Goal: Task Accomplishment & Management: Manage account settings

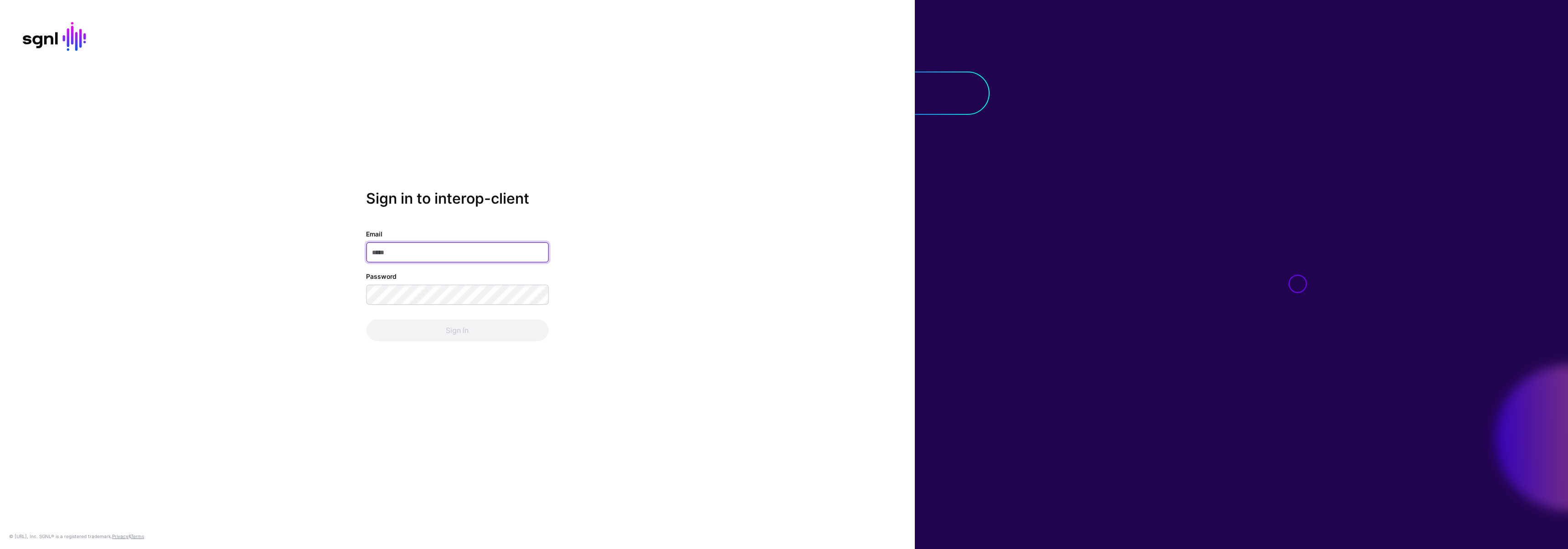
type input "**********"
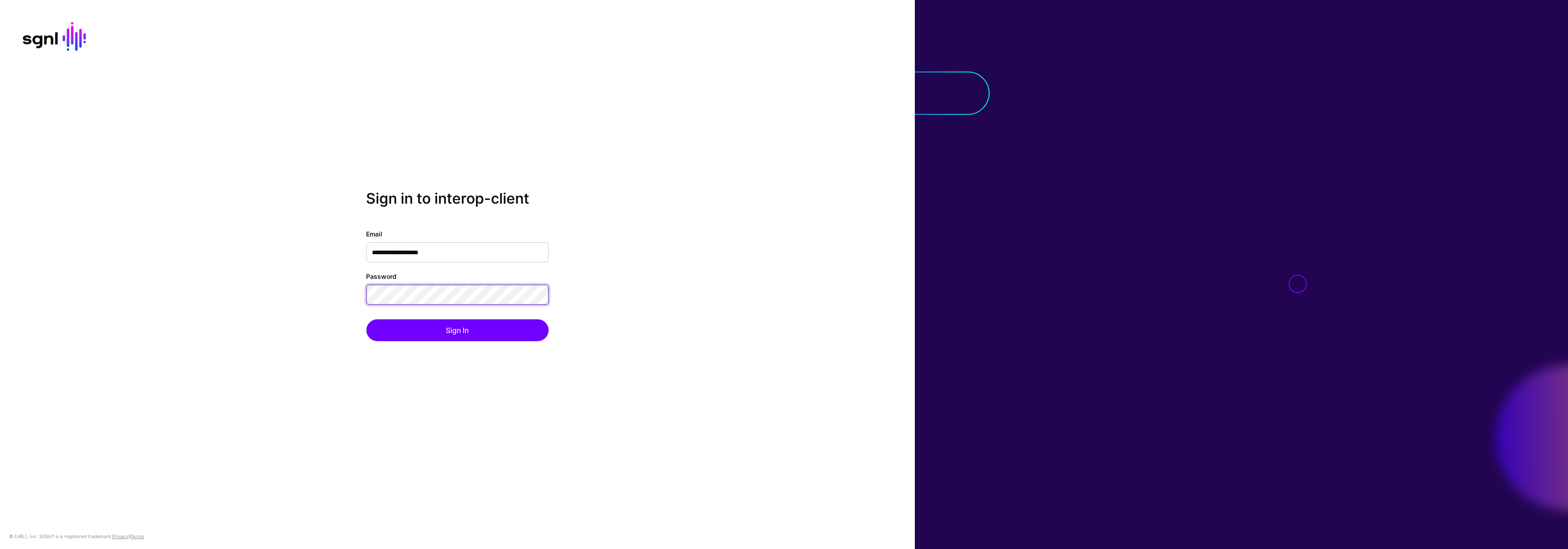
click at [329, 282] on div "**********" at bounding box center [457, 274] width 915 height 170
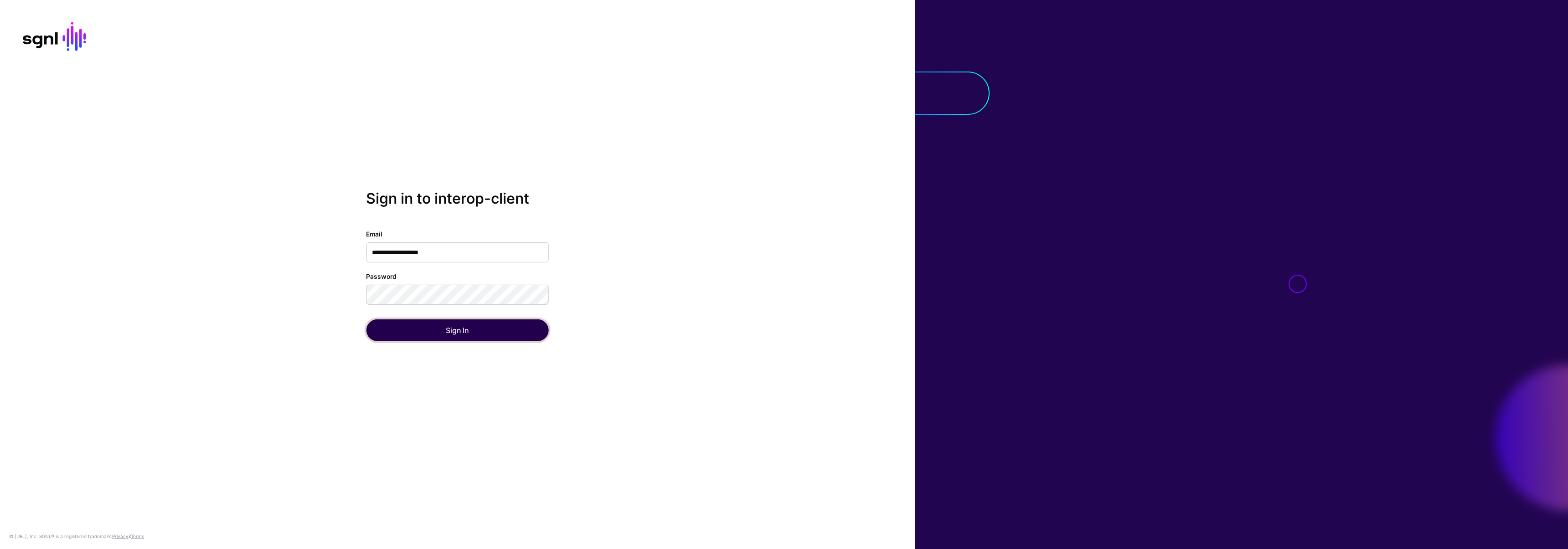
click at [381, 335] on button "Sign In" at bounding box center [457, 330] width 183 height 22
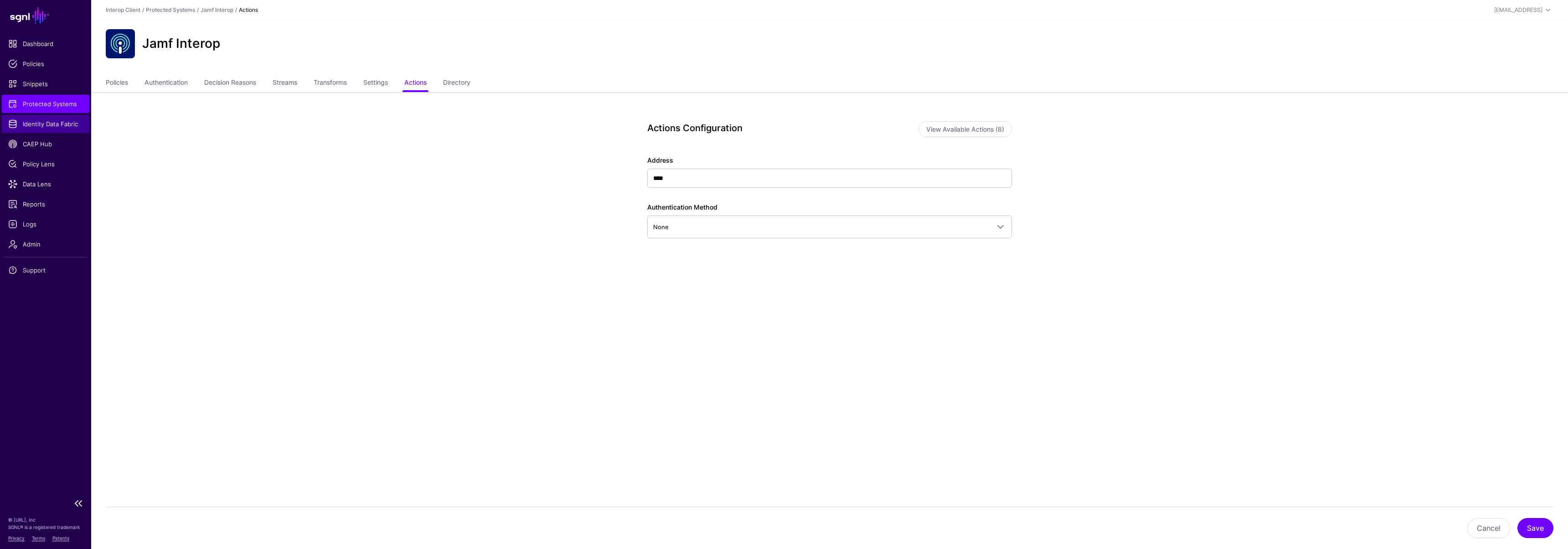
click at [42, 127] on span "Identity Data Fabric" at bounding box center [45, 124] width 75 height 9
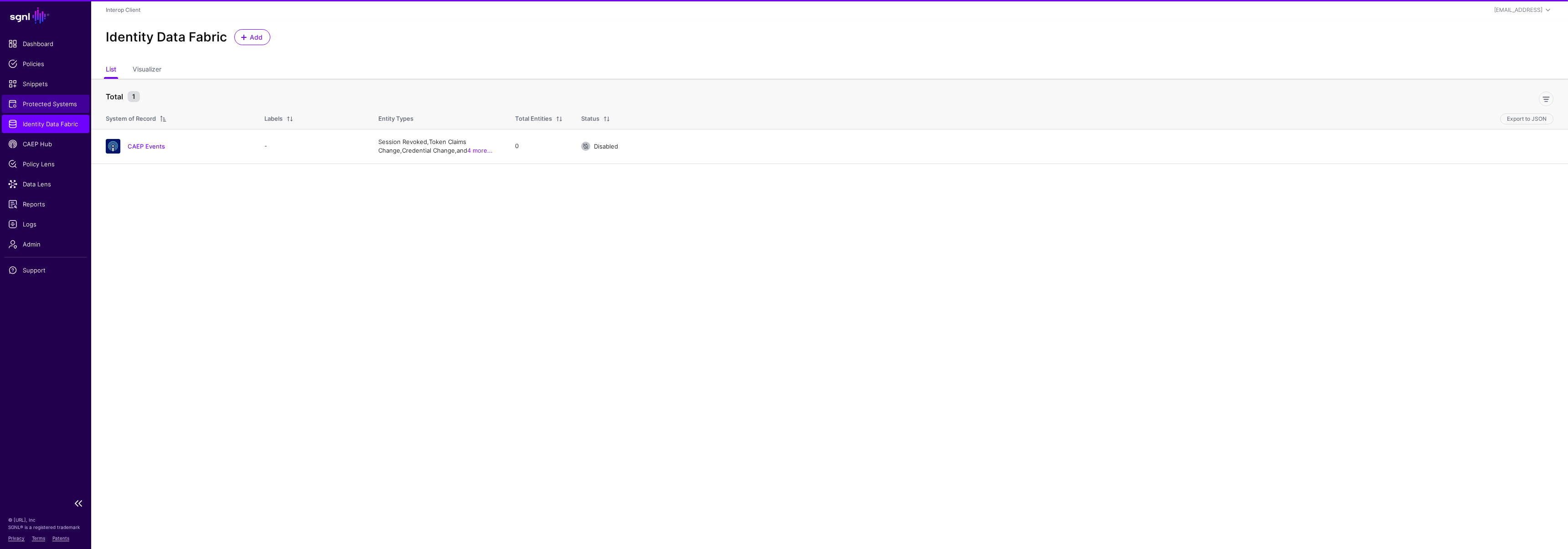
click at [43, 107] on span "Protected Systems" at bounding box center [45, 103] width 75 height 9
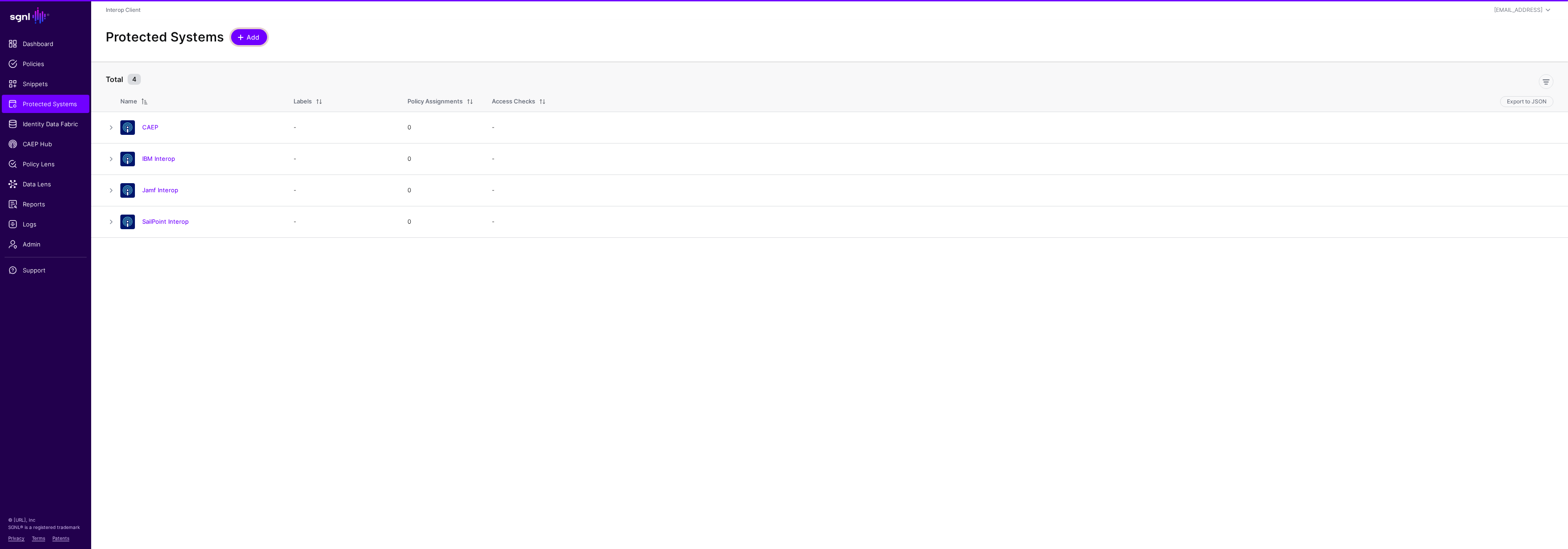
click at [243, 40] on span at bounding box center [242, 37] width 8 height 7
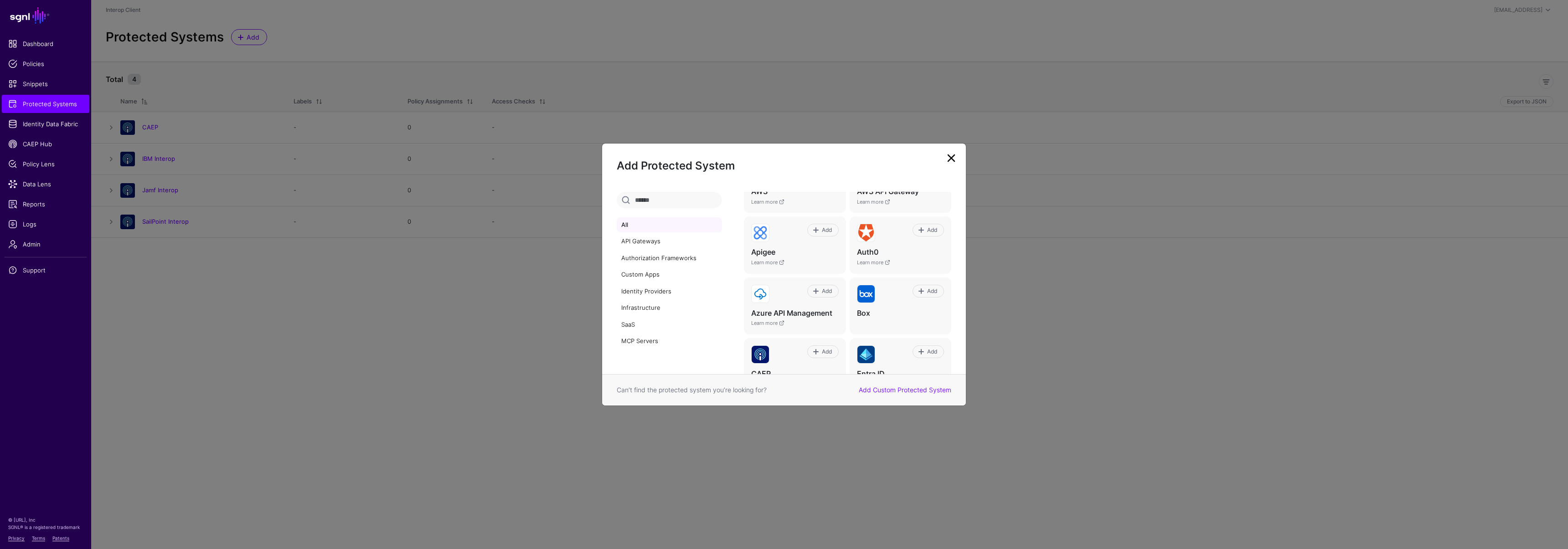
scroll to position [94, 0]
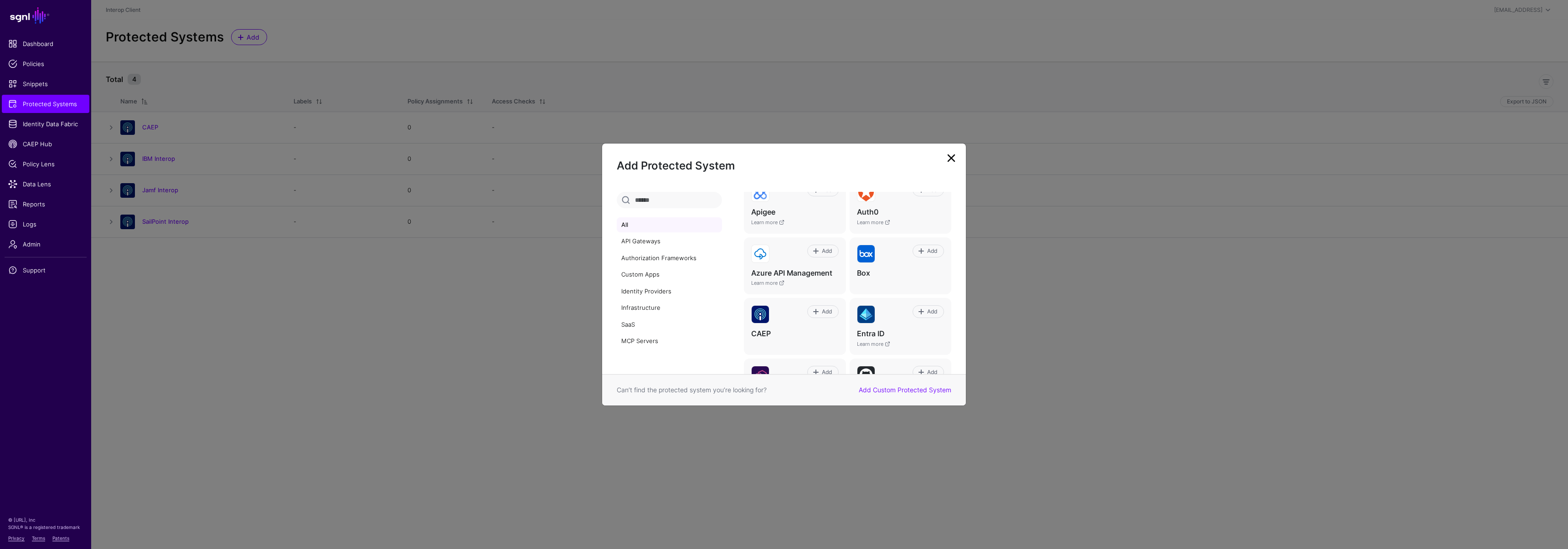
click at [1070, 472] on ngb-modal-window "Add Protected System All API Gateways Authorization Frameworks Custom Apps Iden…" at bounding box center [784, 274] width 1568 height 549
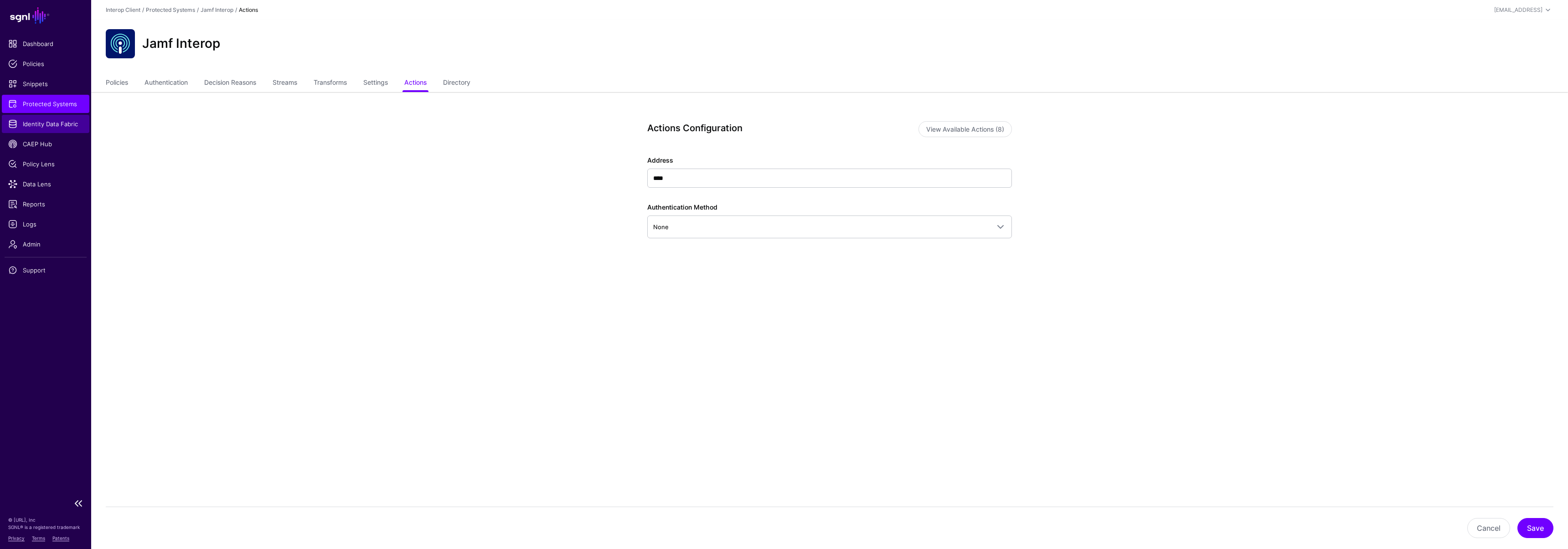
click at [64, 125] on span "Identity Data Fabric" at bounding box center [45, 124] width 75 height 9
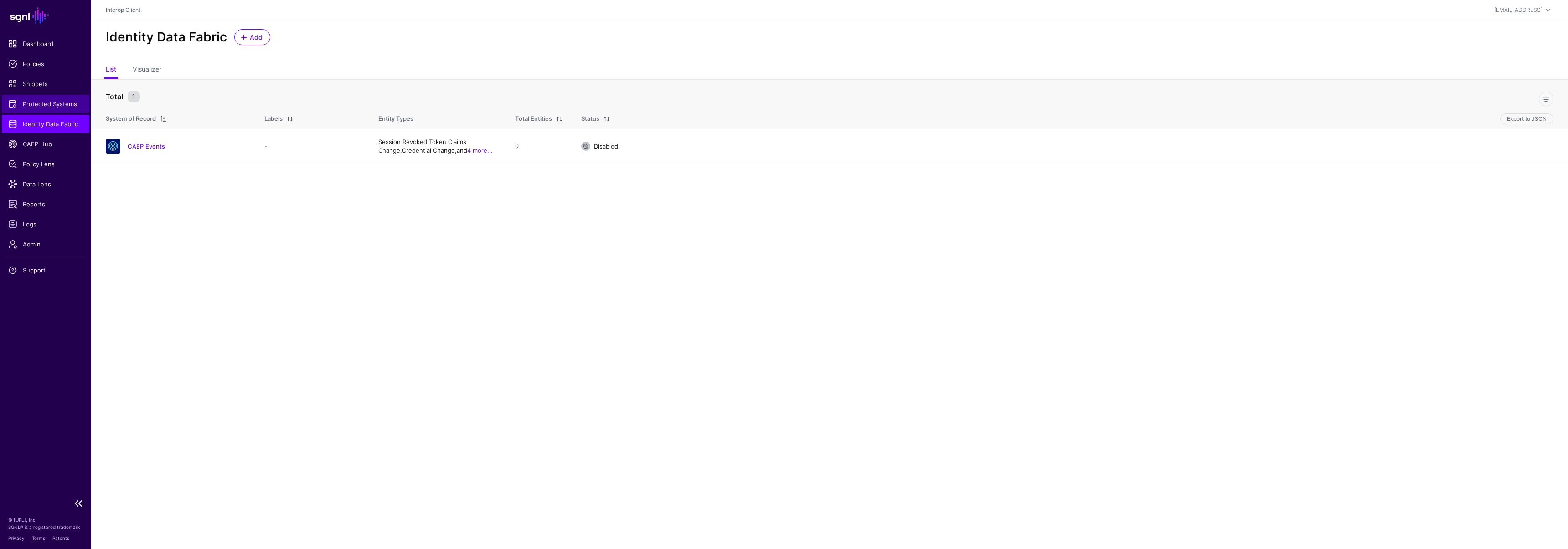
click at [61, 104] on span "Protected Systems" at bounding box center [45, 103] width 75 height 9
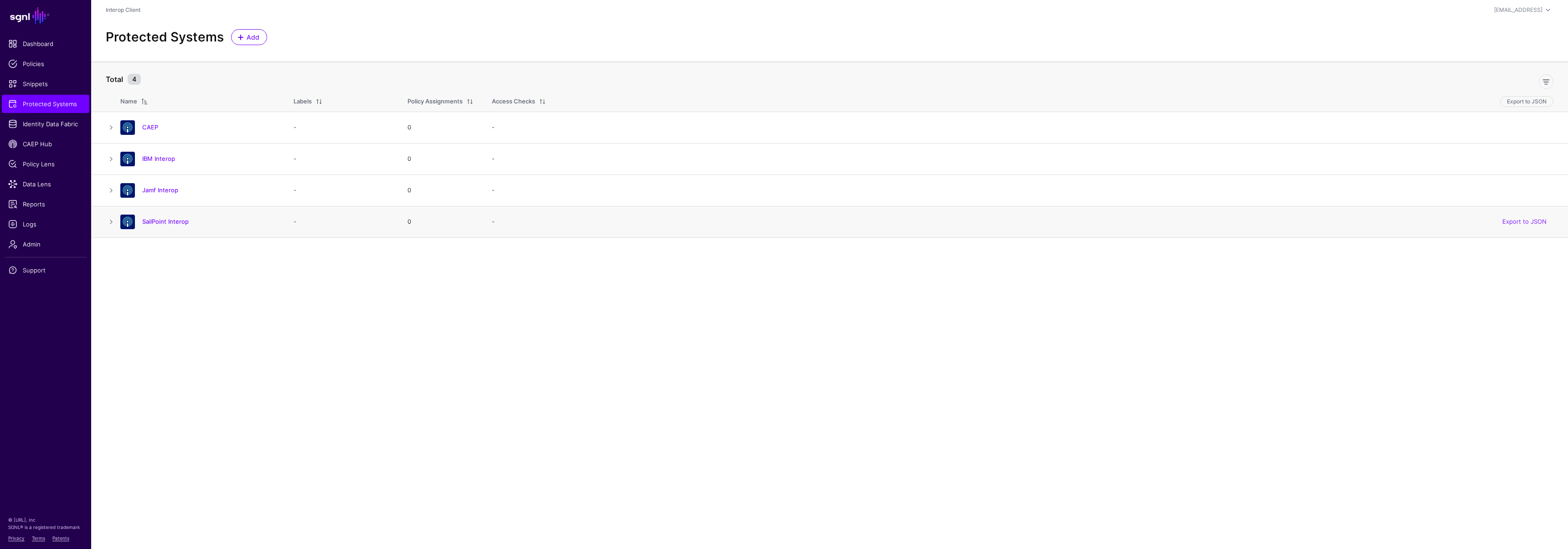
click at [163, 226] on h4 "SailPoint Interop" at bounding box center [209, 221] width 133 height 8
click at [163, 224] on link "SailPoint Interop" at bounding box center [166, 222] width 46 height 7
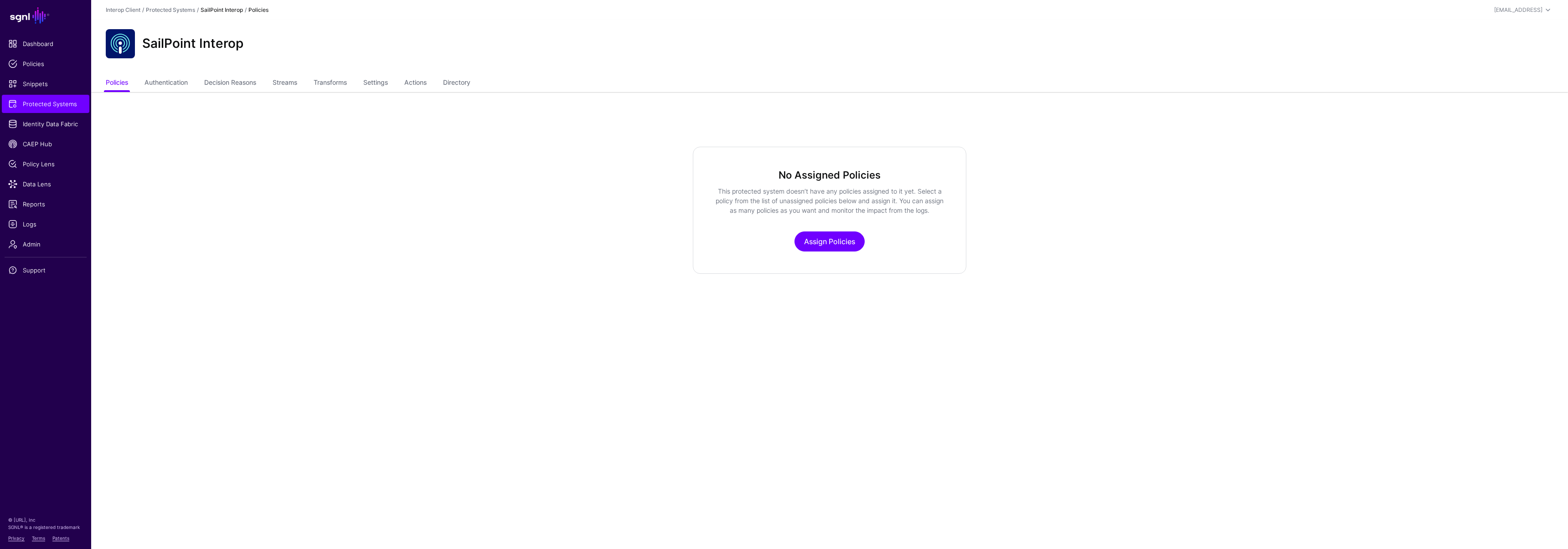
click at [303, 85] on ul "Policies Authentication Decision Reasons Streams Transforms Settings Actions Di…" at bounding box center [830, 83] width 1447 height 17
click at [295, 83] on link "Streams" at bounding box center [285, 83] width 24 height 17
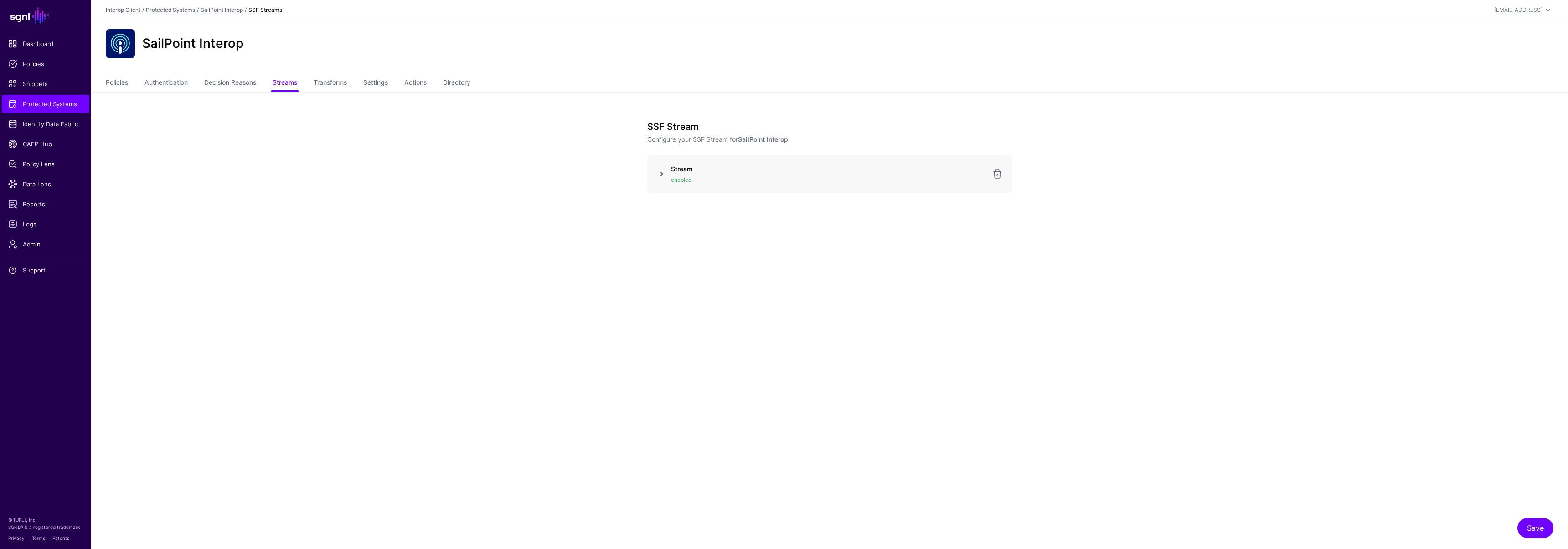
click at [662, 174] on link at bounding box center [662, 174] width 11 height 11
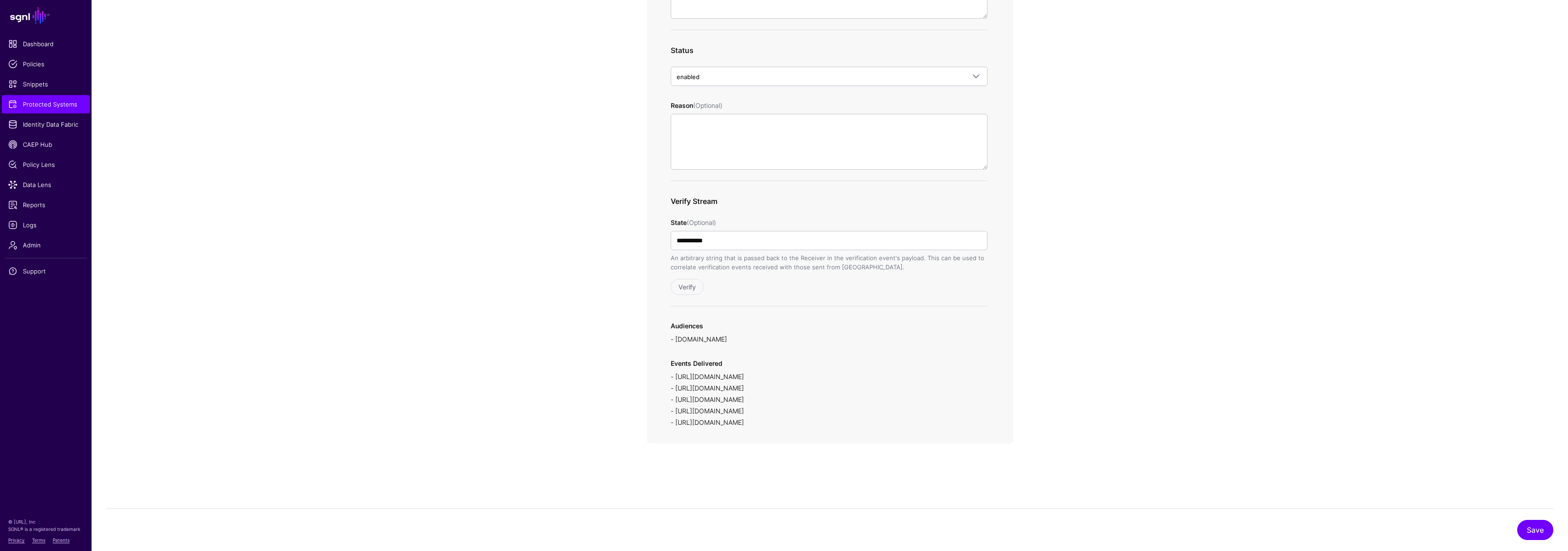
scroll to position [352, 0]
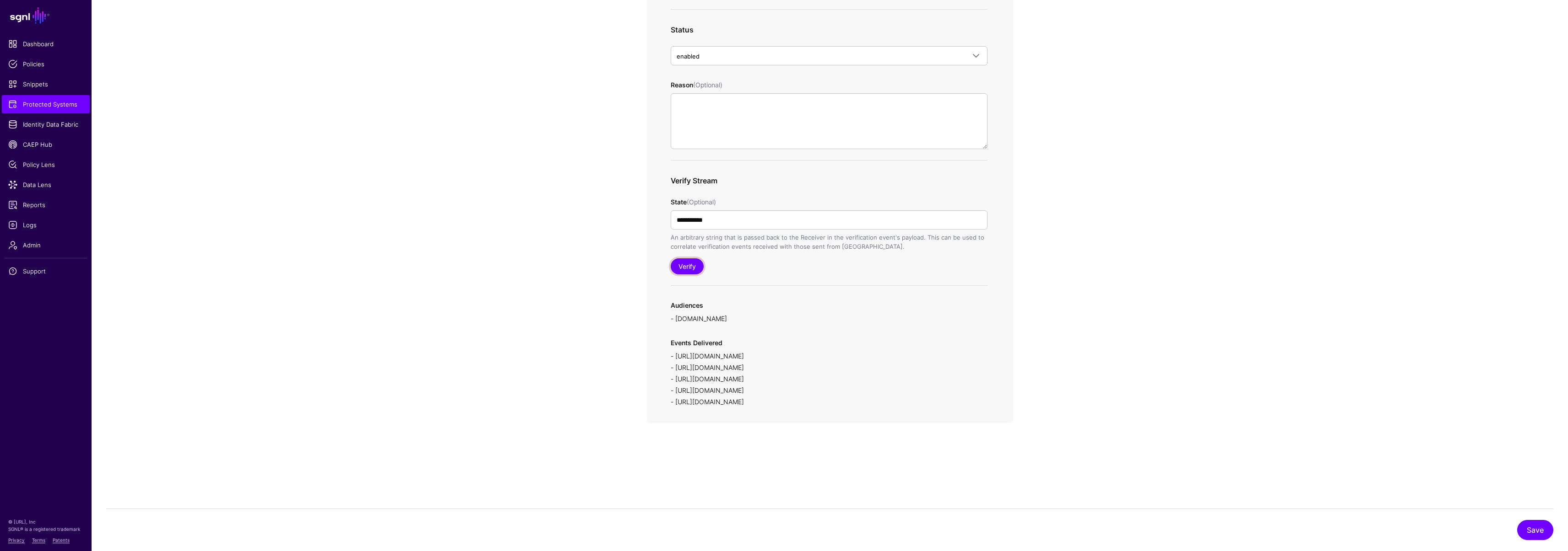
click at [686, 268] on button "Verify" at bounding box center [687, 266] width 33 height 16
click at [41, 38] on link "Dashboard" at bounding box center [46, 44] width 88 height 18
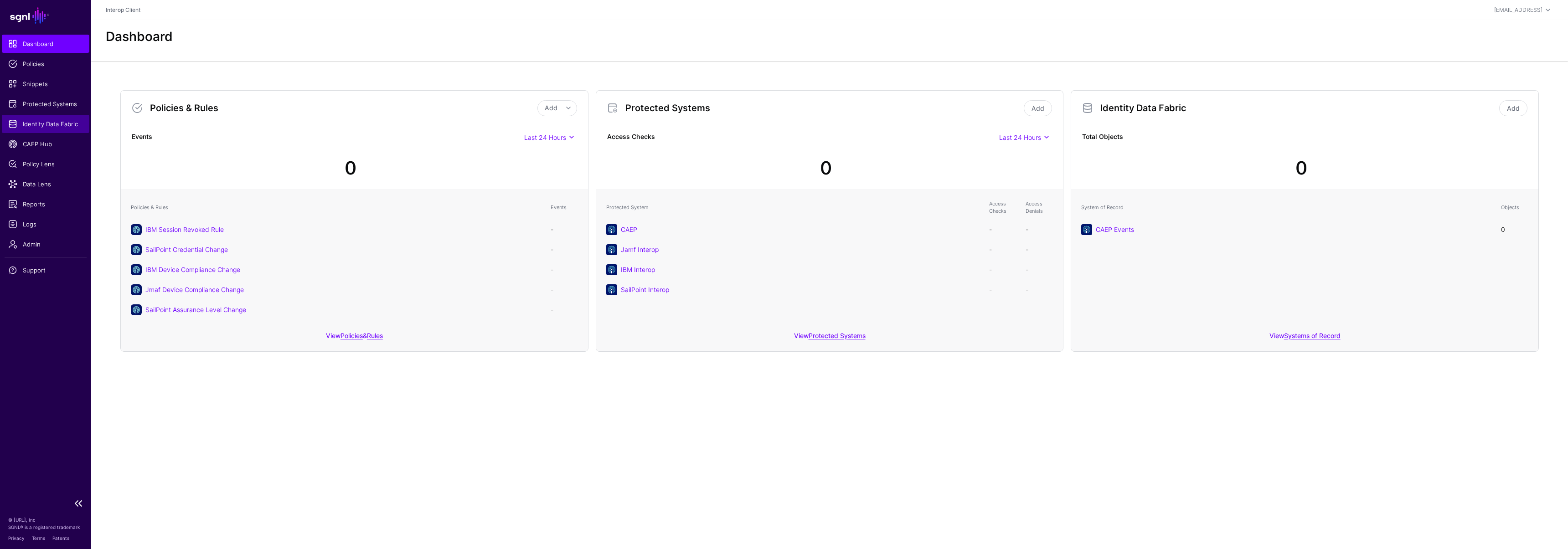
click at [47, 119] on link "Identity Data Fabric" at bounding box center [46, 124] width 88 height 18
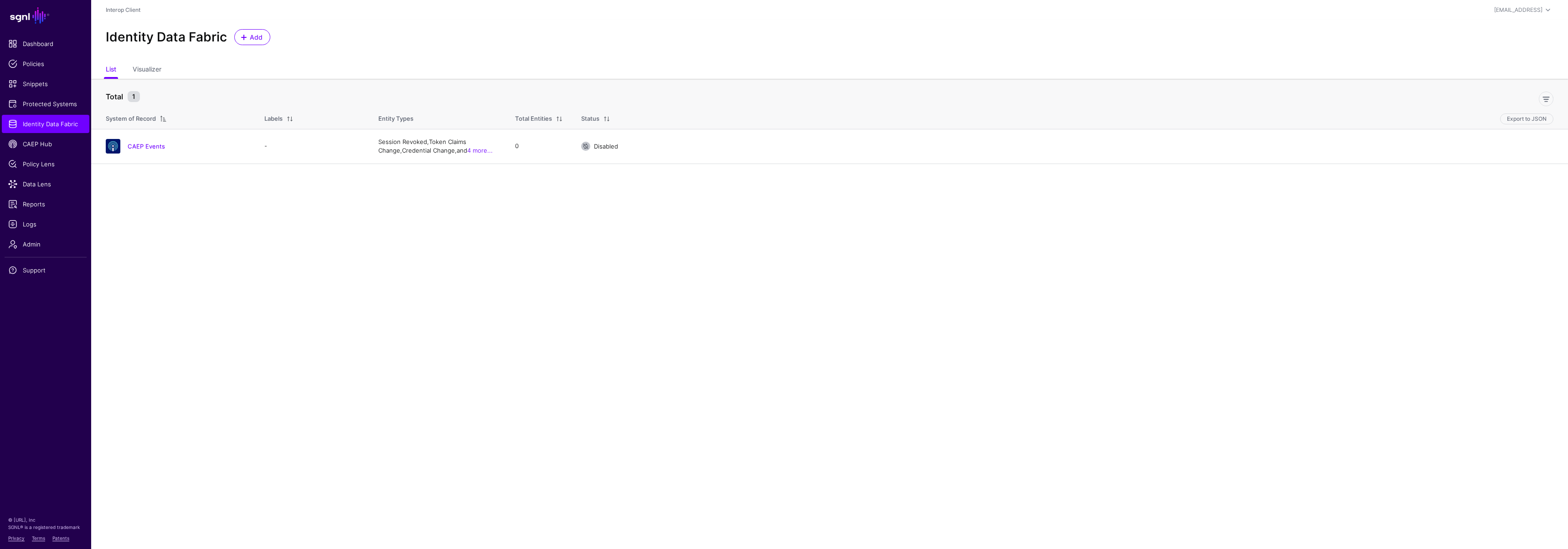
click at [246, 45] on div "Identity Data Fabric Add" at bounding box center [830, 41] width 1477 height 41
click at [249, 34] on span "Add" at bounding box center [256, 37] width 15 height 10
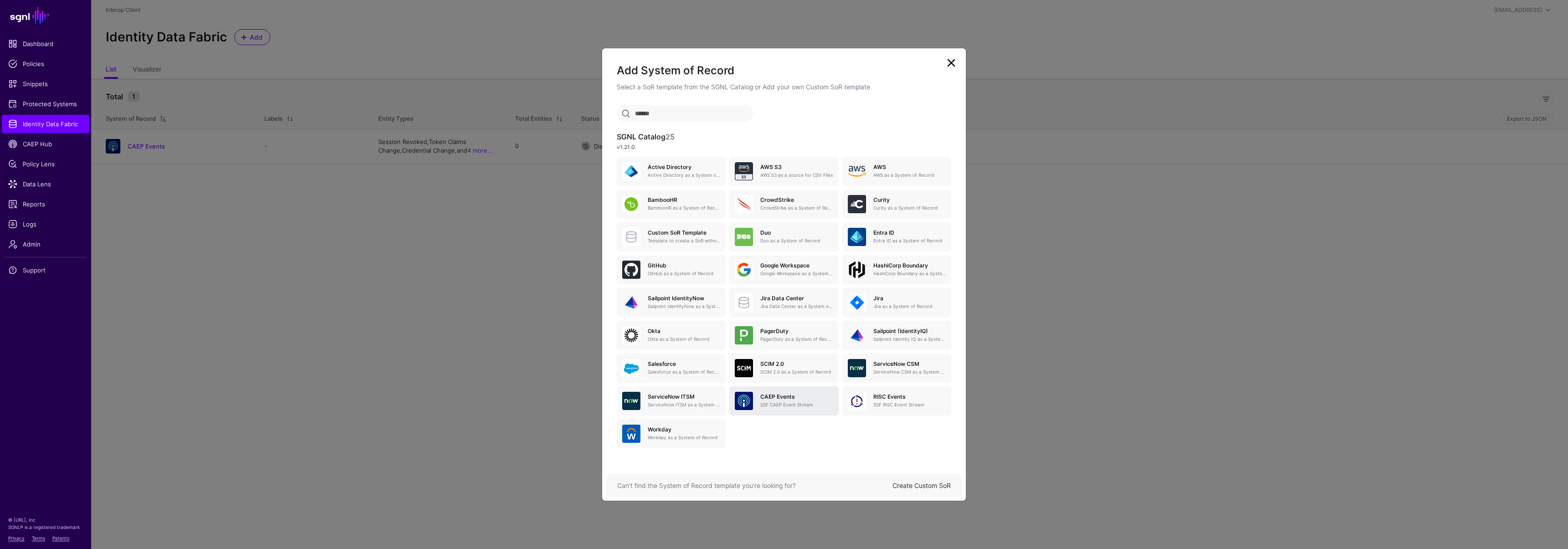
click at [758, 394] on div "CAEP Events SSF CAEP Event Stream" at bounding box center [793, 401] width 80 height 15
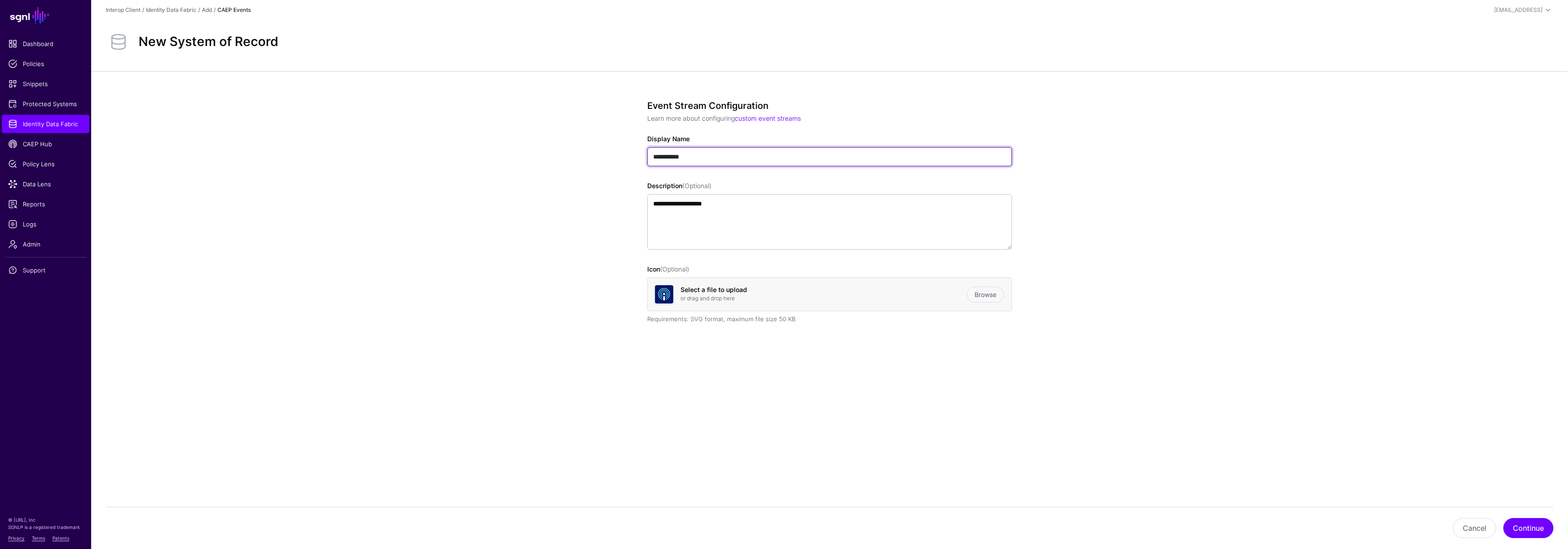
click at [699, 152] on input "**********" at bounding box center [829, 156] width 365 height 19
paste input "********"
drag, startPoint x: 684, startPoint y: 155, endPoint x: 760, endPoint y: 156, distance: 76.0
click at [760, 156] on input "**********" at bounding box center [829, 156] width 365 height 19
type input "**********"
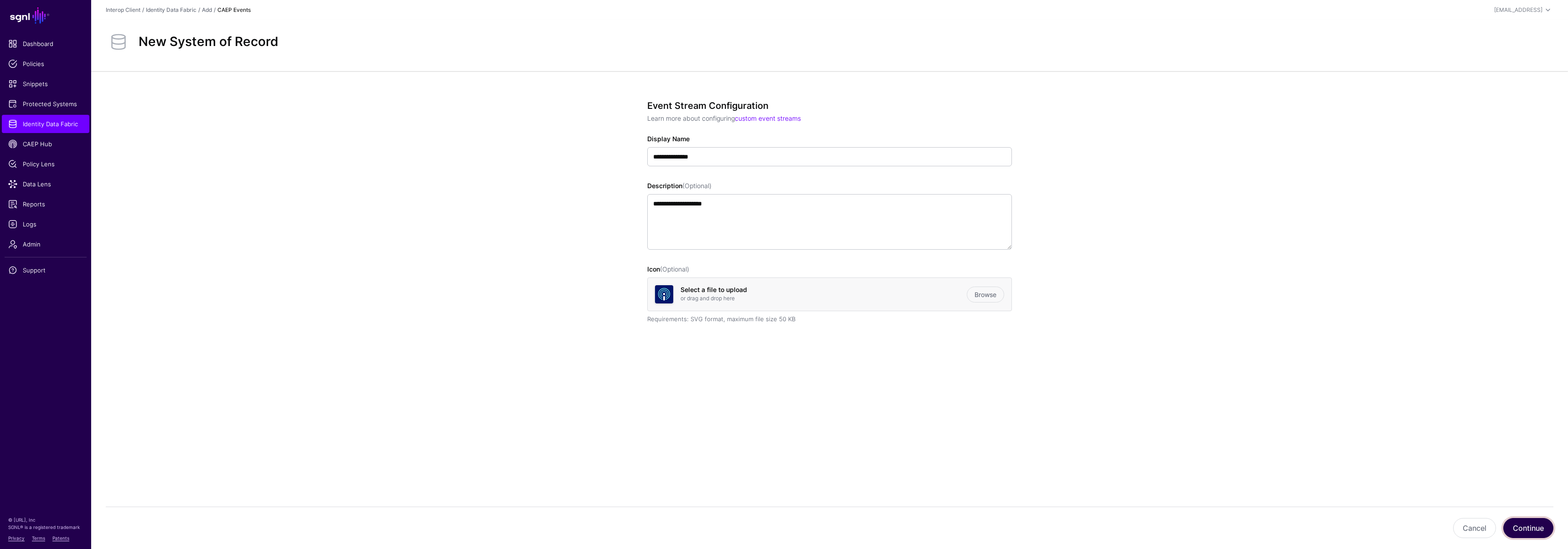
click at [1512, 524] on button "Continue" at bounding box center [1528, 528] width 50 height 20
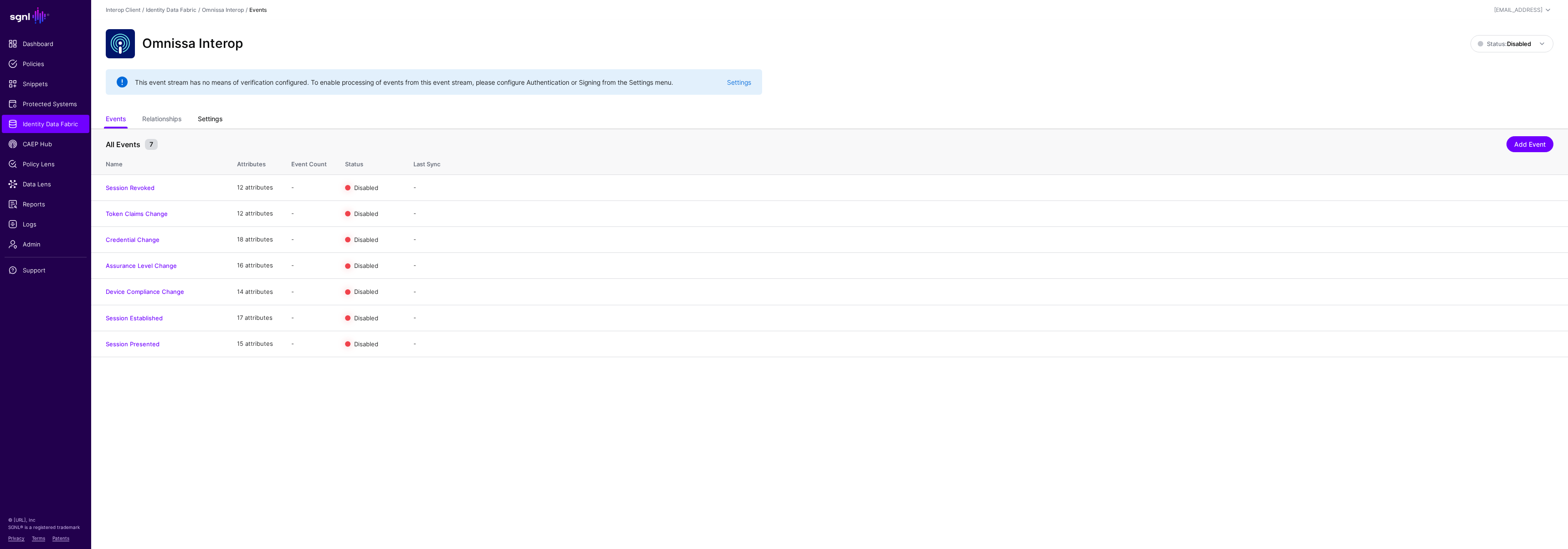
click at [217, 122] on link "Settings" at bounding box center [210, 120] width 24 height 17
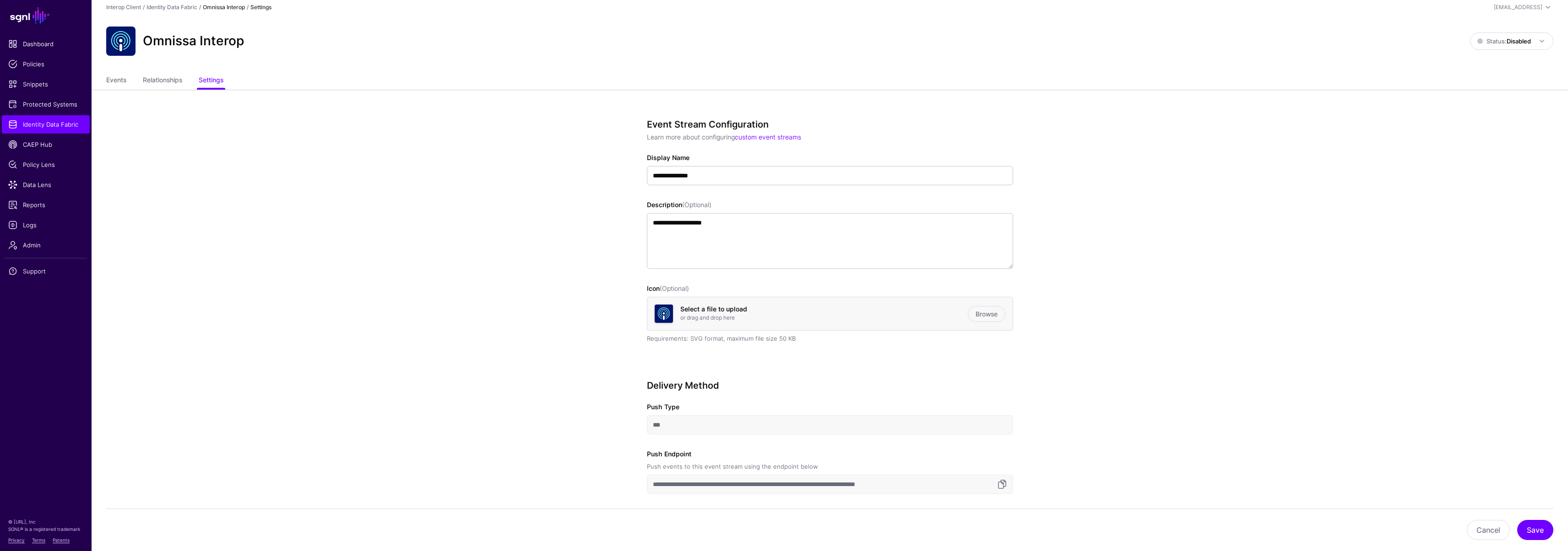
scroll to position [4, 0]
click at [1004, 484] on link at bounding box center [1002, 483] width 11 height 11
click at [1485, 45] on link "Status: Disabled" at bounding box center [1512, 40] width 83 height 17
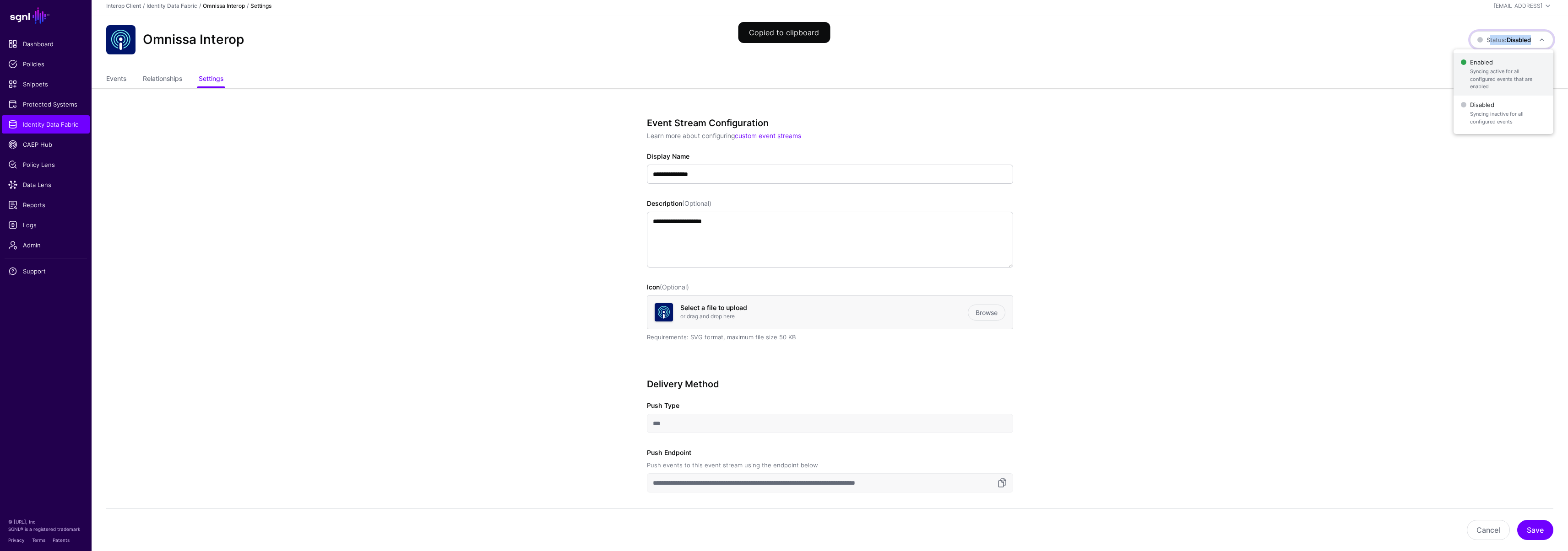
click at [1484, 57] on span "Enabled Syncing active for all configured events that are enabled" at bounding box center [1503, 74] width 85 height 37
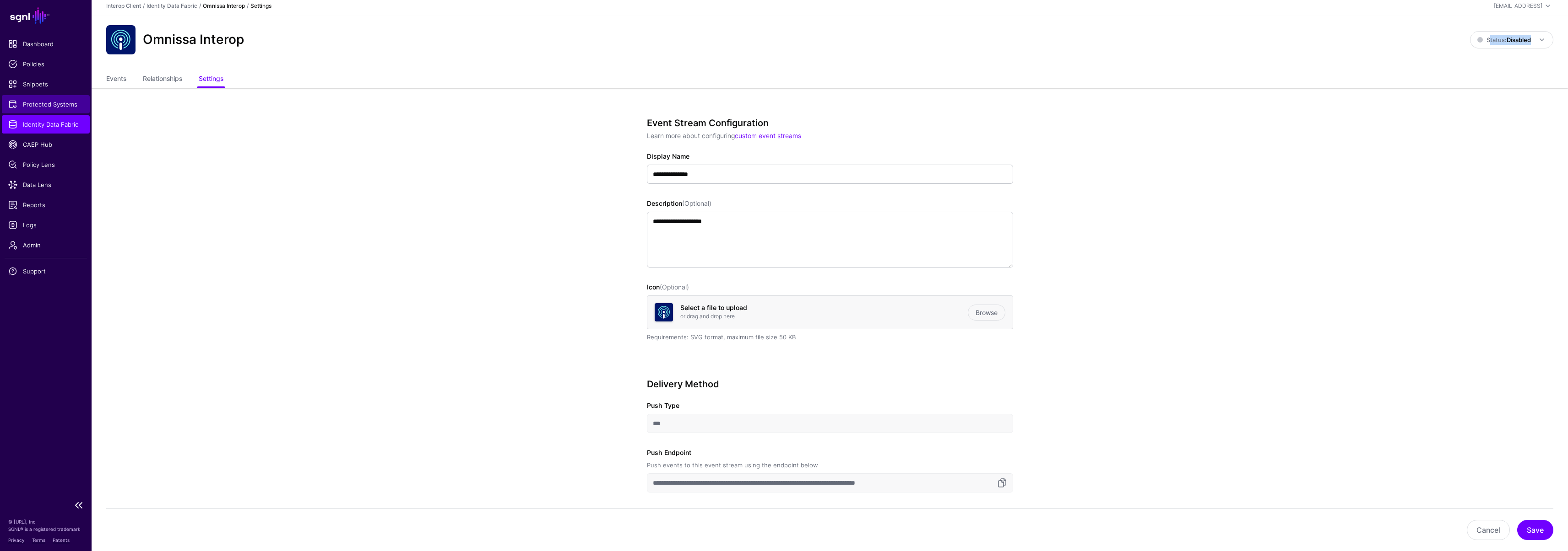
click at [44, 95] on link "Protected Systems" at bounding box center [46, 104] width 88 height 18
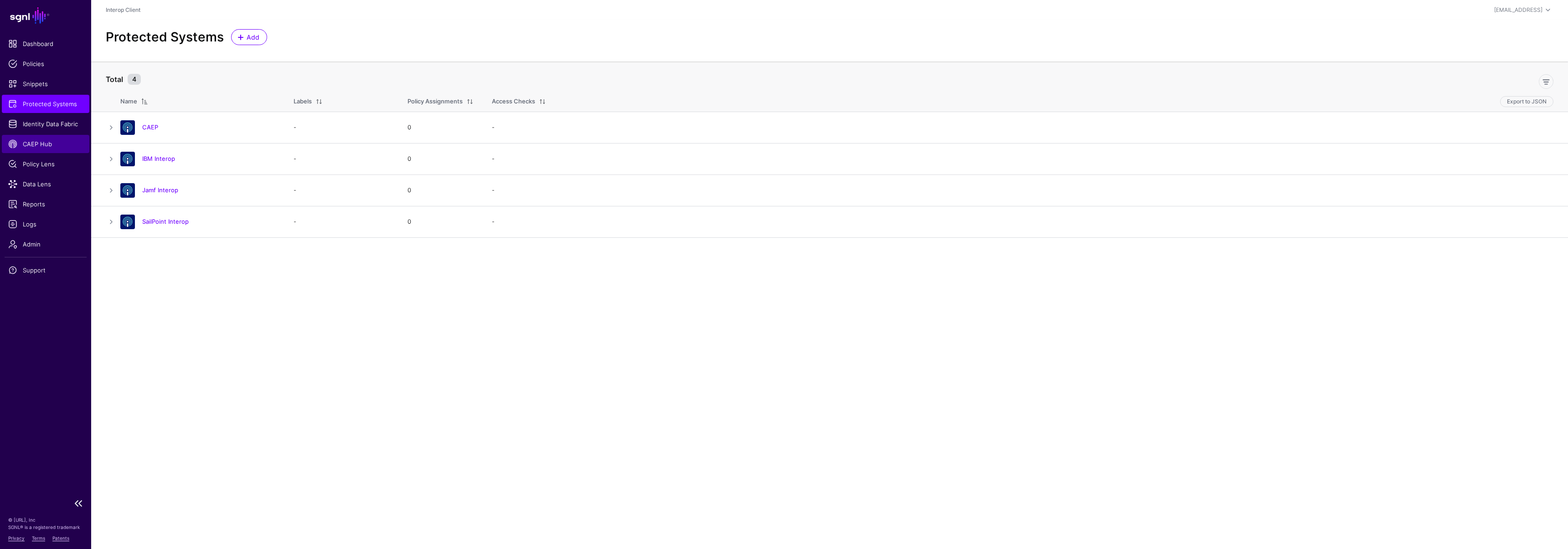
click at [47, 144] on span "CAEP Hub" at bounding box center [45, 144] width 75 height 9
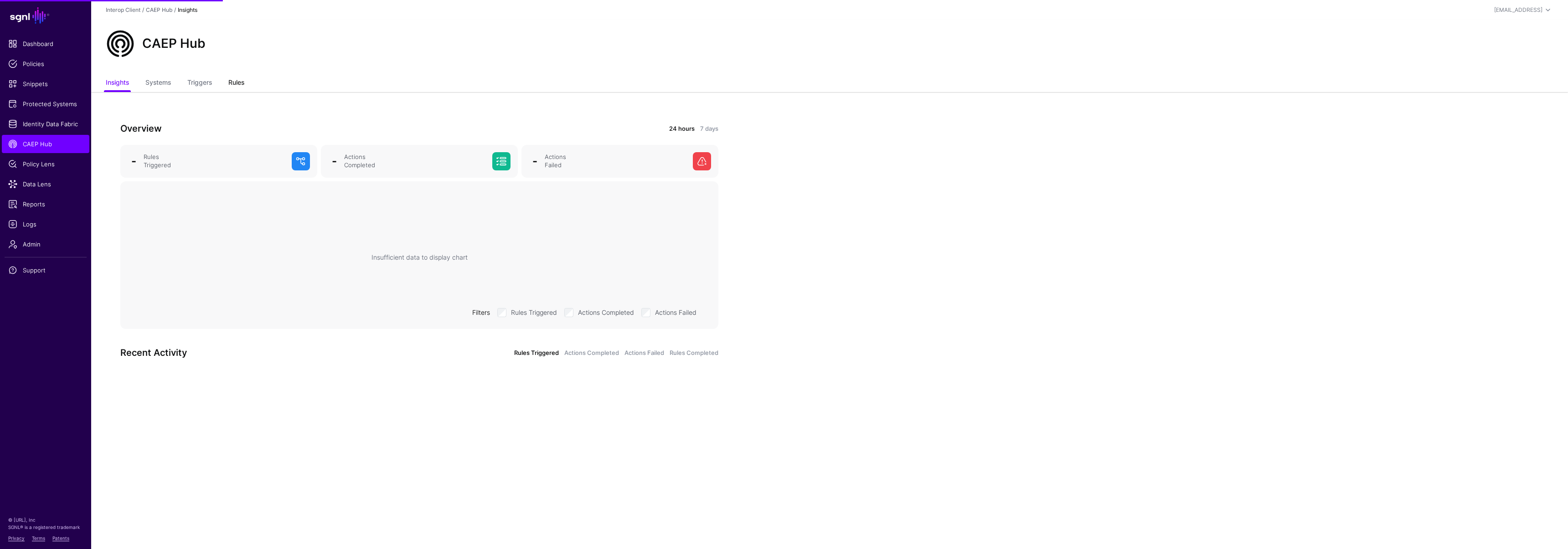
click at [234, 88] on link "Rules" at bounding box center [236, 83] width 16 height 17
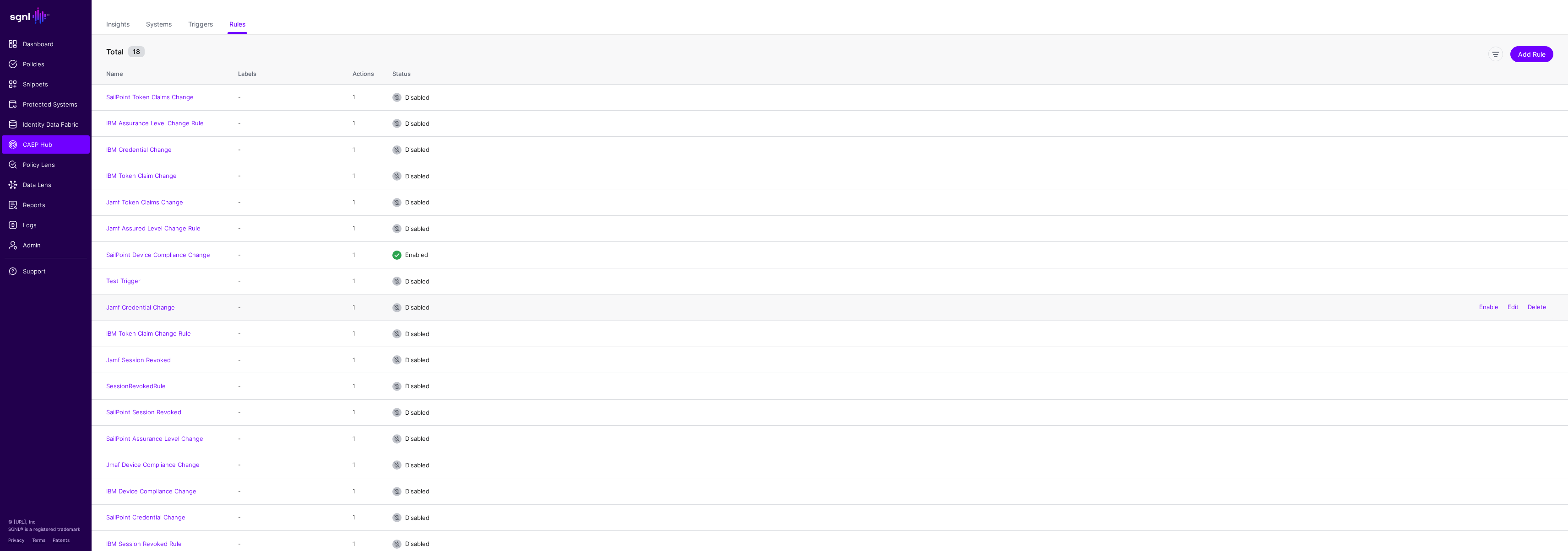
scroll to position [65, 0]
click at [152, 250] on link "SailPoint Device Compliance Change" at bounding box center [158, 249] width 104 height 7
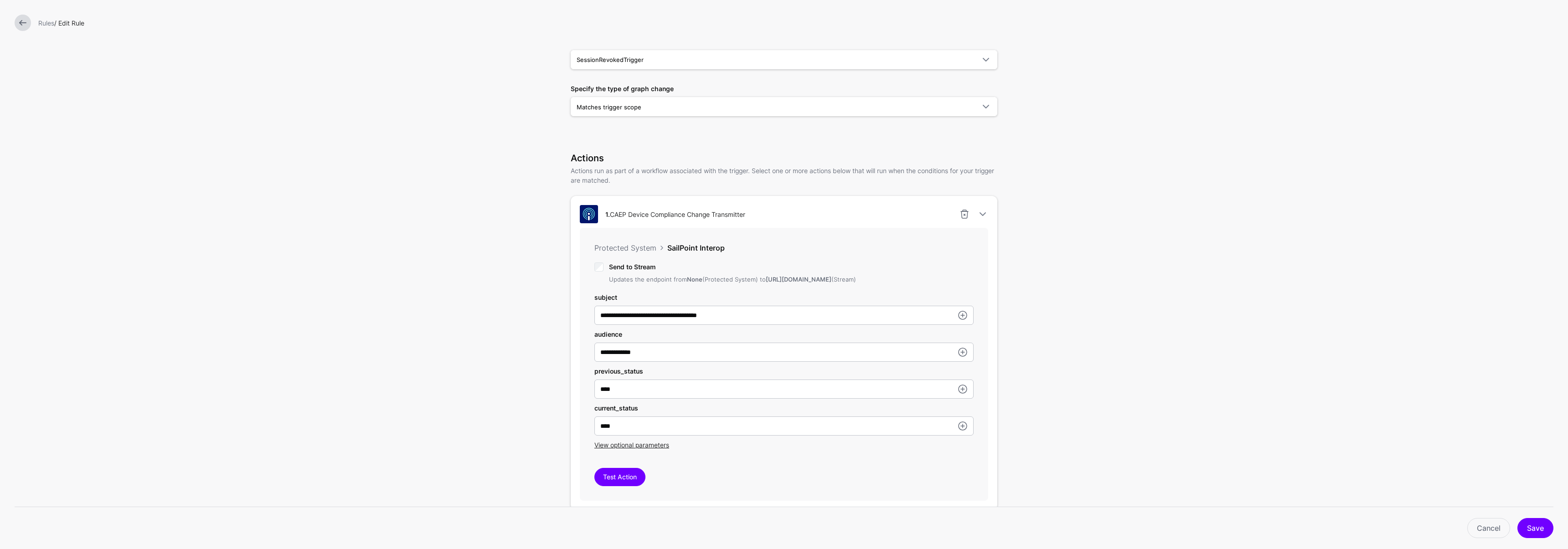
scroll to position [159, 0]
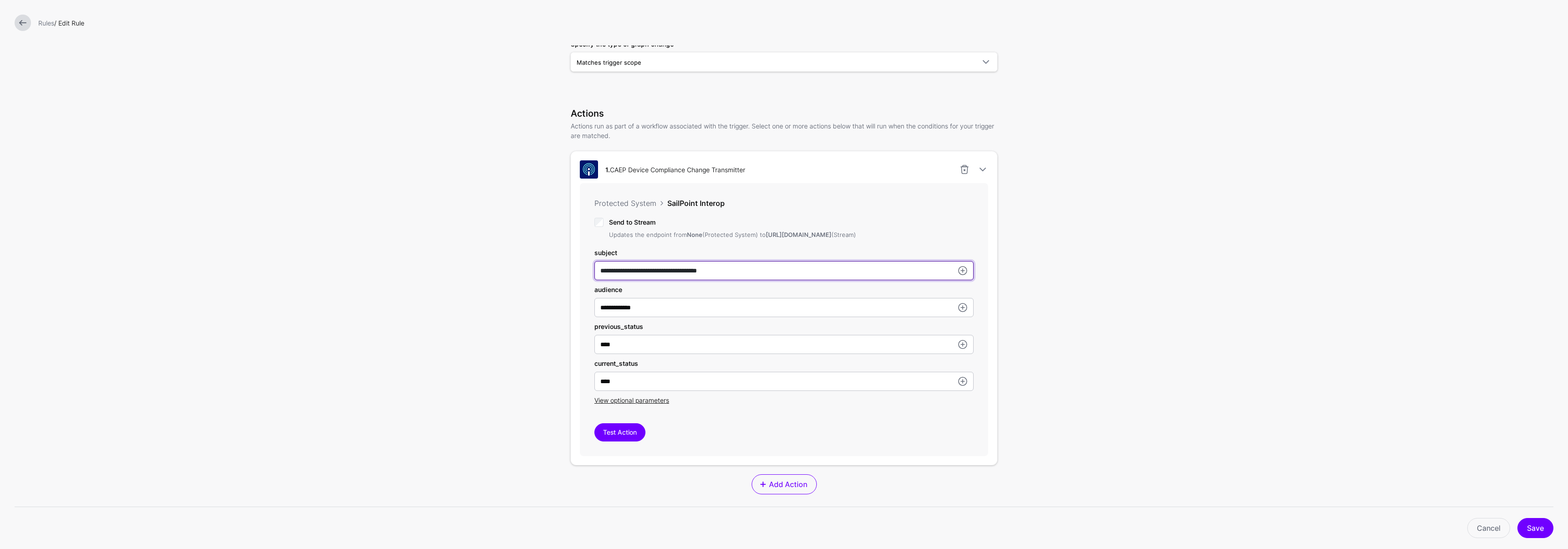
drag, startPoint x: 734, startPoint y: 279, endPoint x: 576, endPoint y: 278, distance: 158.0
click at [580, 278] on div "**********" at bounding box center [784, 320] width 408 height 273
paste input "**********"
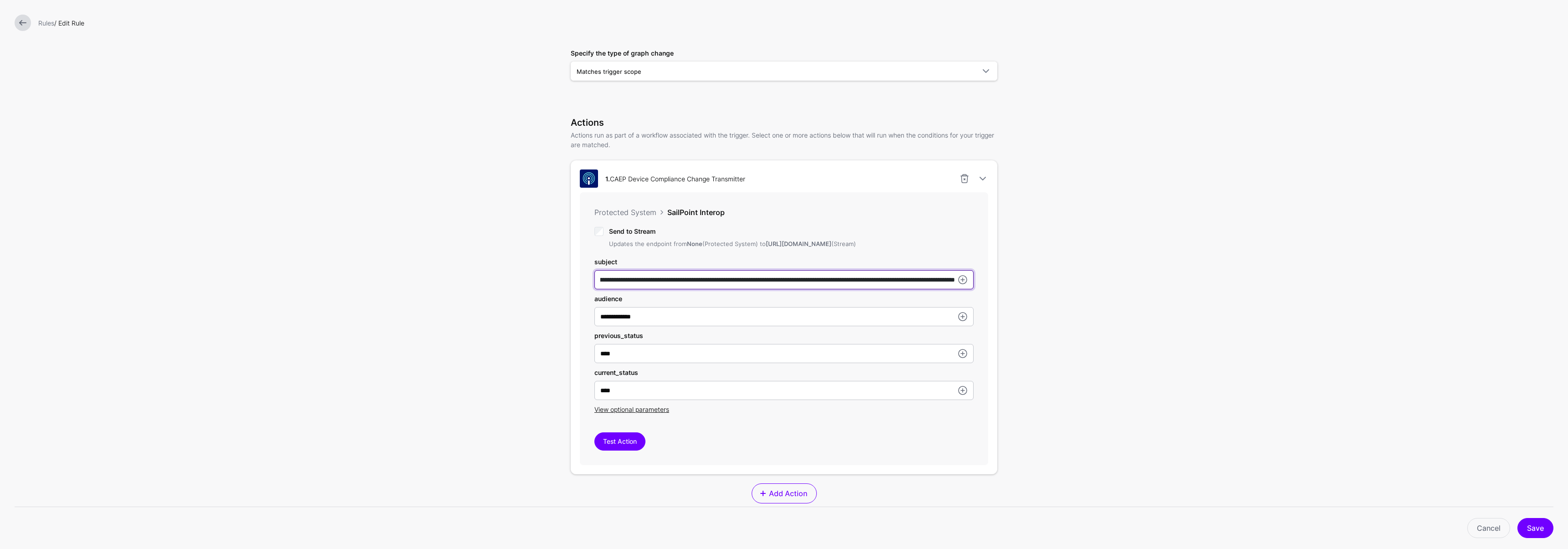
type input "**********"
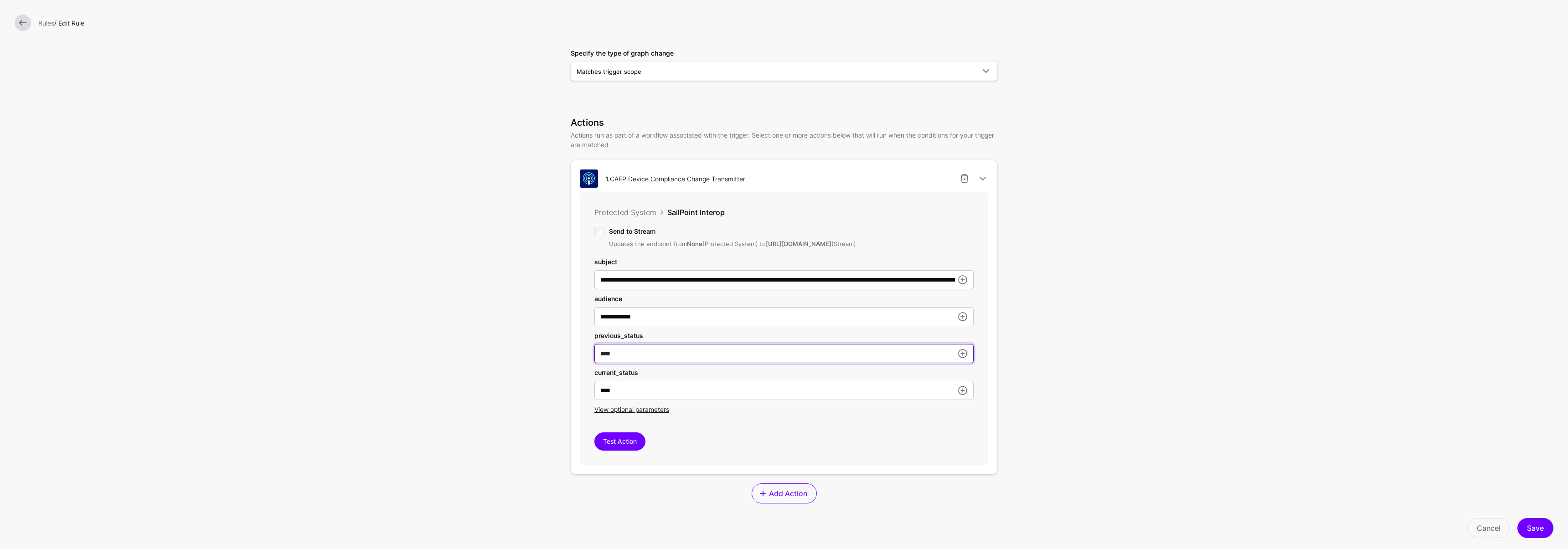
drag, startPoint x: 635, startPoint y: 366, endPoint x: 558, endPoint y: 361, distance: 77.2
click at [558, 361] on div "**********" at bounding box center [784, 277] width 456 height 854
paste input "*****"
type input "*********"
click at [640, 397] on input "****" at bounding box center [783, 390] width 379 height 19
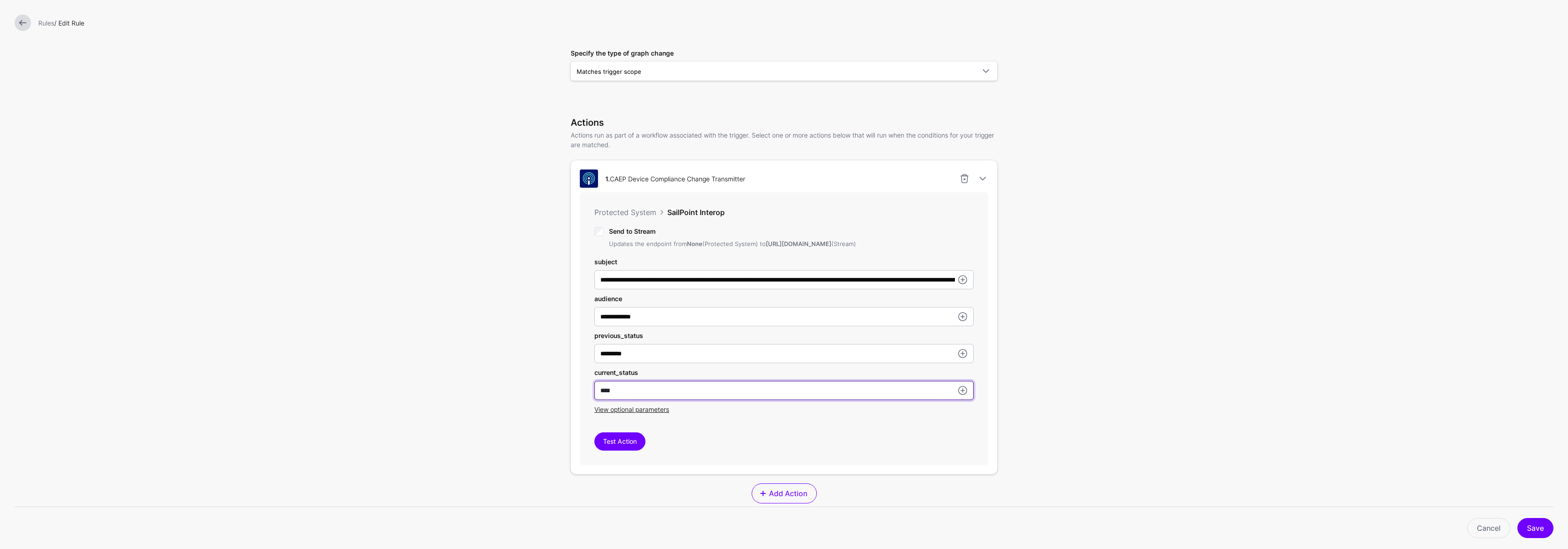
drag, startPoint x: 578, startPoint y: 397, endPoint x: 560, endPoint y: 396, distance: 18.0
click at [560, 396] on div "**********" at bounding box center [784, 277] width 456 height 854
paste input "*********"
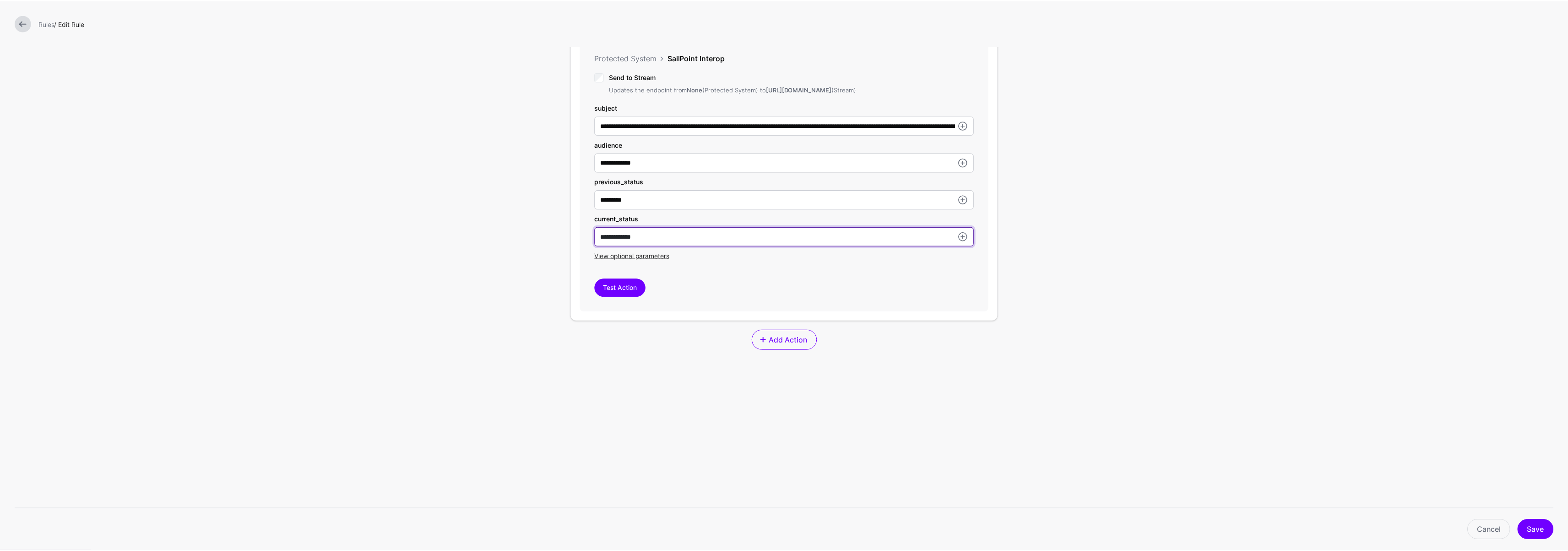
scroll to position [315, 0]
type input "**********"
click at [1548, 530] on button "Save" at bounding box center [1542, 530] width 36 height 20
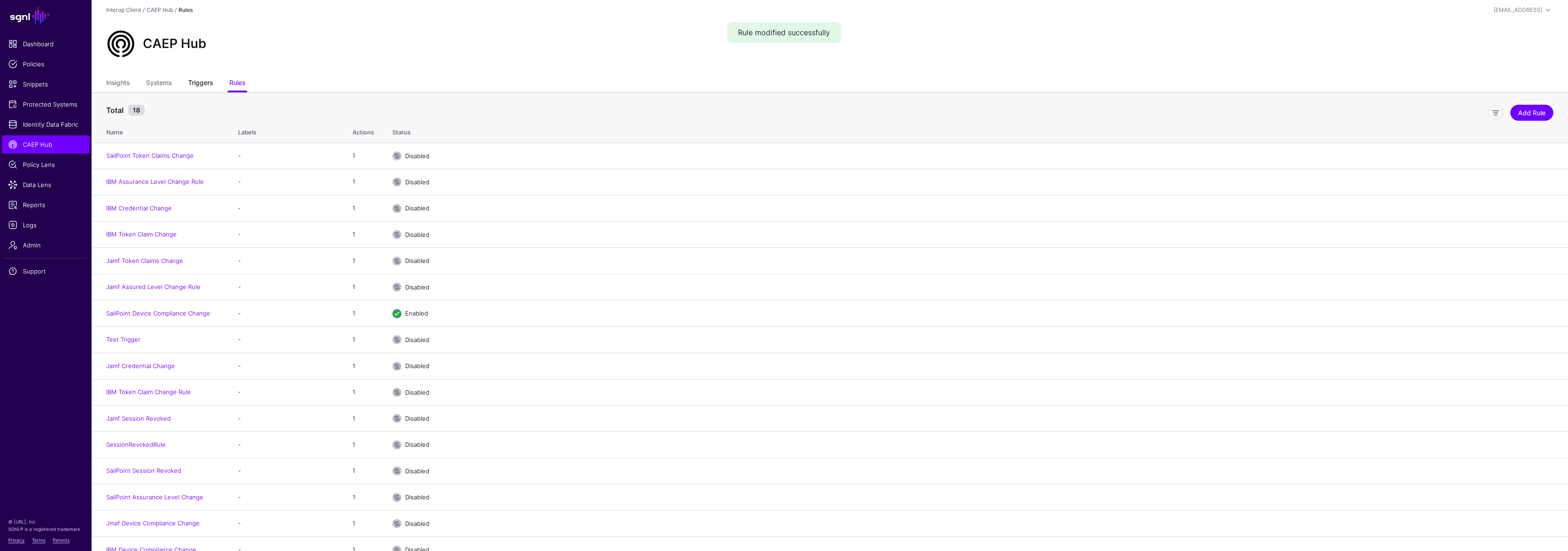
click at [195, 81] on link "Triggers" at bounding box center [201, 84] width 24 height 17
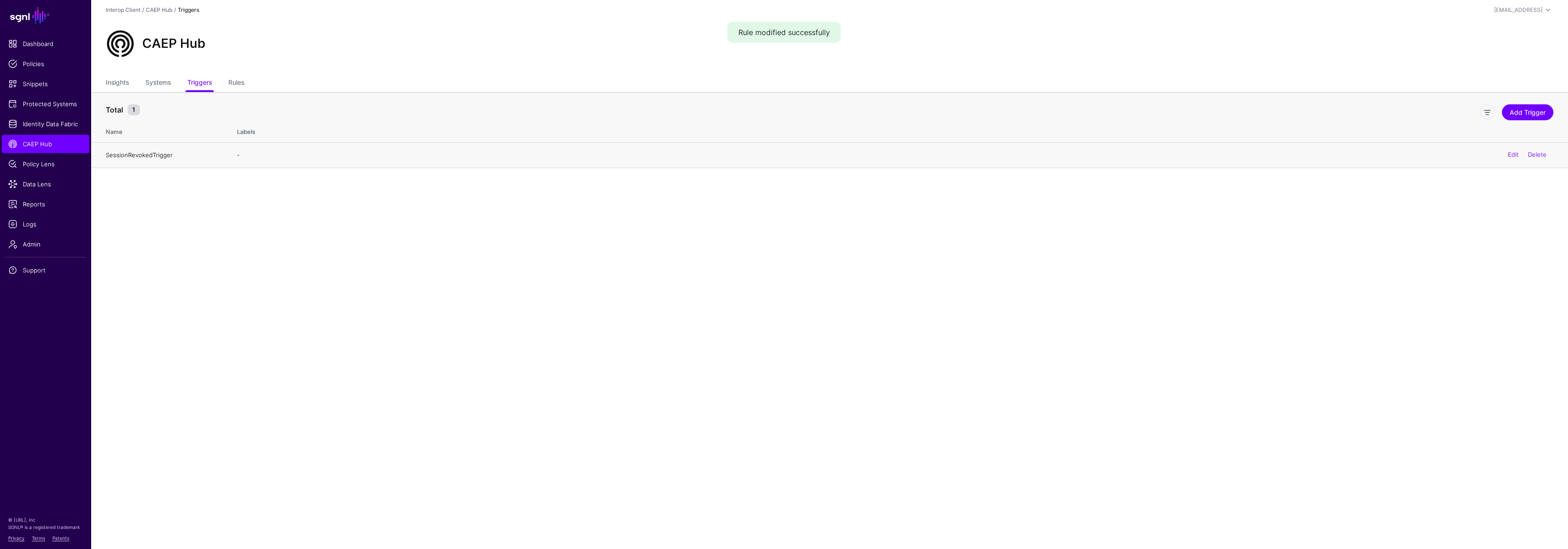
click at [134, 153] on link "SessionRevokedTrigger" at bounding box center [139, 155] width 67 height 7
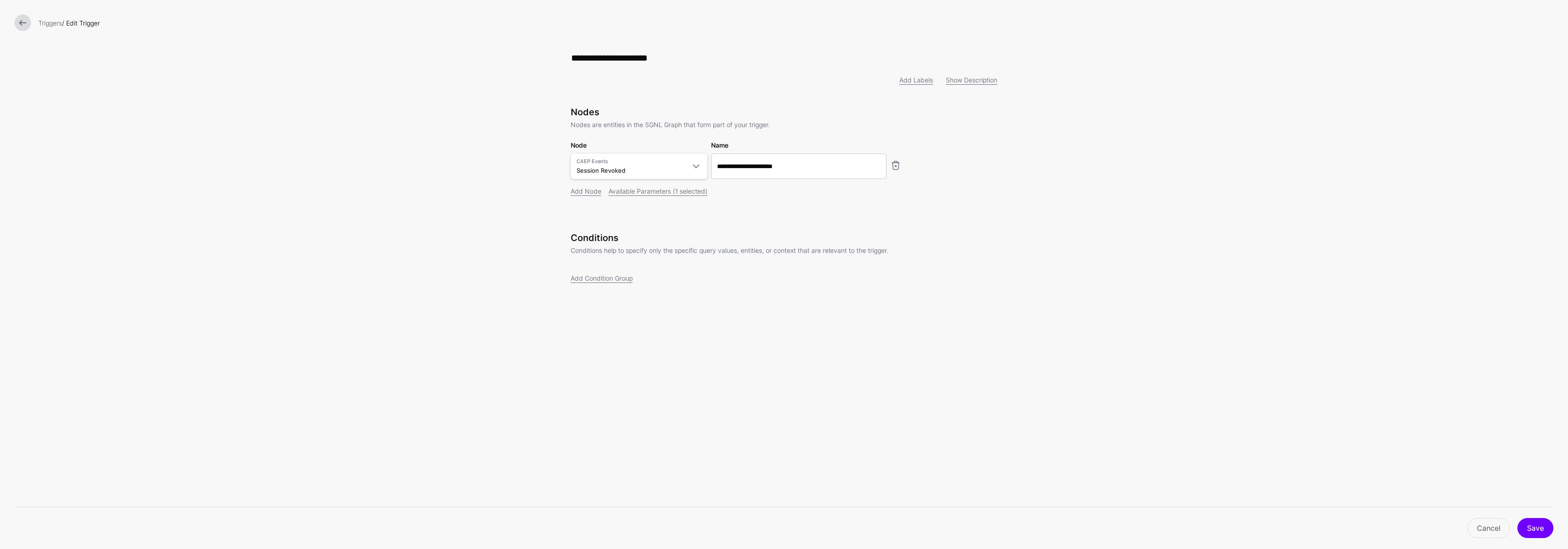
click at [24, 23] on link at bounding box center [23, 23] width 16 height 16
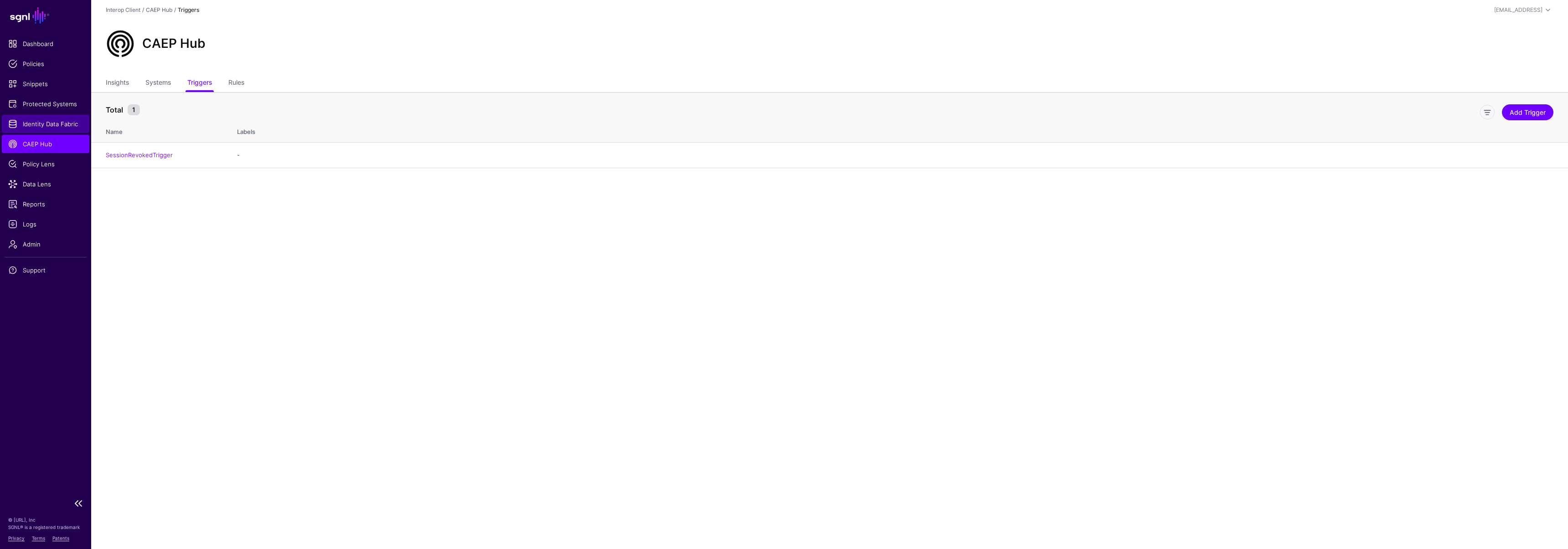
click at [37, 119] on span "Identity Data Fabric" at bounding box center [45, 124] width 75 height 9
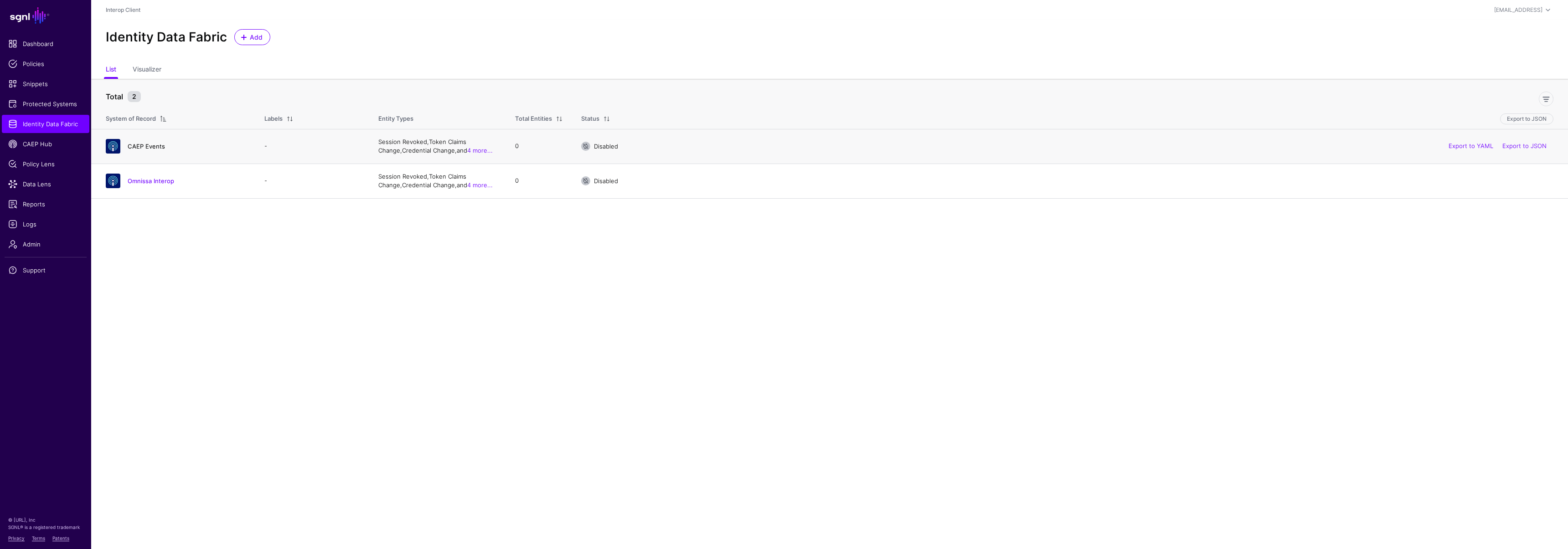
click at [155, 146] on link "CAEP Events" at bounding box center [146, 146] width 37 height 7
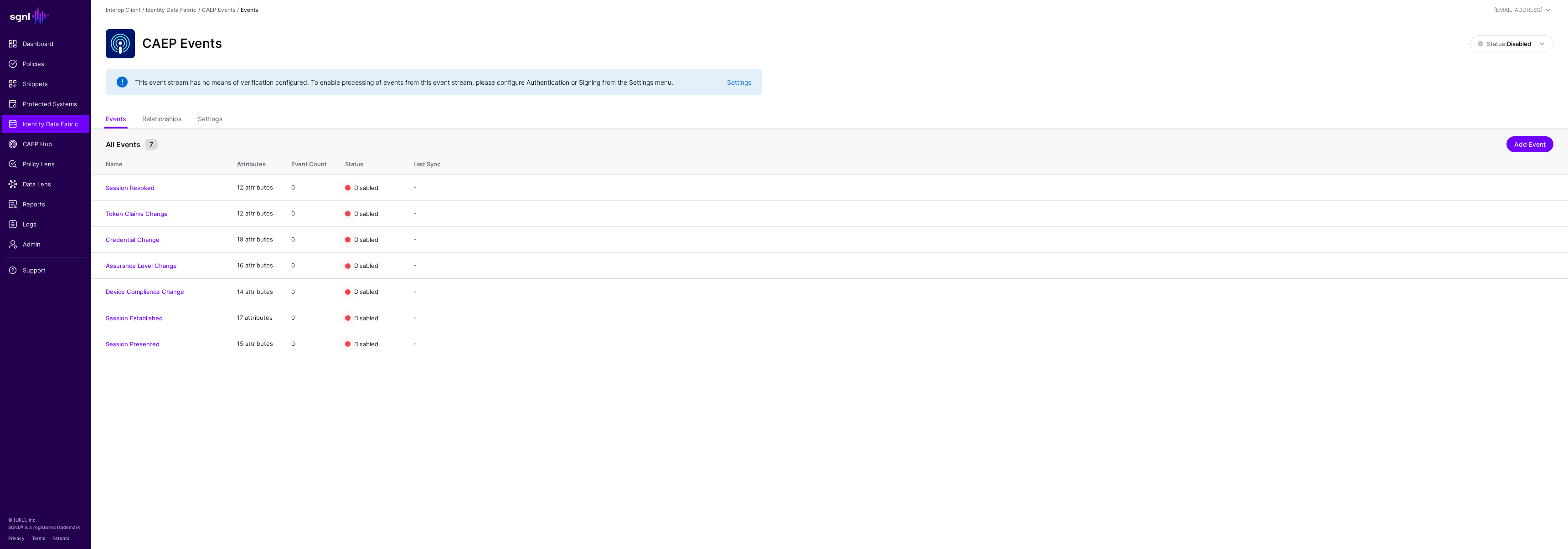
click at [225, 117] on ul "Events Relationships Settings" at bounding box center [830, 120] width 1447 height 17
click at [218, 119] on link "Settings" at bounding box center [210, 120] width 24 height 17
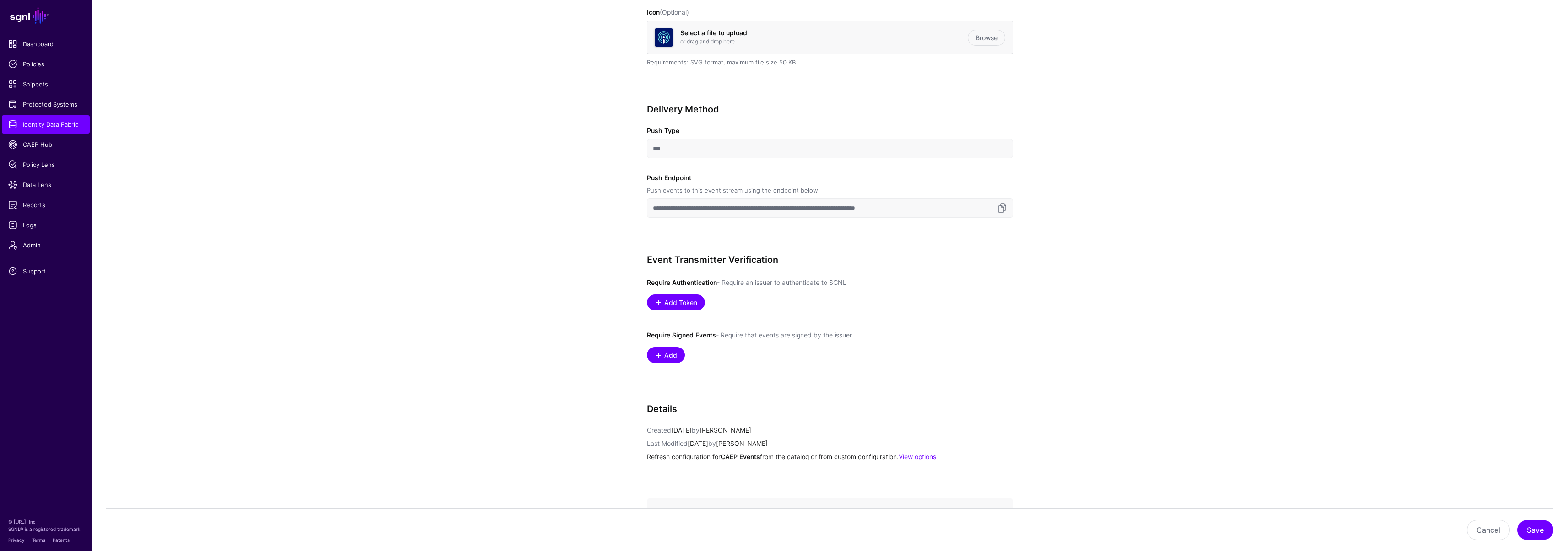
scroll to position [338, 0]
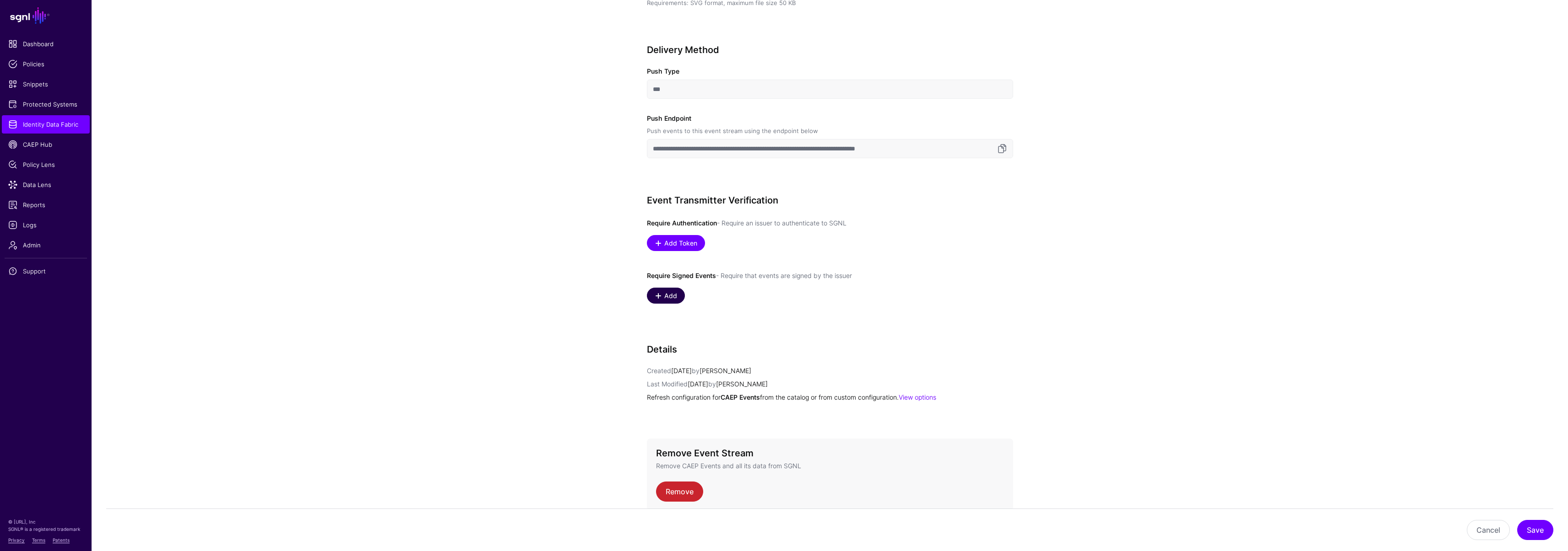
click at [666, 296] on span "Add" at bounding box center [670, 296] width 15 height 10
click at [670, 299] on span "Select an option" at bounding box center [676, 297] width 46 height 7
click at [665, 319] on span "Well Known URI" at bounding box center [676, 318] width 45 height 7
click at [800, 290] on input "text" at bounding box center [882, 297] width 223 height 19
paste input "**********"
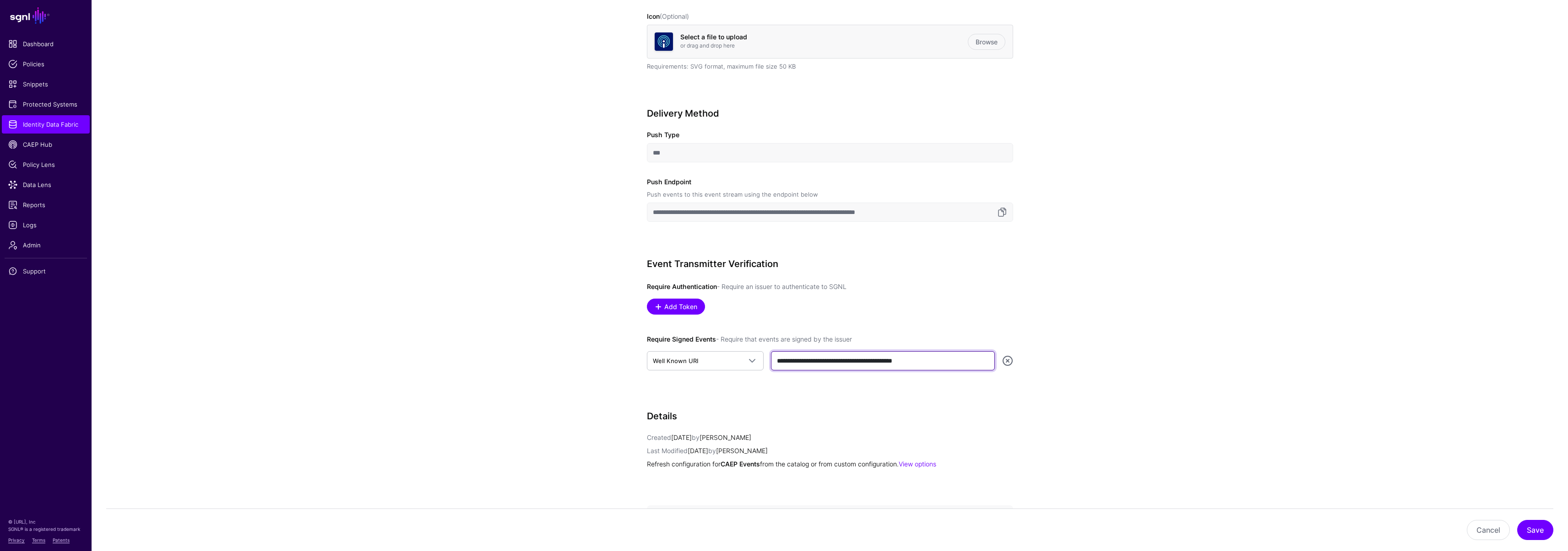
scroll to position [385, 0]
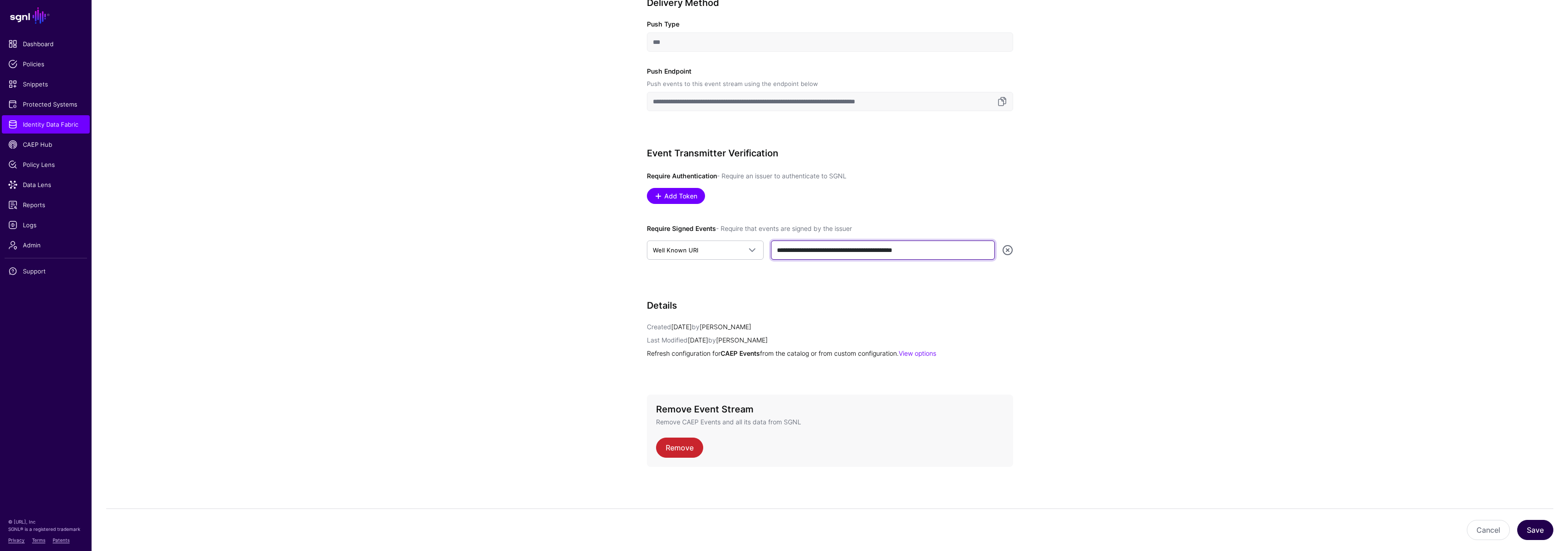
type input "**********"
click at [1530, 527] on button "Save" at bounding box center [1535, 530] width 36 height 20
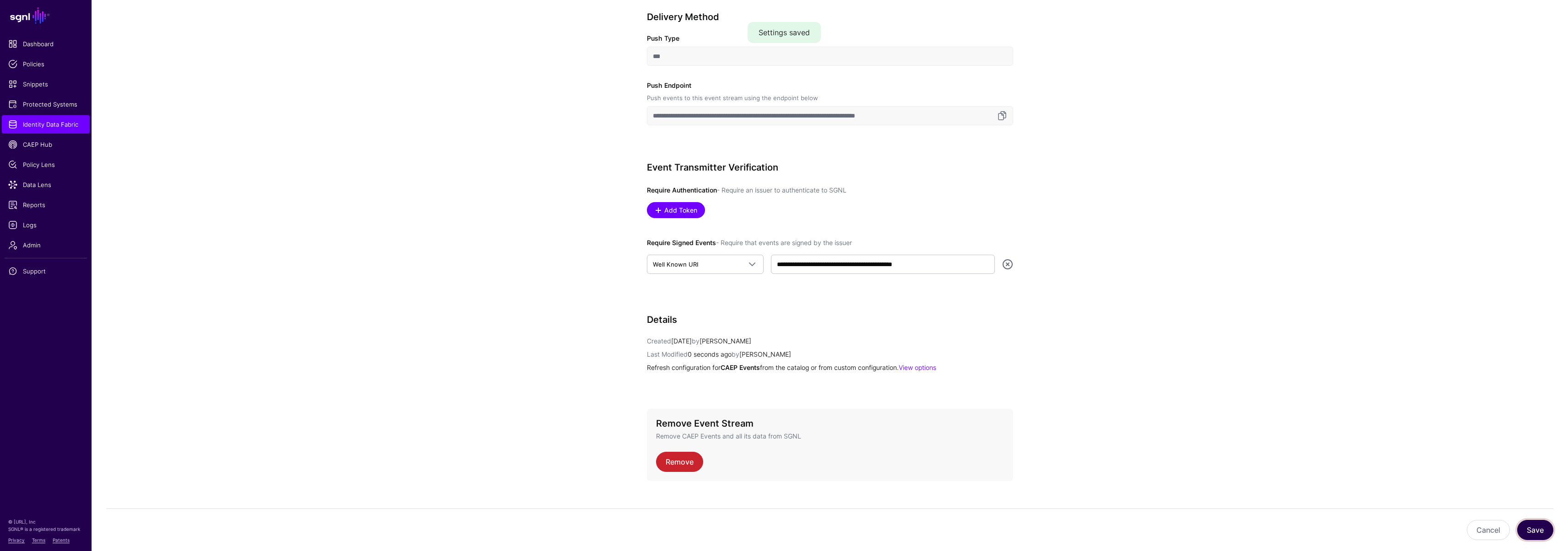
scroll to position [250, 0]
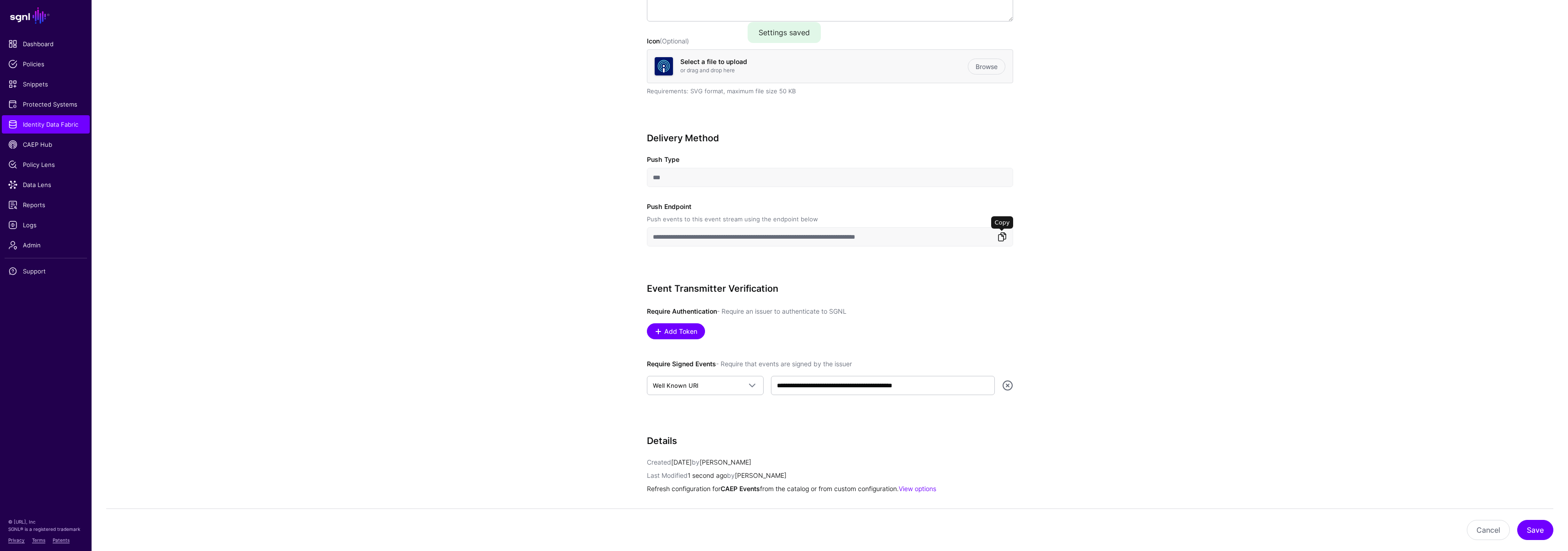
click at [999, 238] on link at bounding box center [1002, 237] width 11 height 11
click at [1004, 239] on link at bounding box center [1002, 237] width 11 height 11
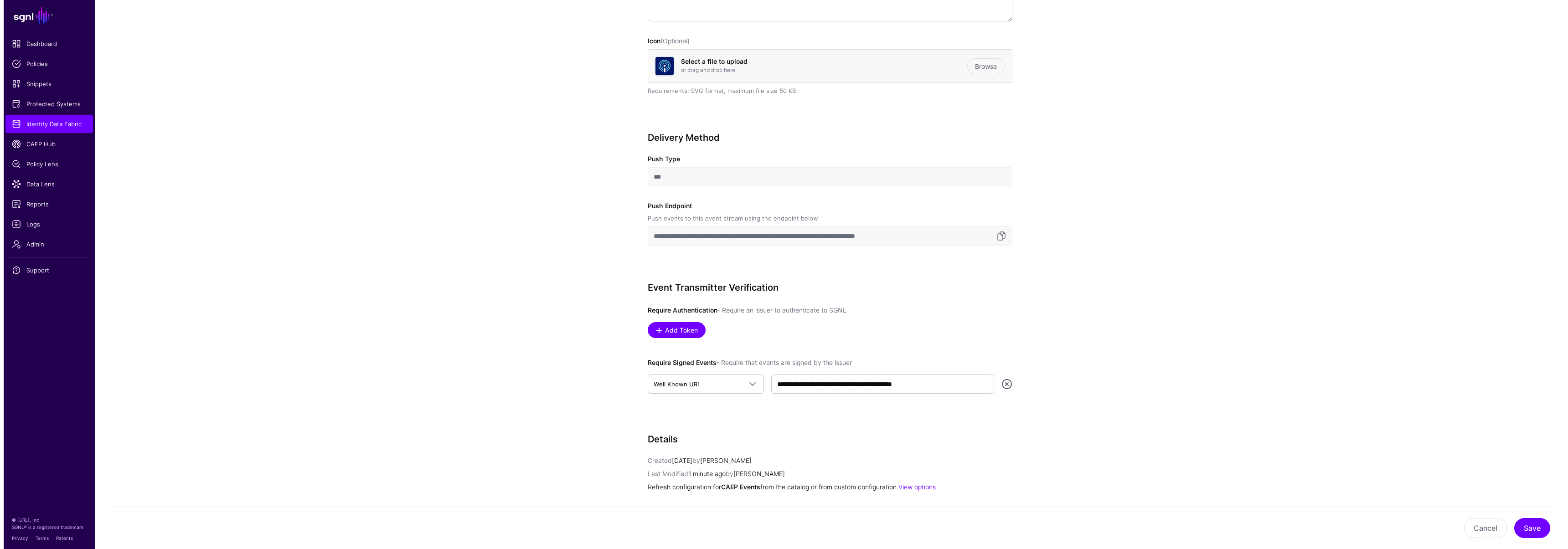
scroll to position [0, 0]
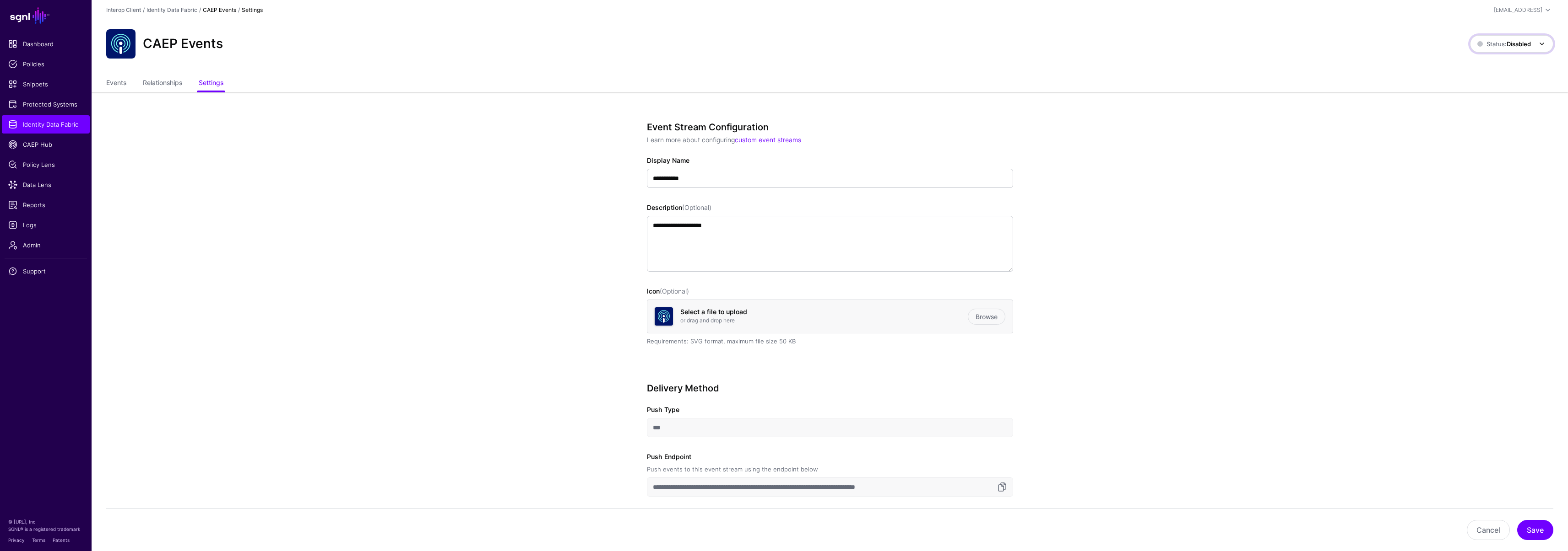
click at [1496, 46] on span "Status: Disabled" at bounding box center [1504, 44] width 54 height 7
click at [1479, 74] on span "Syncing active for all configured events that are enabled" at bounding box center [1508, 83] width 76 height 23
click at [23, 122] on span "Identity Data Fabric" at bounding box center [45, 124] width 75 height 9
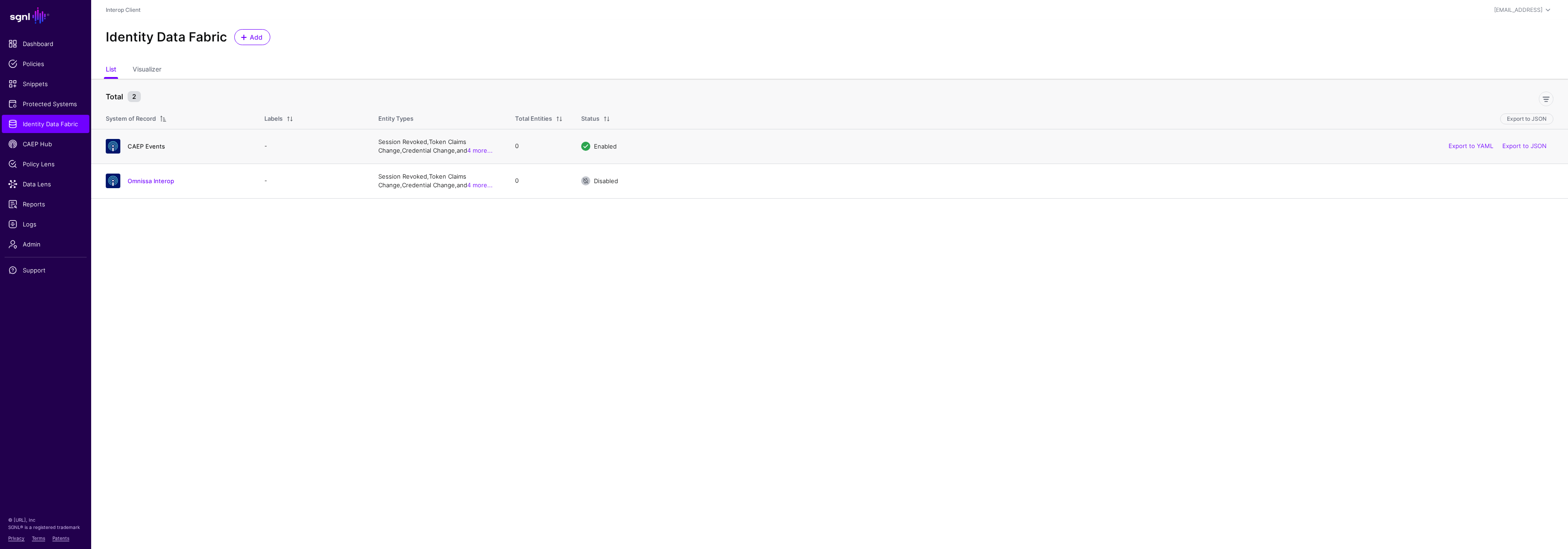
click at [137, 145] on link "CAEP Events" at bounding box center [146, 146] width 37 height 7
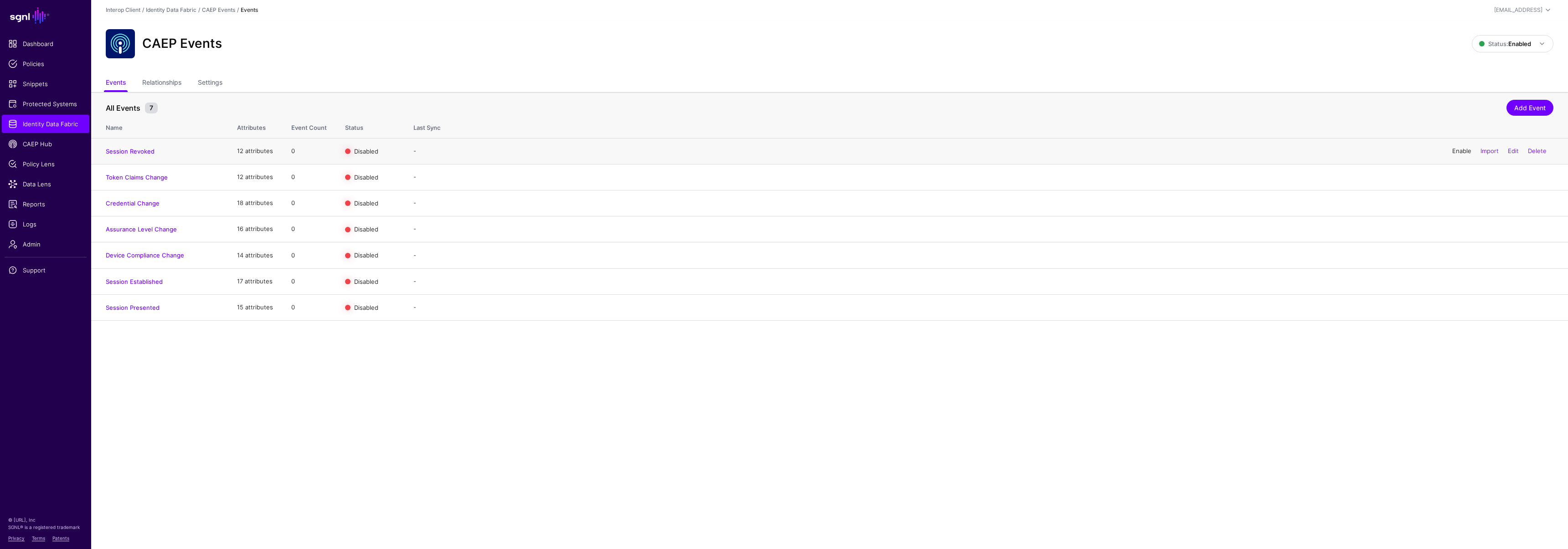
click at [1460, 152] on link "Enable" at bounding box center [1461, 151] width 19 height 7
click at [1458, 175] on link "Enable" at bounding box center [1461, 177] width 19 height 7
click at [1458, 176] on link "Disable" at bounding box center [1461, 177] width 21 height 7
click at [41, 184] on span "Data Lens" at bounding box center [45, 184] width 75 height 9
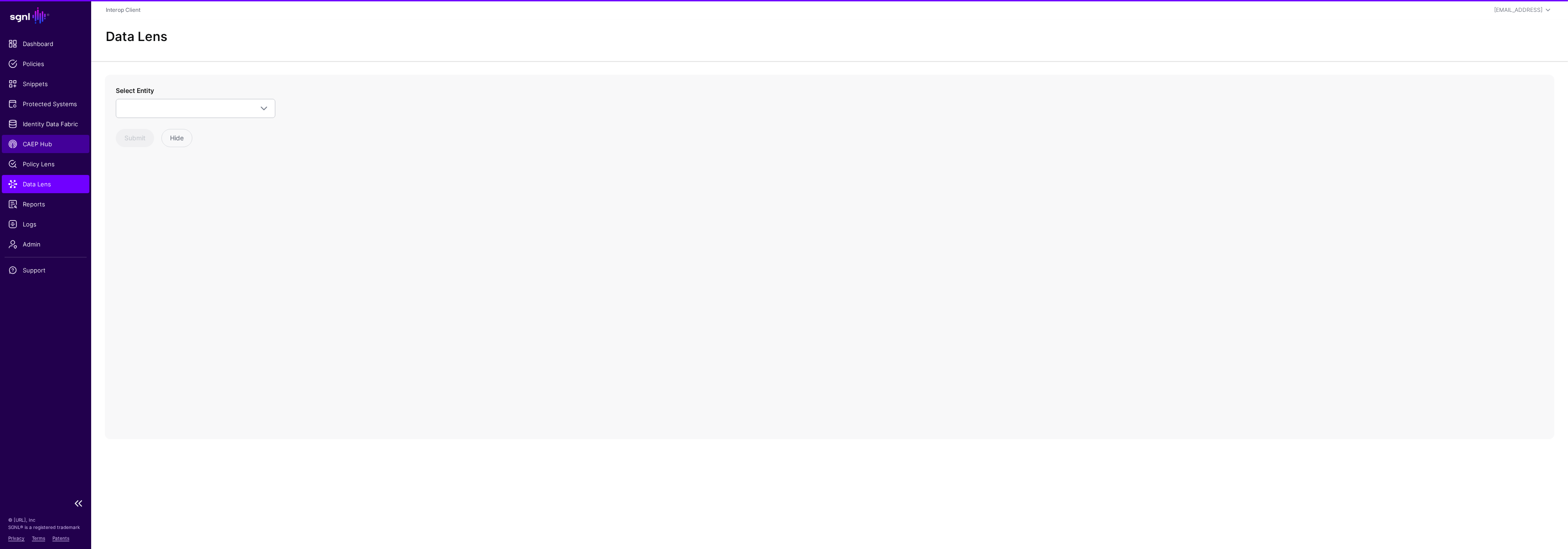
click at [36, 142] on span "CAEP Hub" at bounding box center [45, 144] width 75 height 9
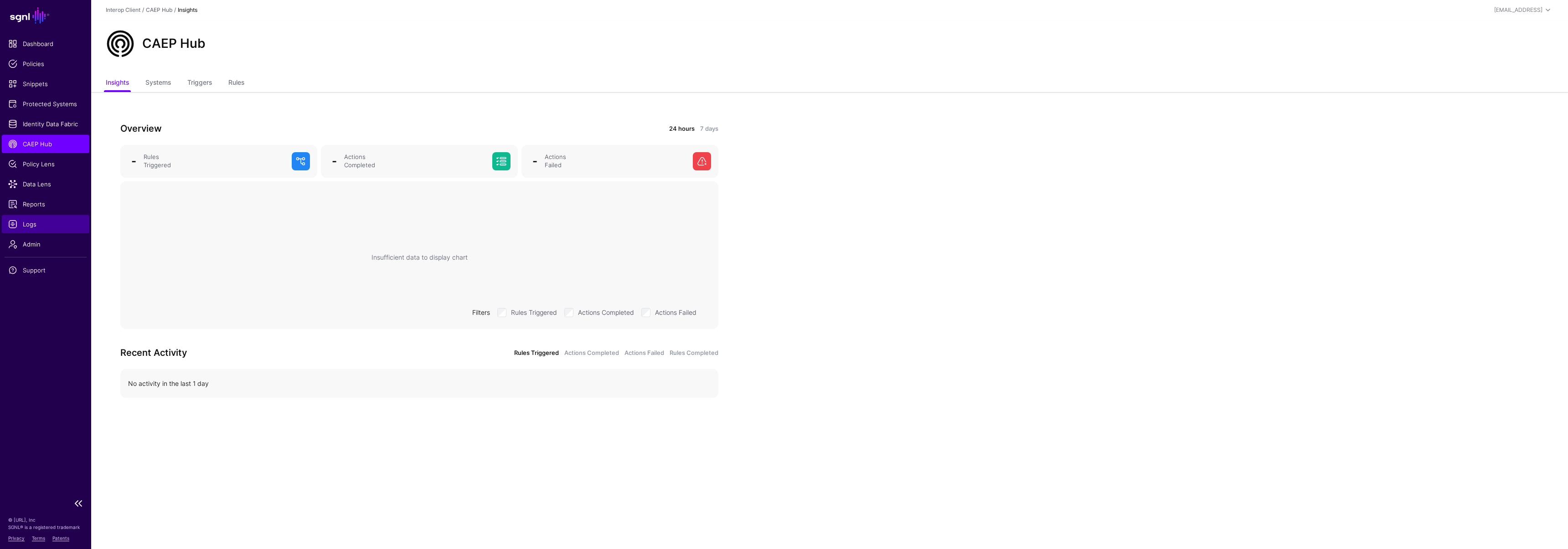
click at [33, 223] on span "Logs" at bounding box center [45, 224] width 75 height 9
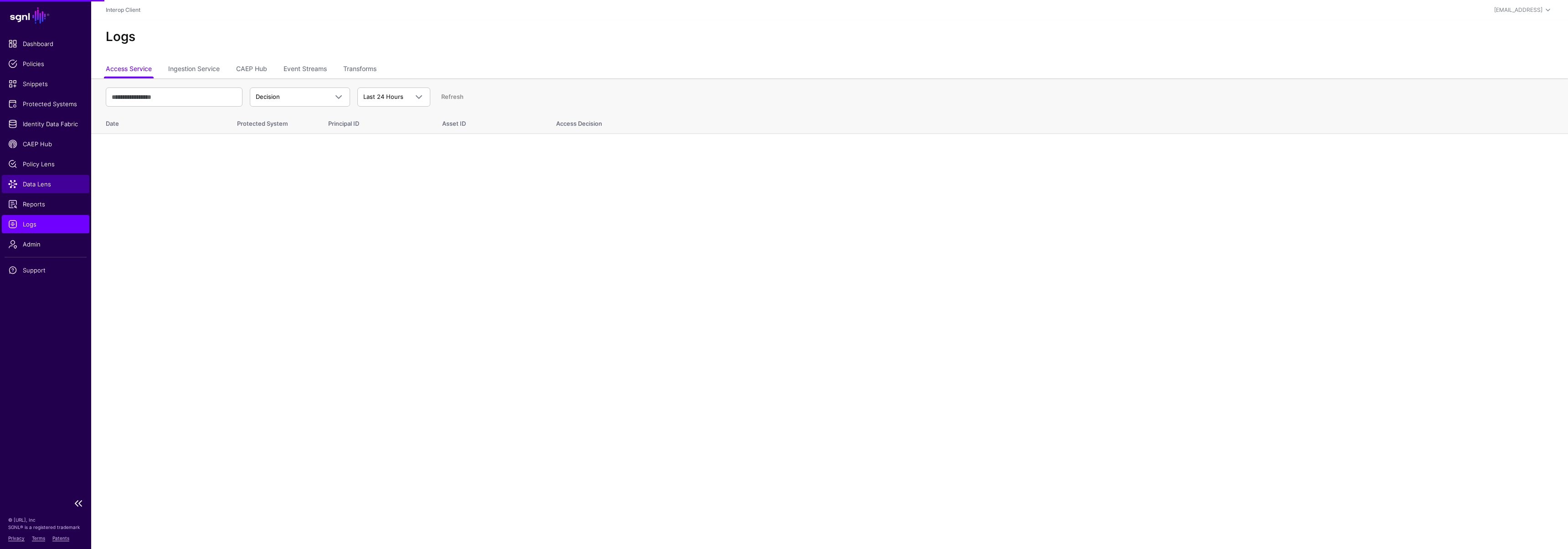
click at [36, 190] on link "Data Lens" at bounding box center [46, 184] width 88 height 18
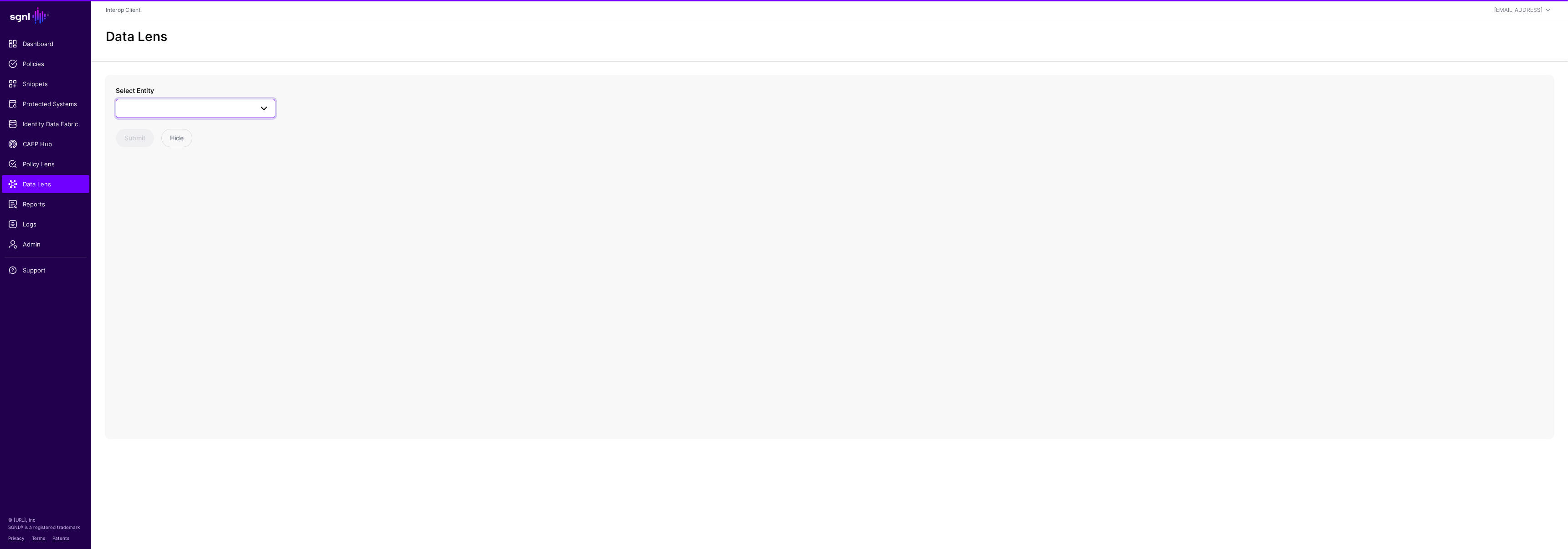
click at [137, 110] on span at bounding box center [195, 108] width 148 height 11
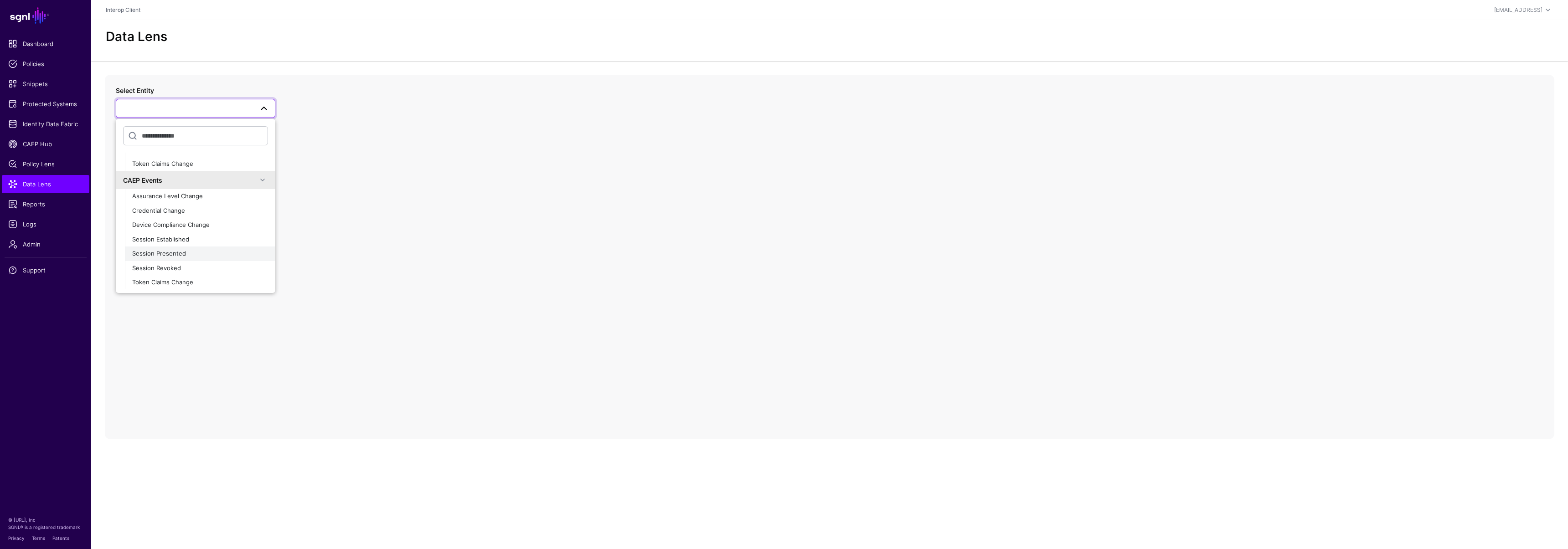
scroll to position [100, 0]
click at [149, 273] on button "Session Revoked" at bounding box center [200, 268] width 150 height 15
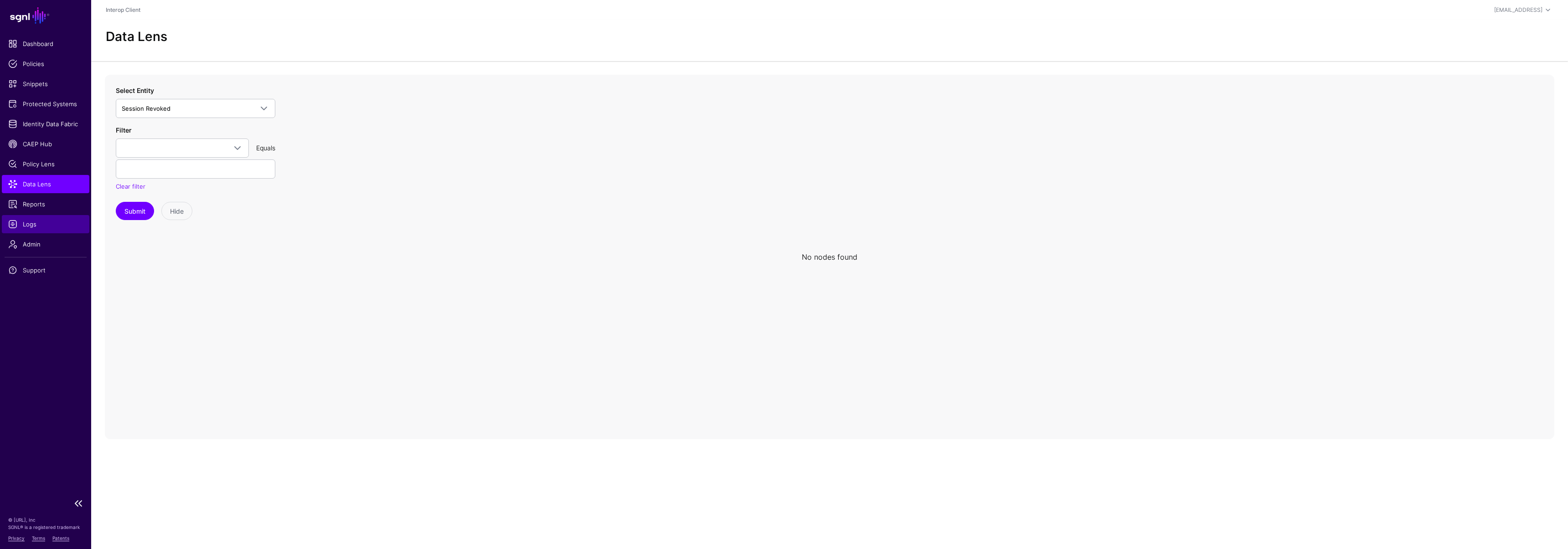
click at [33, 231] on link "Logs" at bounding box center [46, 224] width 88 height 18
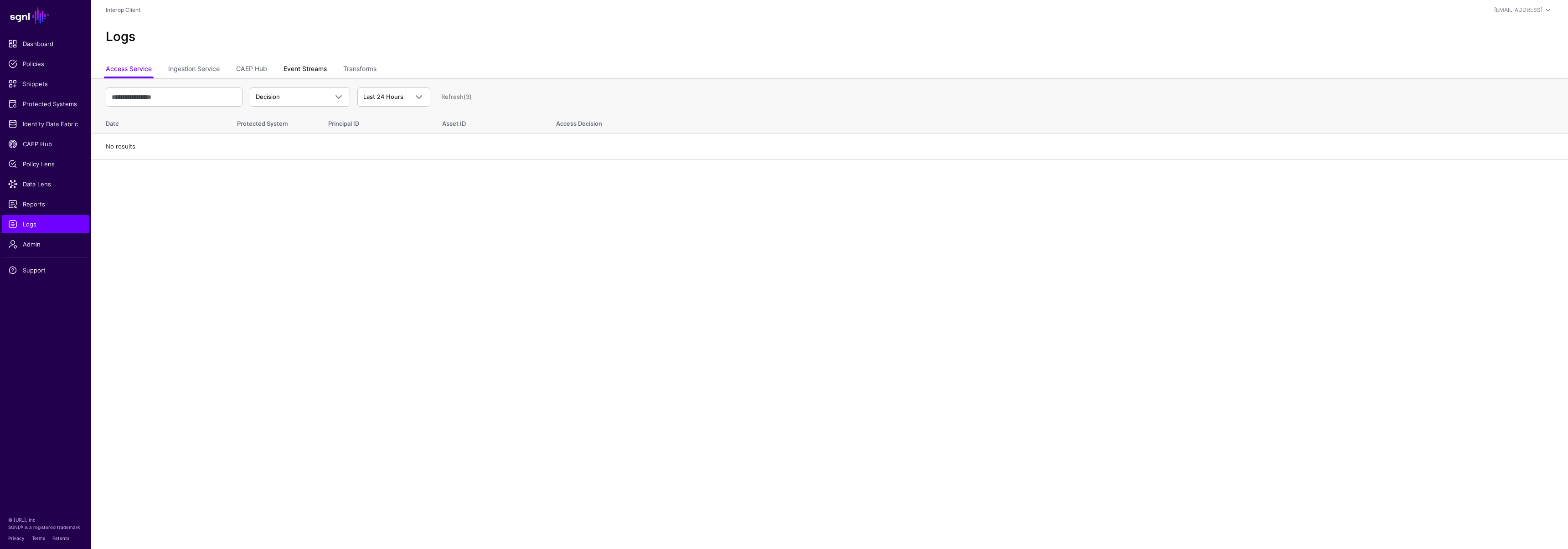
click at [296, 68] on link "Event Streams" at bounding box center [305, 69] width 43 height 17
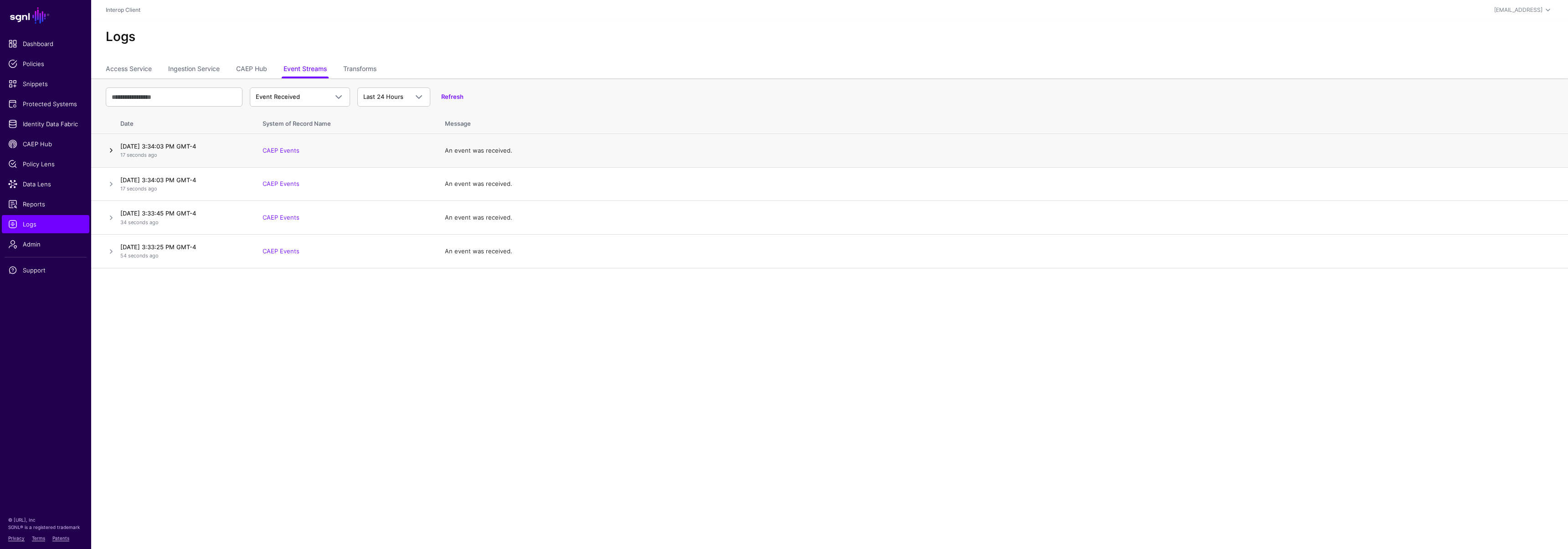
click at [113, 149] on link at bounding box center [111, 150] width 11 height 11
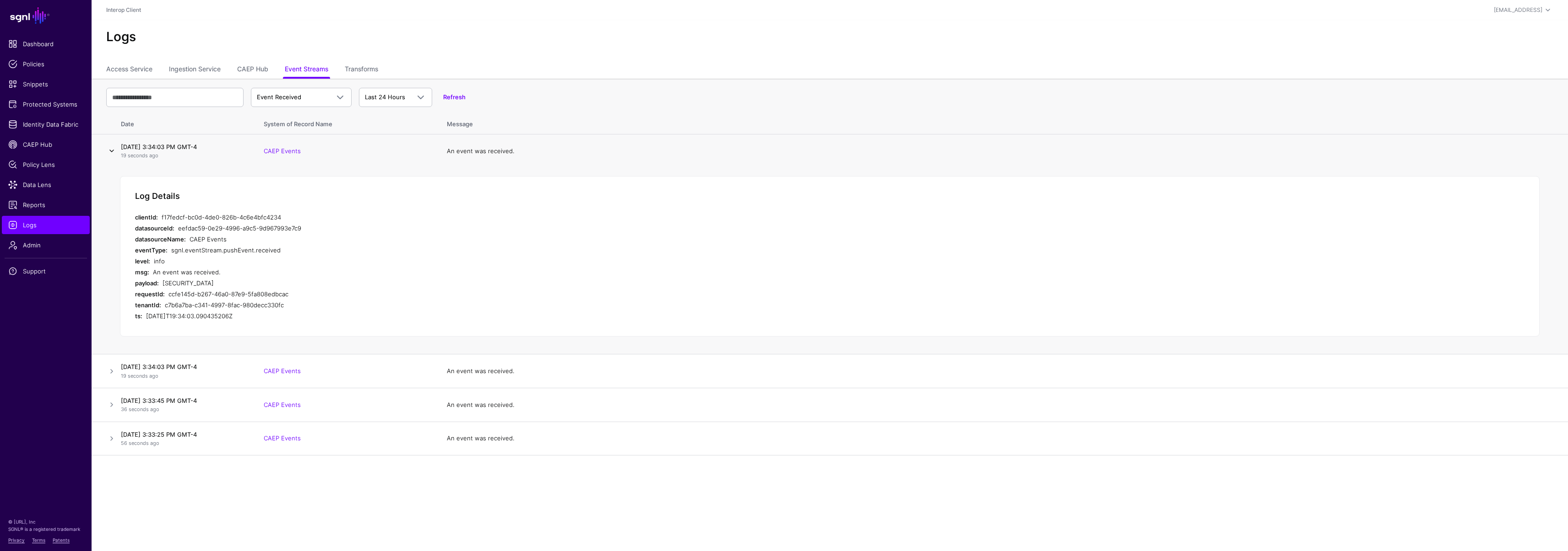
click at [114, 150] on link at bounding box center [112, 151] width 11 height 11
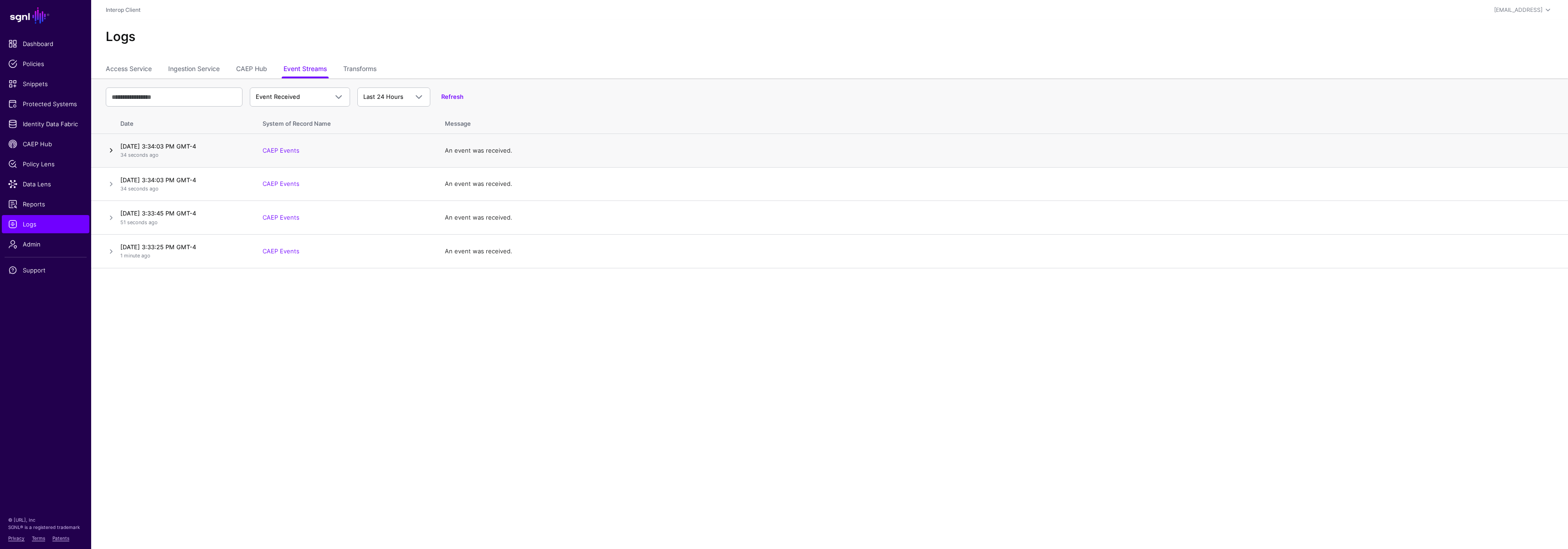
click at [110, 147] on link at bounding box center [111, 150] width 11 height 11
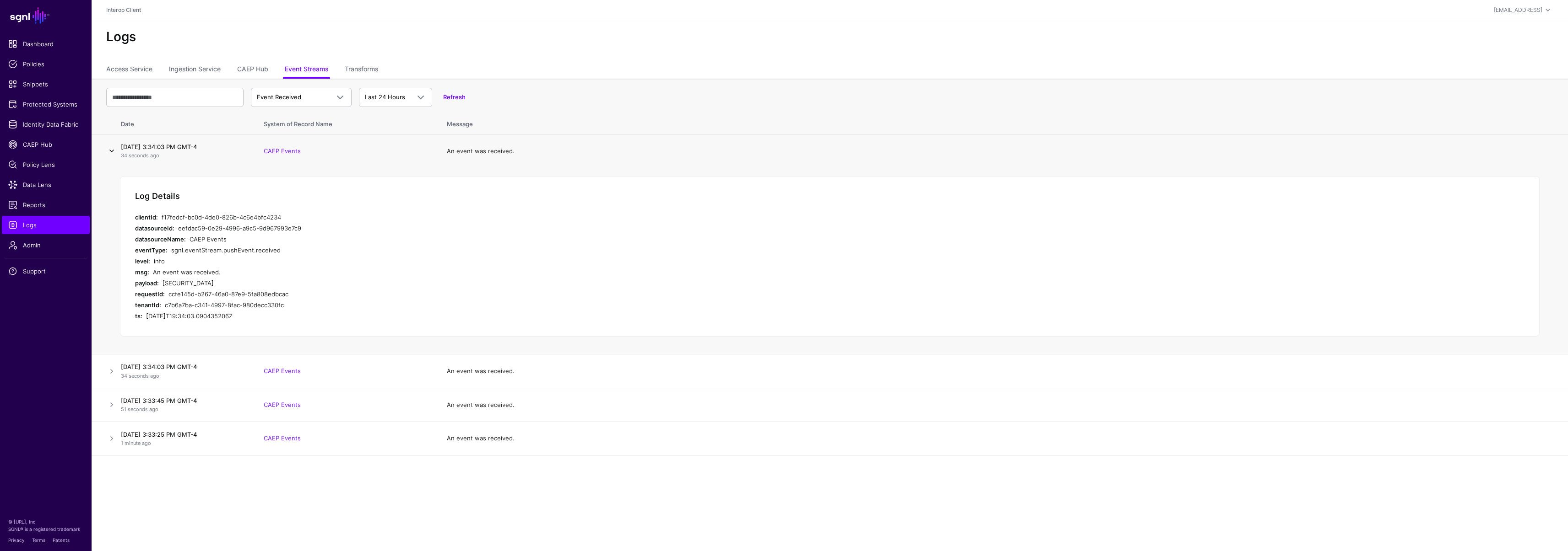
click at [111, 148] on link at bounding box center [112, 151] width 11 height 11
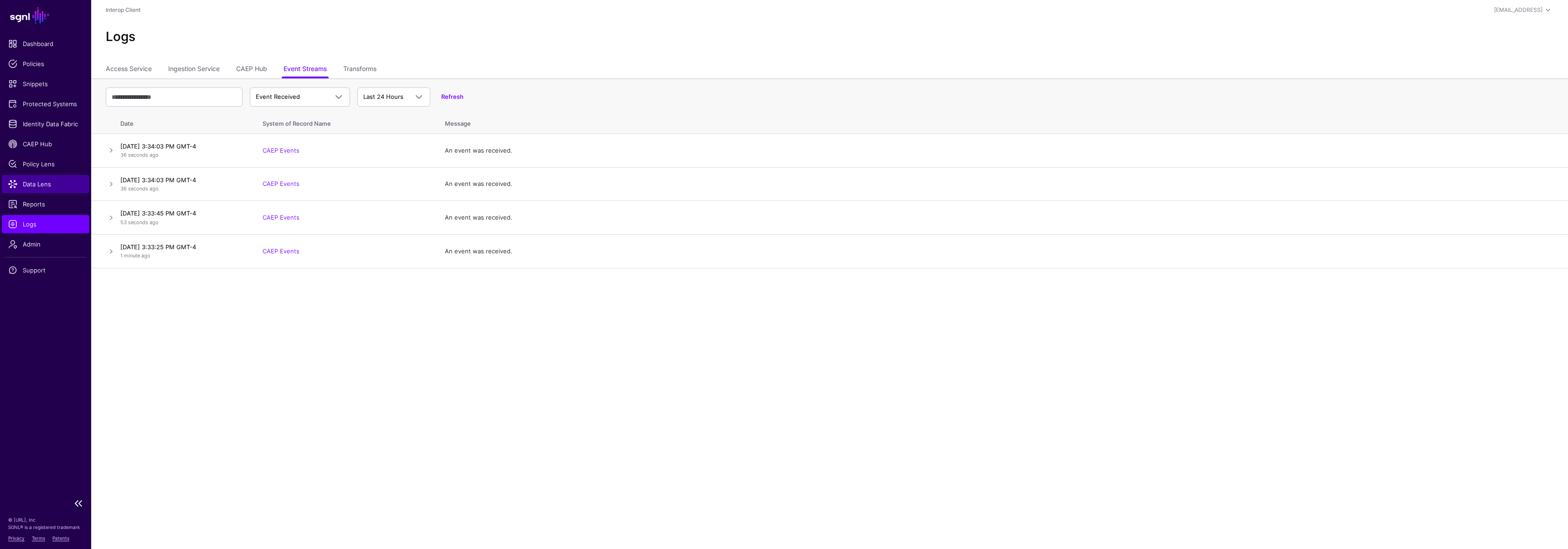
click at [43, 183] on span "Data Lens" at bounding box center [45, 184] width 75 height 9
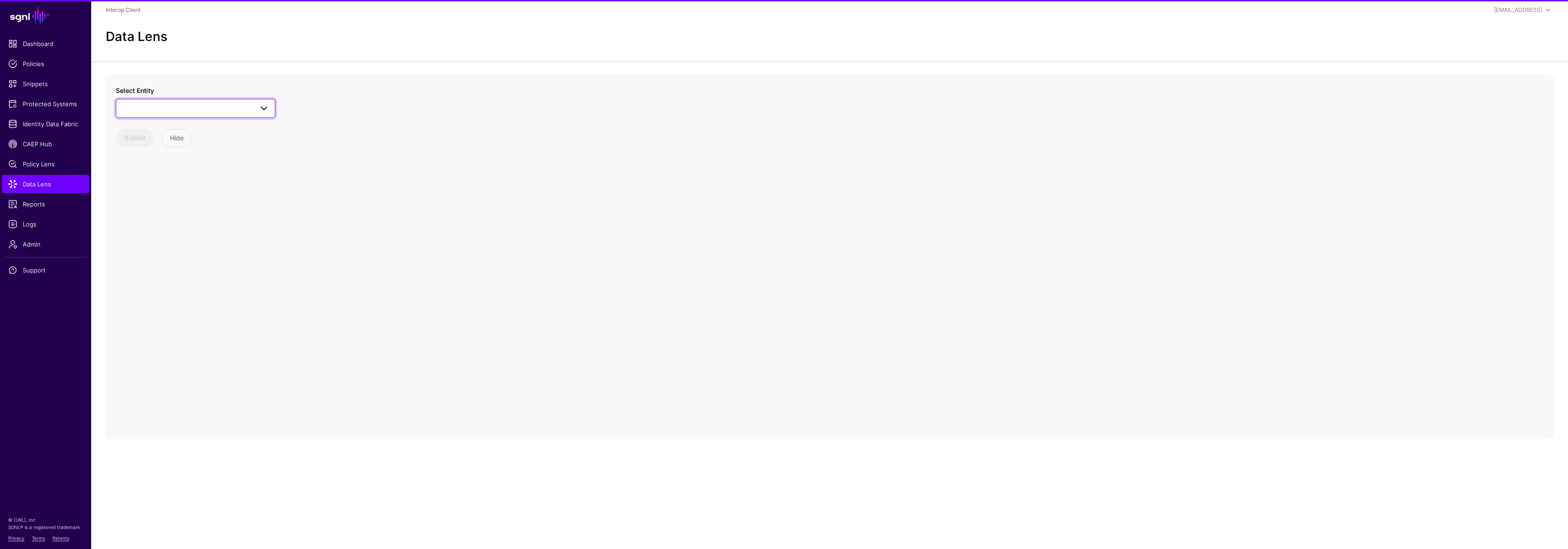
click at [152, 108] on span at bounding box center [195, 108] width 148 height 11
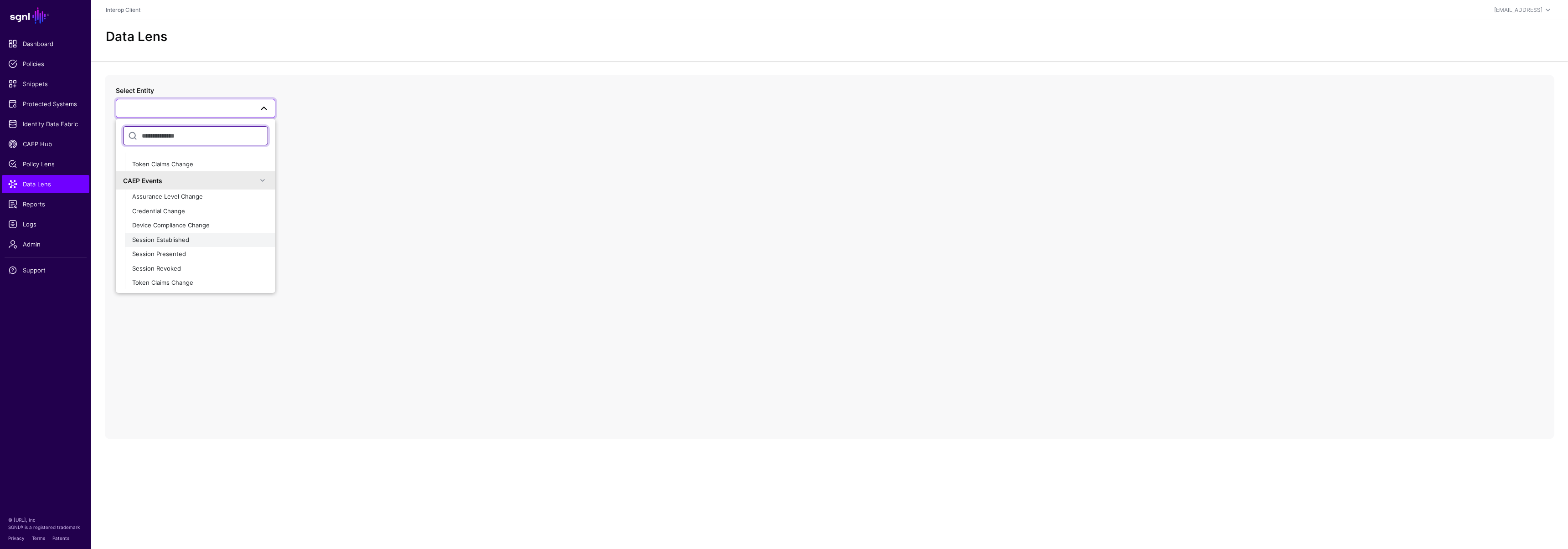
scroll to position [100, 0]
click at [161, 270] on span "Session Revoked" at bounding box center [156, 268] width 49 height 7
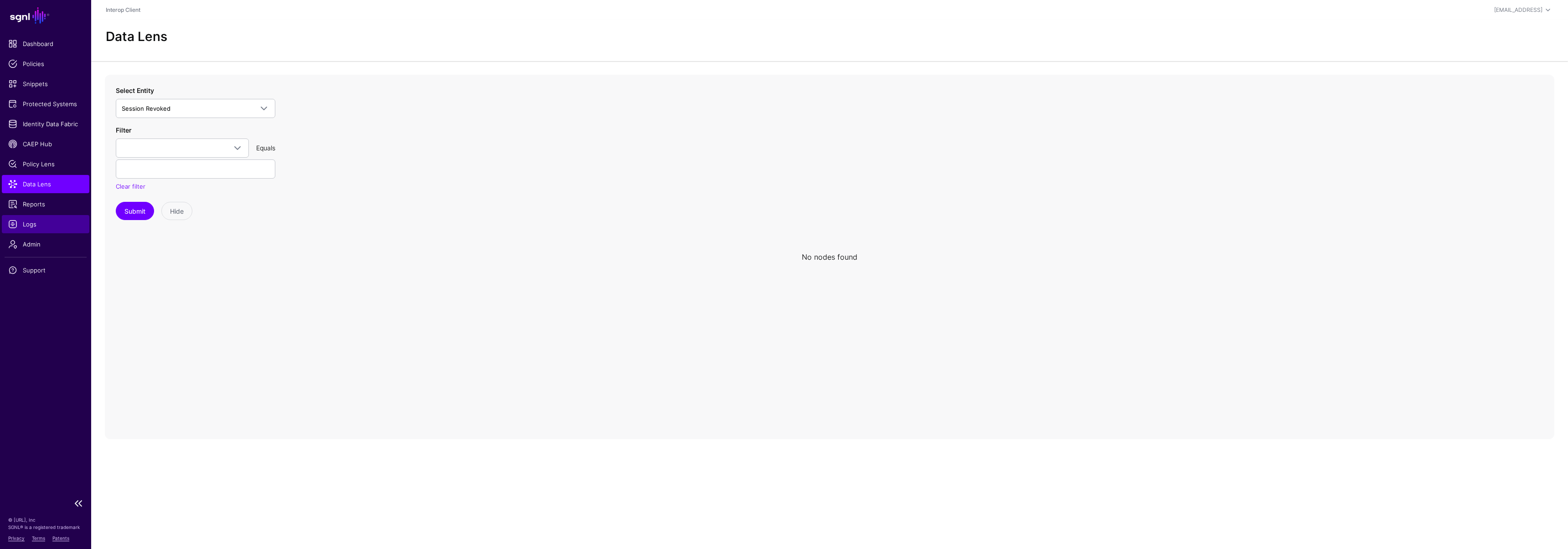
click at [39, 232] on link "Logs" at bounding box center [46, 224] width 88 height 18
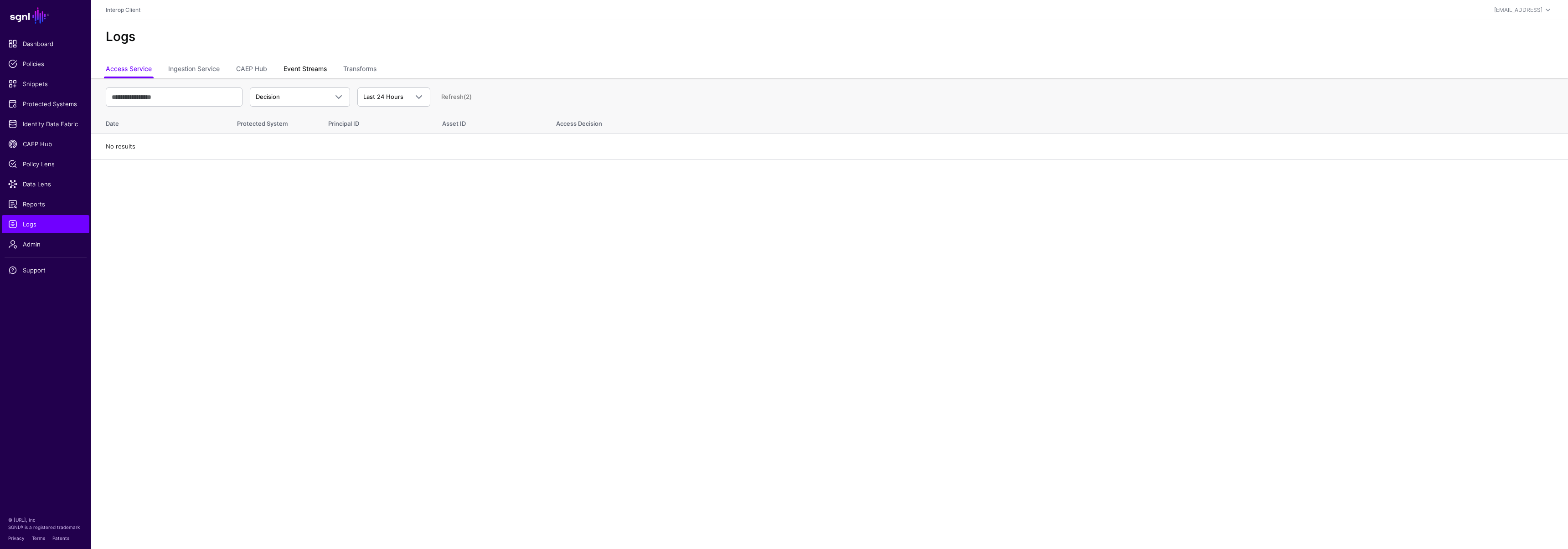
click at [293, 71] on link "Event Streams" at bounding box center [305, 69] width 43 height 17
click at [290, 97] on span "Event Received" at bounding box center [278, 97] width 44 height 7
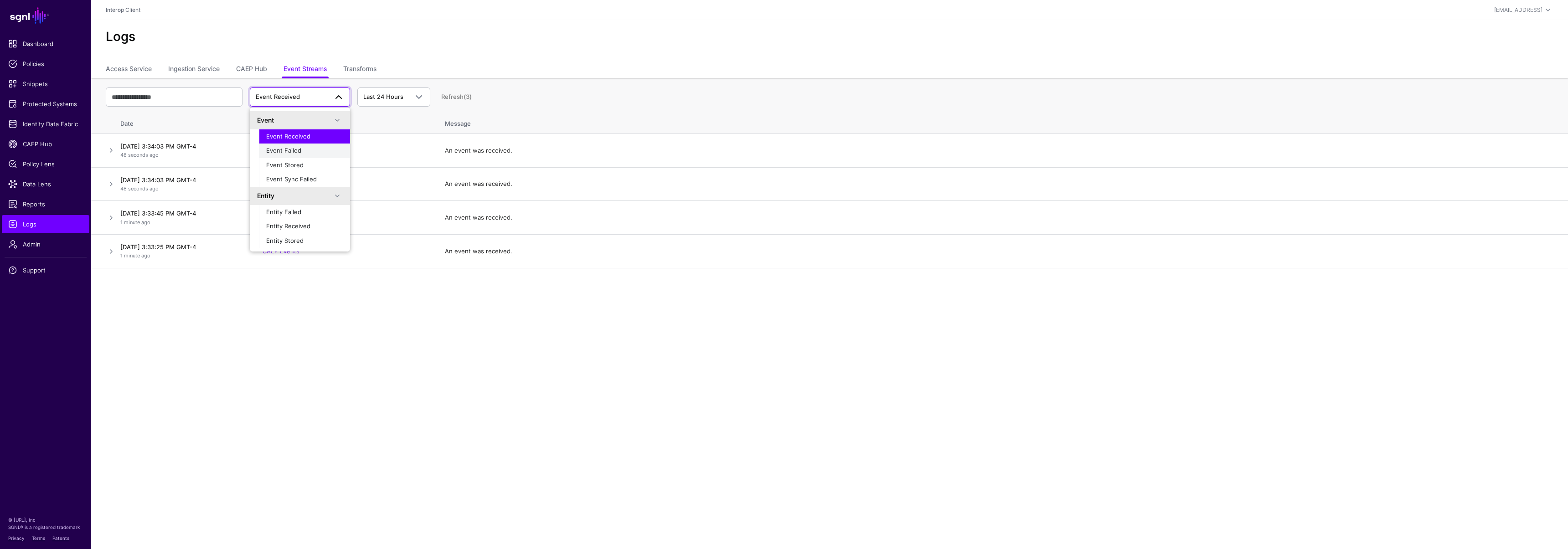
click at [292, 149] on span "Event Failed" at bounding box center [284, 150] width 35 height 7
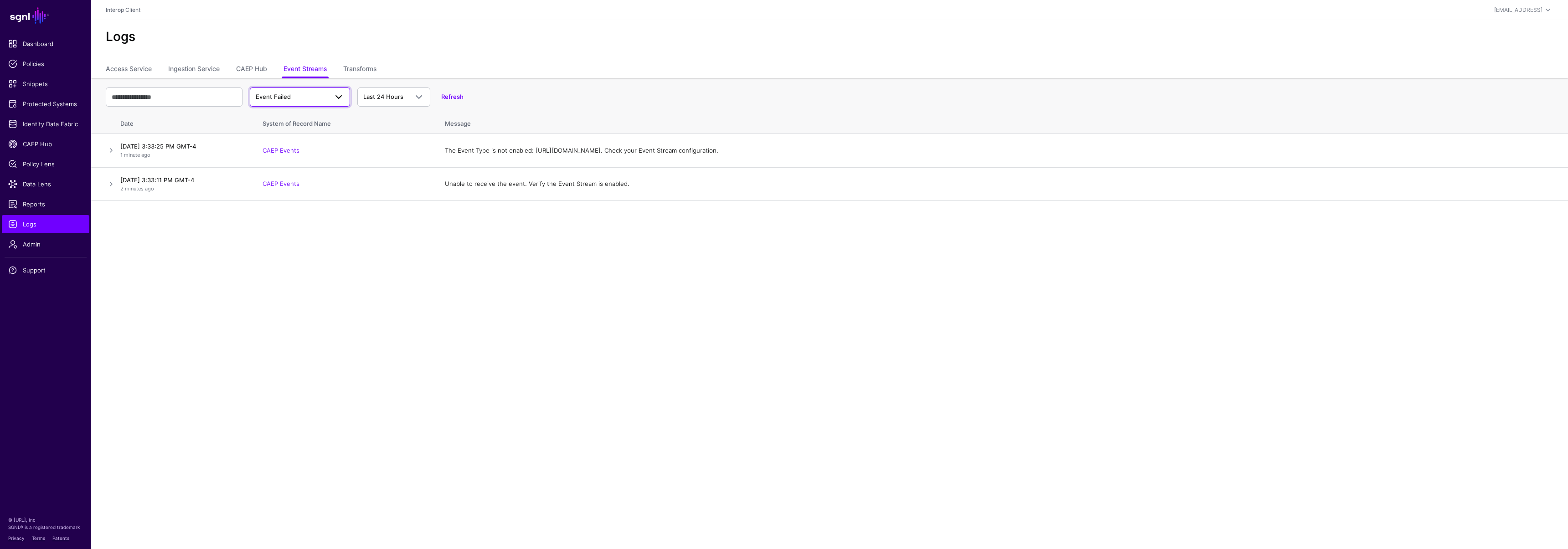
click at [295, 96] on span "Event Failed" at bounding box center [292, 97] width 72 height 9
click at [299, 167] on span "Event Stored" at bounding box center [284, 165] width 37 height 7
click at [113, 146] on link at bounding box center [111, 150] width 11 height 11
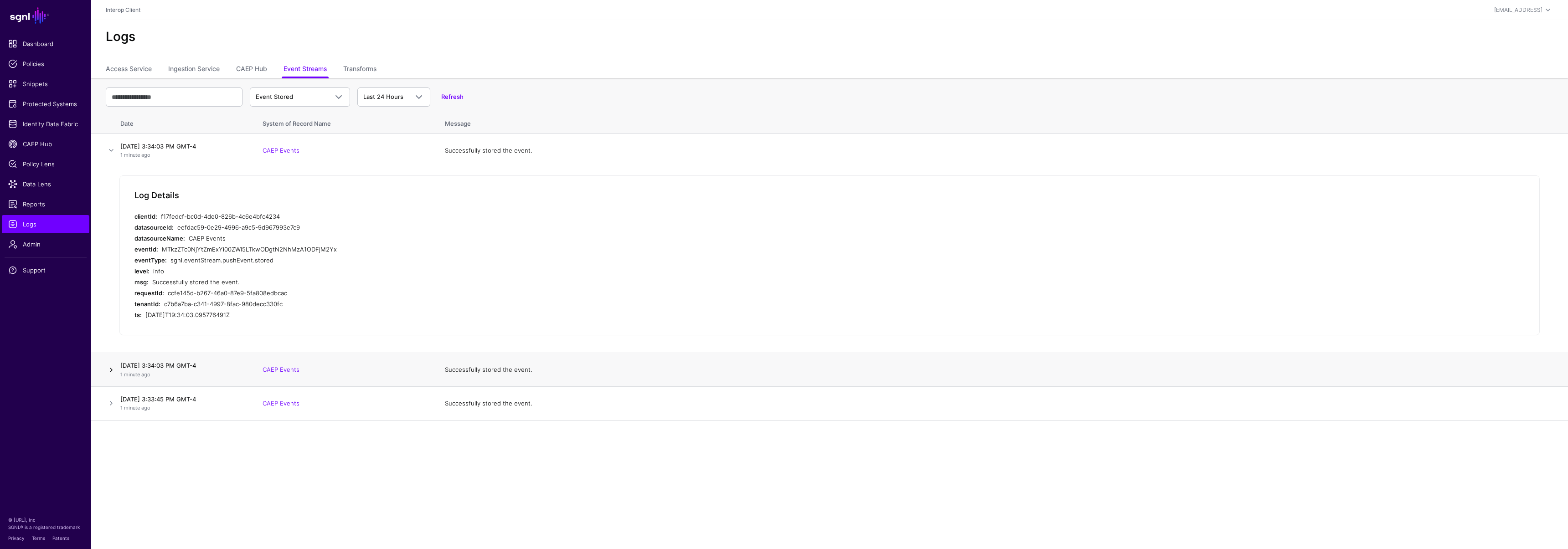
click at [108, 365] on link at bounding box center [111, 370] width 11 height 11
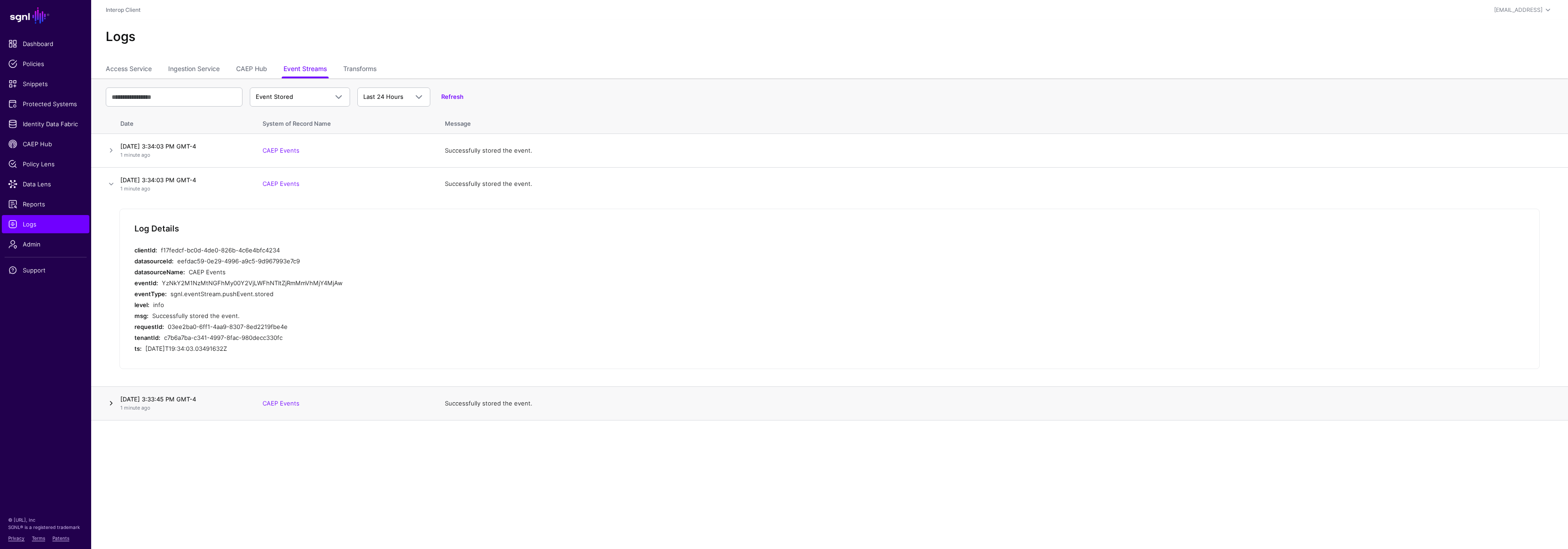
click at [111, 404] on link at bounding box center [111, 404] width 11 height 11
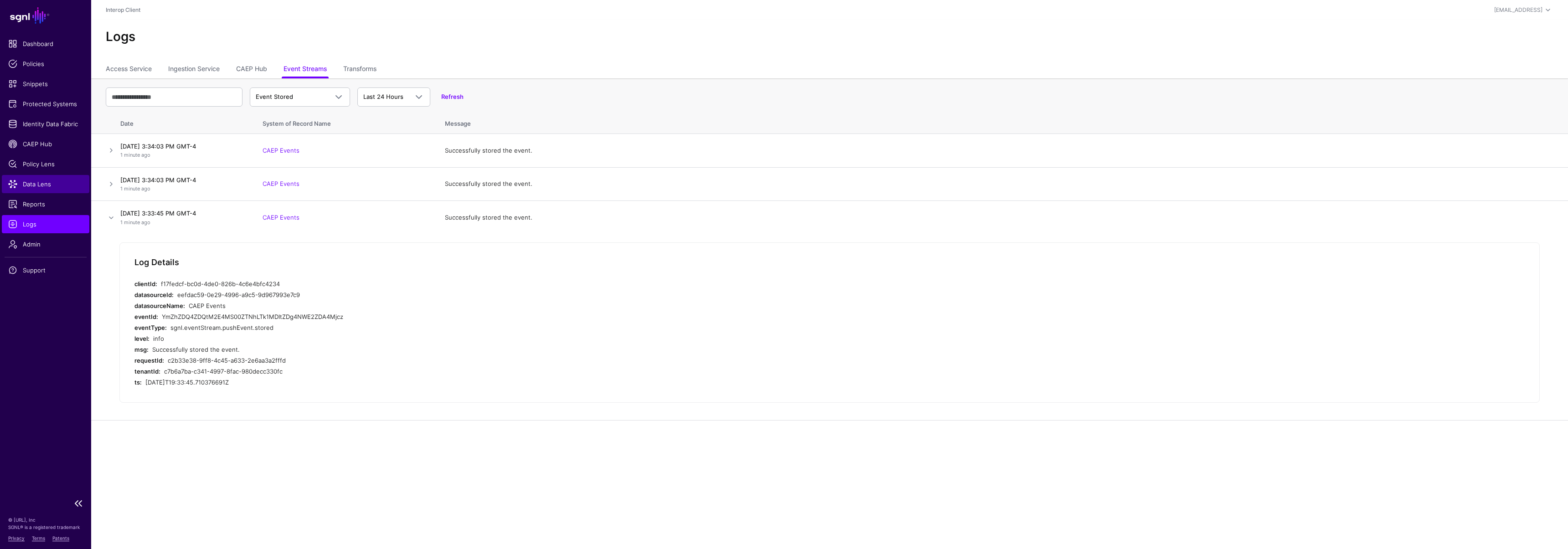
click at [49, 191] on link "Data Lens" at bounding box center [46, 184] width 88 height 18
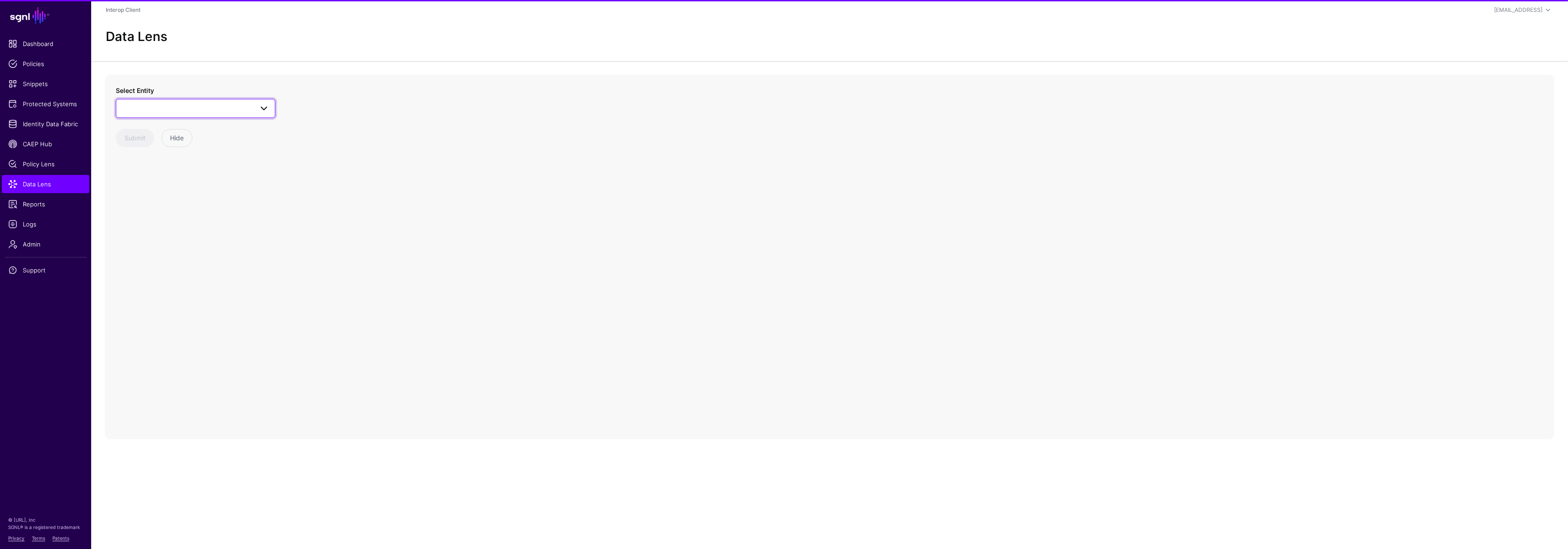
click at [150, 115] on link at bounding box center [195, 108] width 159 height 19
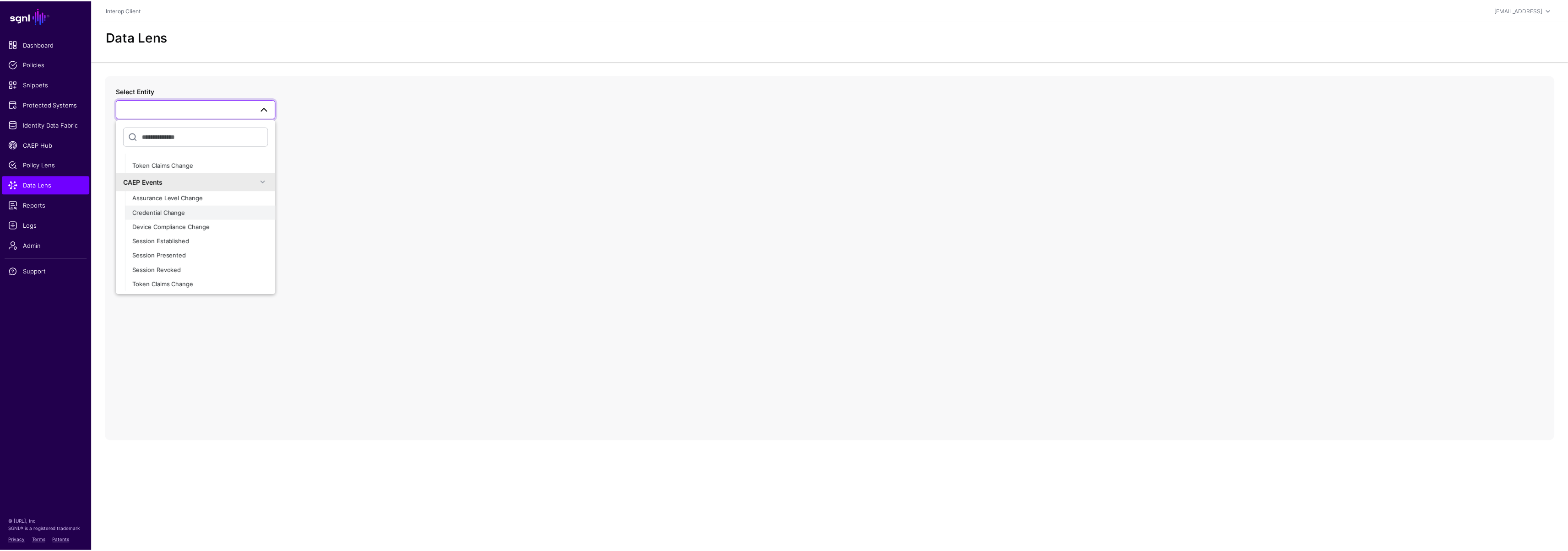
scroll to position [101, 0]
click at [171, 266] on span "Session Revoked" at bounding box center [157, 269] width 49 height 7
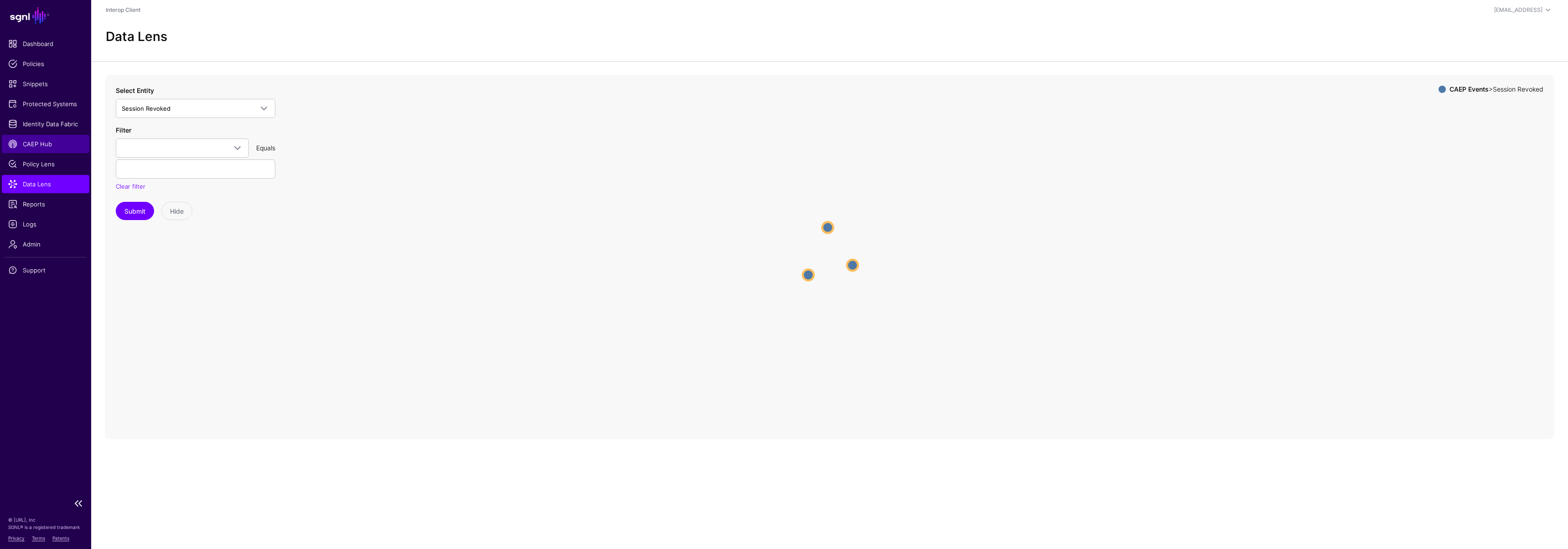
click at [48, 145] on span "CAEP Hub" at bounding box center [45, 144] width 75 height 9
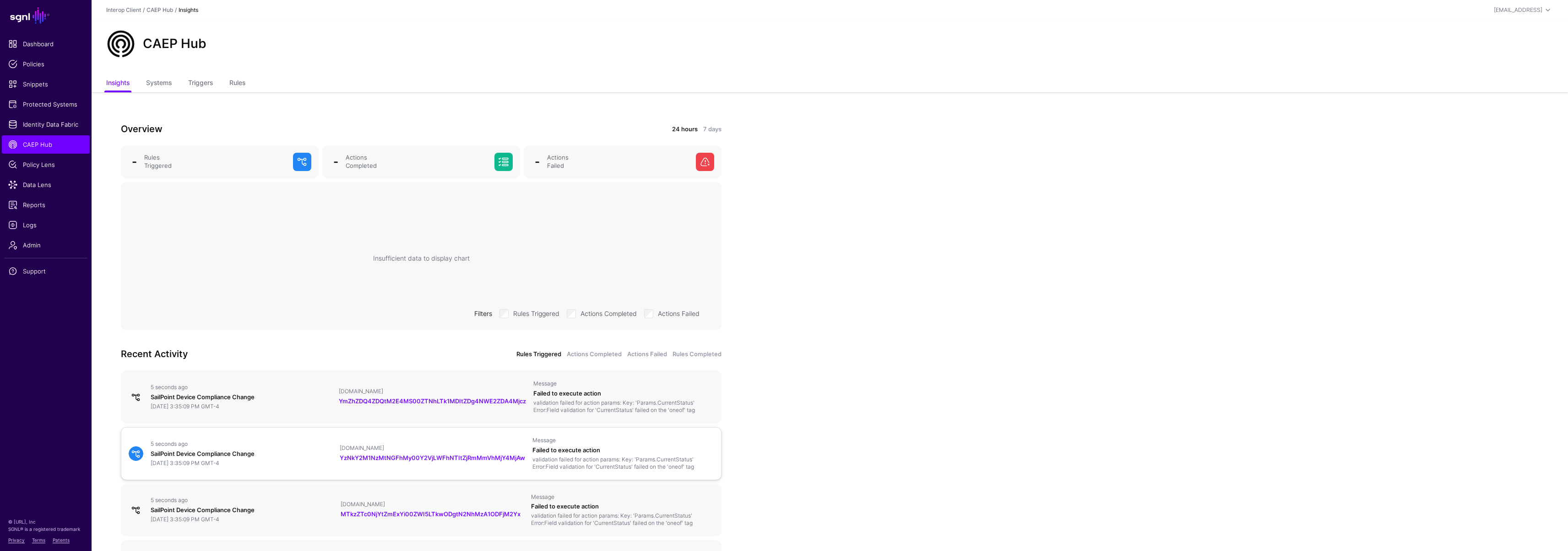
scroll to position [2, 0]
click at [473, 388] on div "CAEPEventsSessionRevoked.id" at bounding box center [432, 390] width 187 height 7
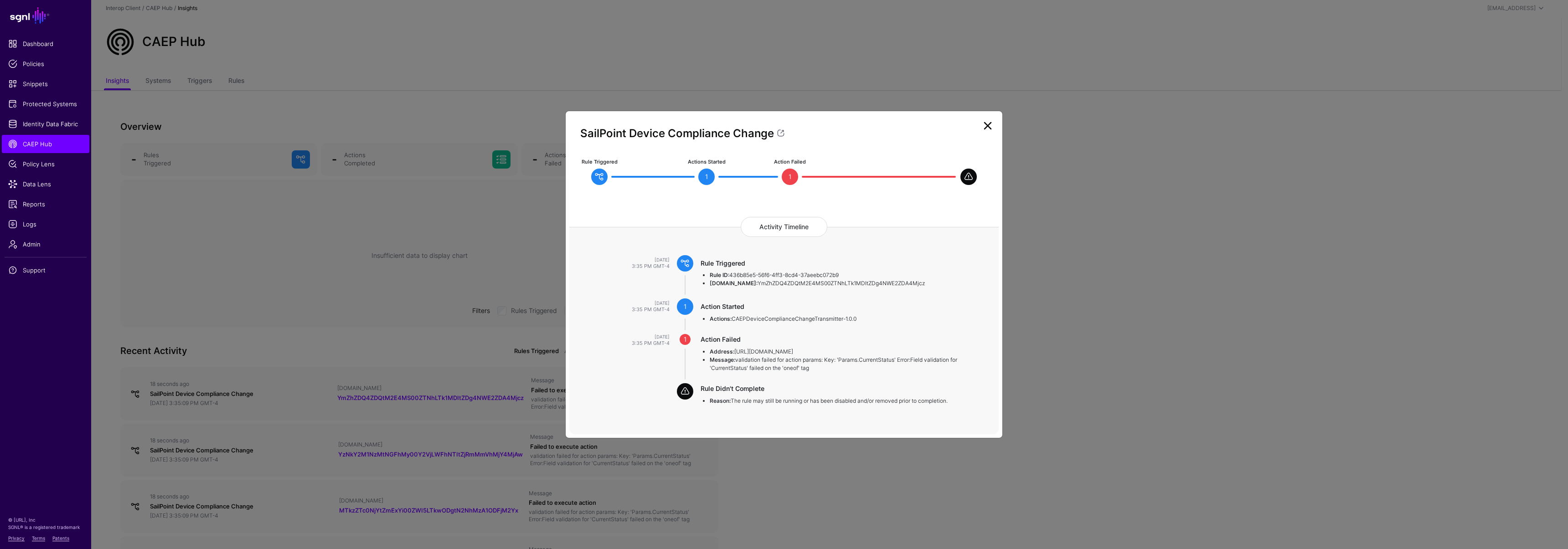
click at [984, 122] on link at bounding box center [988, 126] width 15 height 15
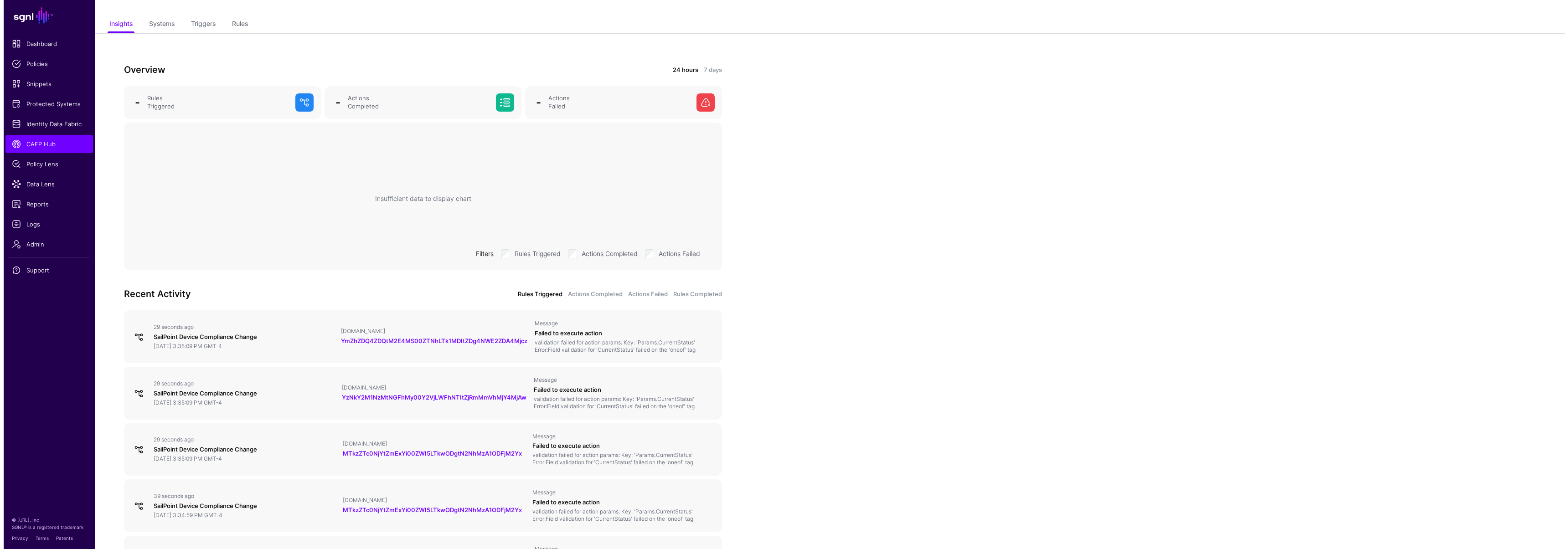
scroll to position [0, 0]
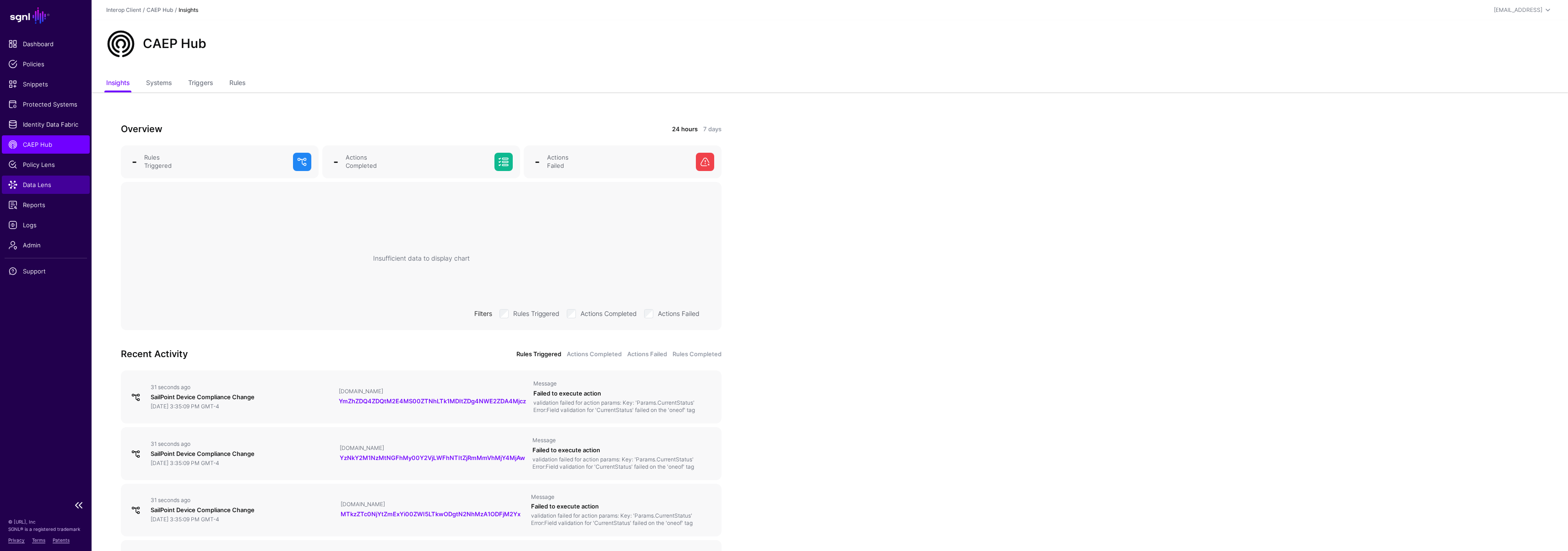
click at [48, 185] on span "Data Lens" at bounding box center [45, 184] width 75 height 9
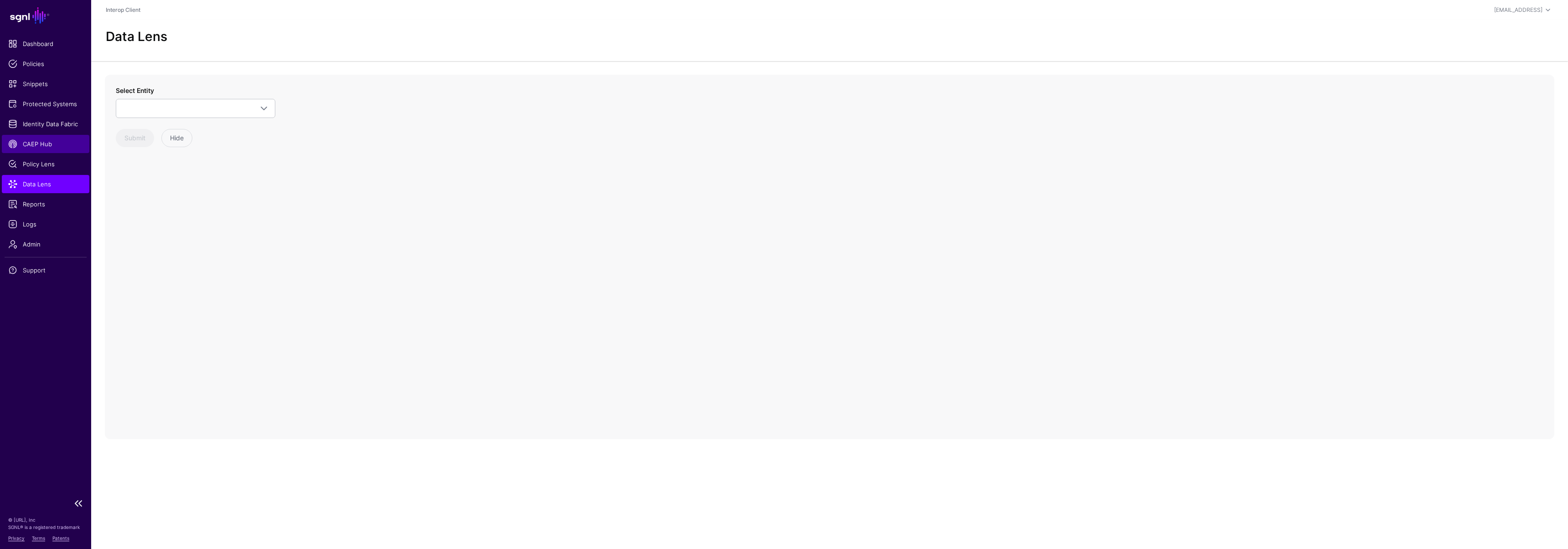
click at [46, 145] on span "CAEP Hub" at bounding box center [45, 144] width 75 height 9
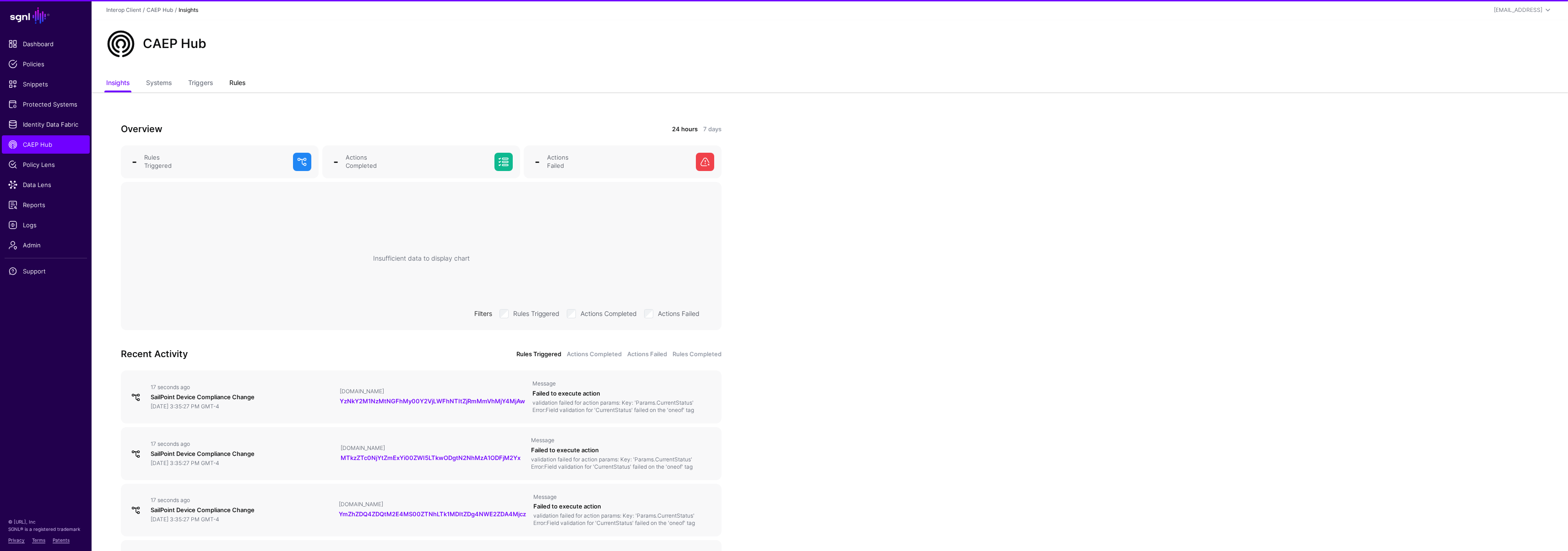
click at [231, 84] on link "Rules" at bounding box center [237, 84] width 16 height 17
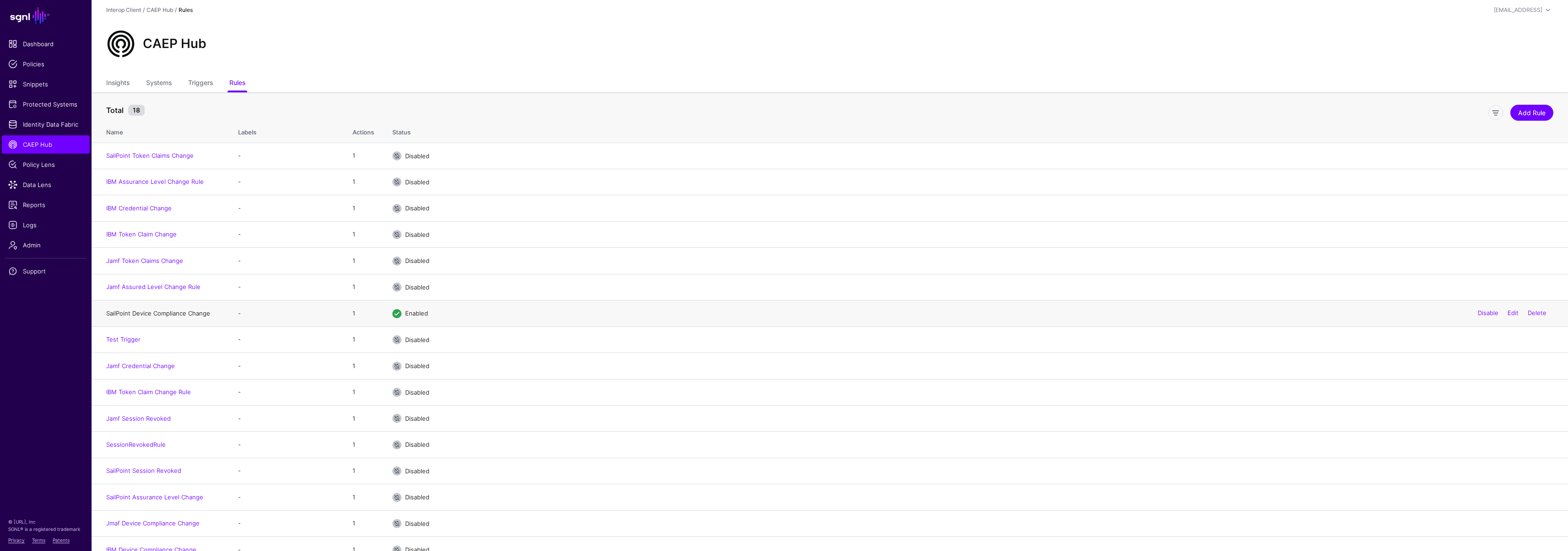
click at [171, 310] on link "SailPoint Device Compliance Change" at bounding box center [158, 313] width 104 height 7
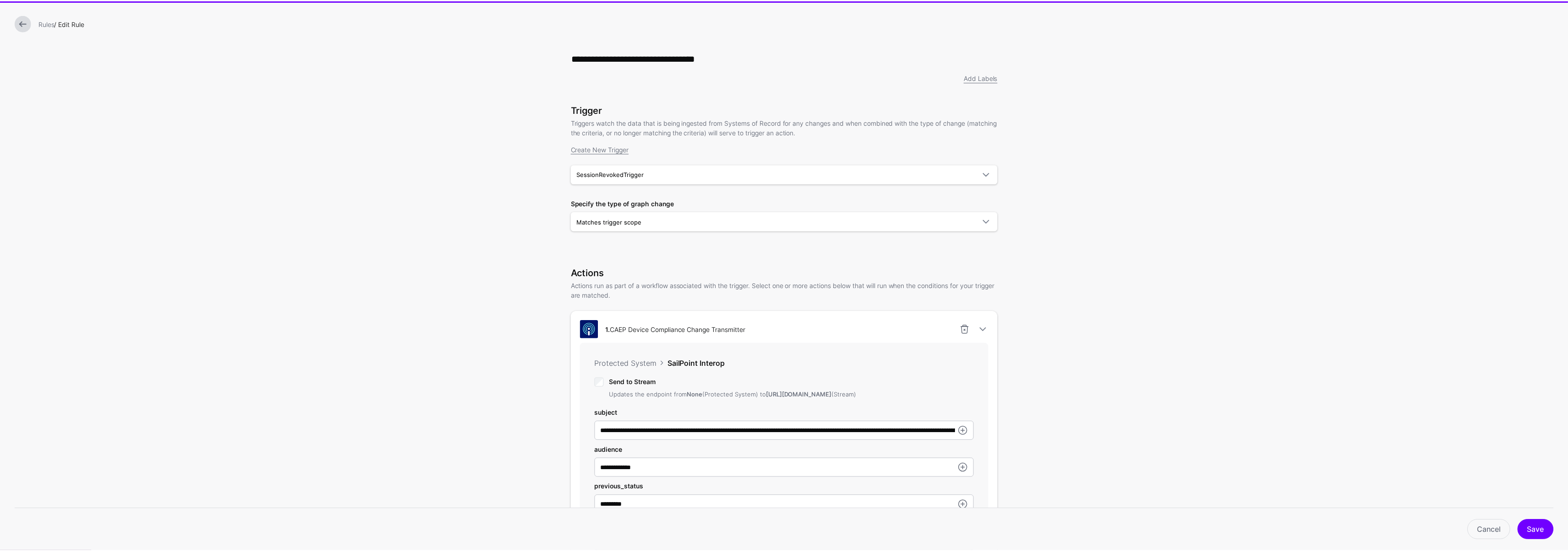
scroll to position [288, 0]
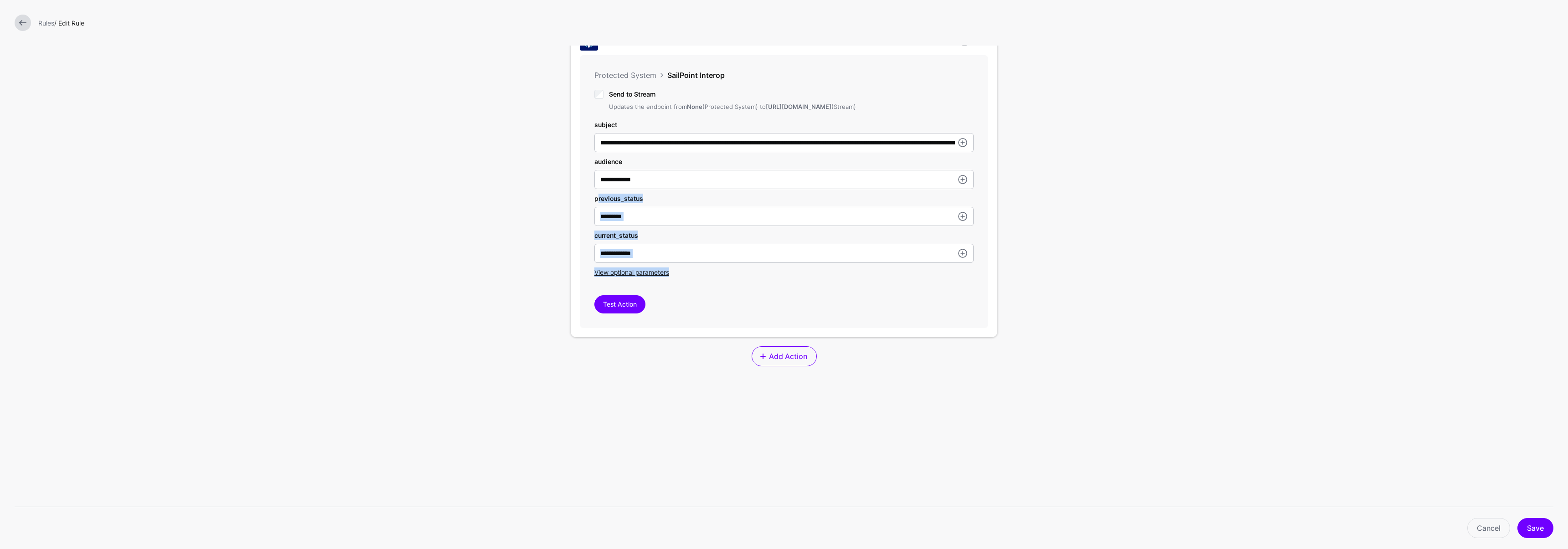
drag, startPoint x: 587, startPoint y: 209, endPoint x: 742, endPoint y: 283, distance: 171.8
click at [742, 283] on div "**********" at bounding box center [784, 192] width 408 height 273
copy div "previous_status current_status View optional parameters"
click at [677, 225] on input "*********" at bounding box center [783, 216] width 379 height 19
drag, startPoint x: 587, startPoint y: 224, endPoint x: 556, endPoint y: 223, distance: 31.0
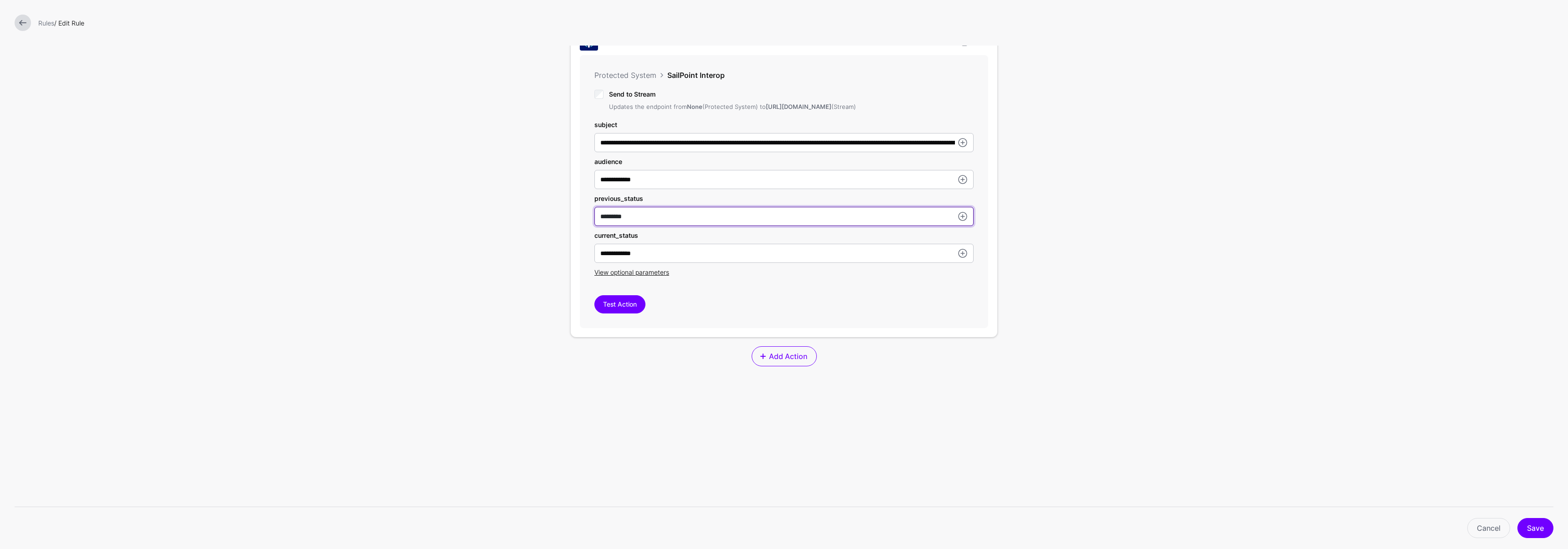
click at [556, 223] on div "**********" at bounding box center [784, 140] width 456 height 854
drag, startPoint x: 657, startPoint y: 264, endPoint x: 539, endPoint y: 263, distance: 118.0
click at [539, 263] on form "**********" at bounding box center [784, 140] width 1568 height 854
paste input "text"
type input "**********"
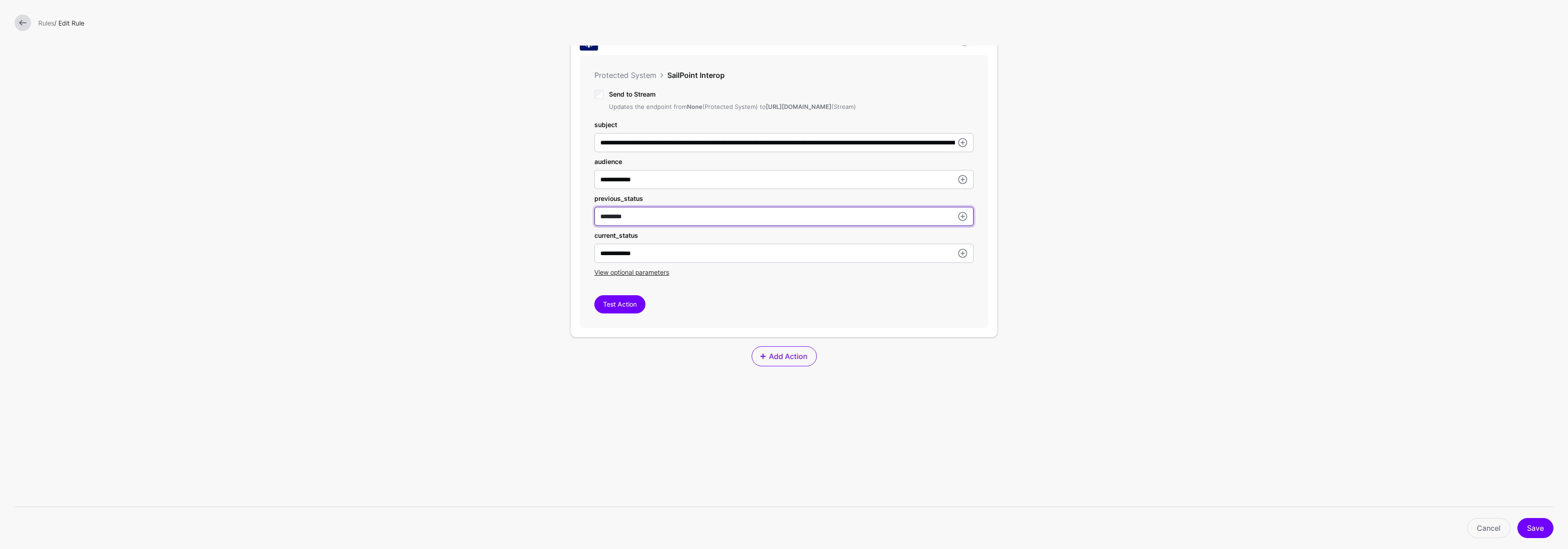
drag, startPoint x: 635, startPoint y: 225, endPoint x: 585, endPoint y: 223, distance: 50.0
click at [585, 223] on div "**********" at bounding box center [784, 192] width 408 height 273
paste input "*********"
type input "*********"
drag, startPoint x: 674, startPoint y: 261, endPoint x: 571, endPoint y: 259, distance: 103.0
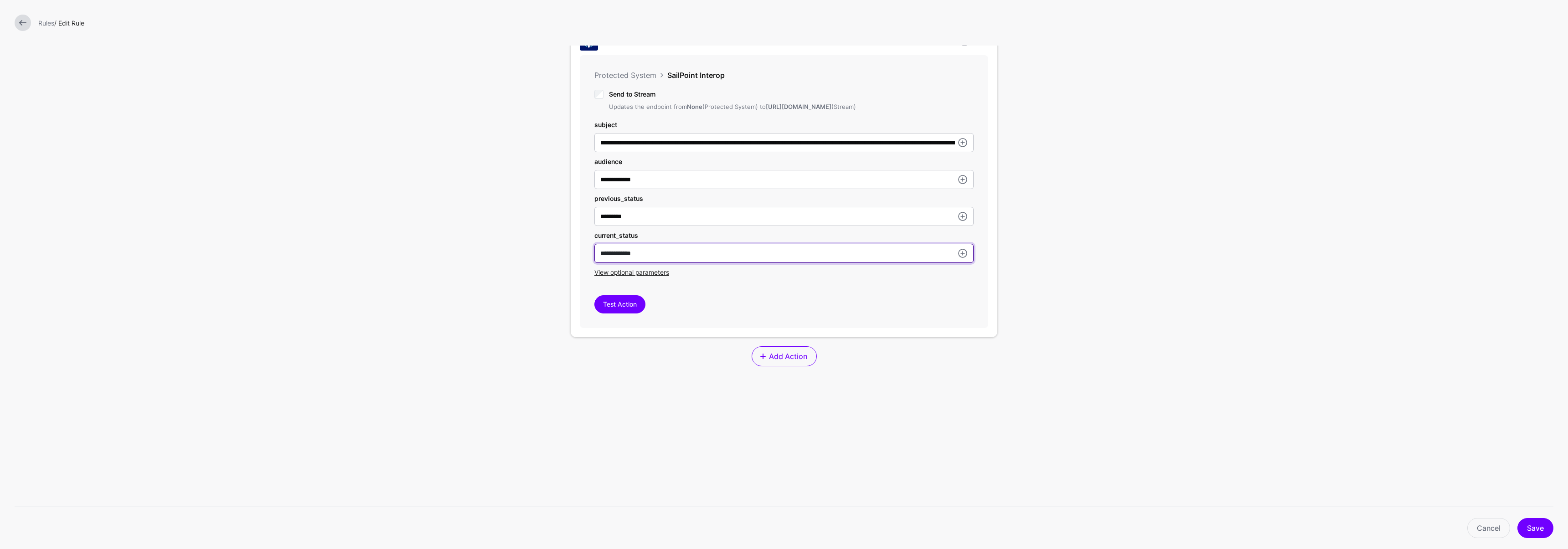
click at [571, 259] on div "**********" at bounding box center [784, 180] width 427 height 314
paste input "text"
type input "**********"
click at [1527, 523] on button "Save" at bounding box center [1535, 528] width 36 height 20
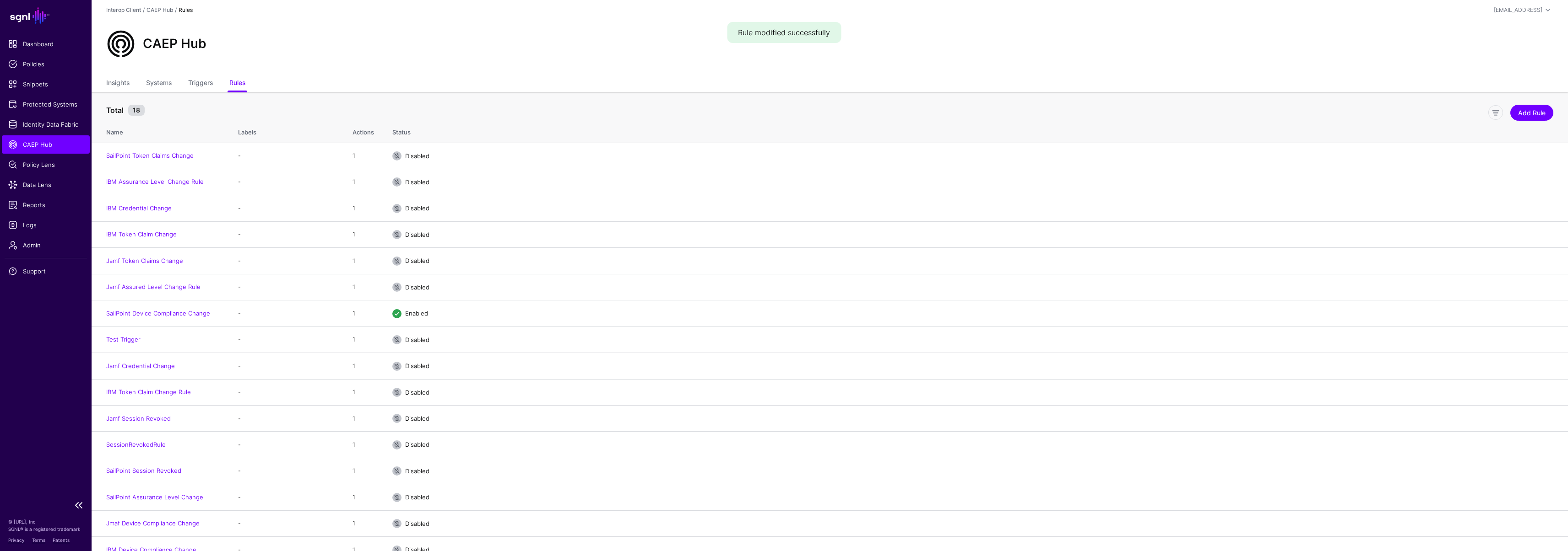
click at [43, 147] on span "CAEP Hub" at bounding box center [45, 144] width 75 height 9
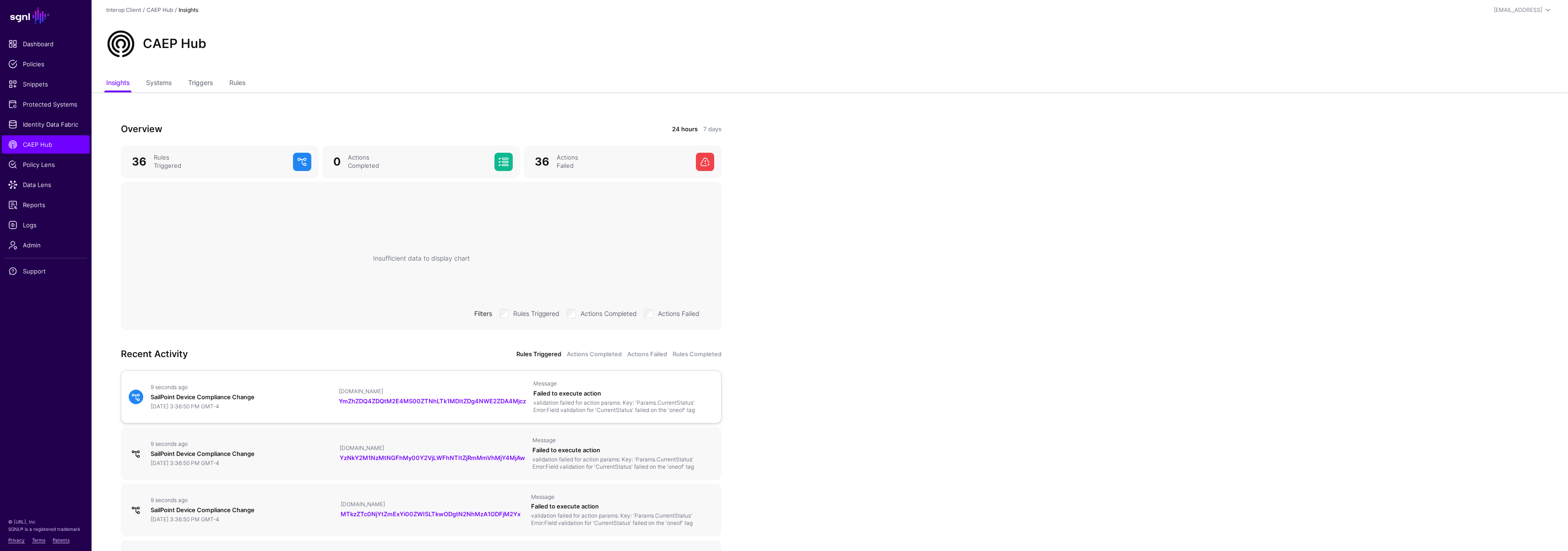
click at [298, 401] on div "SailPoint Device Compliance Change" at bounding box center [241, 397] width 181 height 9
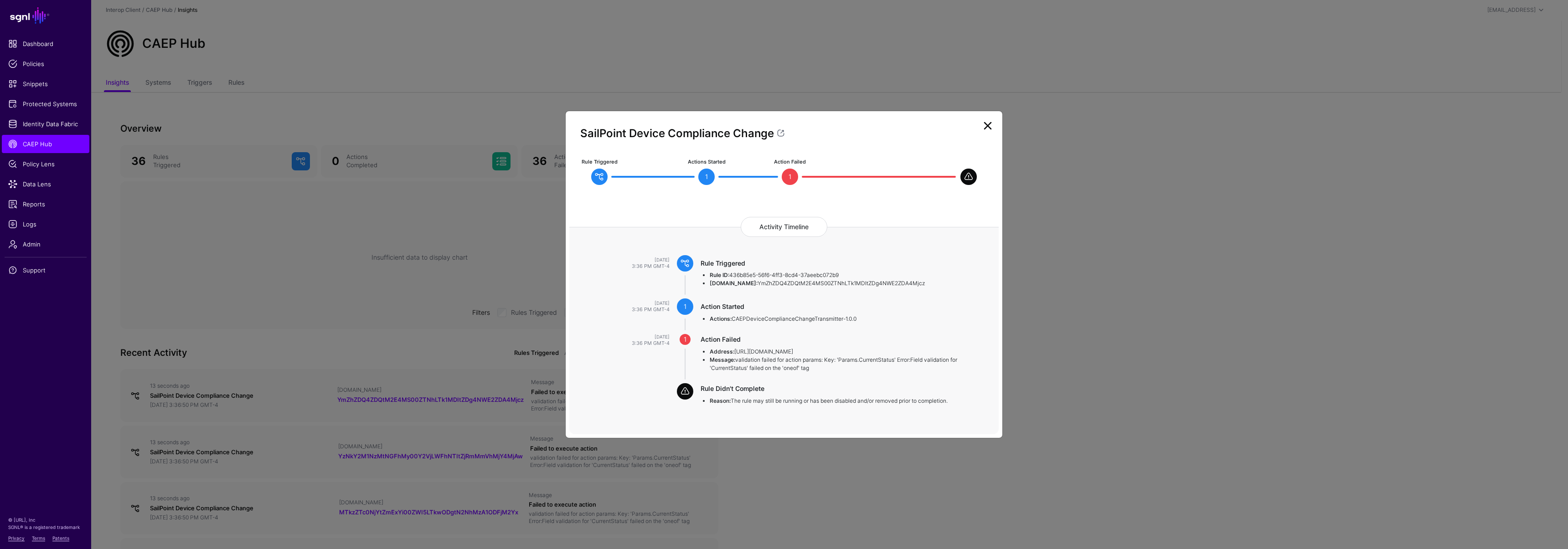
click at [115, 197] on ngb-modal-window "SailPoint Device Compliance Change Rule Triggered Actions Started 1 Action Fail…" at bounding box center [784, 274] width 1568 height 549
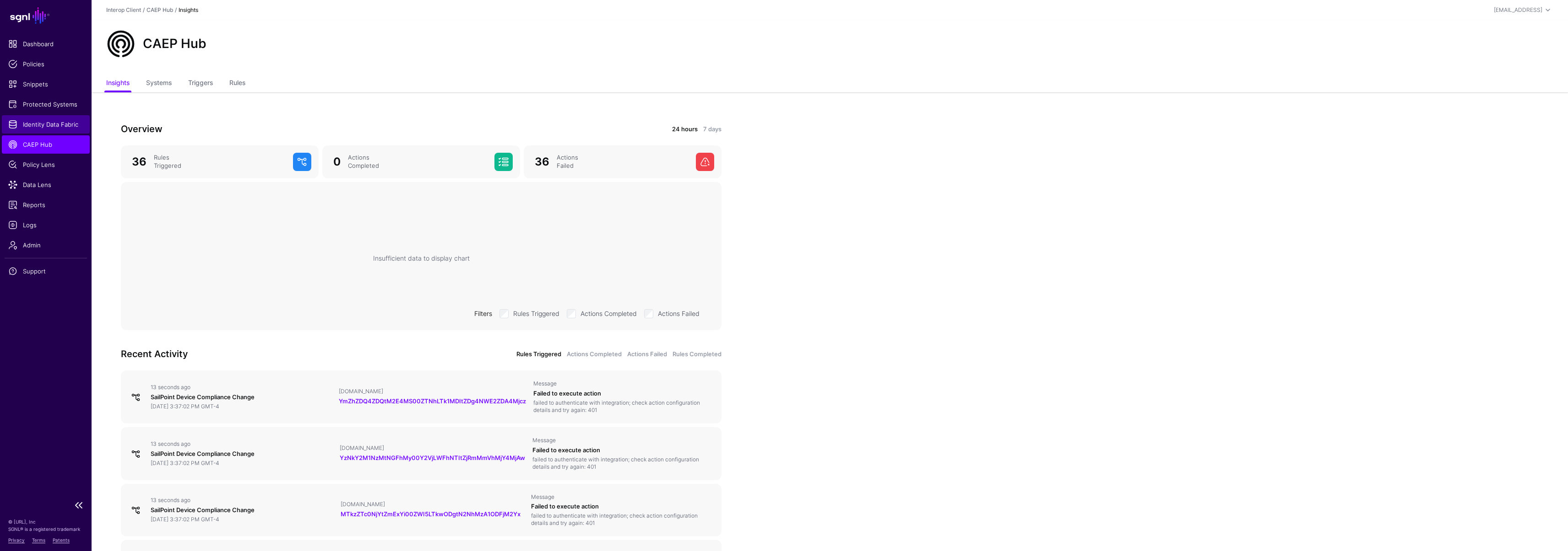
click at [42, 122] on span "Identity Data Fabric" at bounding box center [45, 124] width 75 height 9
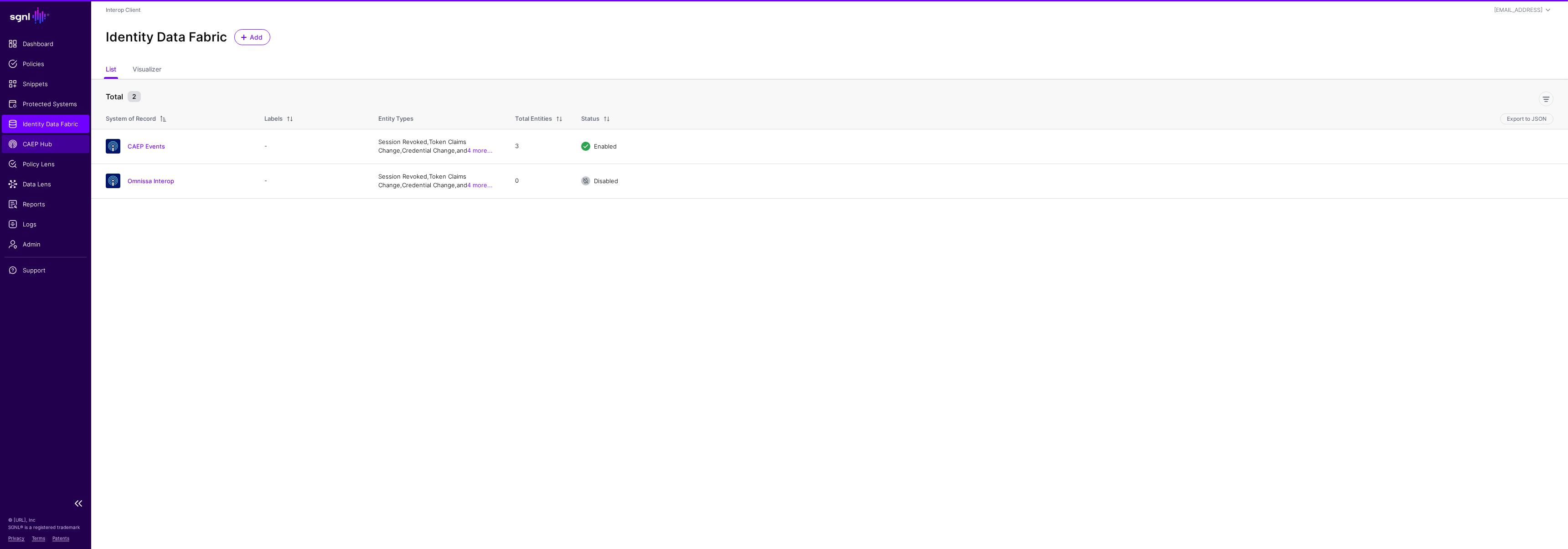
click at [37, 144] on span "CAEP Hub" at bounding box center [45, 144] width 75 height 9
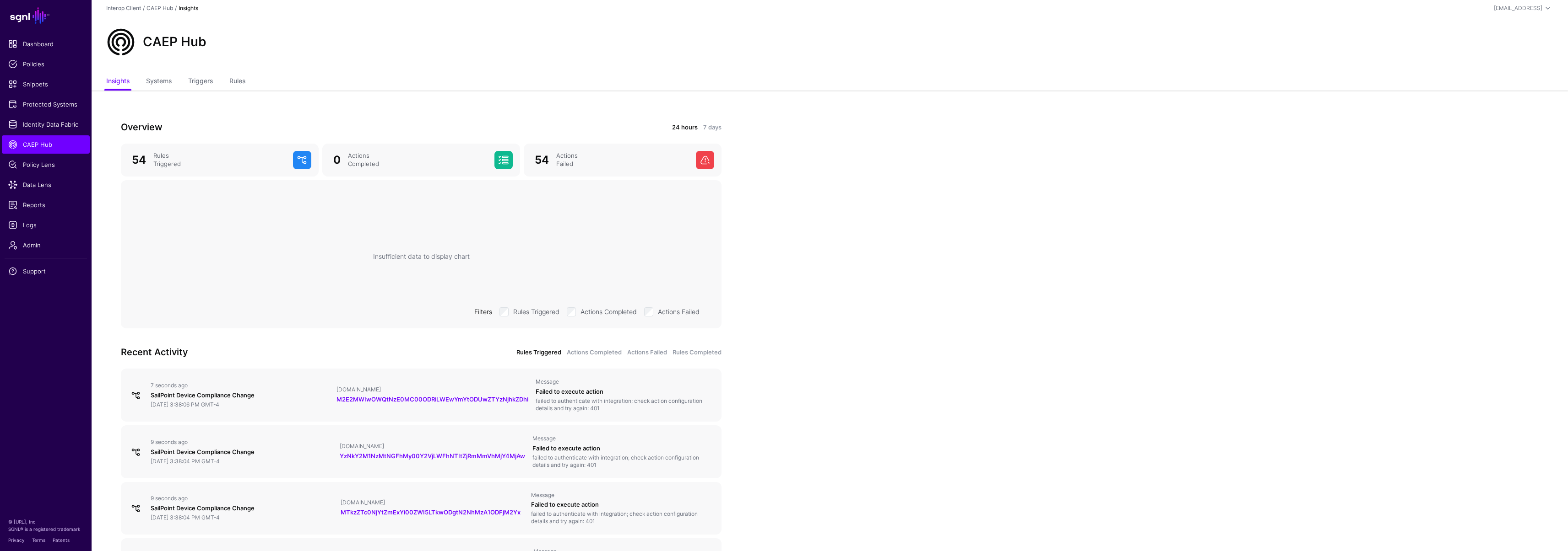
scroll to position [18, 0]
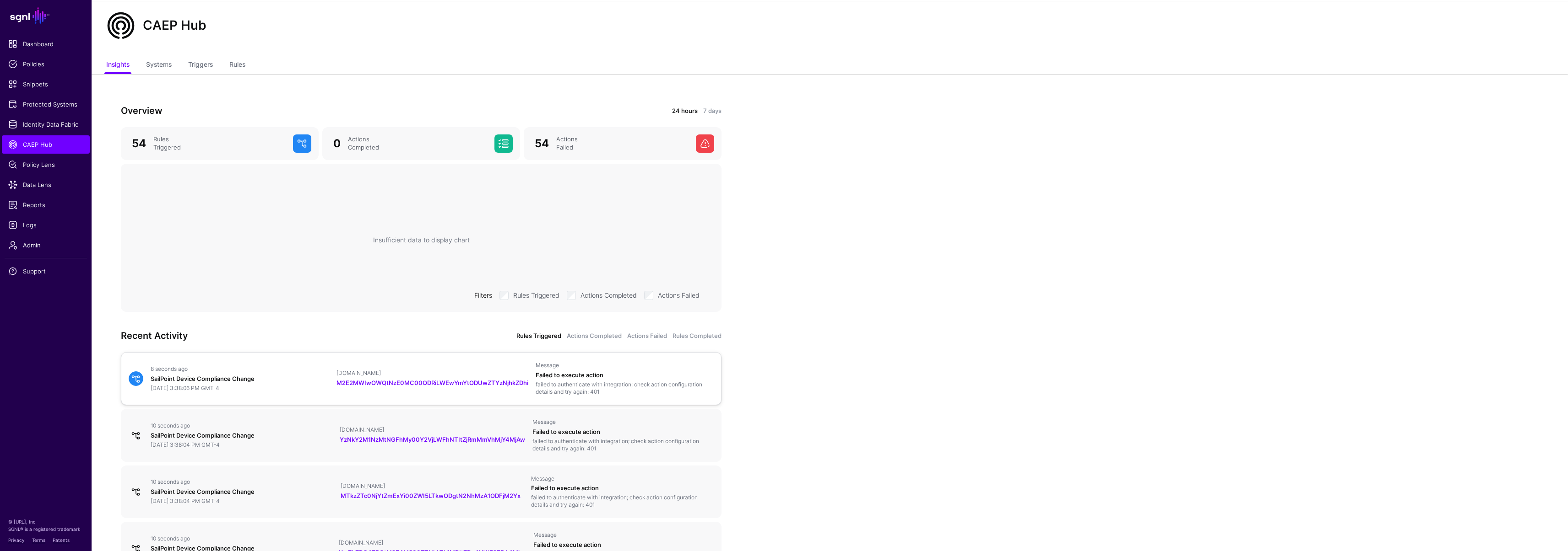
click at [274, 385] on div "[DATE] 3:38:06 PM GMT-4" at bounding box center [240, 389] width 179 height 7
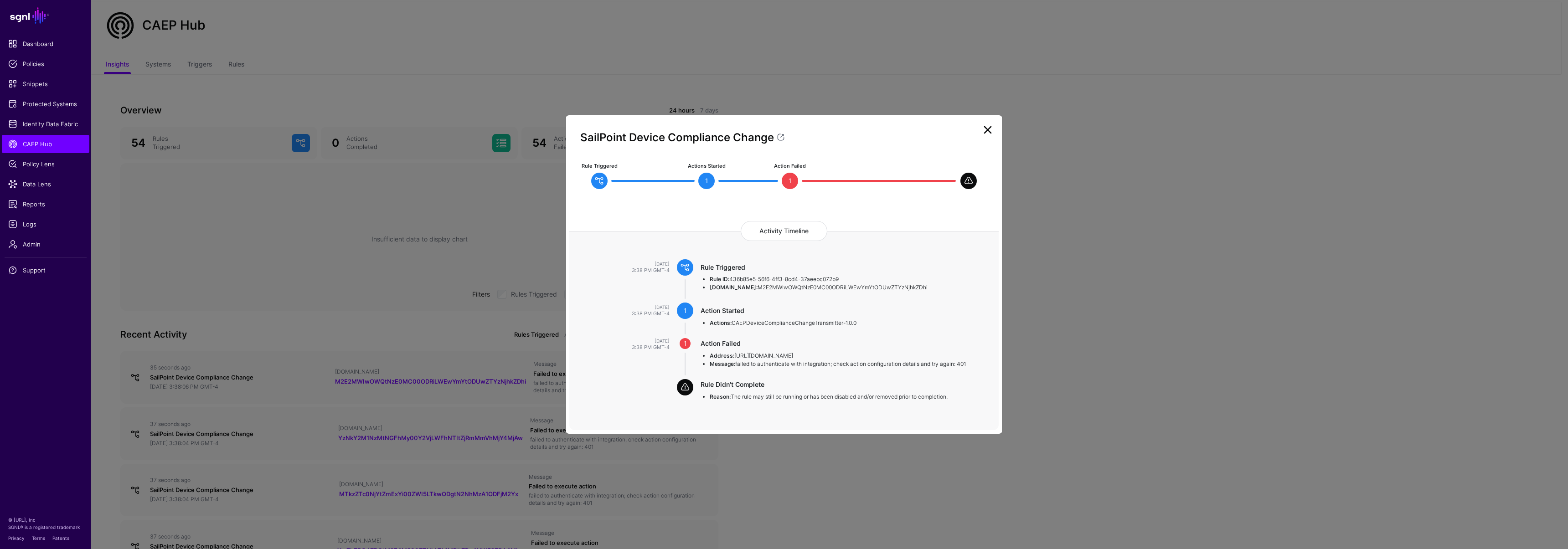
click at [984, 122] on link at bounding box center [988, 130] width 15 height 15
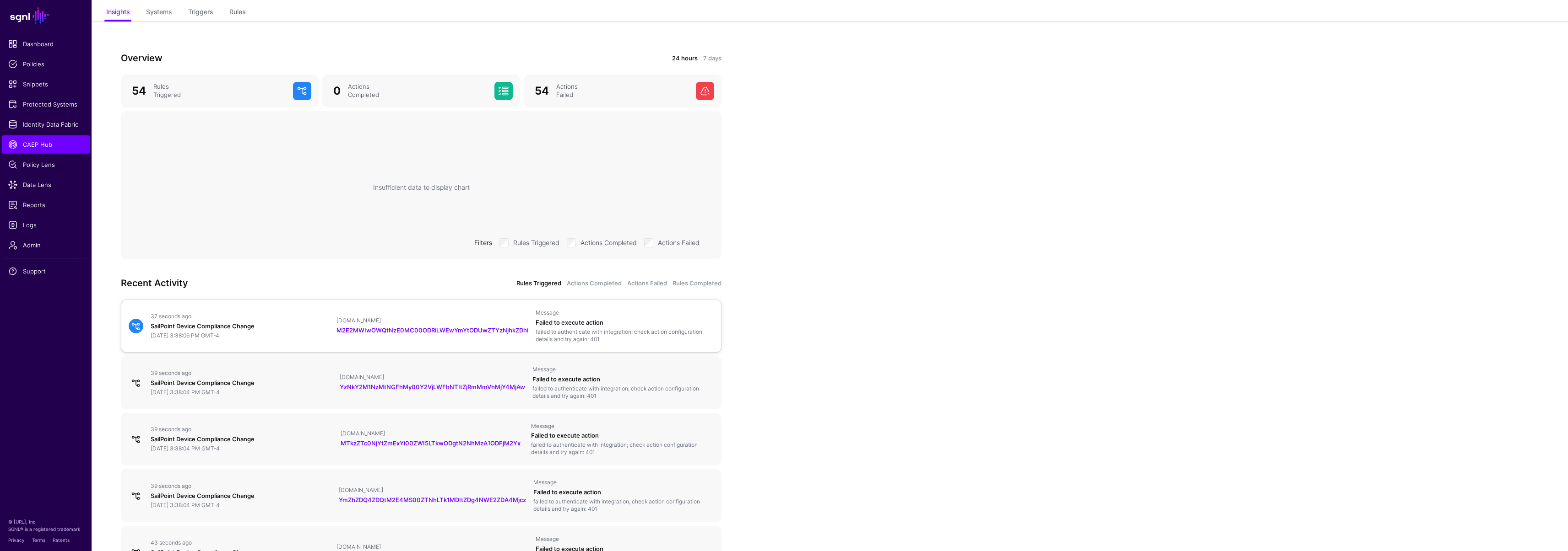
scroll to position [0, 0]
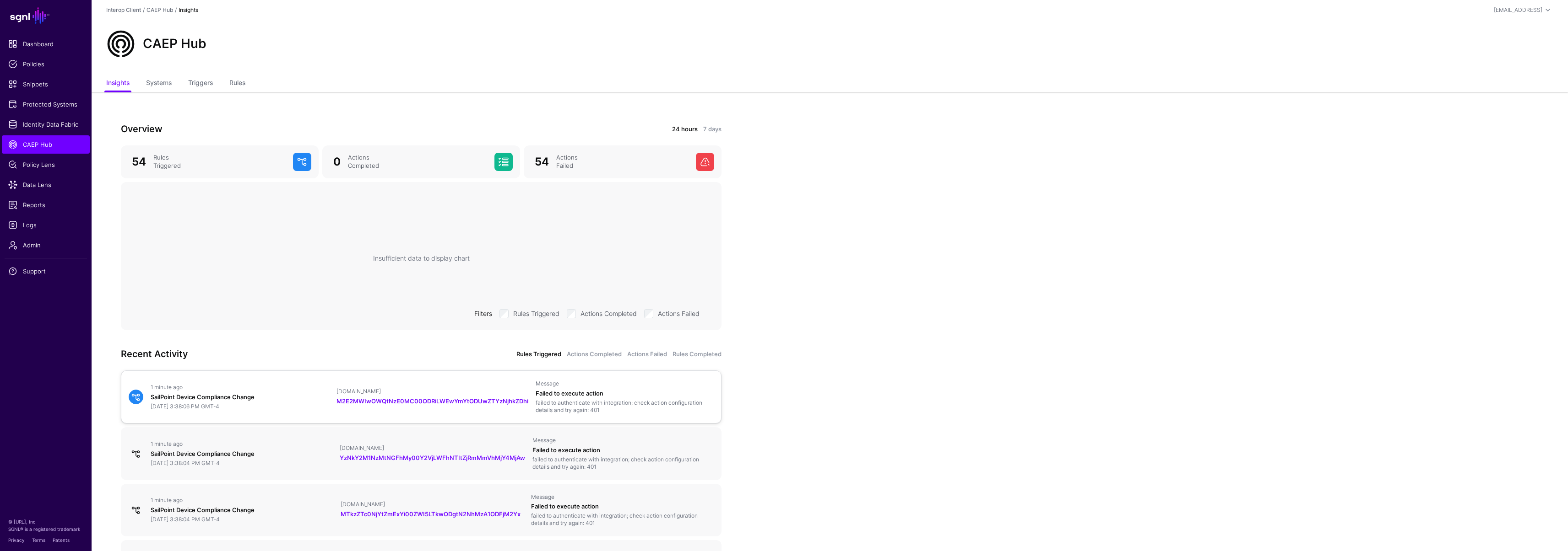
click at [303, 396] on div "SailPoint Device Compliance Change" at bounding box center [240, 397] width 179 height 9
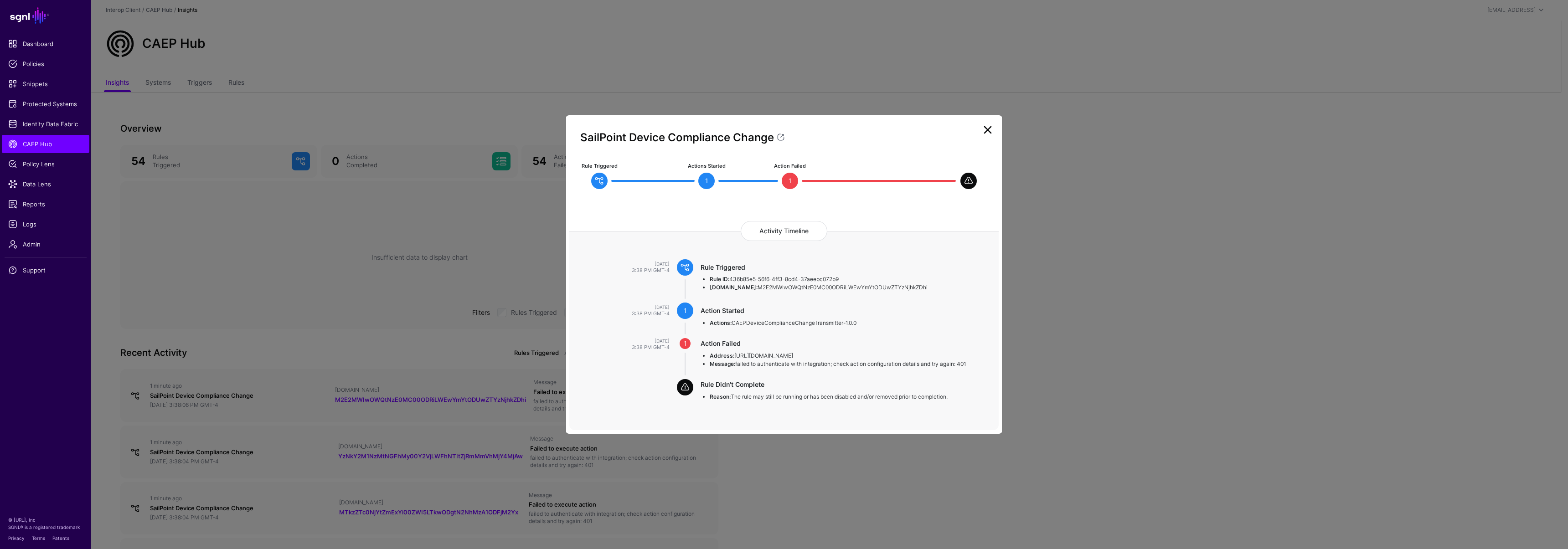
click at [984, 130] on link at bounding box center [988, 130] width 15 height 15
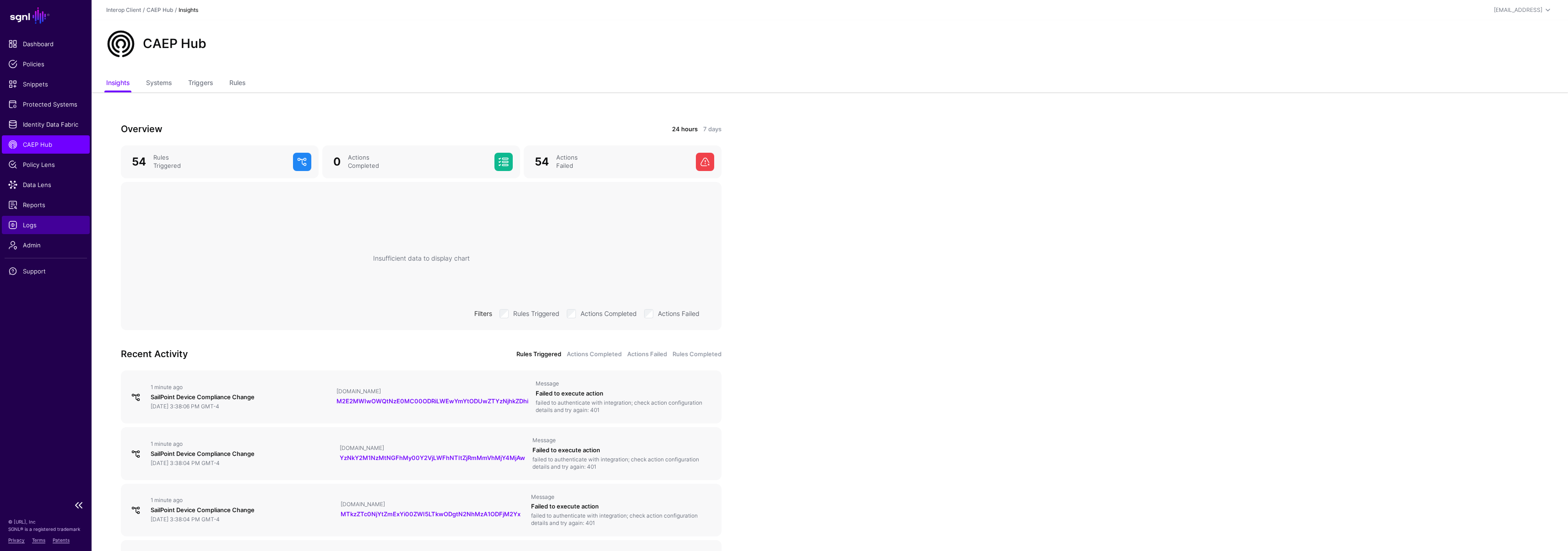
click at [23, 229] on span "Logs" at bounding box center [45, 225] width 75 height 9
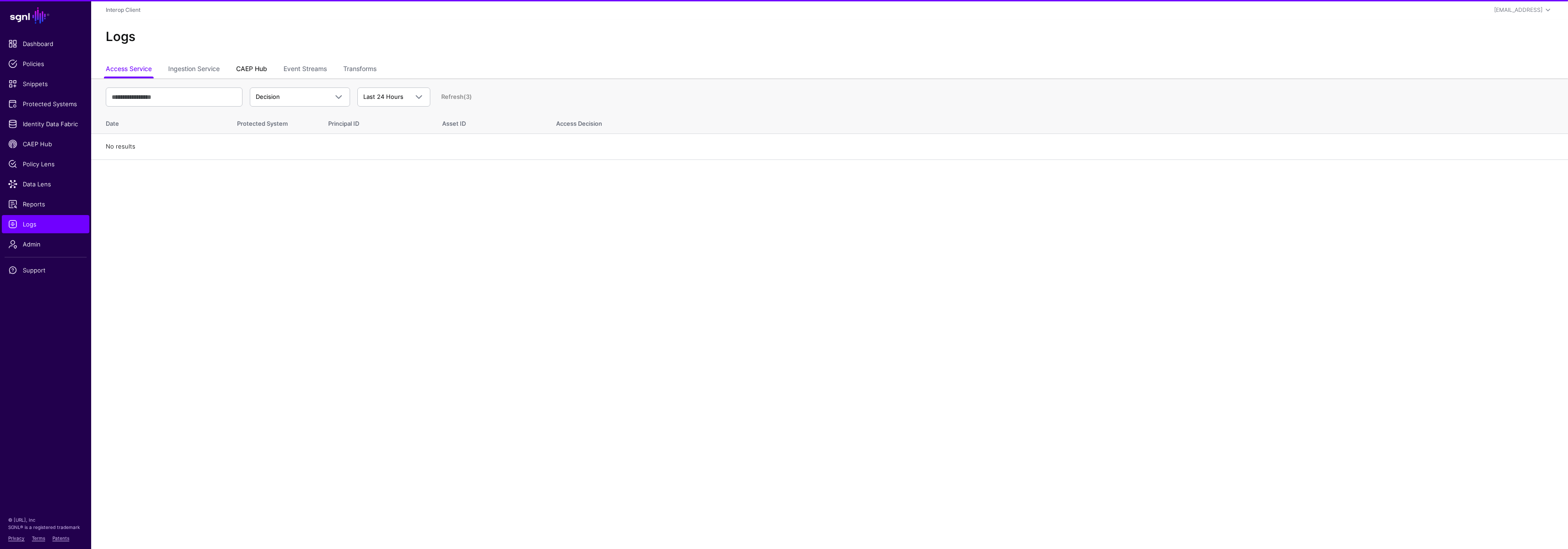
click at [251, 70] on link "CAEP Hub" at bounding box center [251, 69] width 31 height 17
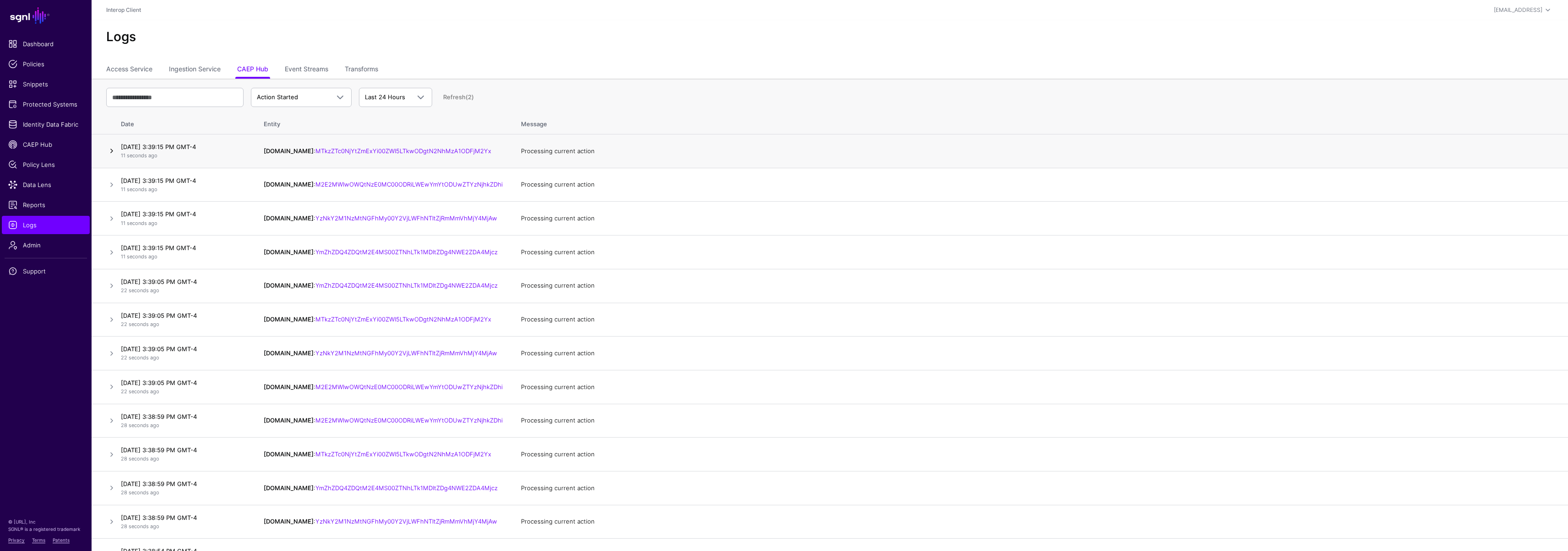
click at [113, 153] on link at bounding box center [112, 151] width 11 height 11
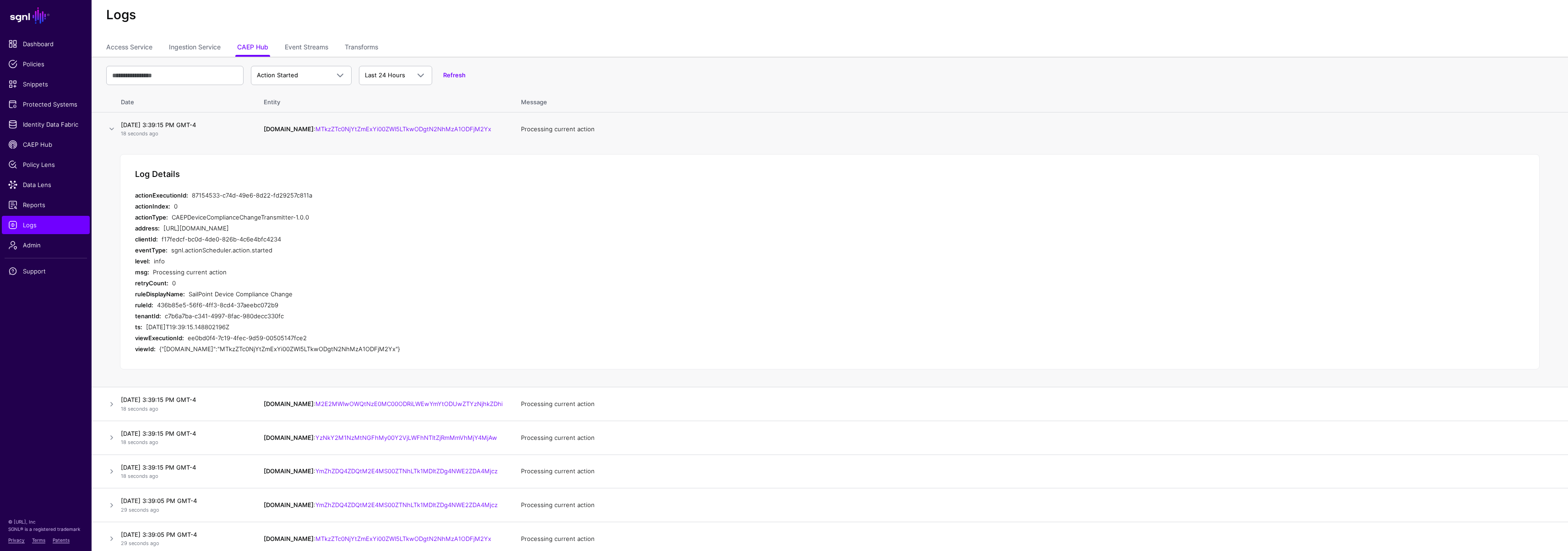
scroll to position [30, 0]
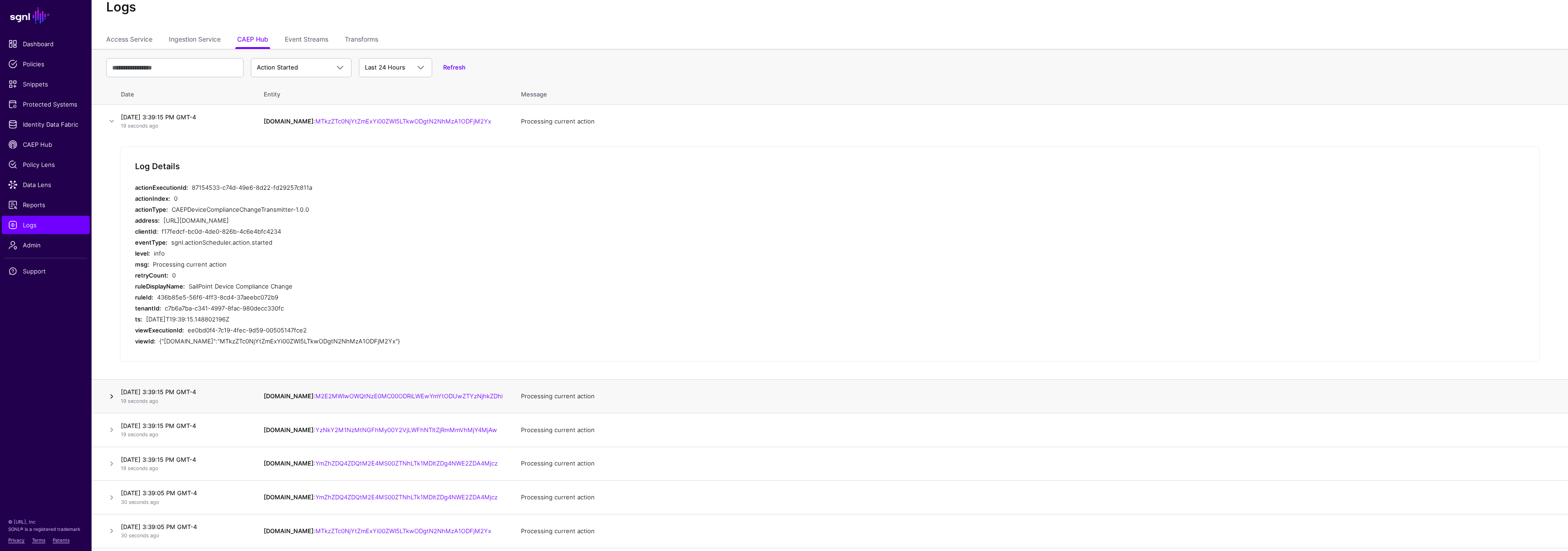
click at [112, 398] on link at bounding box center [112, 396] width 11 height 11
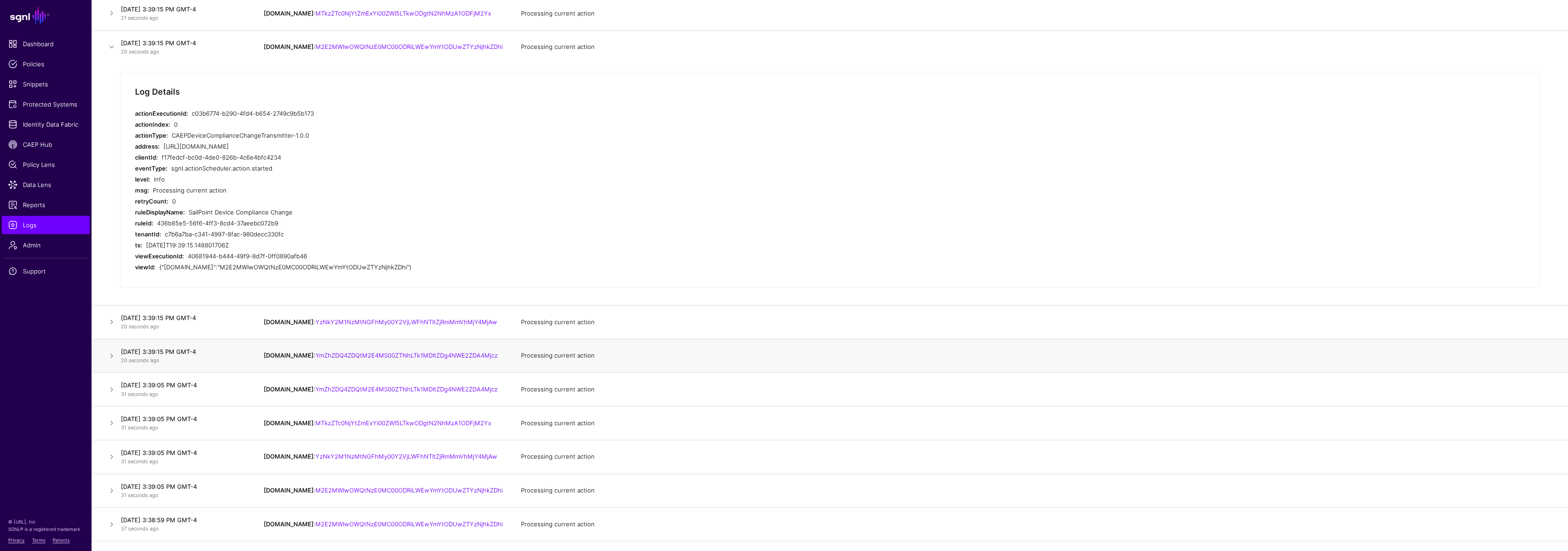
scroll to position [133, 0]
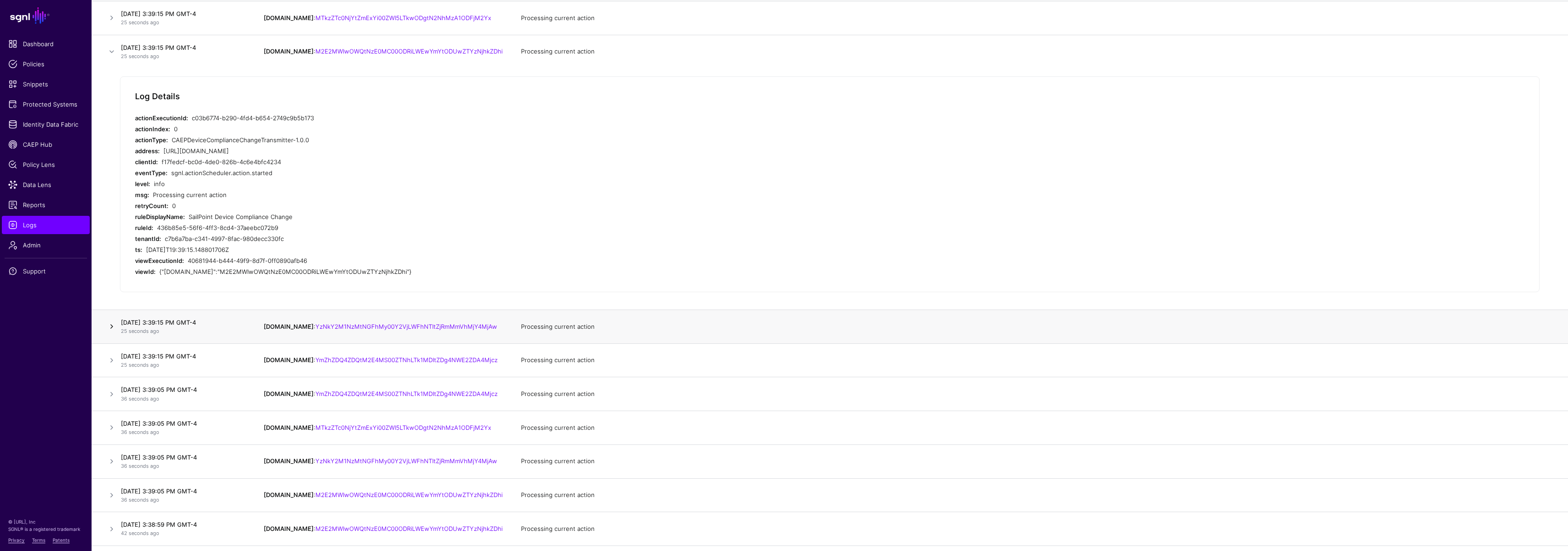
click at [110, 332] on link at bounding box center [112, 327] width 11 height 11
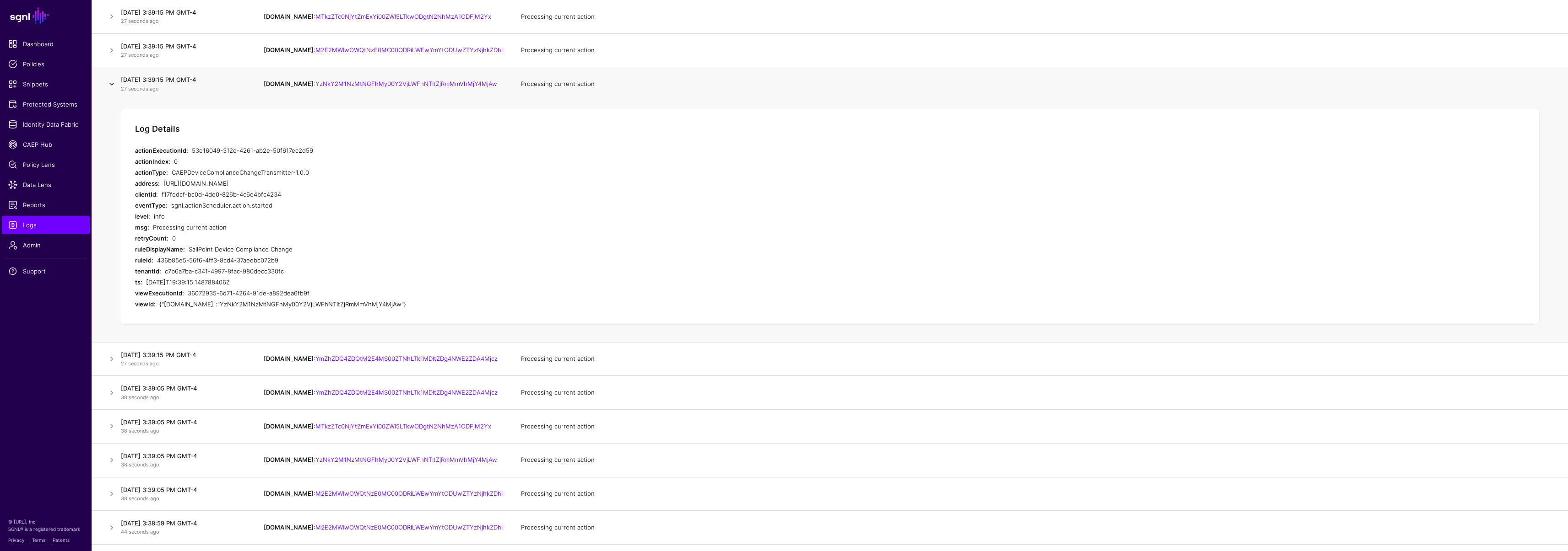
scroll to position [135, 0]
click at [109, 364] on link at bounding box center [112, 359] width 11 height 11
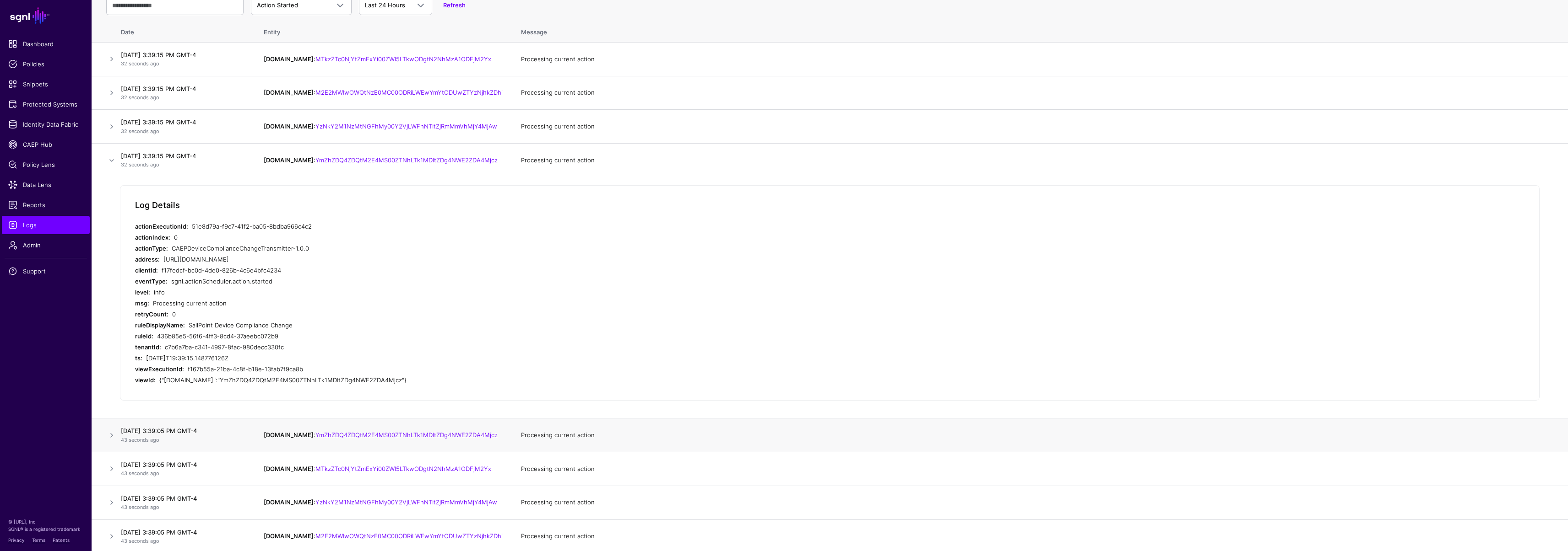
scroll to position [192, 0]
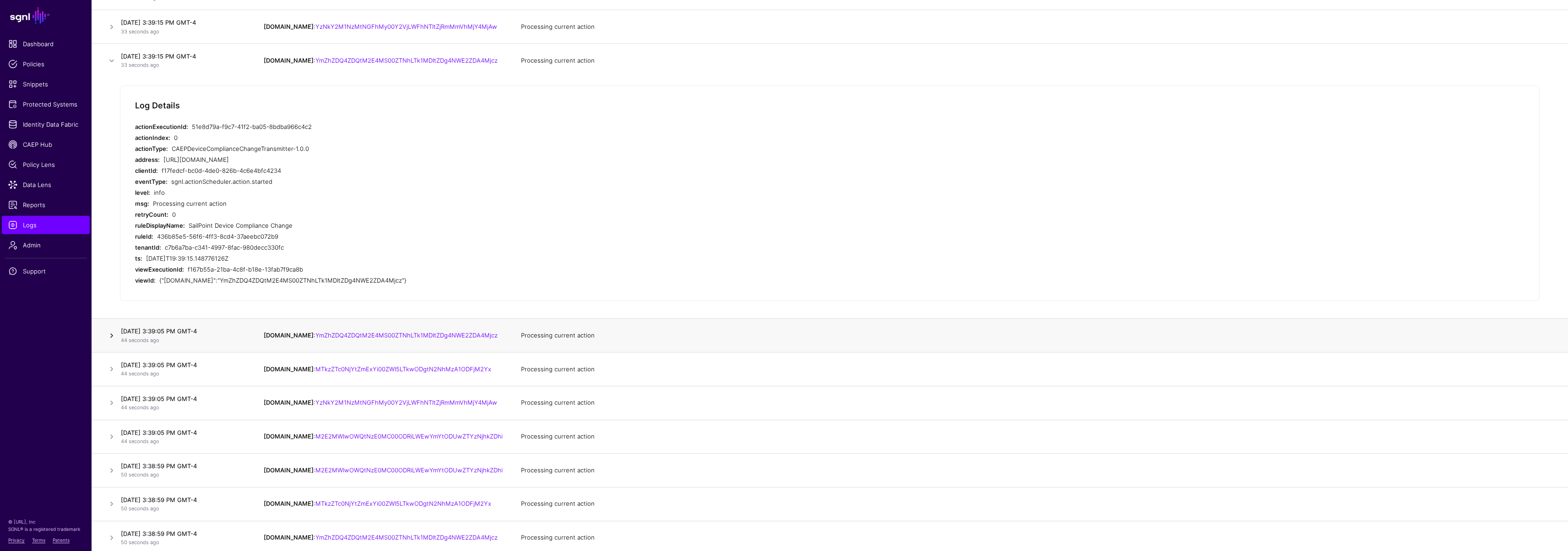
click at [114, 340] on link at bounding box center [112, 336] width 11 height 11
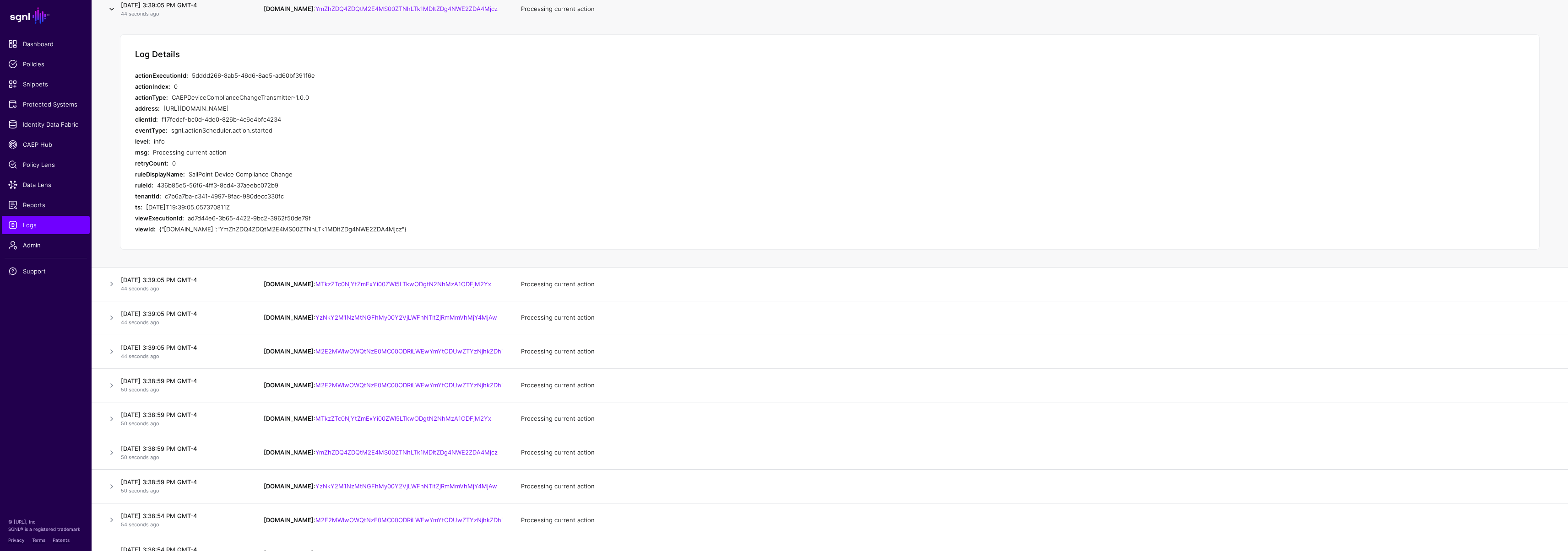
scroll to position [281, 0]
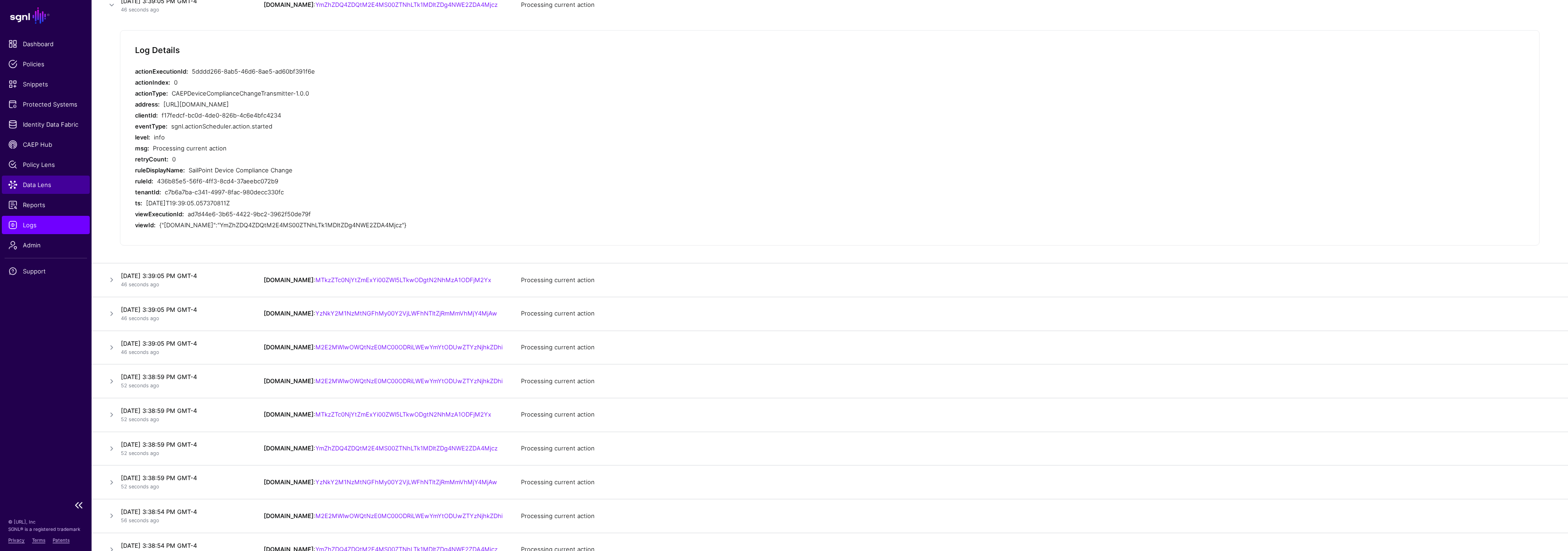
click at [37, 183] on span "Data Lens" at bounding box center [45, 184] width 75 height 9
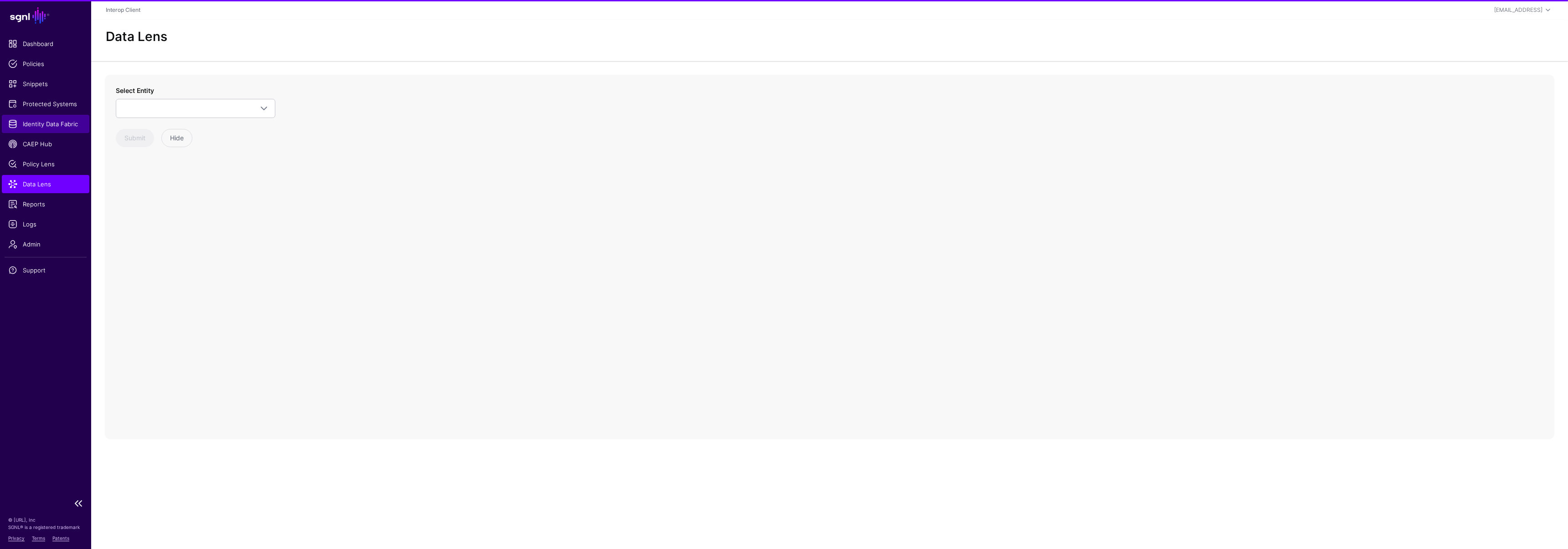
click at [49, 127] on span "Identity Data Fabric" at bounding box center [45, 124] width 75 height 9
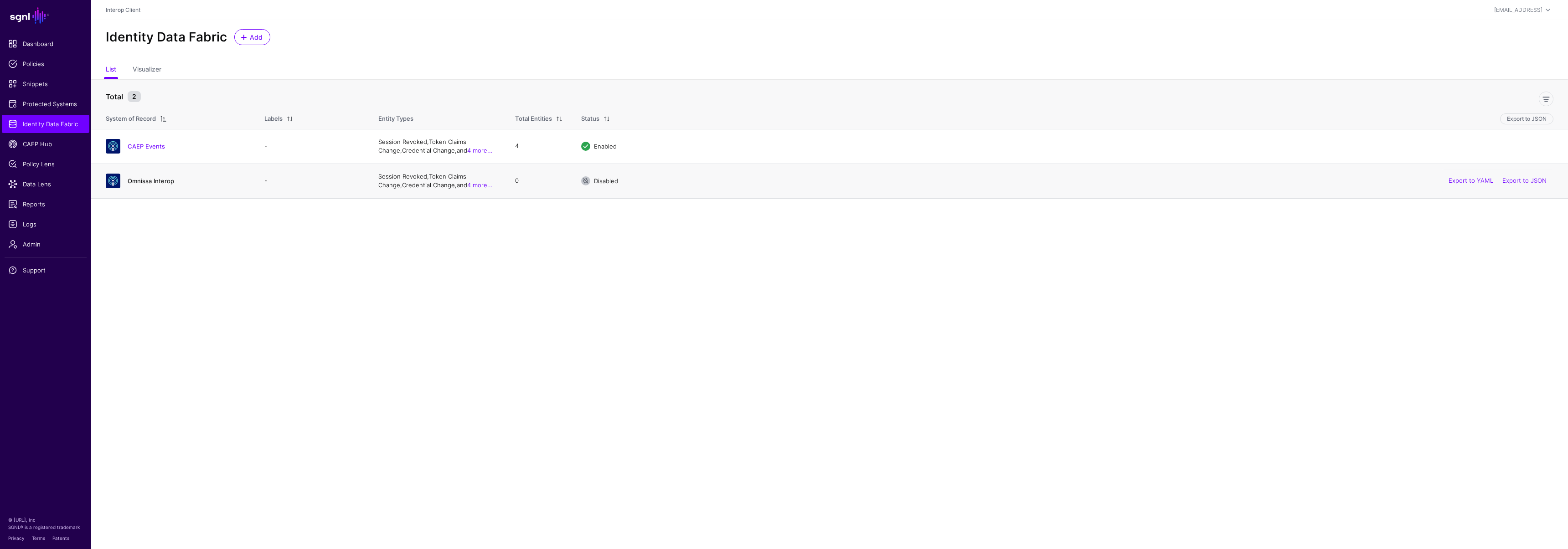
click at [151, 183] on link "Omnissa Interop" at bounding box center [151, 181] width 46 height 7
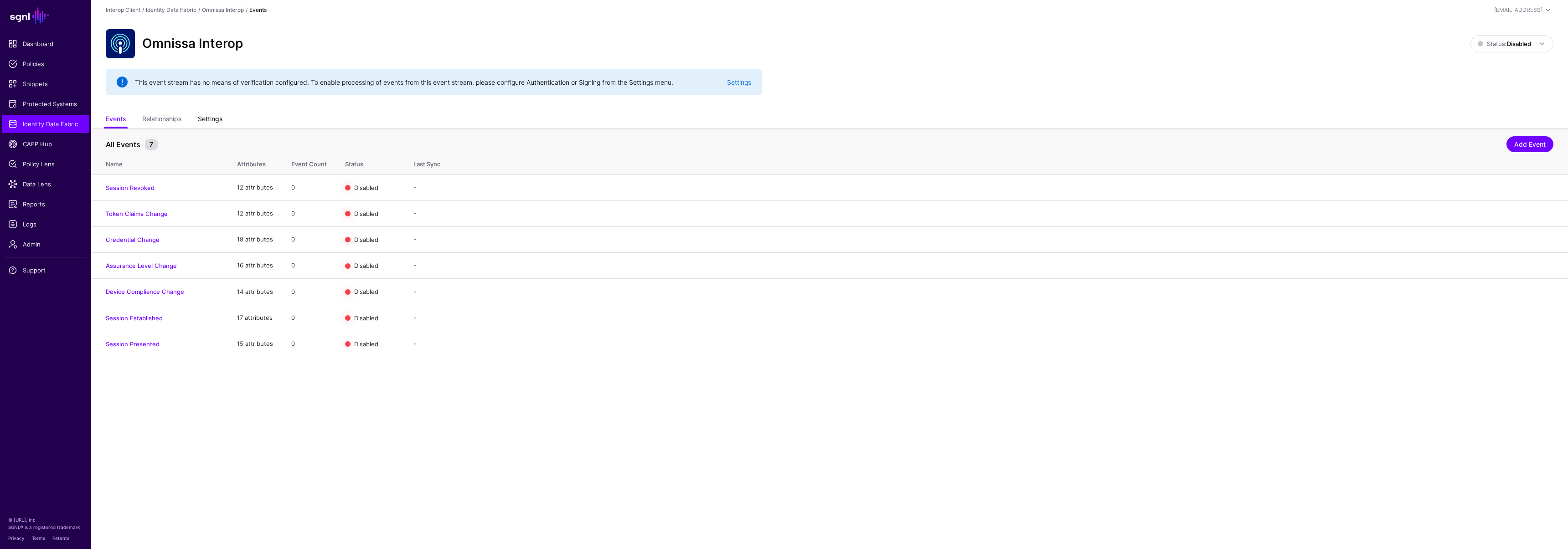
click at [212, 120] on link "Settings" at bounding box center [210, 120] width 24 height 17
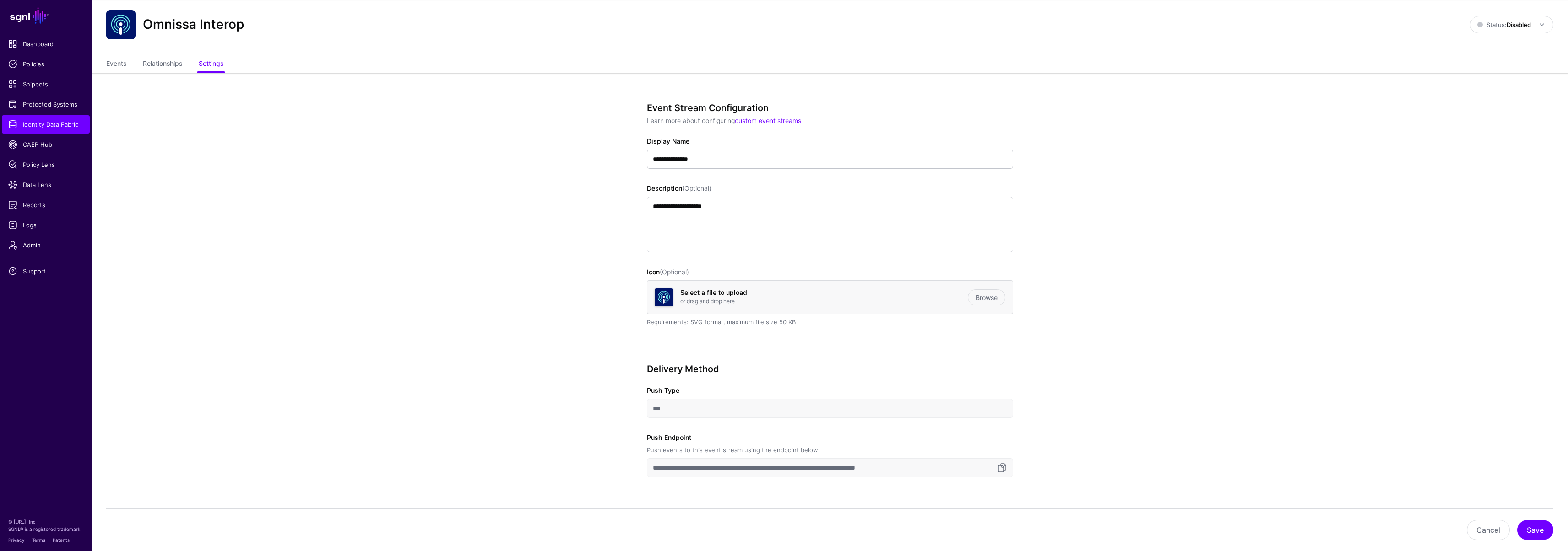
scroll to position [20, 0]
click at [1001, 469] on link at bounding box center [1002, 467] width 11 height 11
click at [119, 66] on link "Events" at bounding box center [116, 64] width 20 height 17
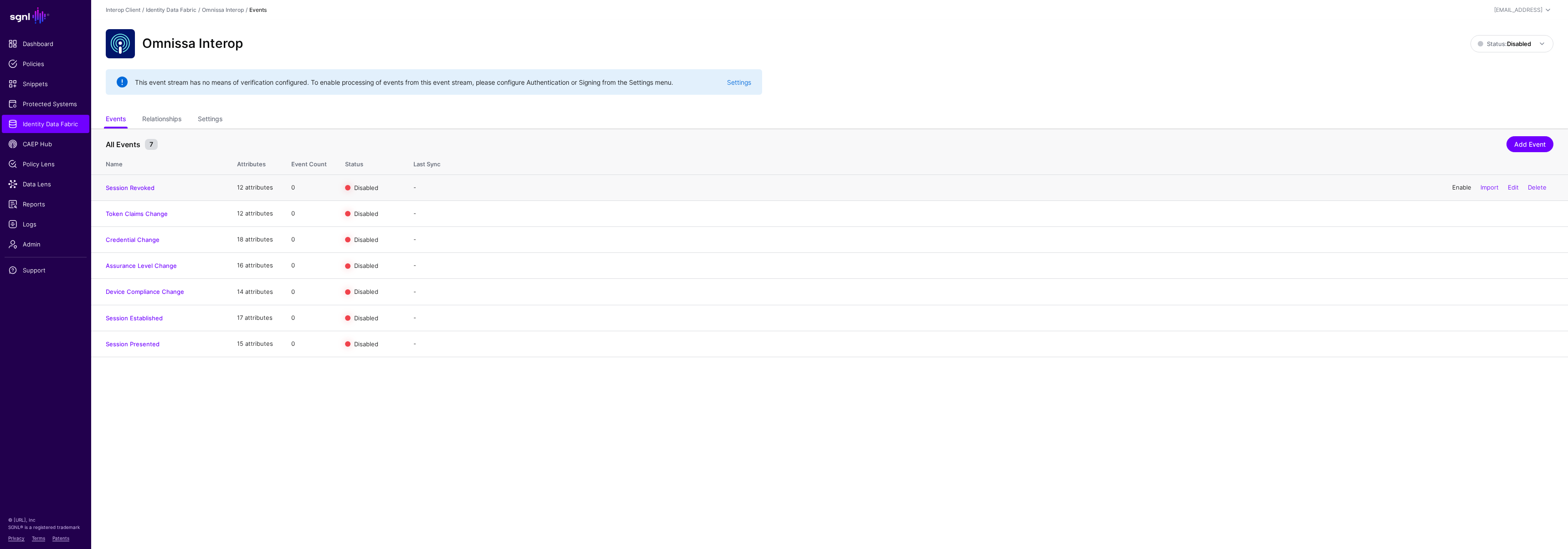
click at [1460, 188] on link "Enable" at bounding box center [1461, 187] width 19 height 7
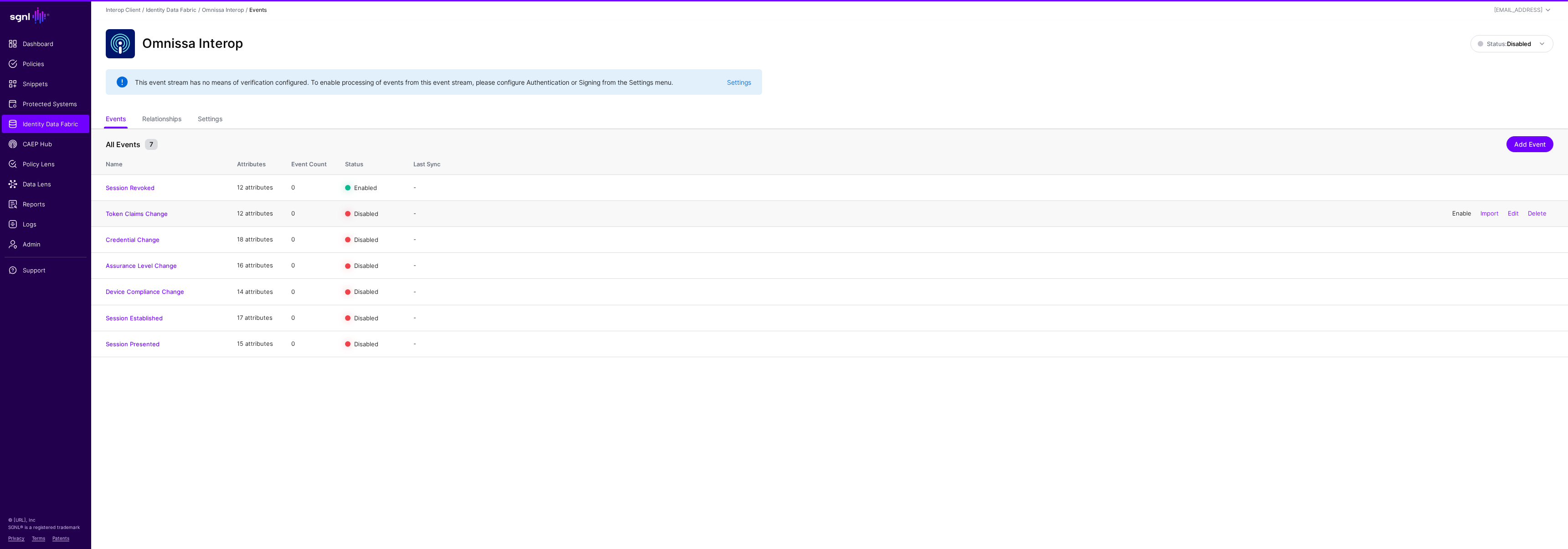
click at [1458, 215] on link "Enable" at bounding box center [1461, 213] width 19 height 7
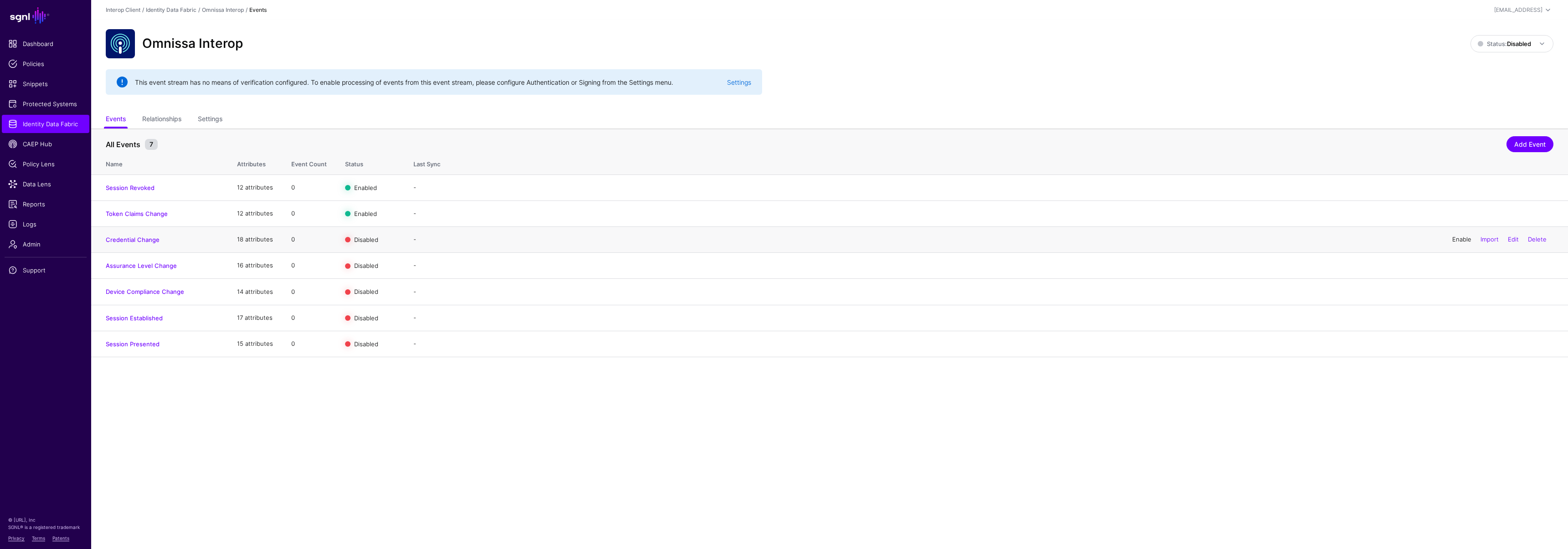
click at [1458, 237] on link "Enable" at bounding box center [1461, 239] width 19 height 7
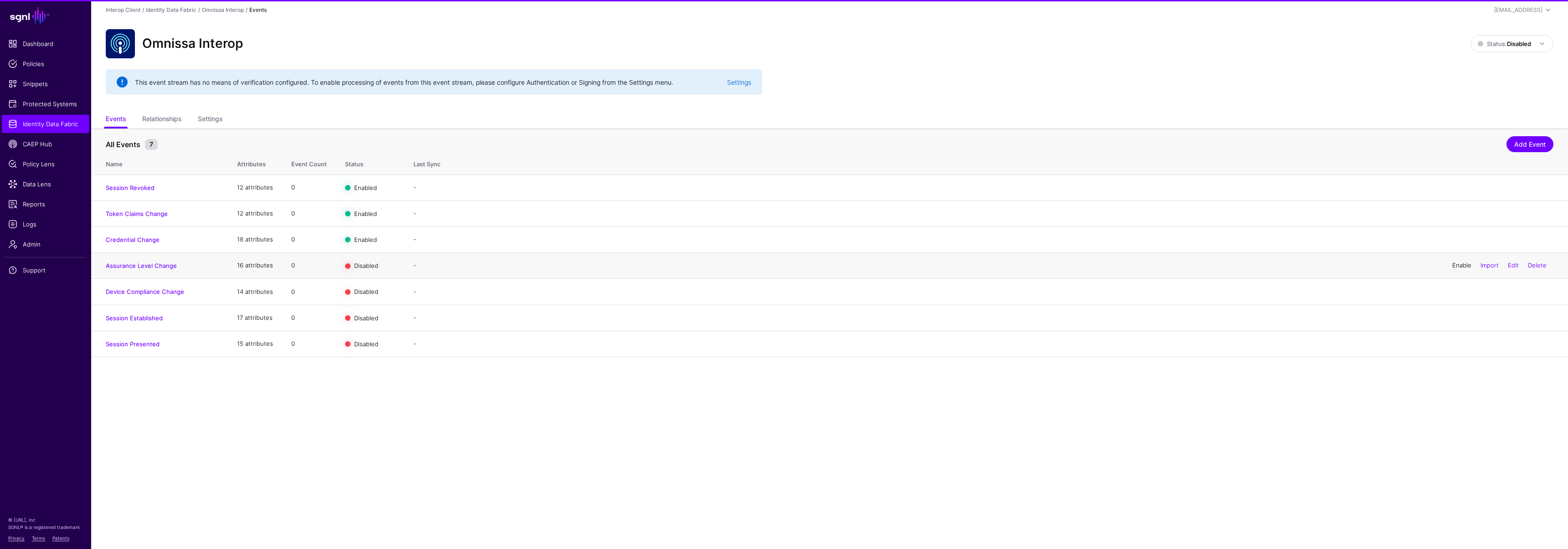
click at [1454, 266] on link "Enable" at bounding box center [1461, 265] width 19 height 7
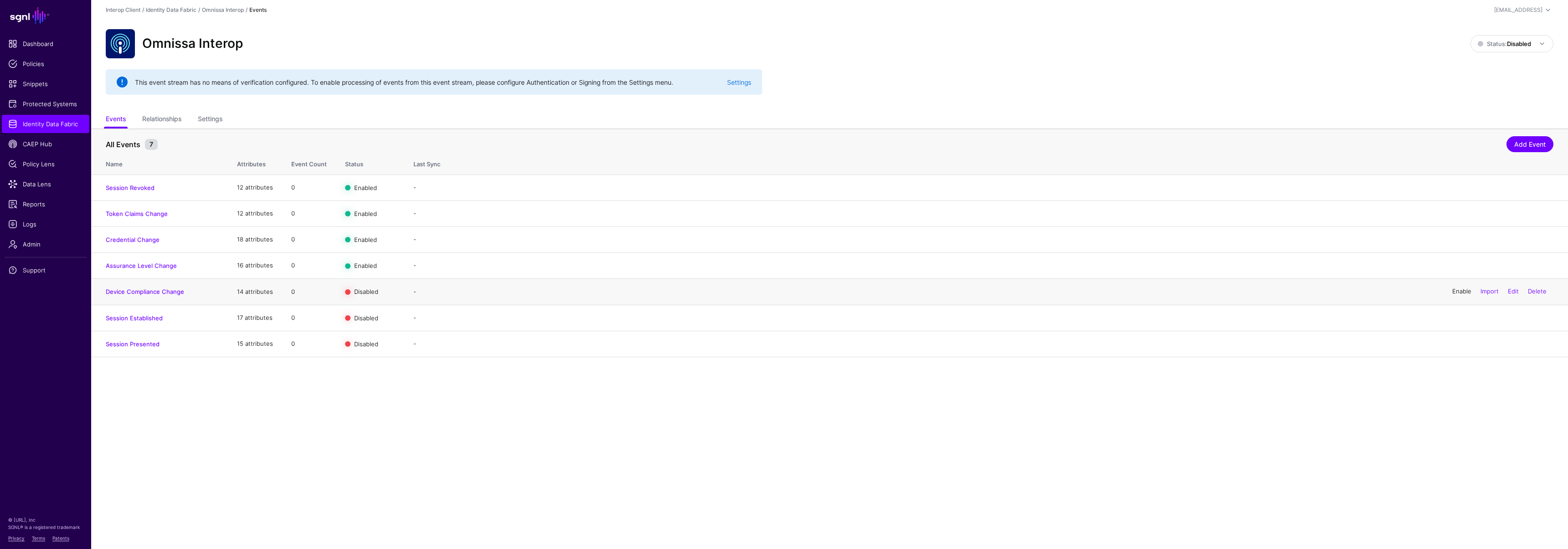
click at [1455, 291] on link "Enable" at bounding box center [1461, 292] width 19 height 7
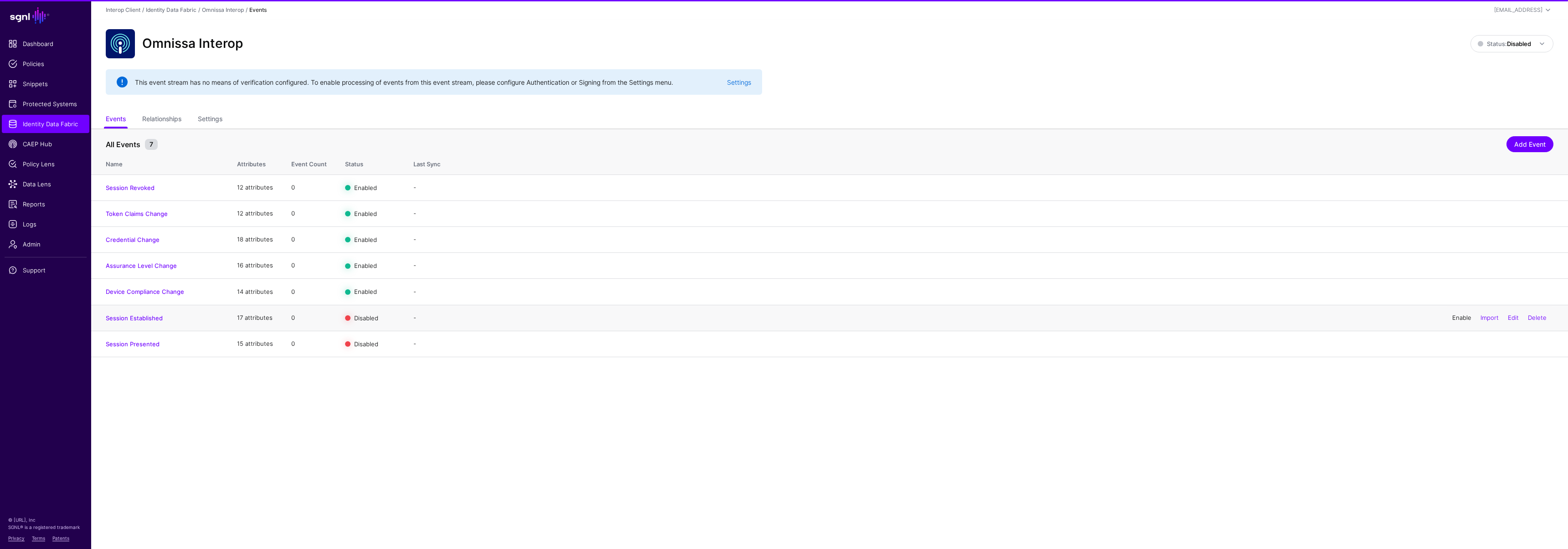
click at [1455, 318] on link "Enable" at bounding box center [1461, 318] width 19 height 7
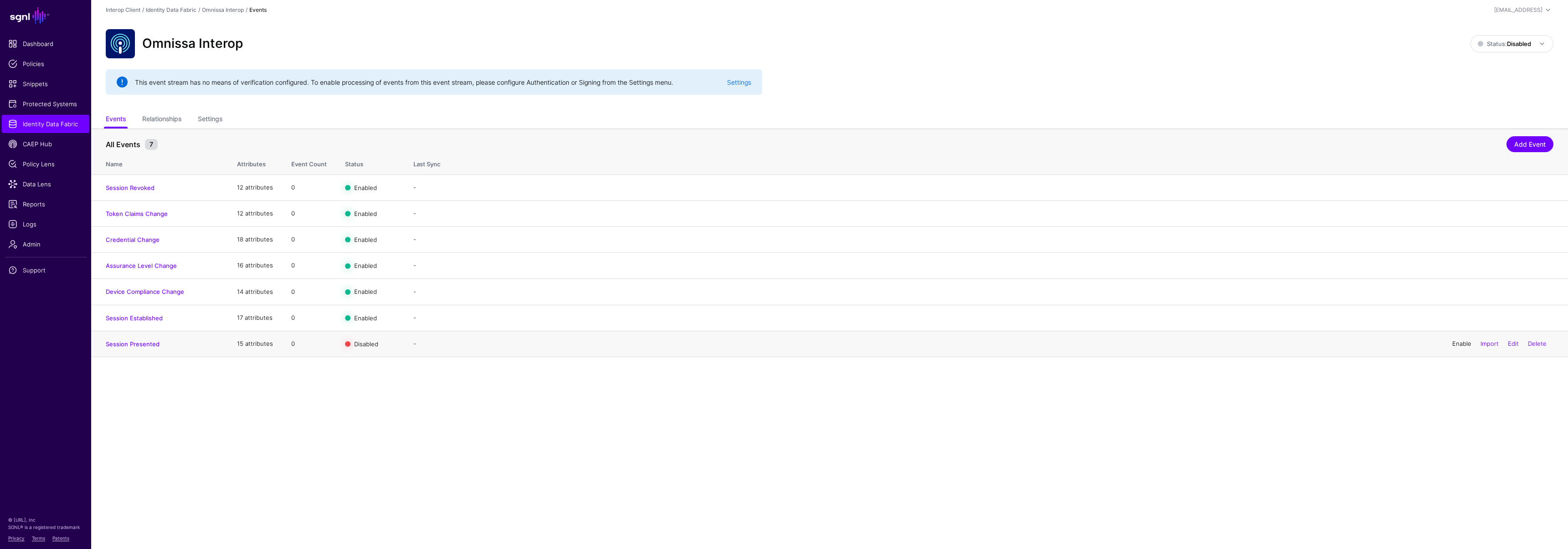
click at [1454, 343] on link "Enable" at bounding box center [1461, 344] width 19 height 7
click at [126, 189] on link "Session Revoked" at bounding box center [130, 188] width 49 height 7
click at [1527, 145] on link "Add Event" at bounding box center [1530, 144] width 47 height 16
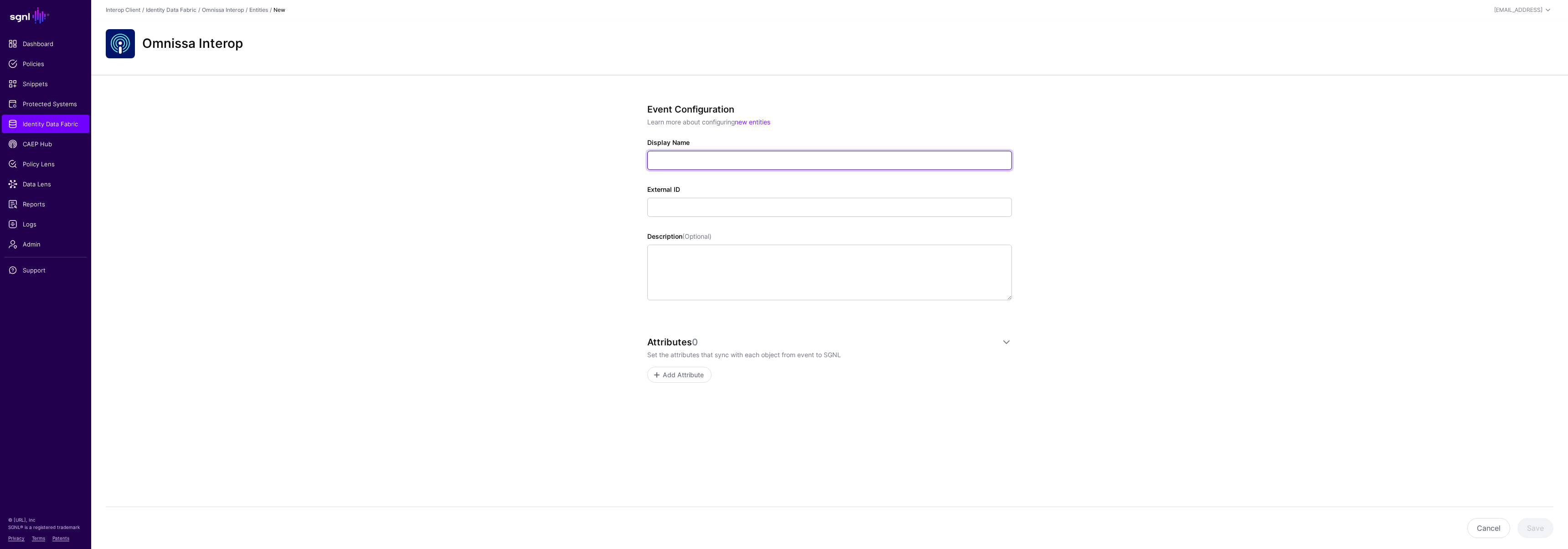
click at [680, 159] on input "Display Name" at bounding box center [829, 160] width 365 height 19
type input "**********"
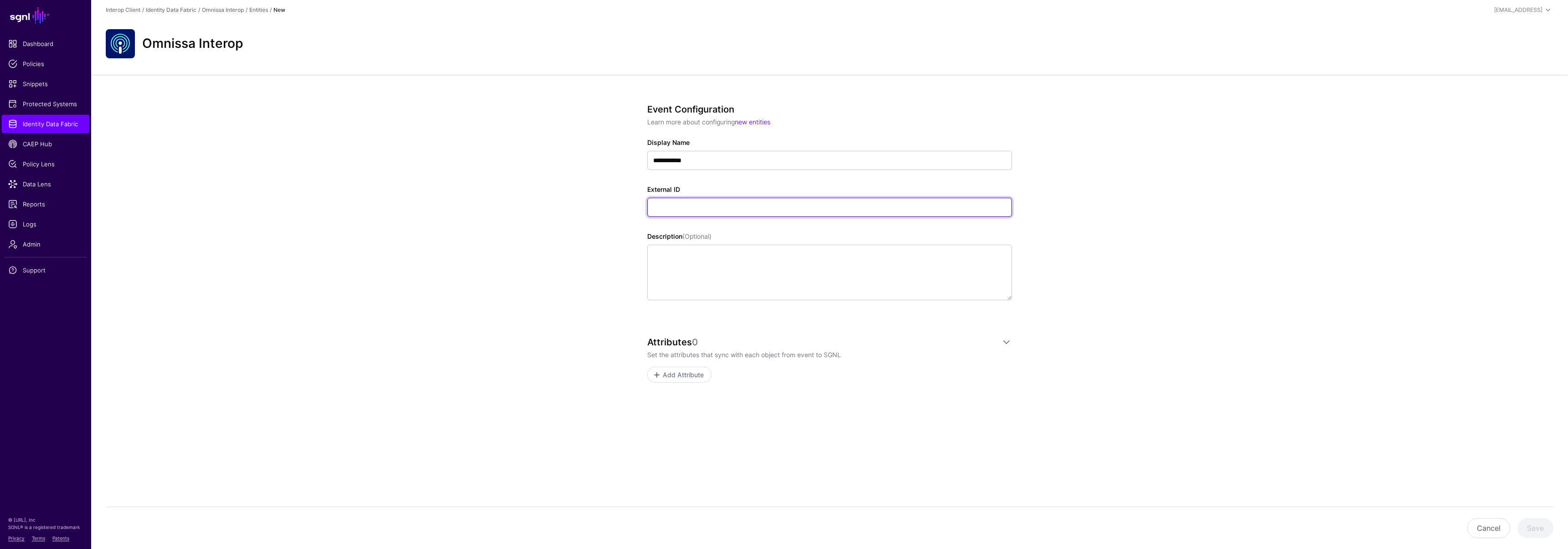
paste input "**********"
drag, startPoint x: 900, startPoint y: 208, endPoint x: 607, endPoint y: 211, distance: 293.0
click at [607, 211] on div "**********" at bounding box center [830, 276] width 1477 height 403
paste input "text"
type input "**********"
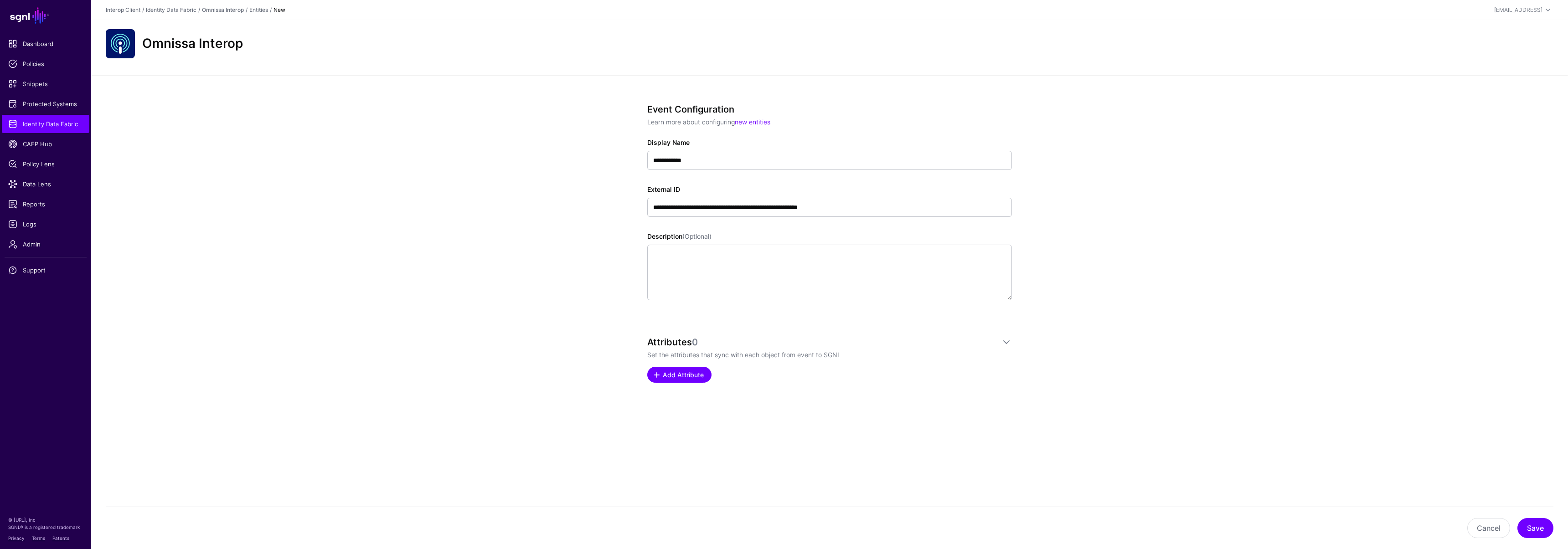
click at [688, 370] on span "Add Attribute" at bounding box center [683, 375] width 43 height 10
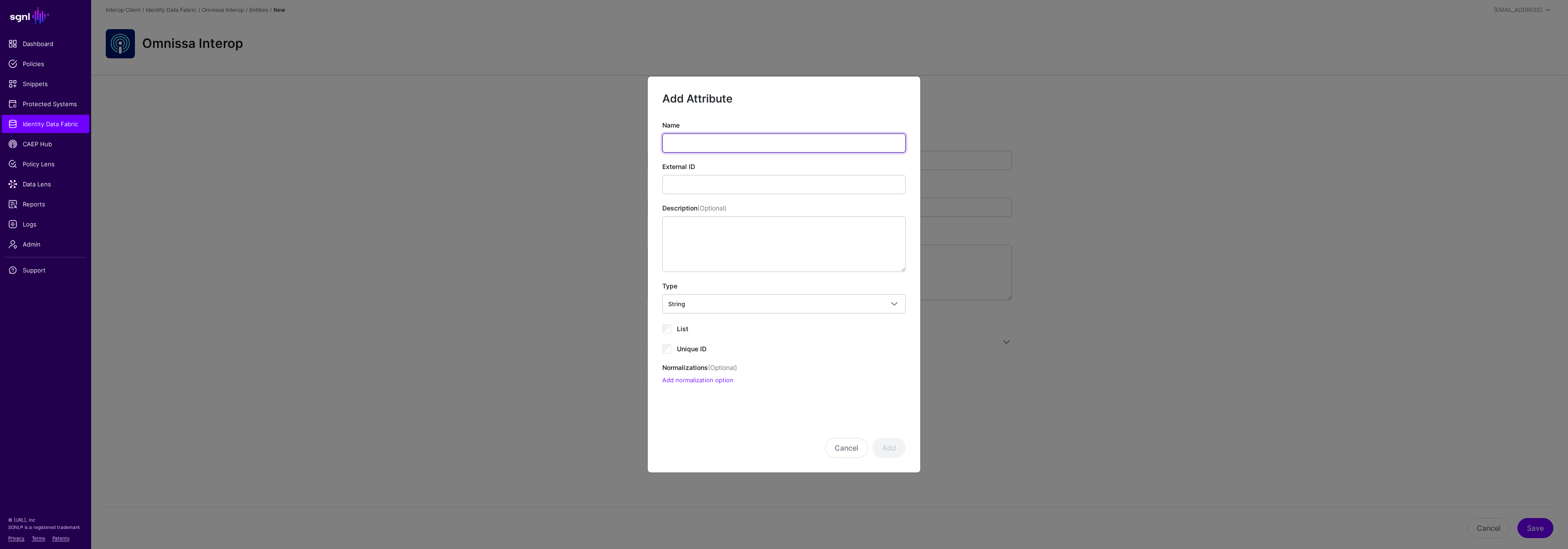
click at [696, 150] on input "Name" at bounding box center [784, 142] width 243 height 19
paste input "**"
type input "**"
click at [692, 179] on input "External ID" at bounding box center [784, 184] width 243 height 19
paste input "**"
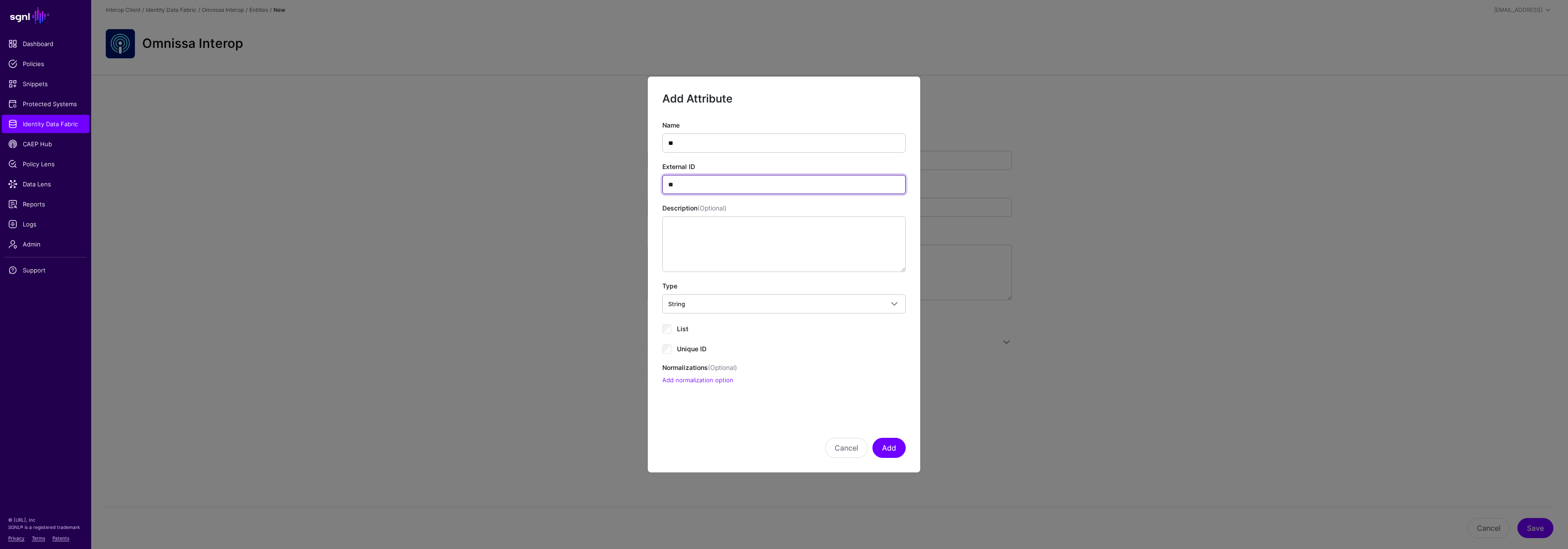
drag, startPoint x: 646, startPoint y: 183, endPoint x: 634, endPoint y: 182, distance: 12.0
click at [634, 182] on ngb-modal-window "Add Attribute Name ** External ID ** Description (Optional) Type String String …" at bounding box center [784, 274] width 1568 height 549
paste input "***"
type input "*****"
click at [883, 451] on button "Add" at bounding box center [889, 448] width 33 height 20
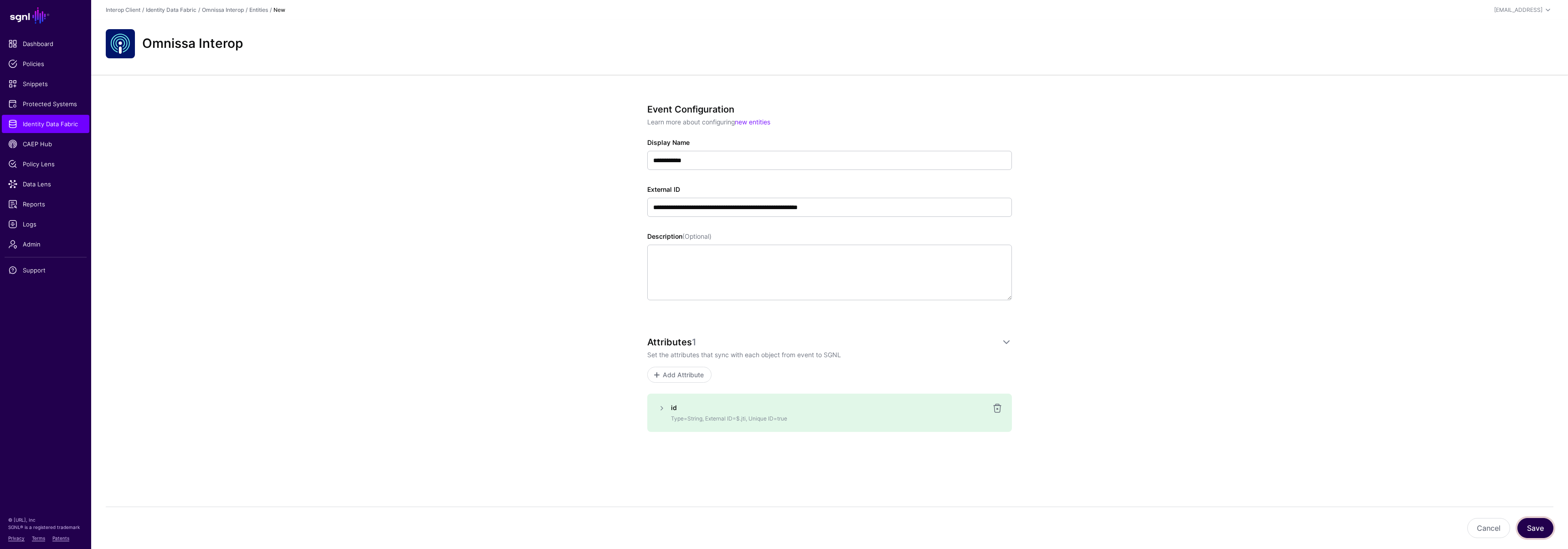
click at [1542, 529] on button "Save" at bounding box center [1535, 528] width 36 height 20
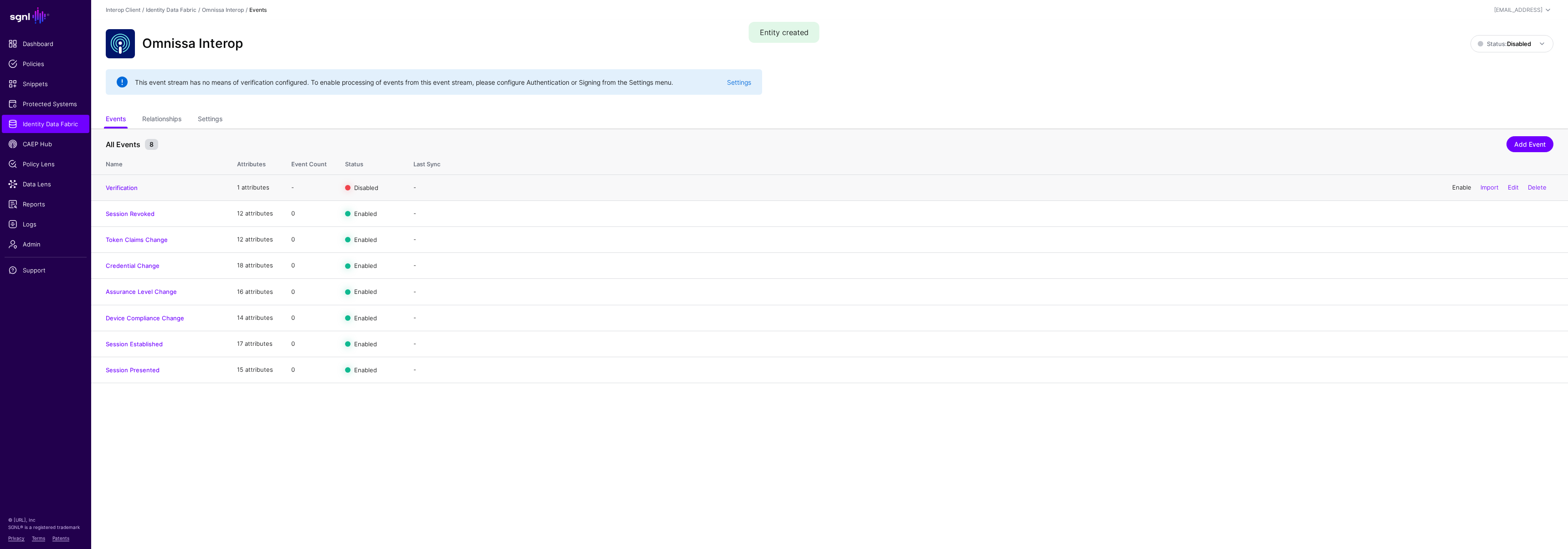
click at [1452, 187] on link "Enable" at bounding box center [1461, 187] width 19 height 7
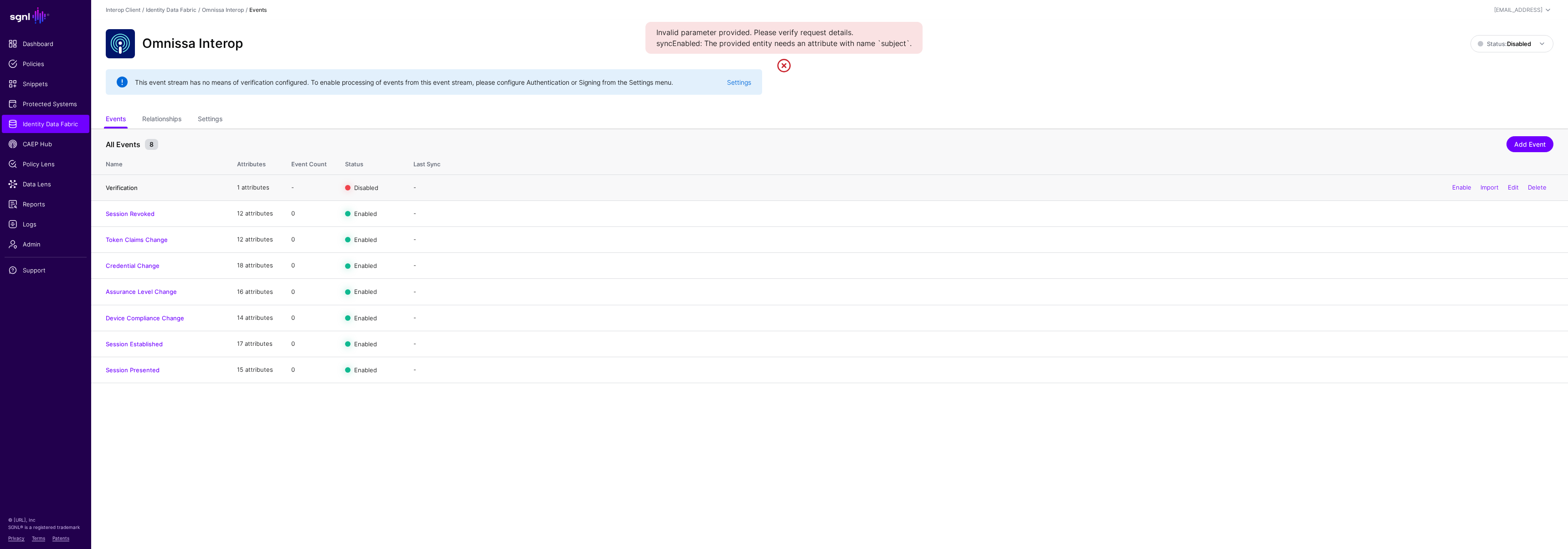
click at [122, 186] on link "Verification" at bounding box center [122, 188] width 32 height 7
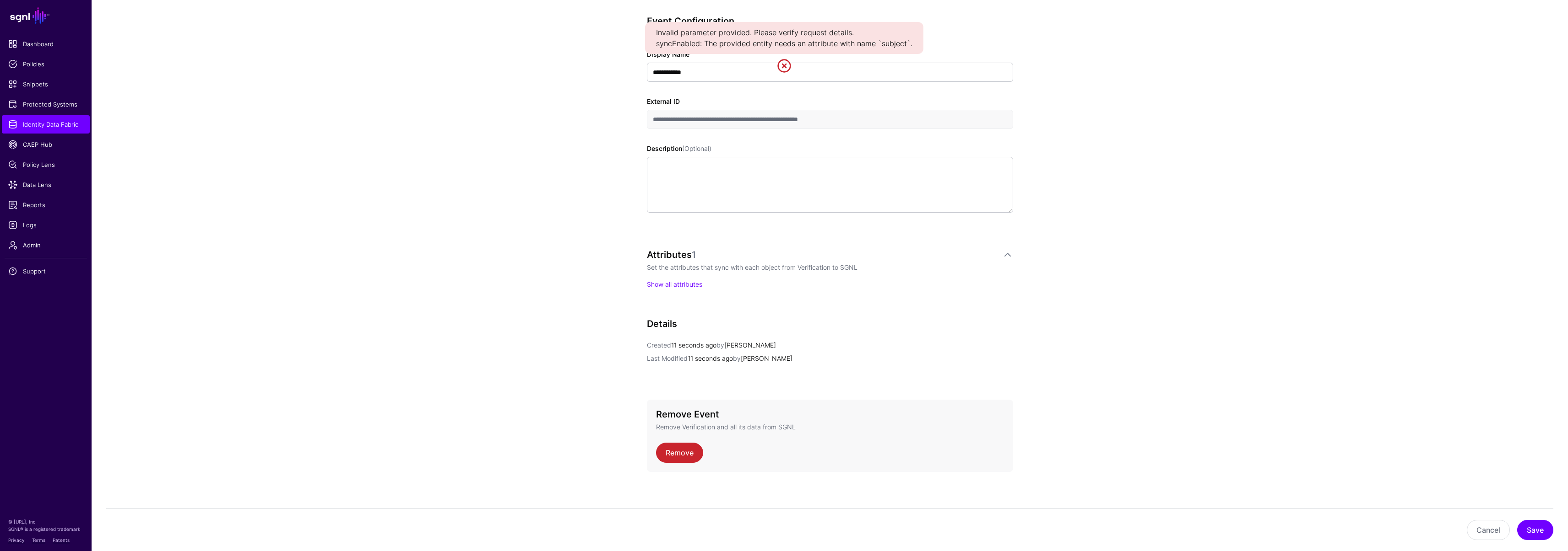
scroll to position [180, 0]
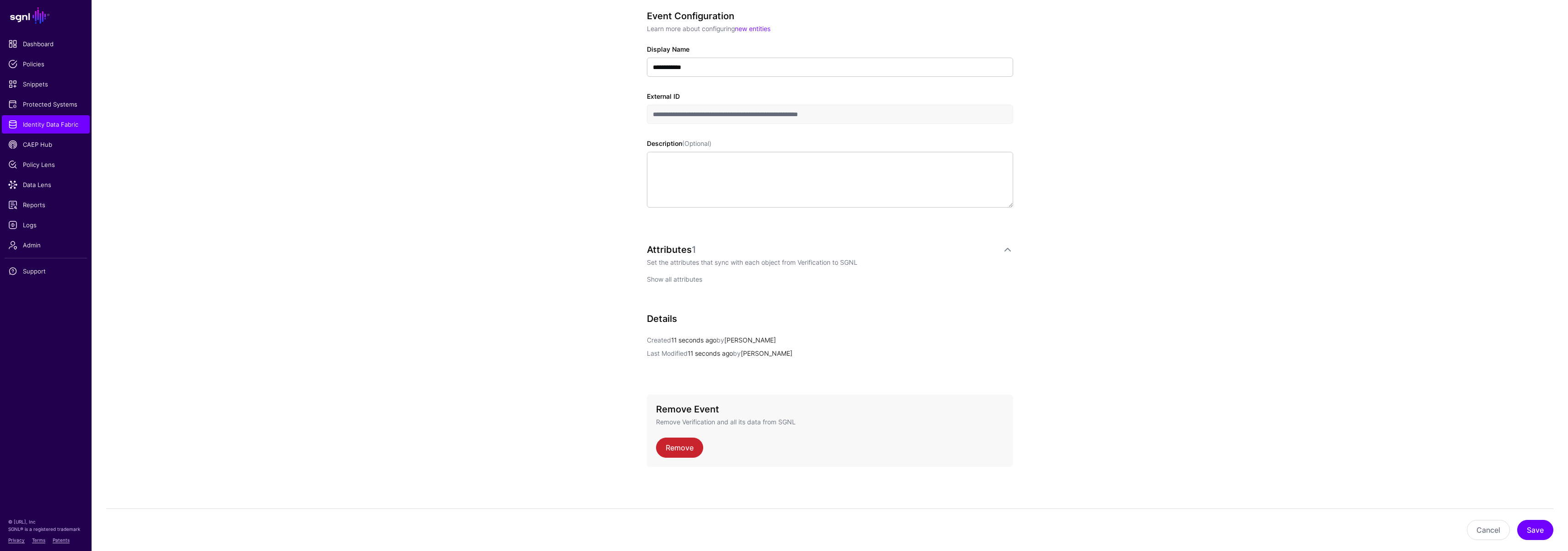
click at [686, 276] on link "Show all attributes" at bounding box center [674, 279] width 56 height 8
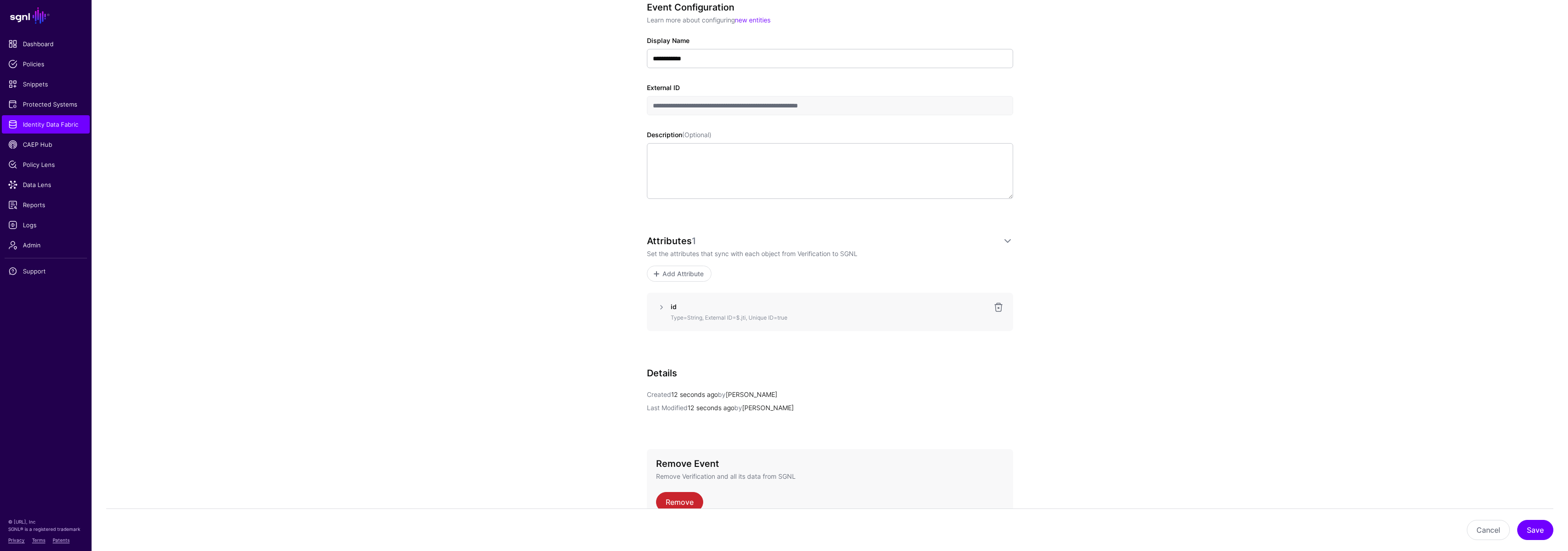
scroll to position [197, 0]
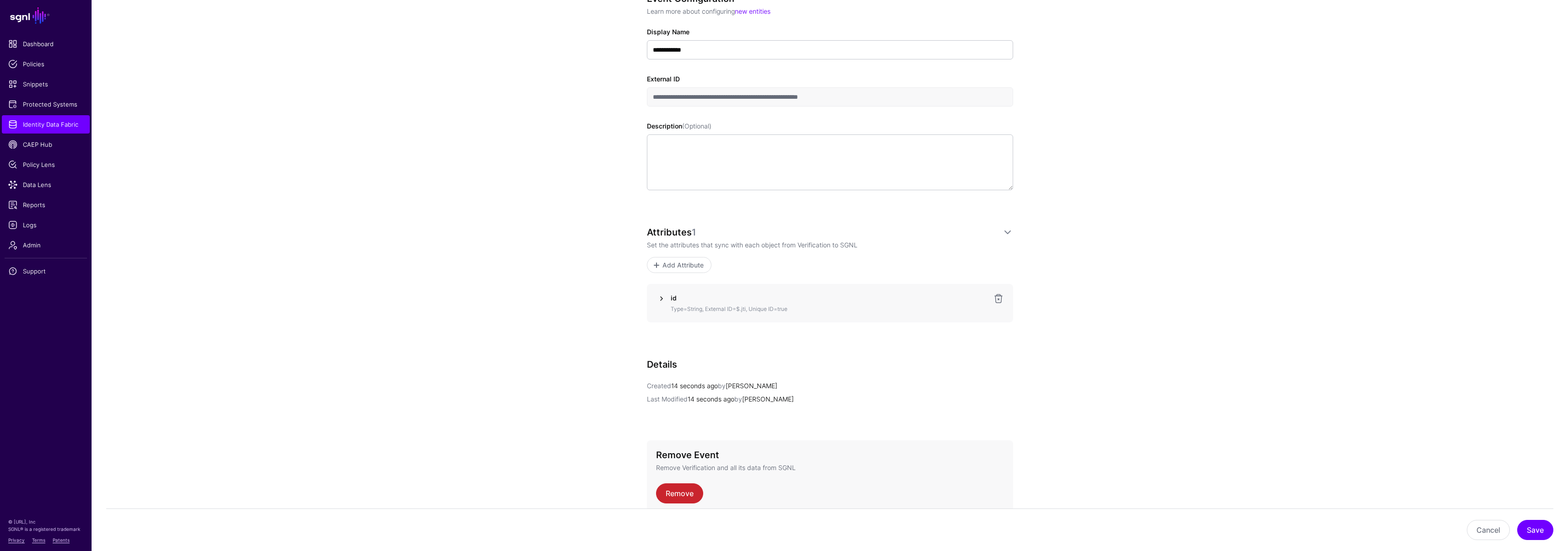
click at [662, 295] on link at bounding box center [661, 299] width 11 height 11
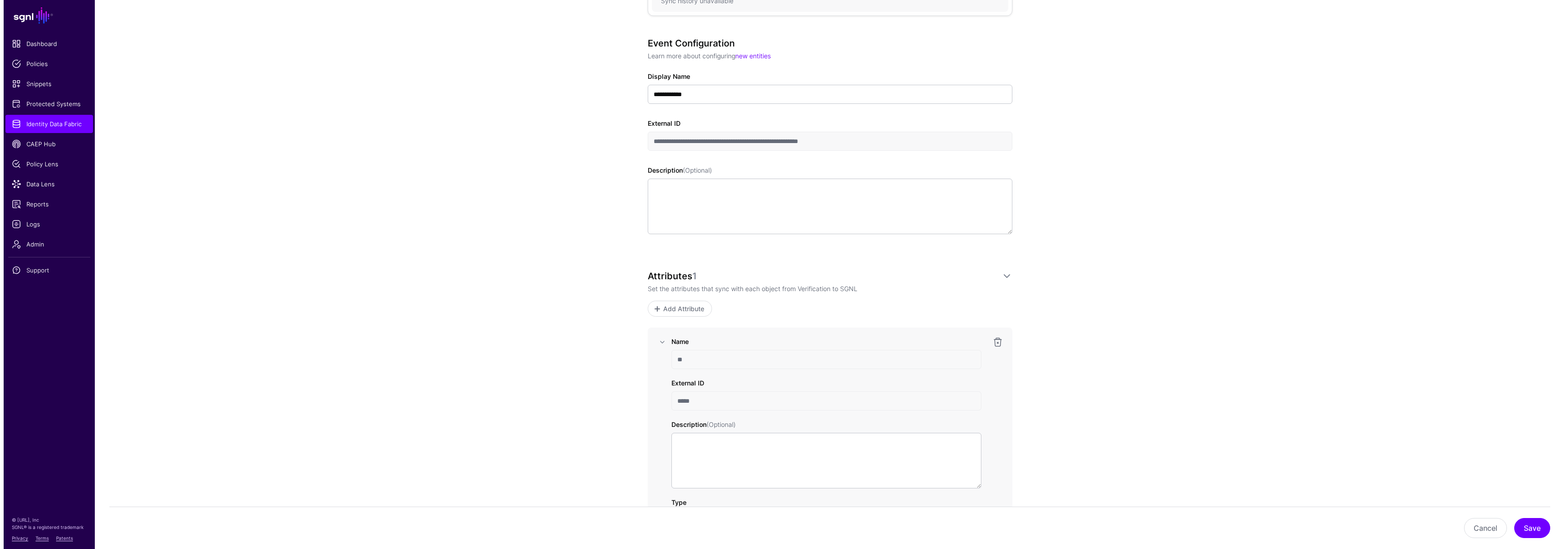
scroll to position [50, 0]
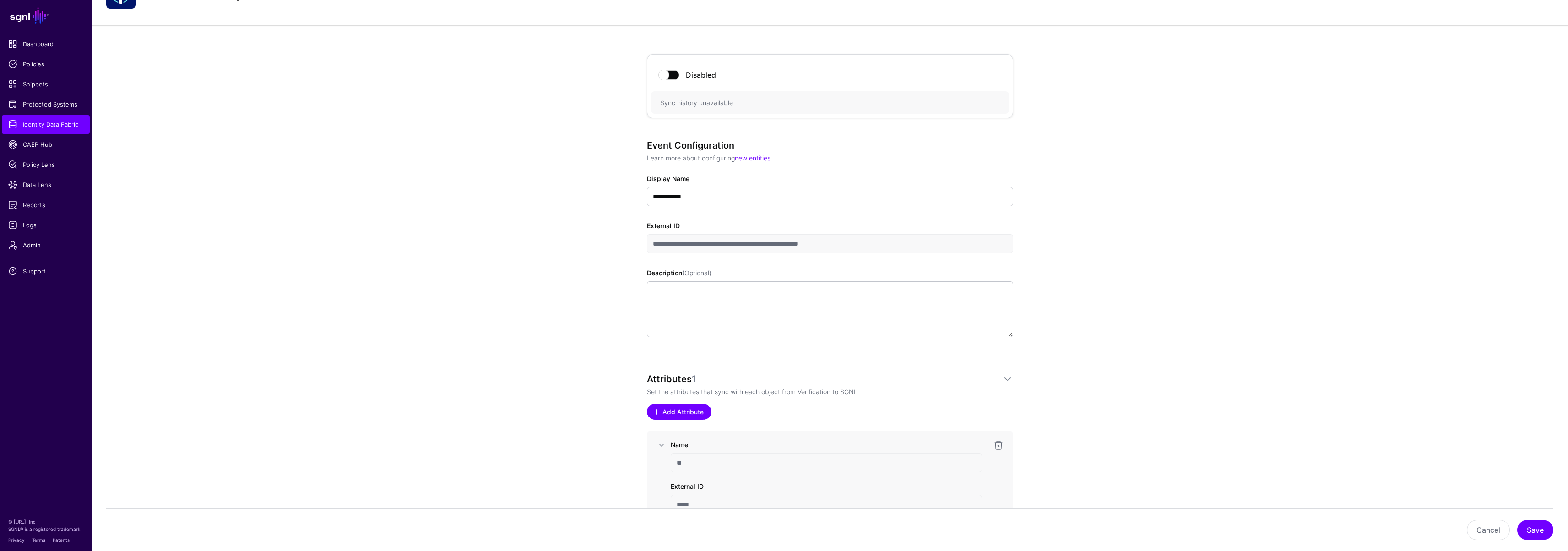
click at [672, 411] on span "Add Attribute" at bounding box center [682, 412] width 43 height 10
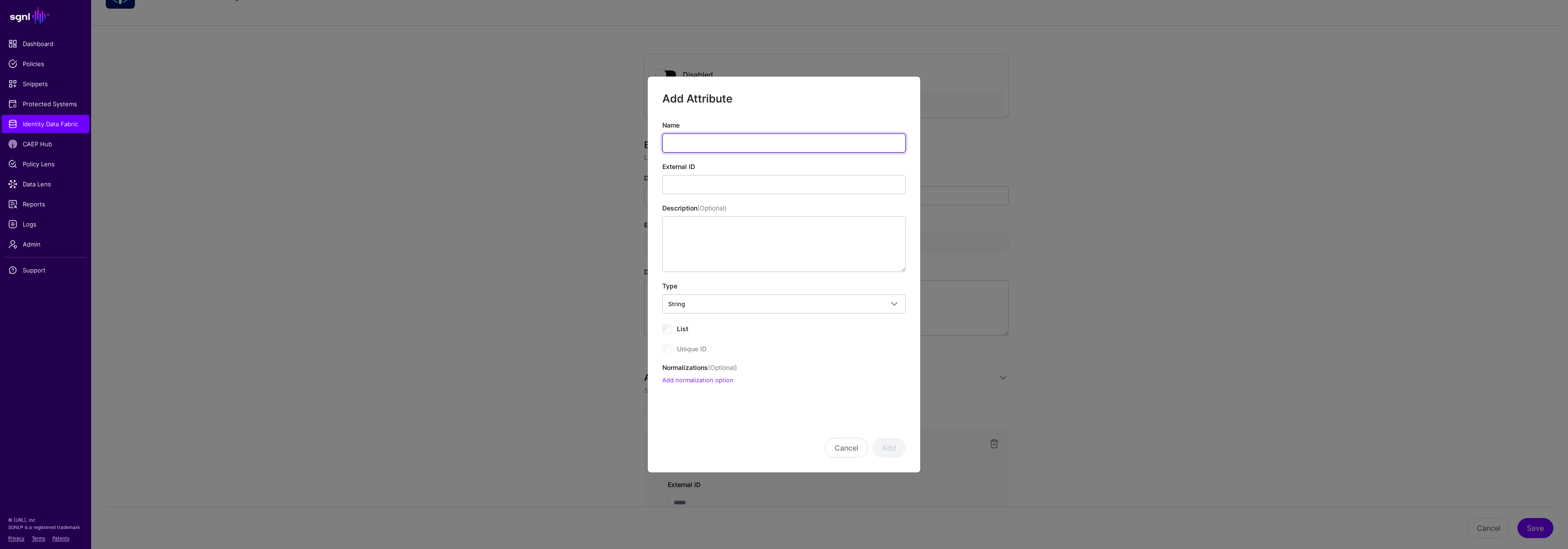
click at [705, 142] on input "Name" at bounding box center [784, 142] width 243 height 19
paste input "*******"
type input "*******"
click at [690, 184] on input "External ID" at bounding box center [784, 184] width 243 height 19
paste input "**********"
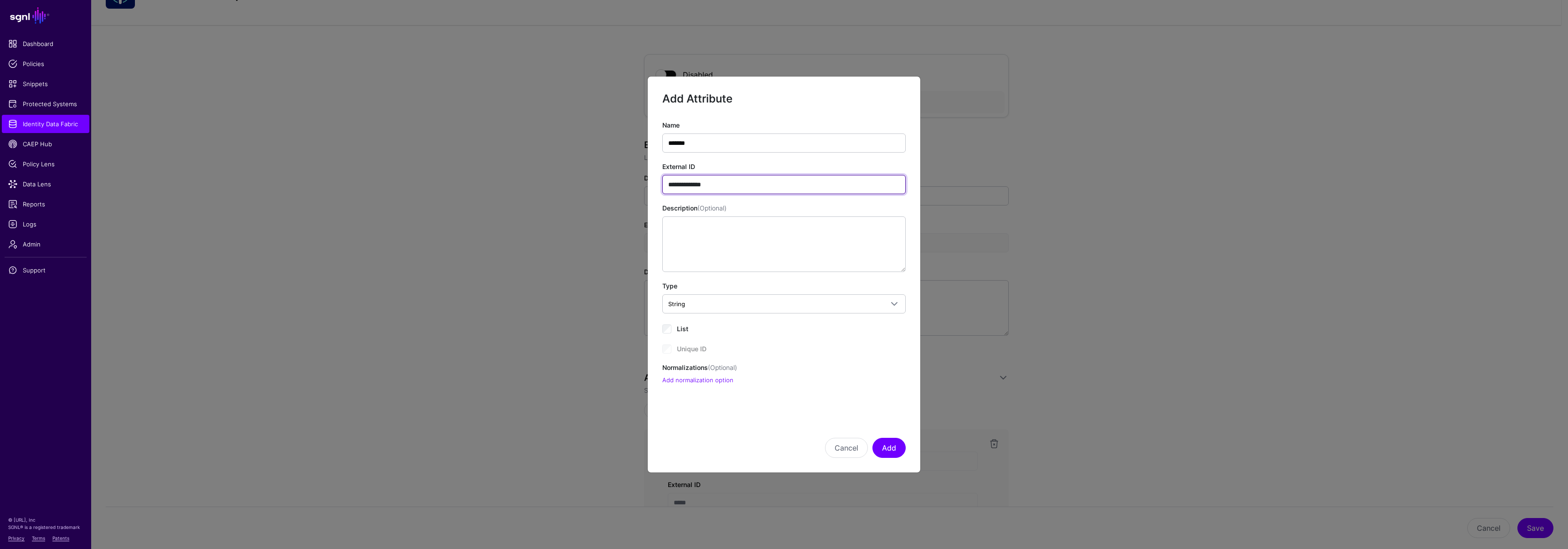
click at [703, 184] on input "**********" at bounding box center [784, 184] width 243 height 19
type input "**********"
click at [895, 453] on button "Add" at bounding box center [889, 448] width 33 height 20
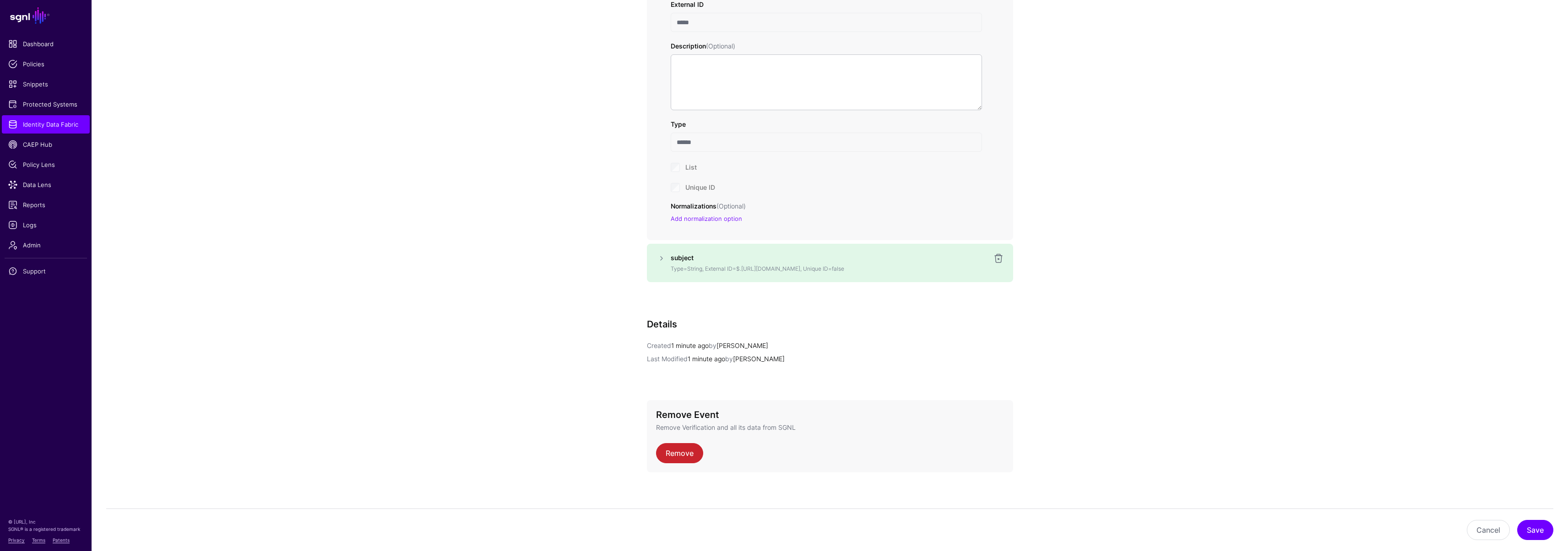
scroll to position [538, 0]
click at [1544, 533] on button "Save" at bounding box center [1535, 530] width 36 height 20
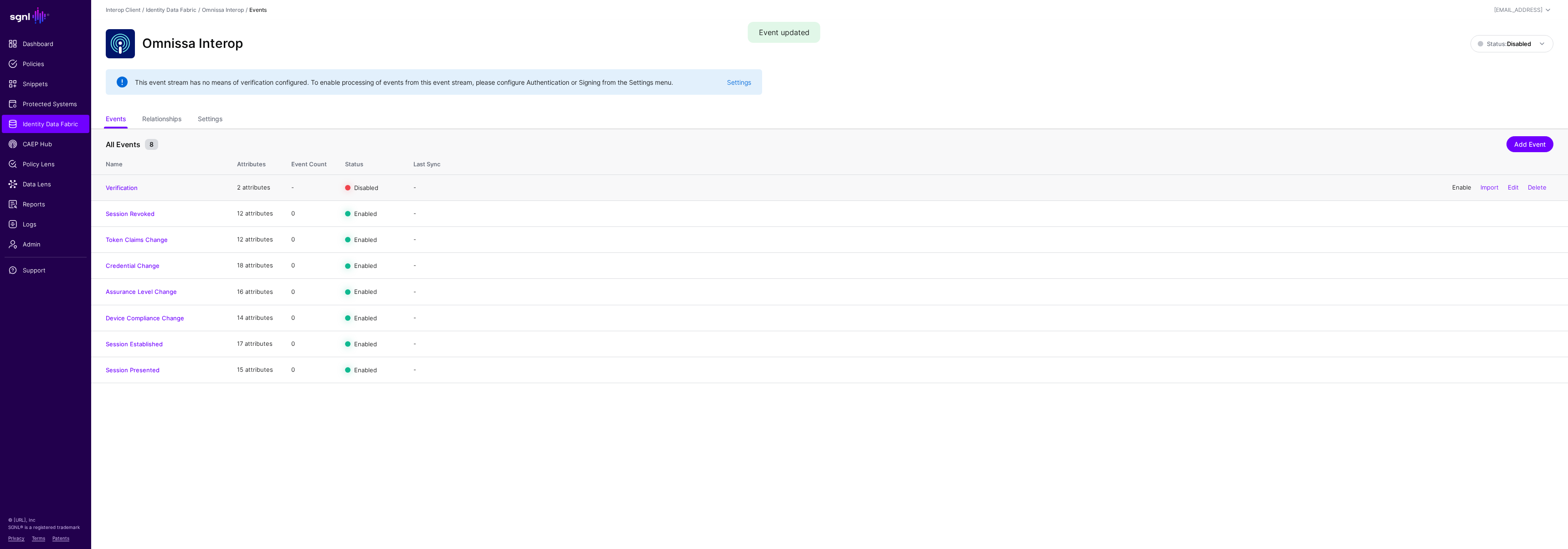
click at [1452, 186] on link "Enable" at bounding box center [1461, 187] width 19 height 7
click at [214, 115] on link "Settings" at bounding box center [210, 120] width 24 height 17
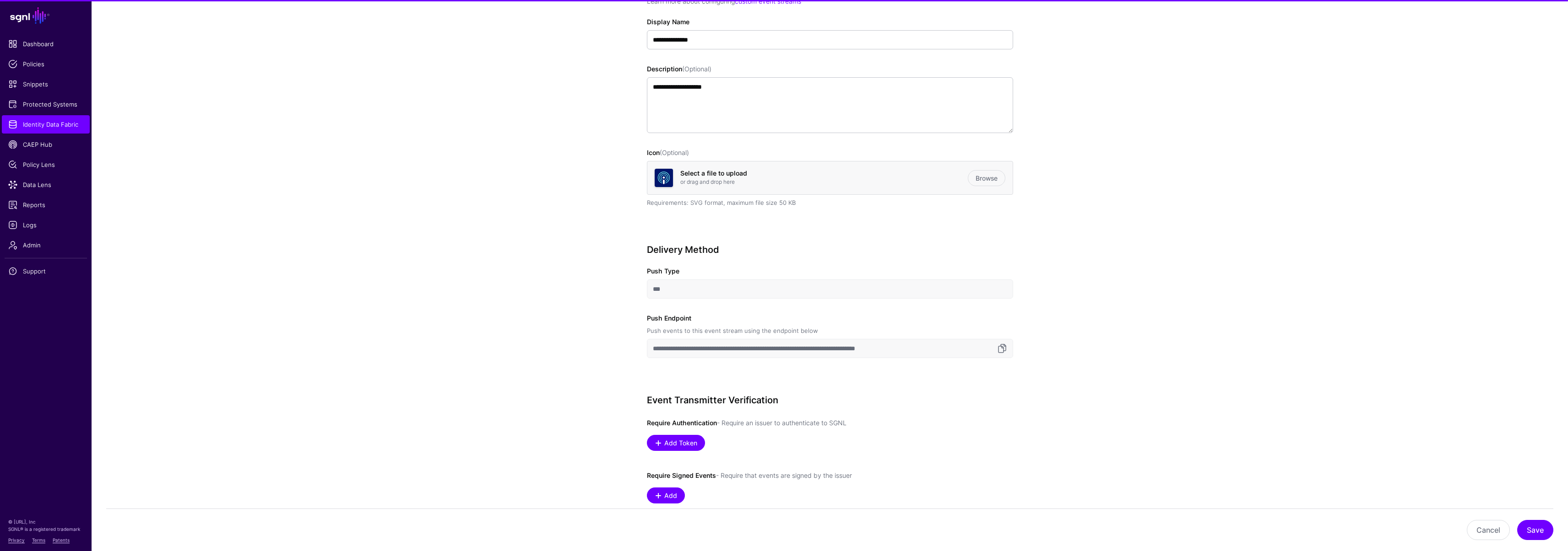
scroll to position [382, 0]
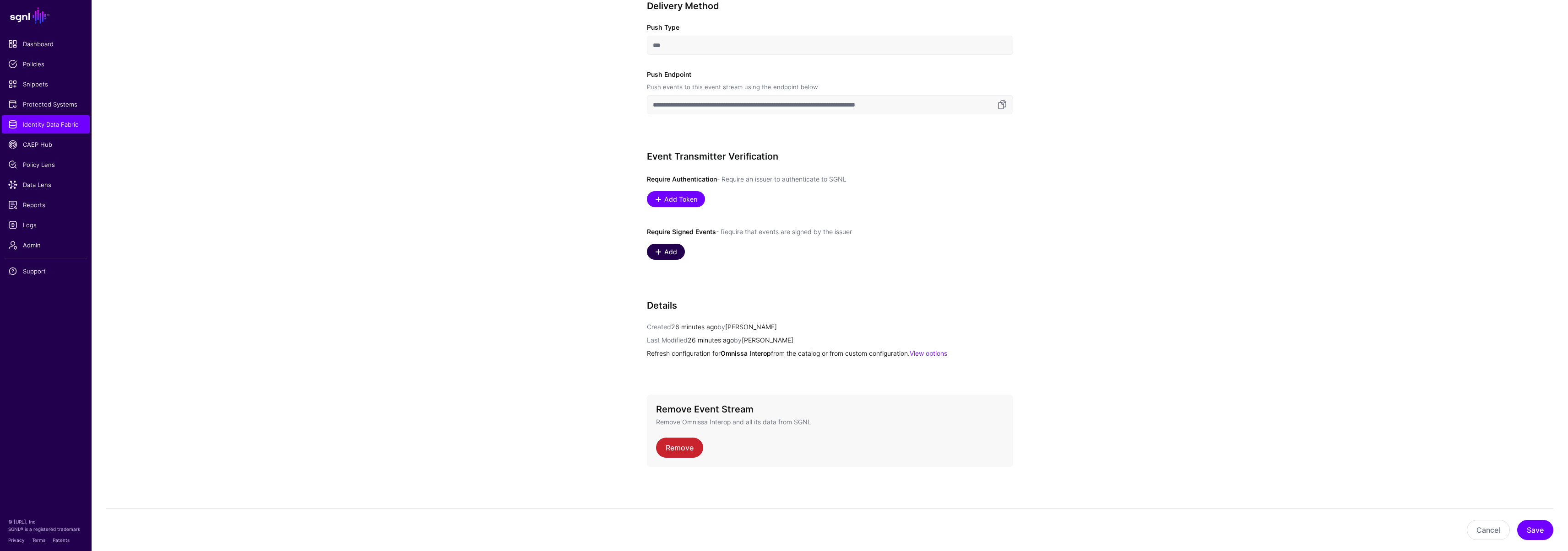
click at [668, 249] on span "Add" at bounding box center [670, 252] width 15 height 10
click at [688, 257] on span "Select an option" at bounding box center [676, 254] width 46 height 7
click at [691, 274] on span "Well Known URI" at bounding box center [676, 274] width 45 height 7
click at [792, 257] on input "text" at bounding box center [882, 253] width 223 height 19
paste input "**********"
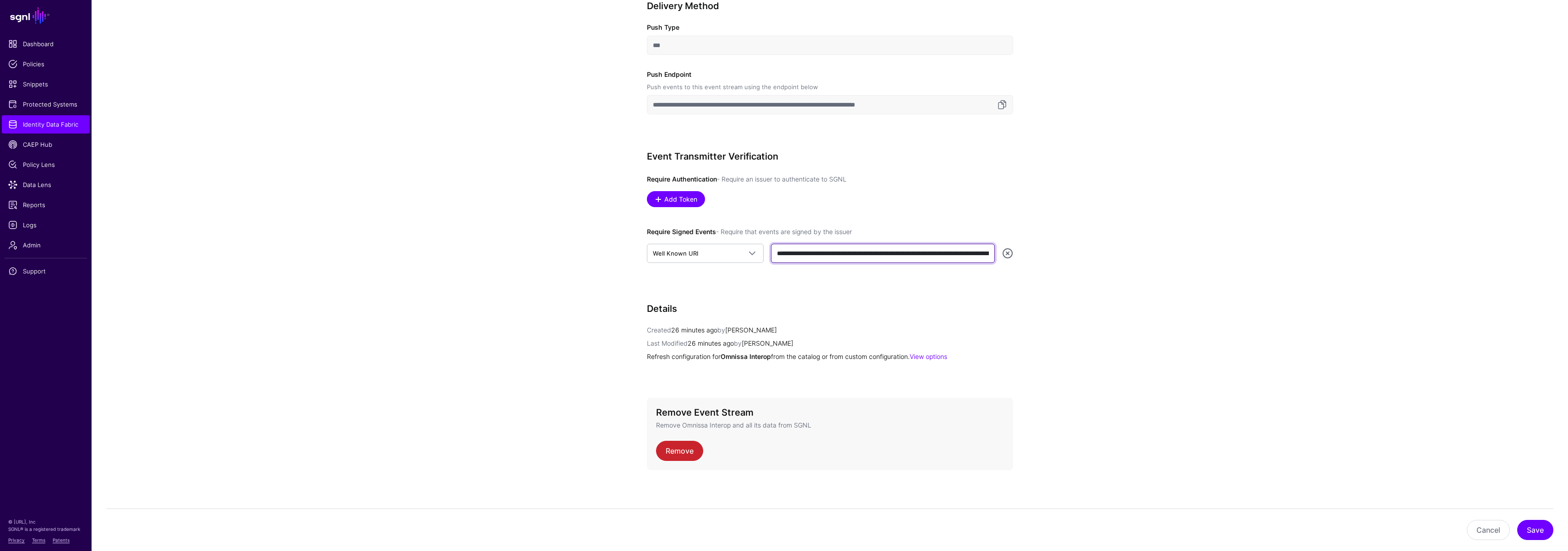
scroll to position [0, 223]
type input "**********"
click at [1545, 523] on button "Save" at bounding box center [1535, 530] width 36 height 20
click at [1539, 536] on button "Save" at bounding box center [1535, 530] width 36 height 20
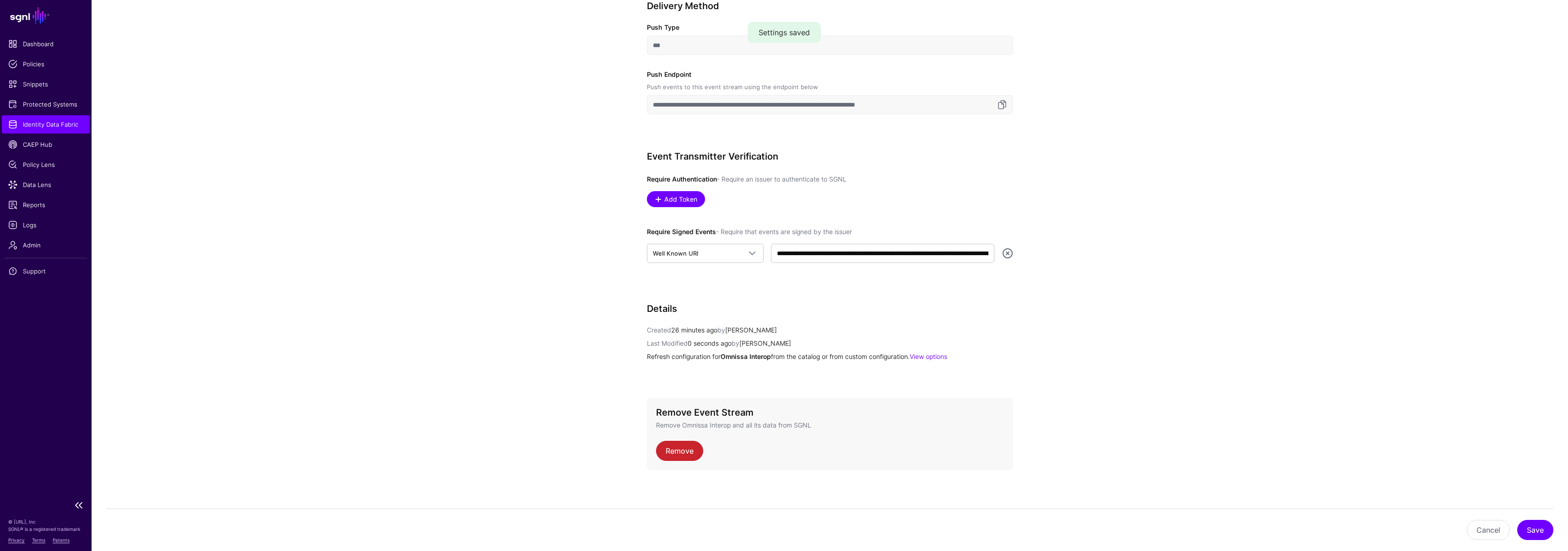
click at [59, 125] on span "Identity Data Fabric" at bounding box center [45, 124] width 75 height 9
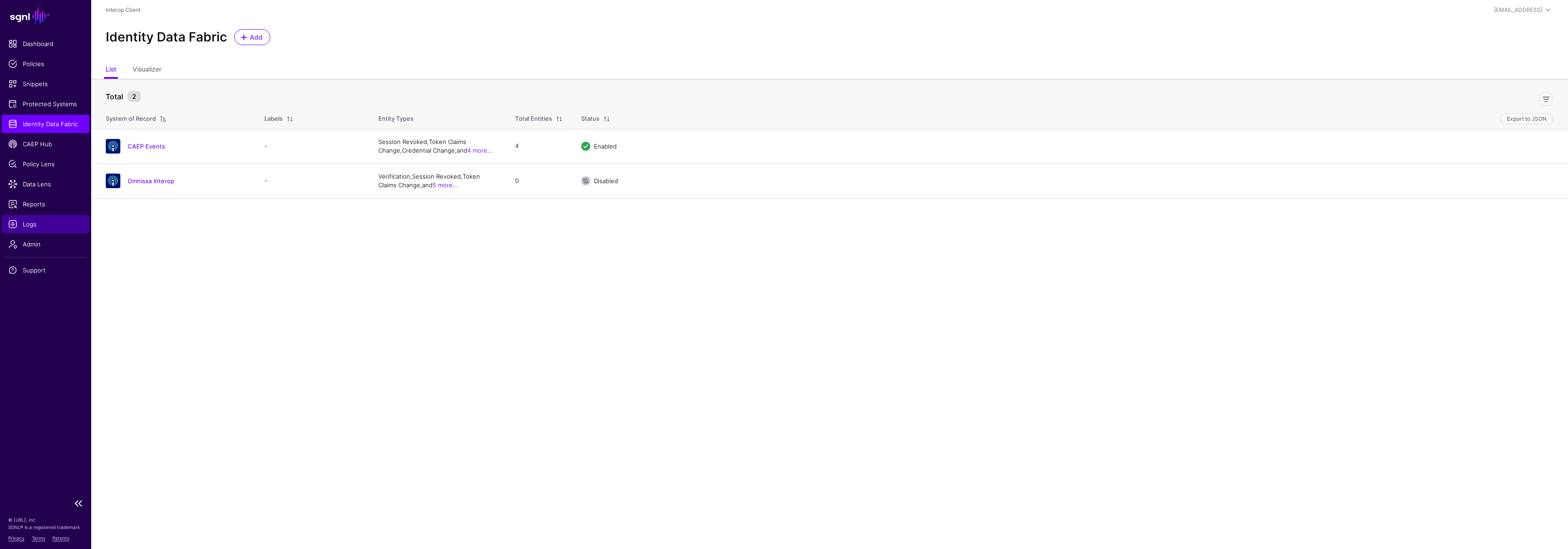
click at [37, 231] on link "Logs" at bounding box center [46, 224] width 88 height 18
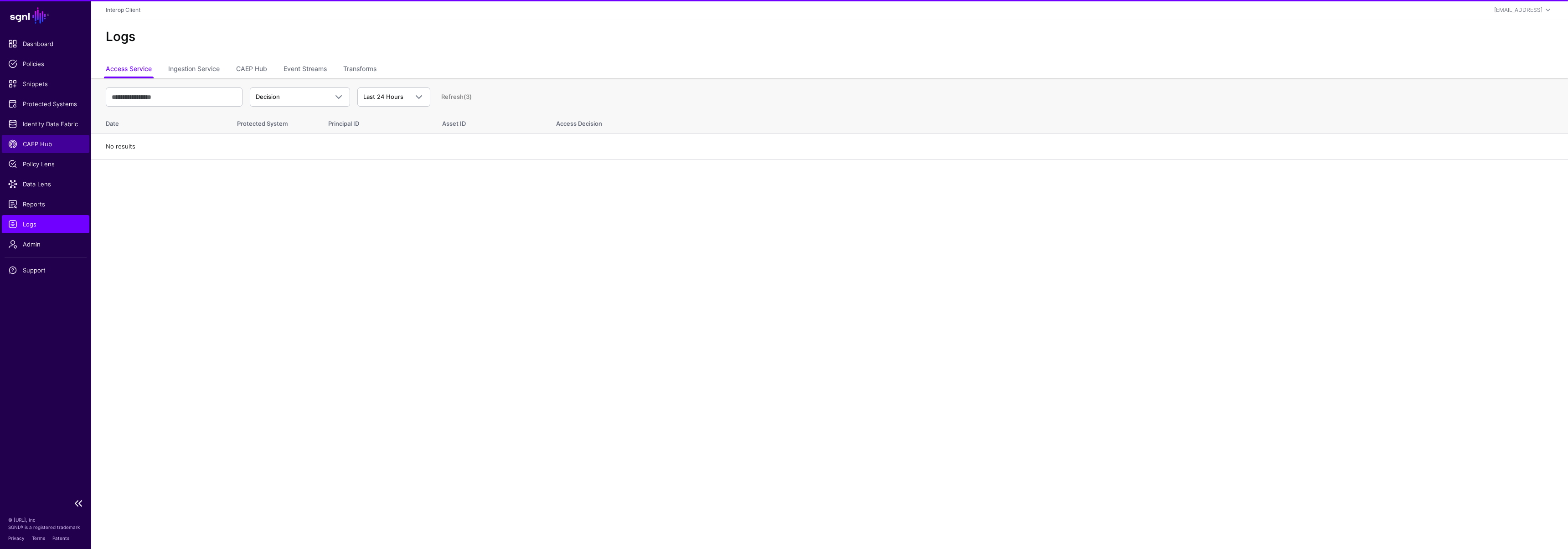
click at [41, 144] on span "CAEP Hub" at bounding box center [45, 144] width 75 height 9
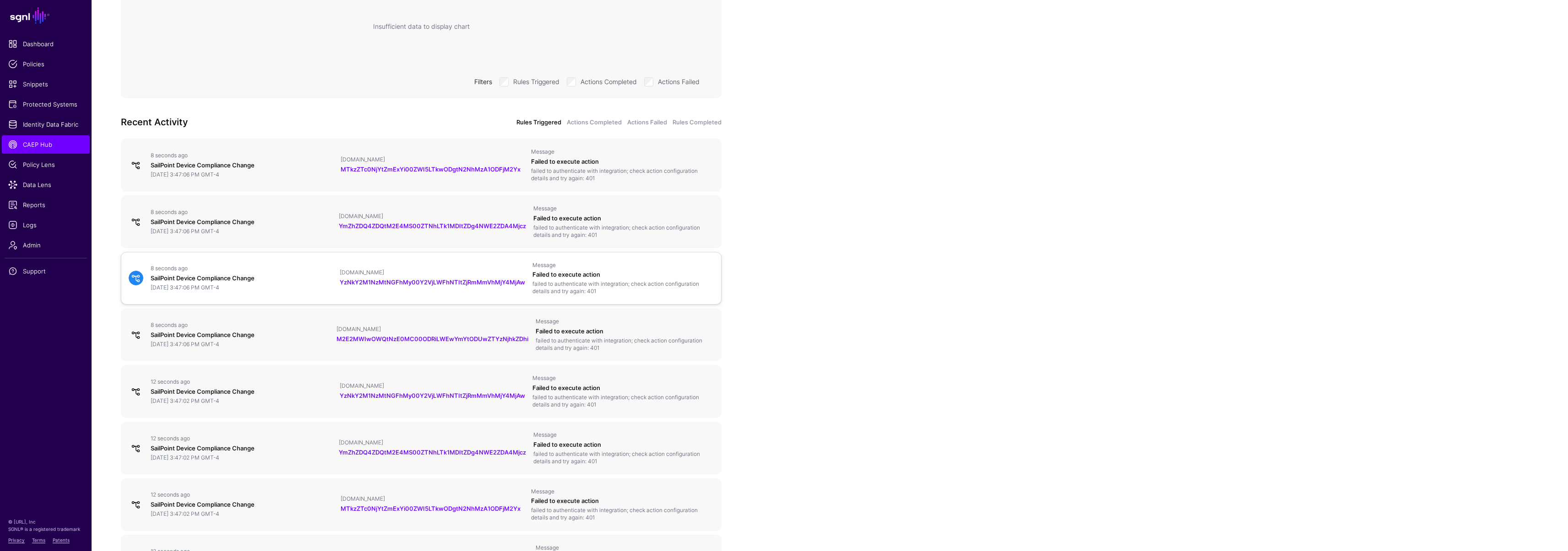
scroll to position [232, 0]
click at [65, 127] on span "Identity Data Fabric" at bounding box center [45, 124] width 75 height 9
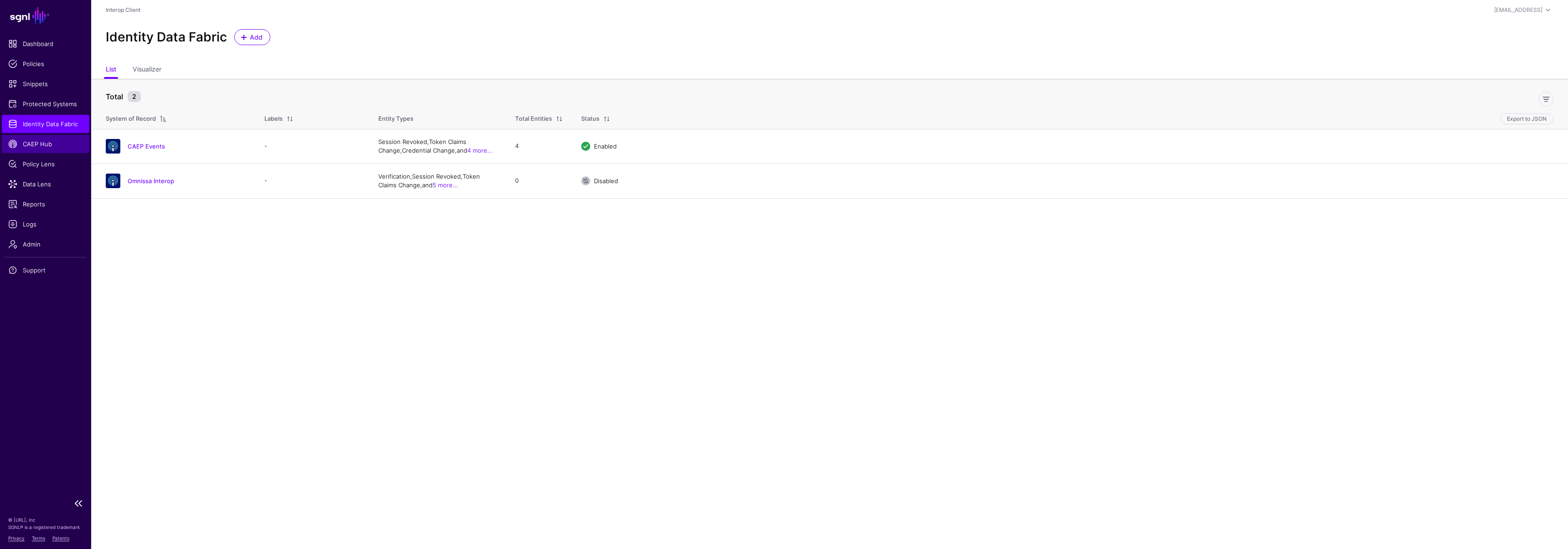
click at [48, 144] on span "CAEP Hub" at bounding box center [45, 144] width 75 height 9
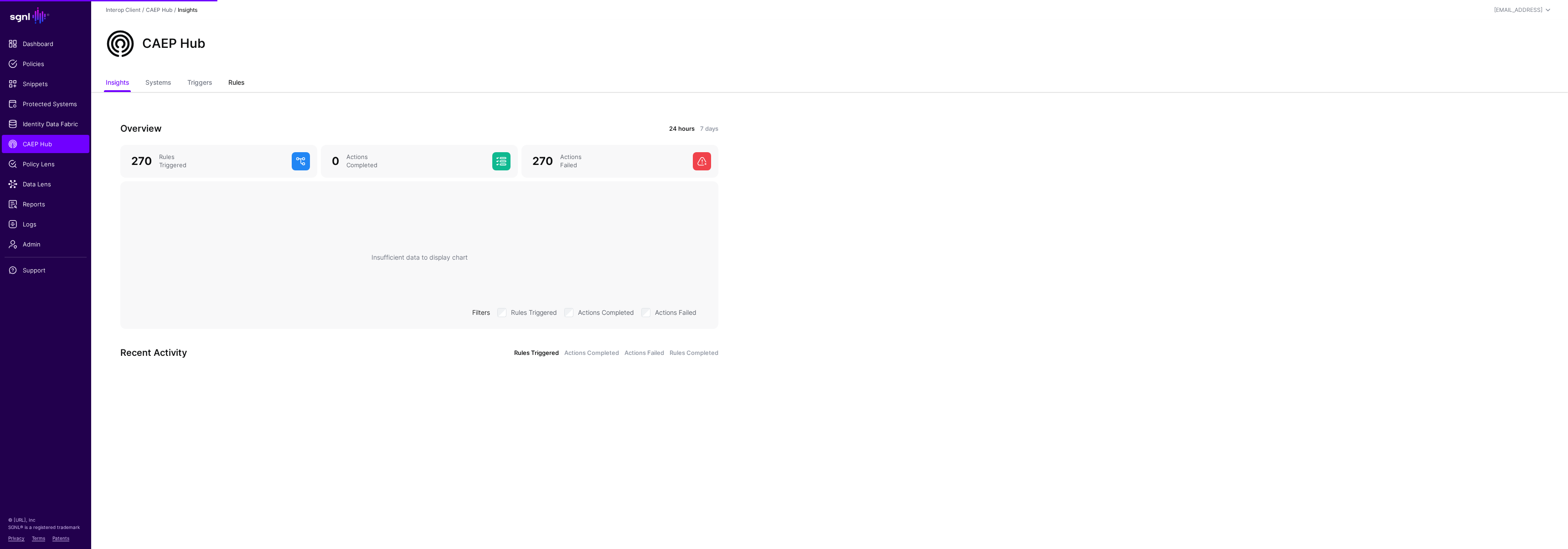
click at [240, 85] on link "Rules" at bounding box center [236, 83] width 16 height 17
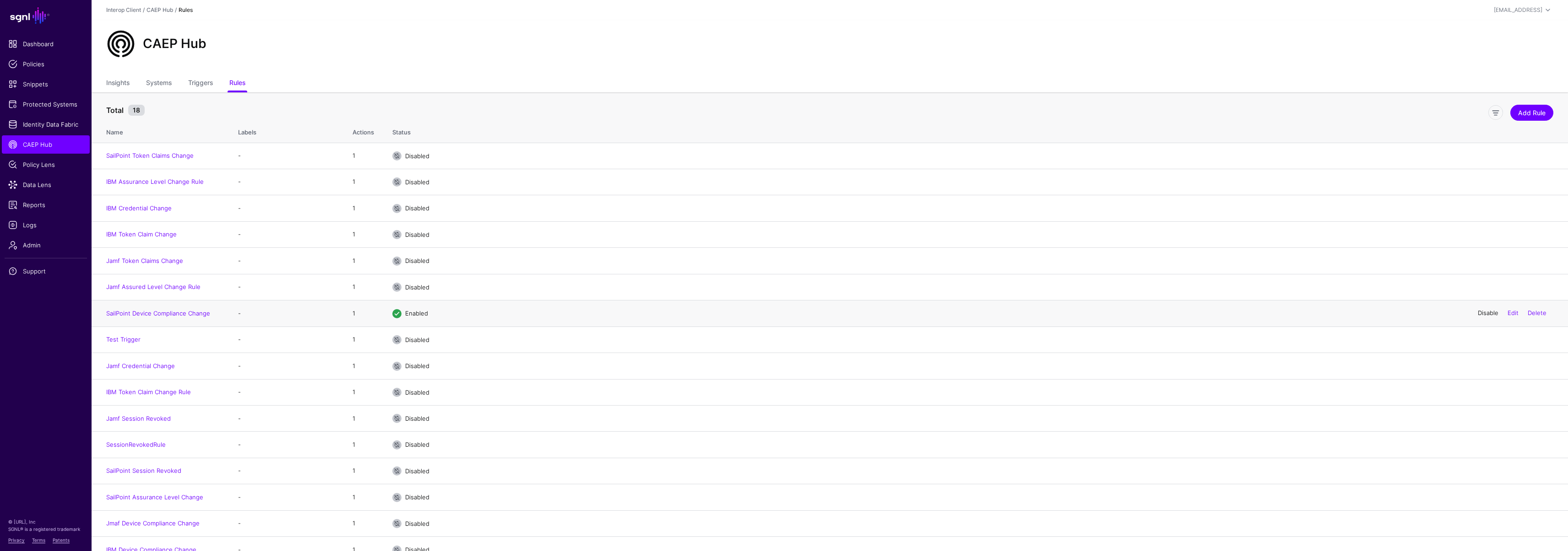
click at [1489, 315] on link "Disable" at bounding box center [1488, 313] width 21 height 7
click at [55, 145] on span "CAEP Hub" at bounding box center [45, 144] width 75 height 9
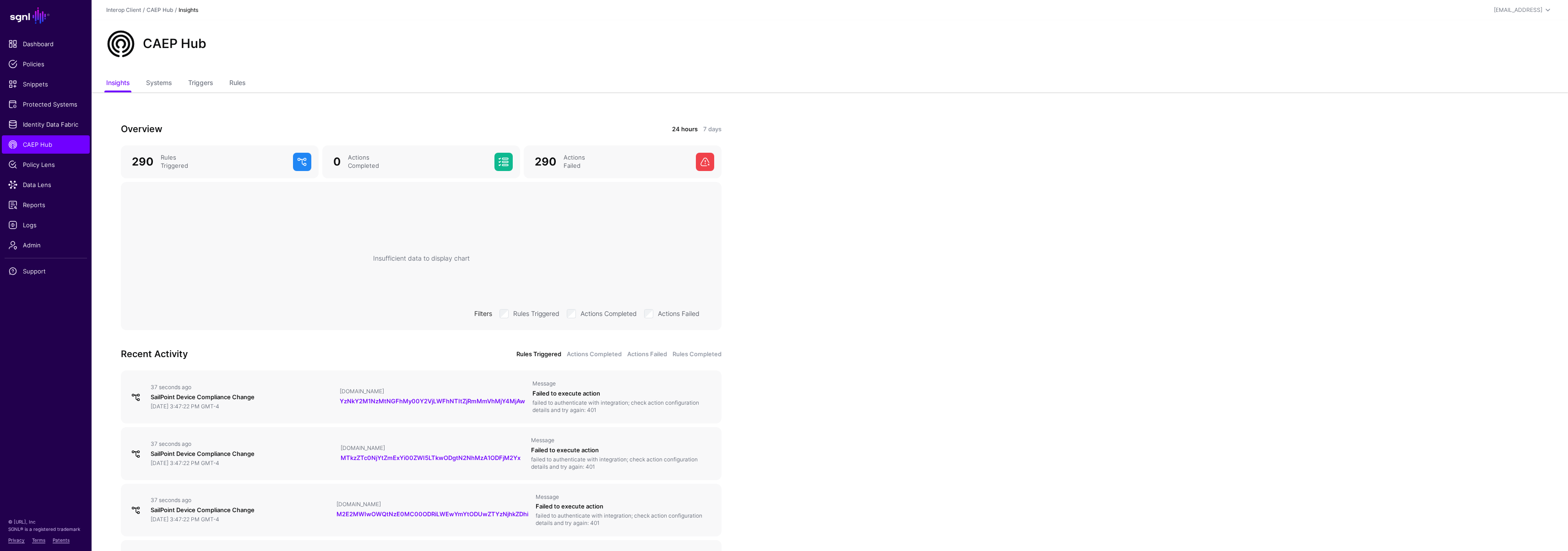
scroll to position [81, 0]
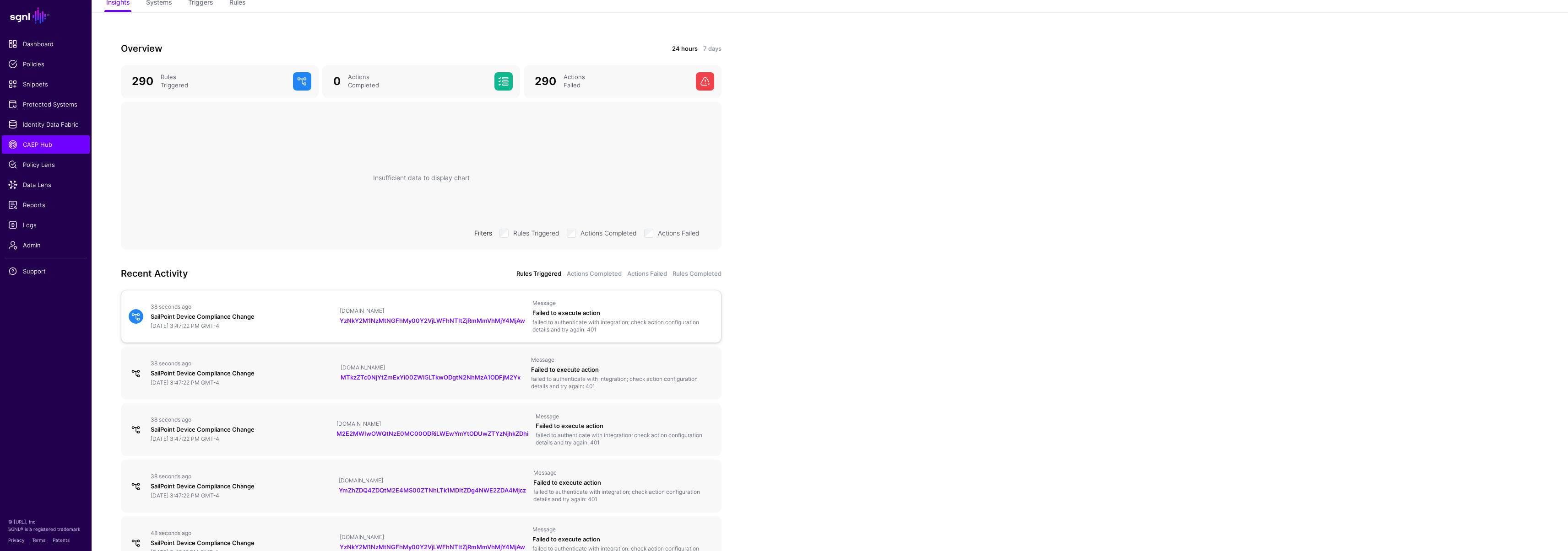
click at [212, 318] on div "SailPoint Device Compliance Change" at bounding box center [241, 316] width 182 height 9
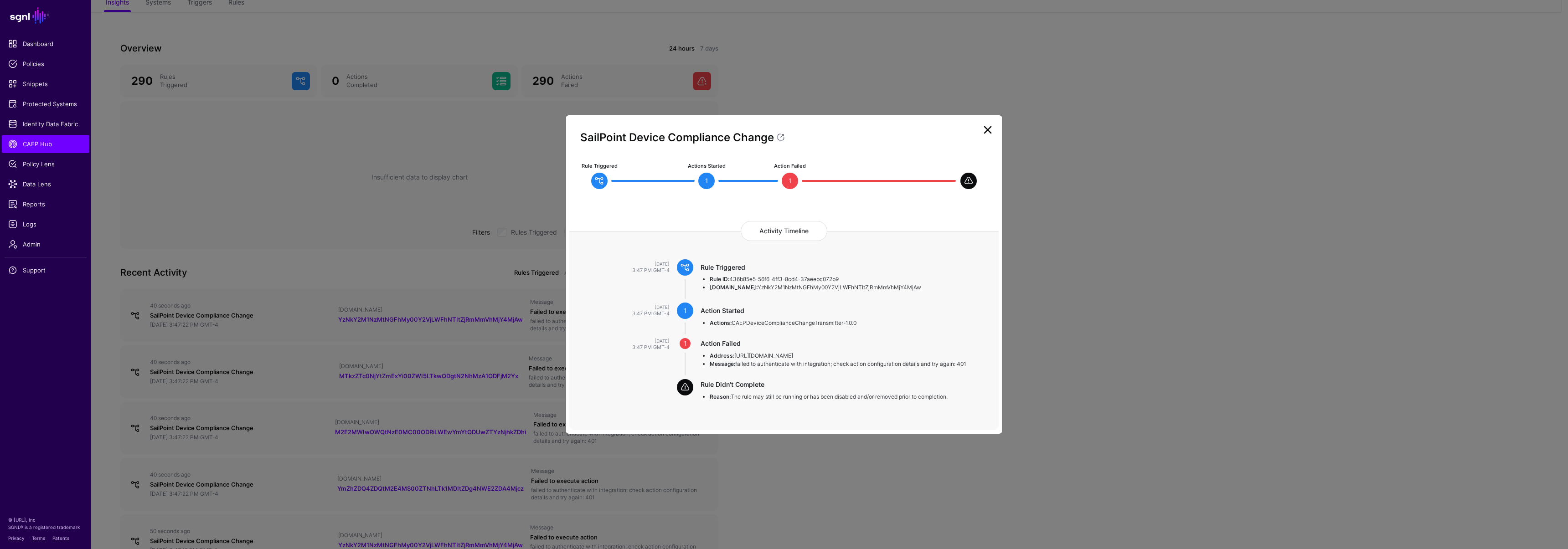
click at [796, 225] on h4 "Activity Timeline" at bounding box center [784, 231] width 86 height 20
click at [825, 368] on li "Message: failed to authenticate with integration; check action configuration de…" at bounding box center [845, 364] width 271 height 8
click at [992, 124] on link at bounding box center [988, 130] width 15 height 15
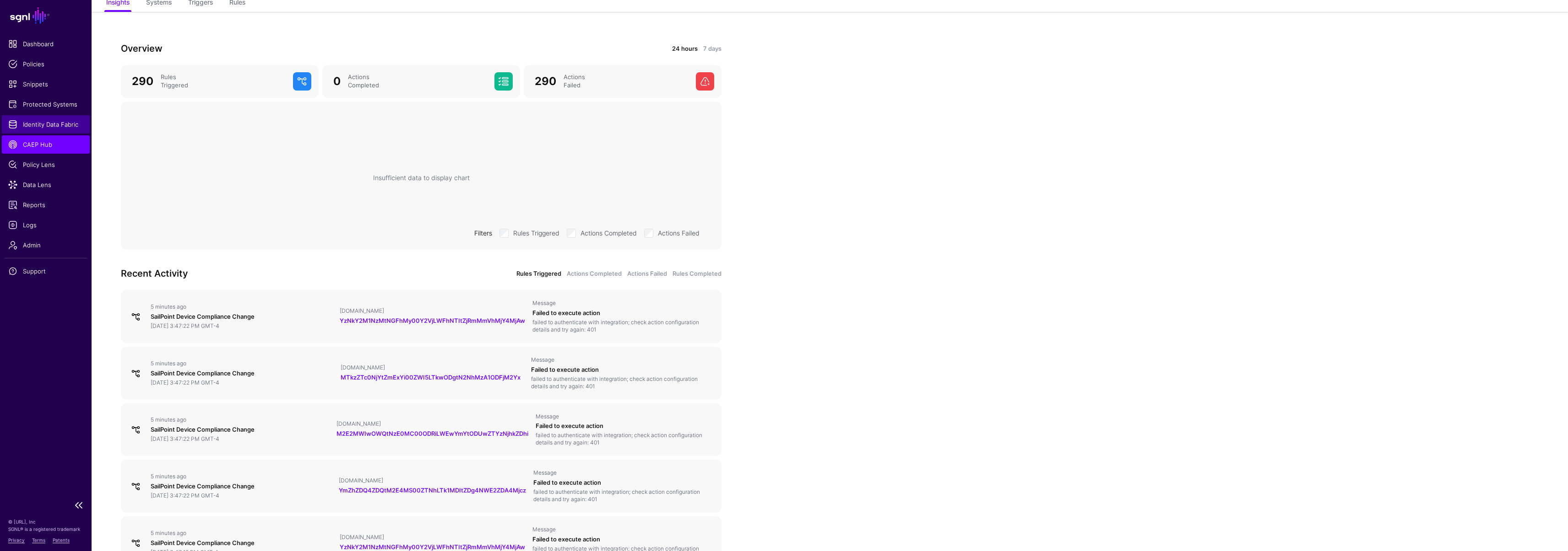
click at [63, 128] on link "Identity Data Fabric" at bounding box center [46, 125] width 88 height 18
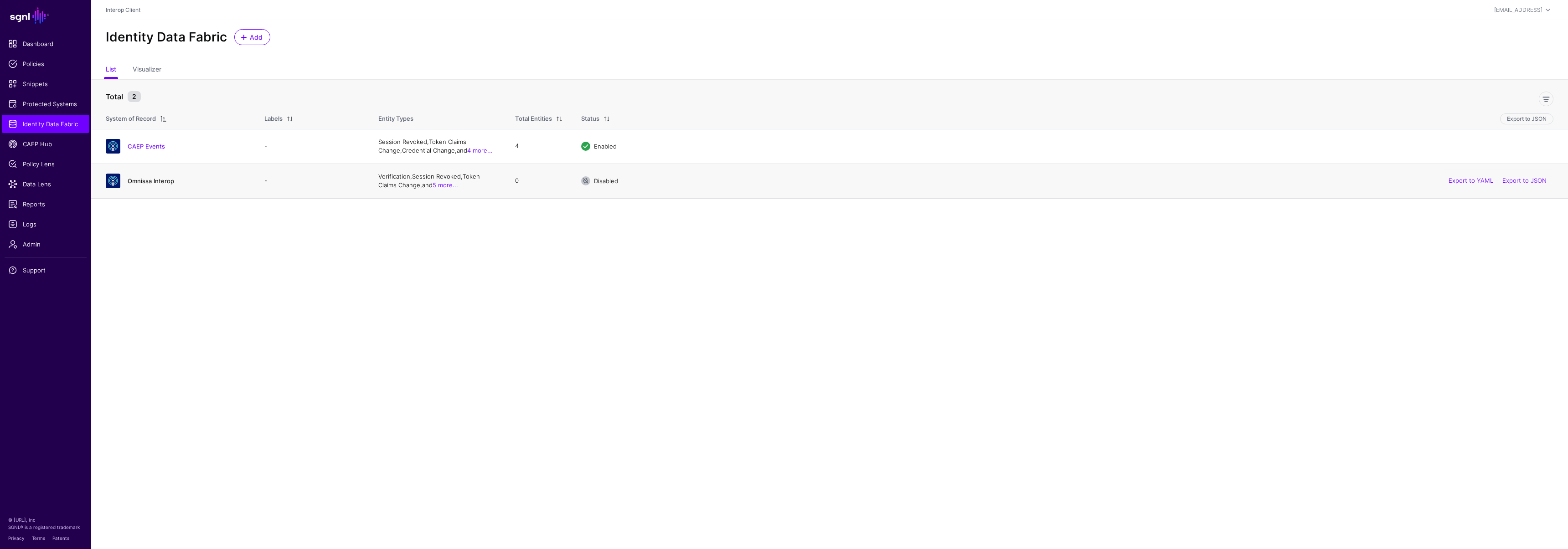
click at [158, 183] on link "Omnissa Interop" at bounding box center [151, 181] width 46 height 7
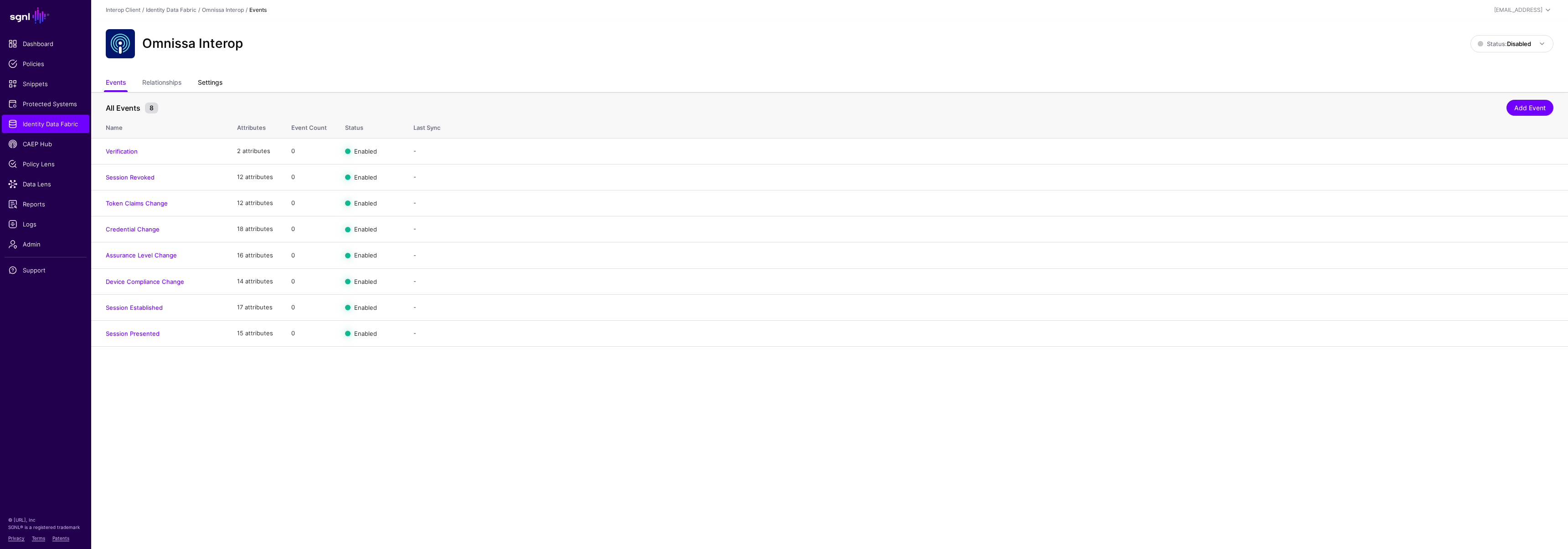
click at [201, 86] on link "Settings" at bounding box center [210, 83] width 24 height 17
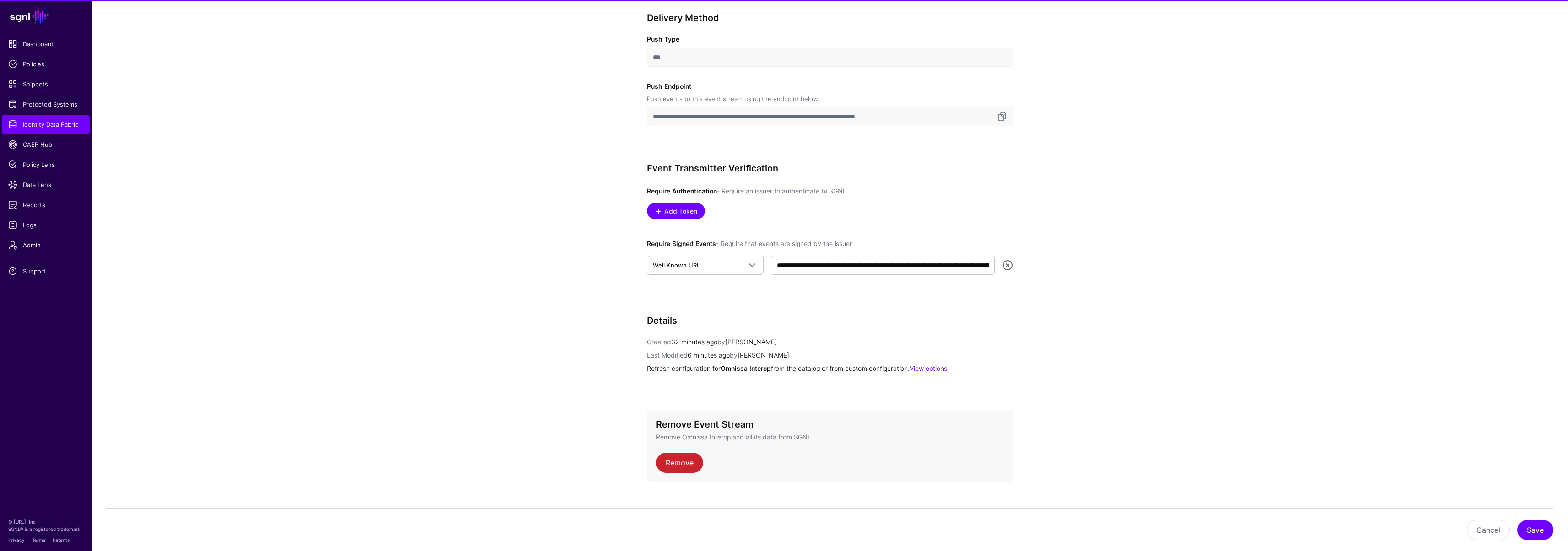
scroll to position [385, 0]
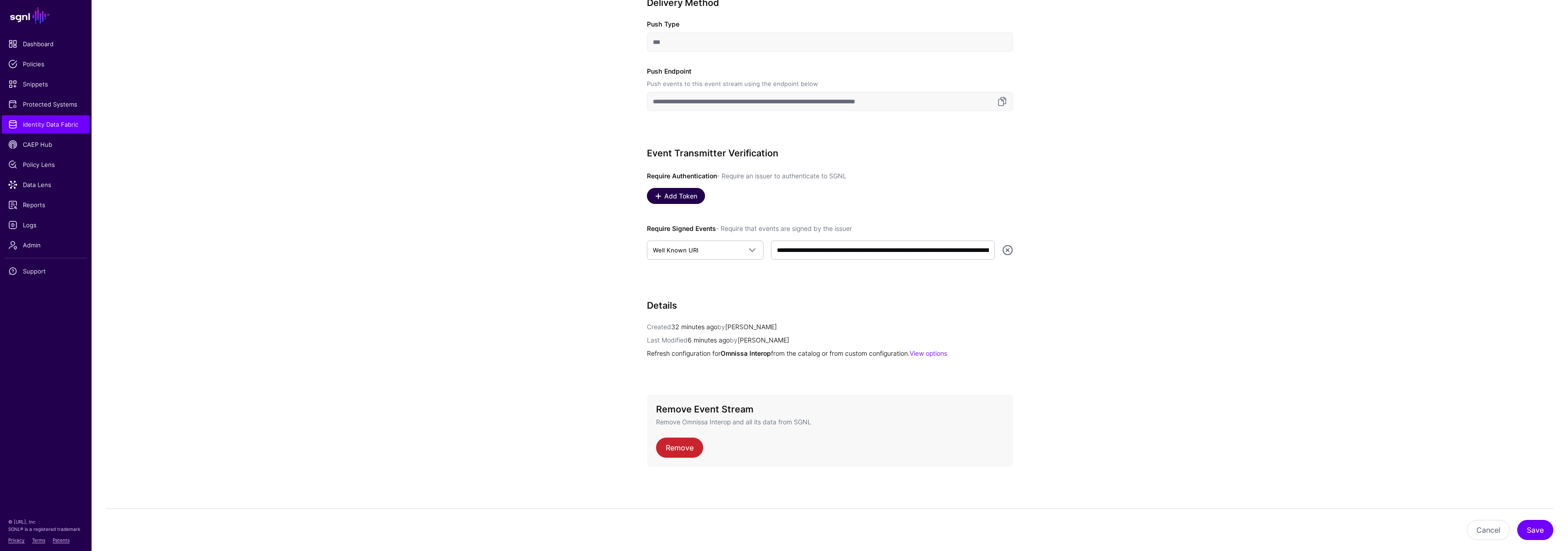
click at [677, 196] on span "Add Token" at bounding box center [680, 196] width 35 height 10
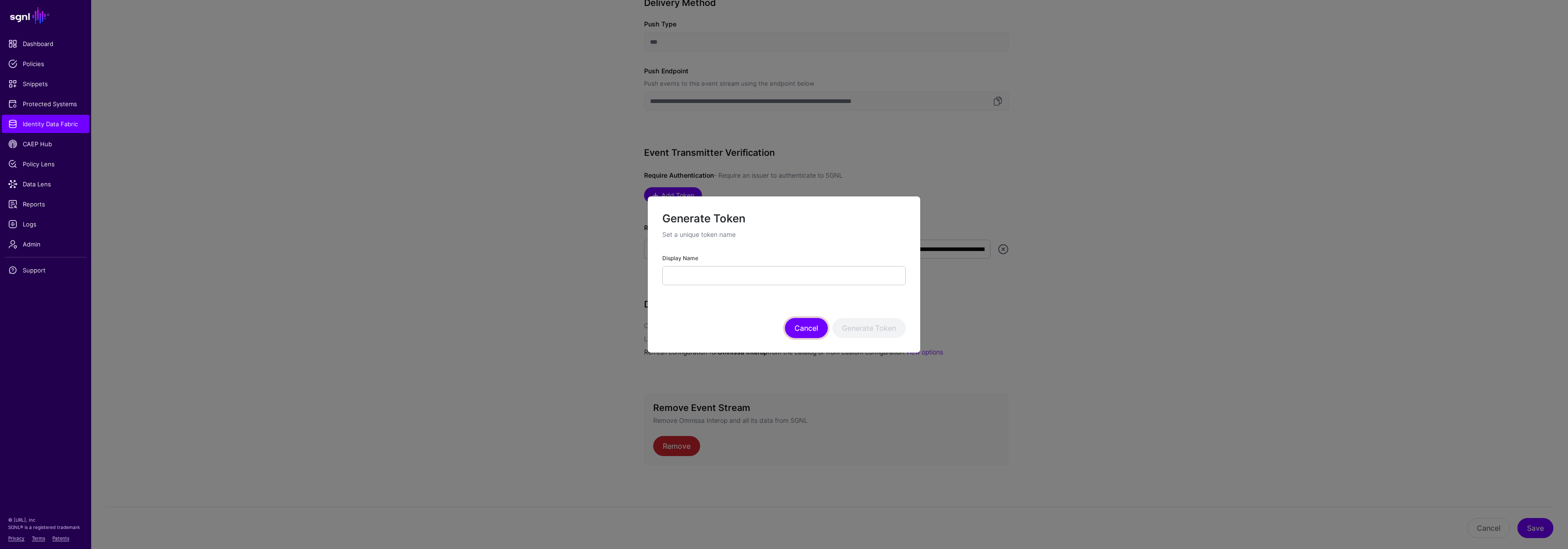
click at [801, 326] on button "Cancel" at bounding box center [806, 328] width 43 height 20
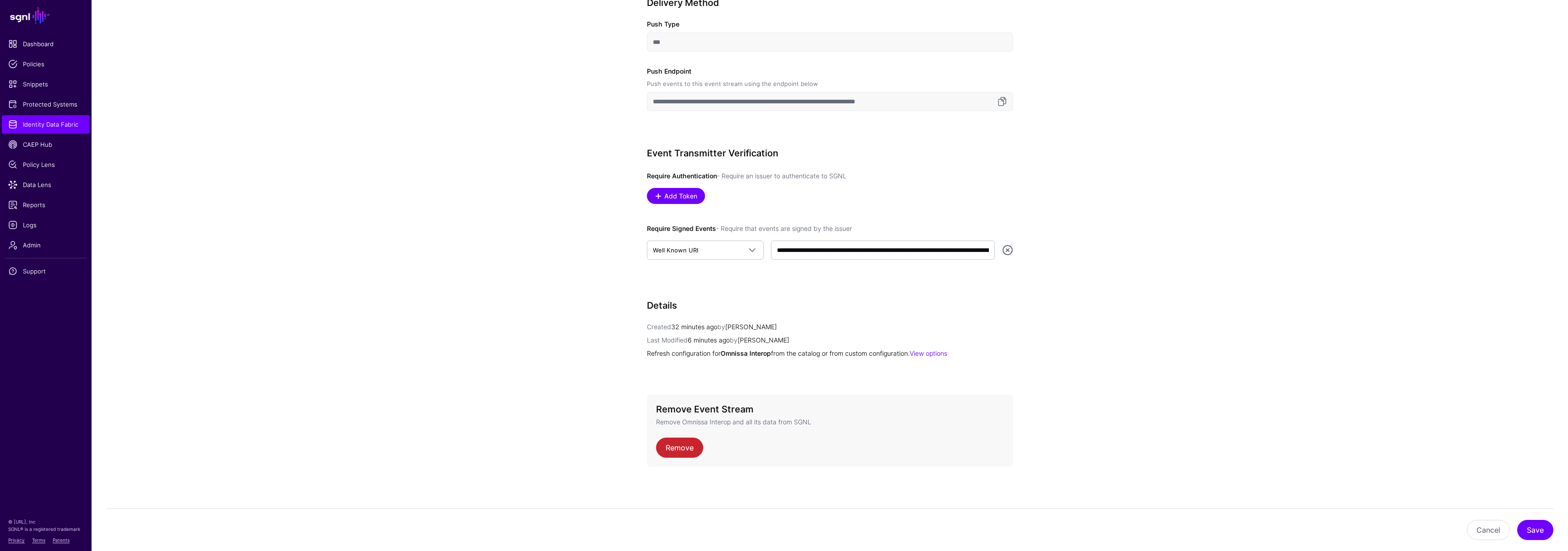
click at [542, 381] on app-datasources-details-form "**********" at bounding box center [830, 129] width 1476 height 844
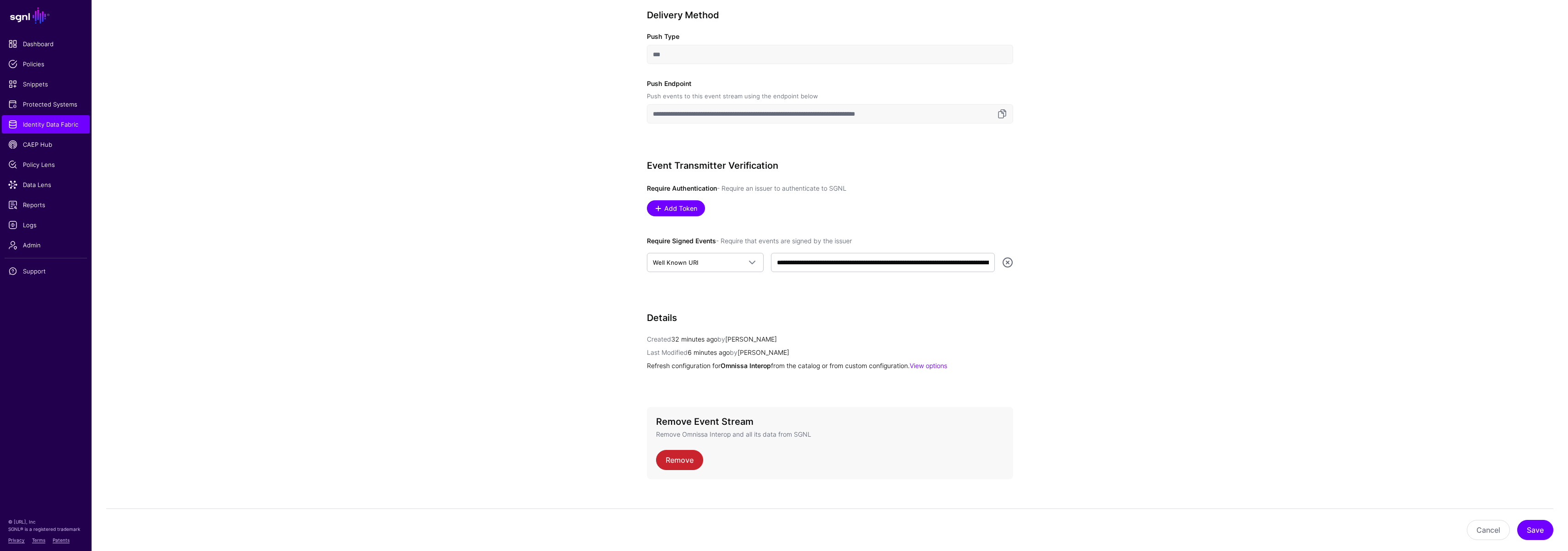
scroll to position [371, 0]
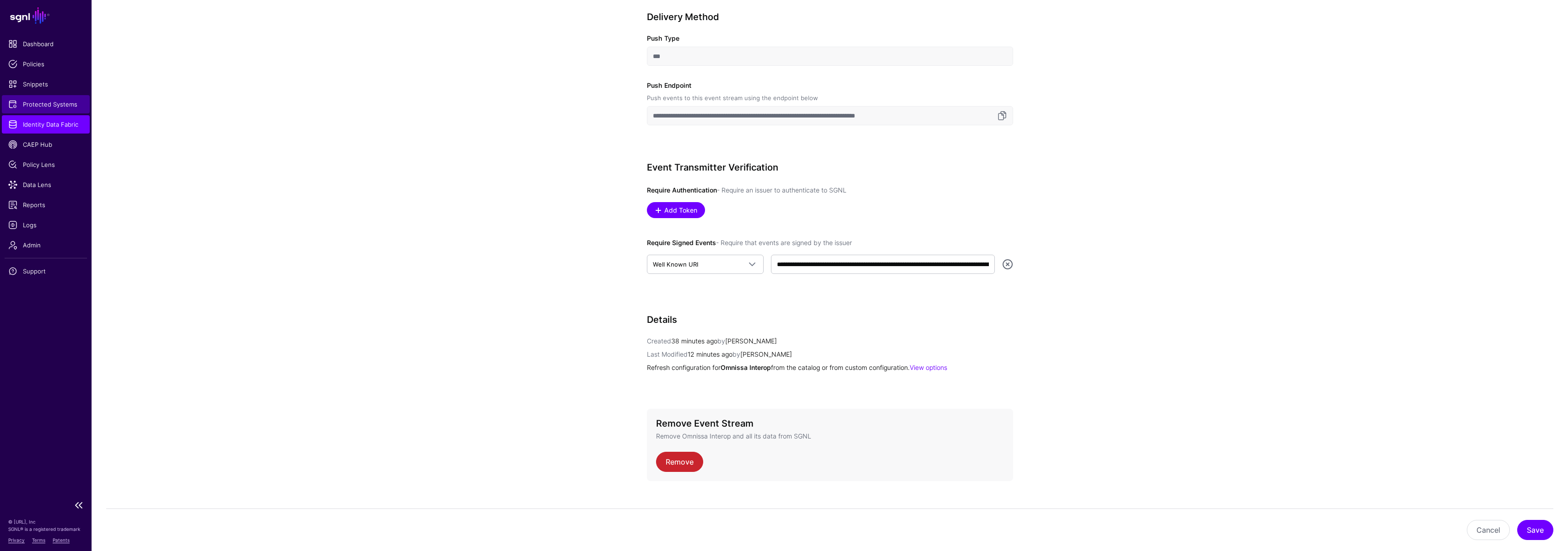
click at [51, 109] on link "Protected Systems" at bounding box center [46, 104] width 88 height 18
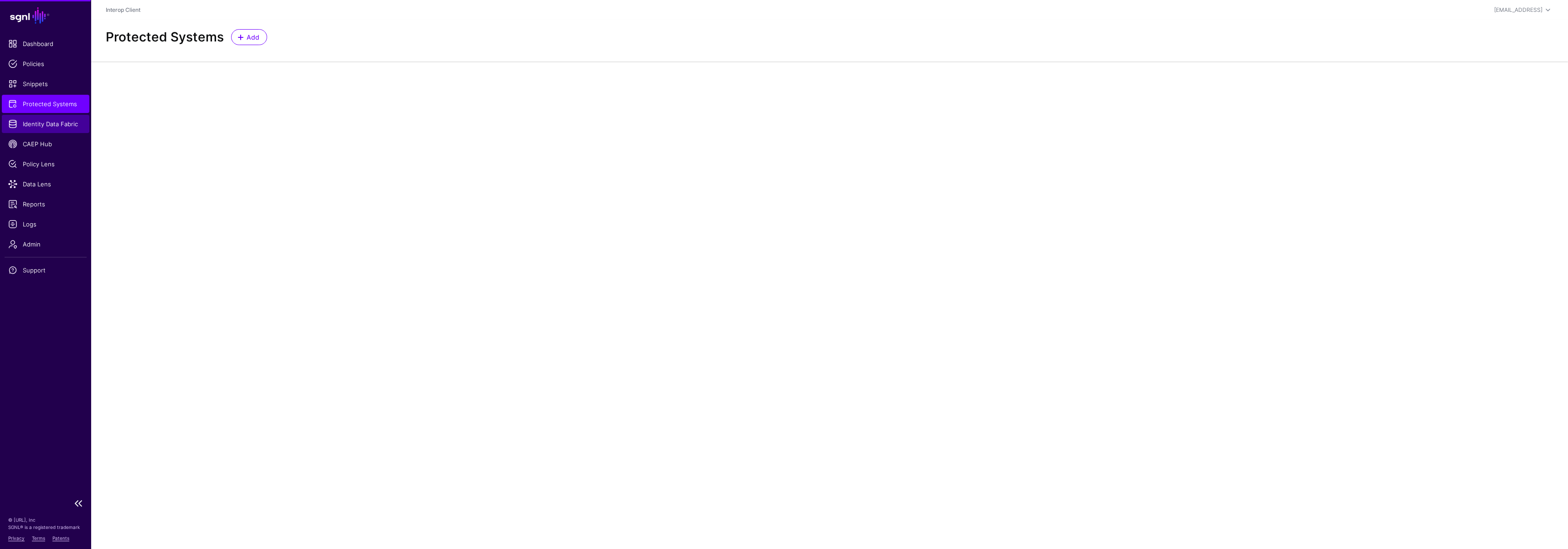
click at [50, 124] on span "Identity Data Fabric" at bounding box center [45, 124] width 75 height 9
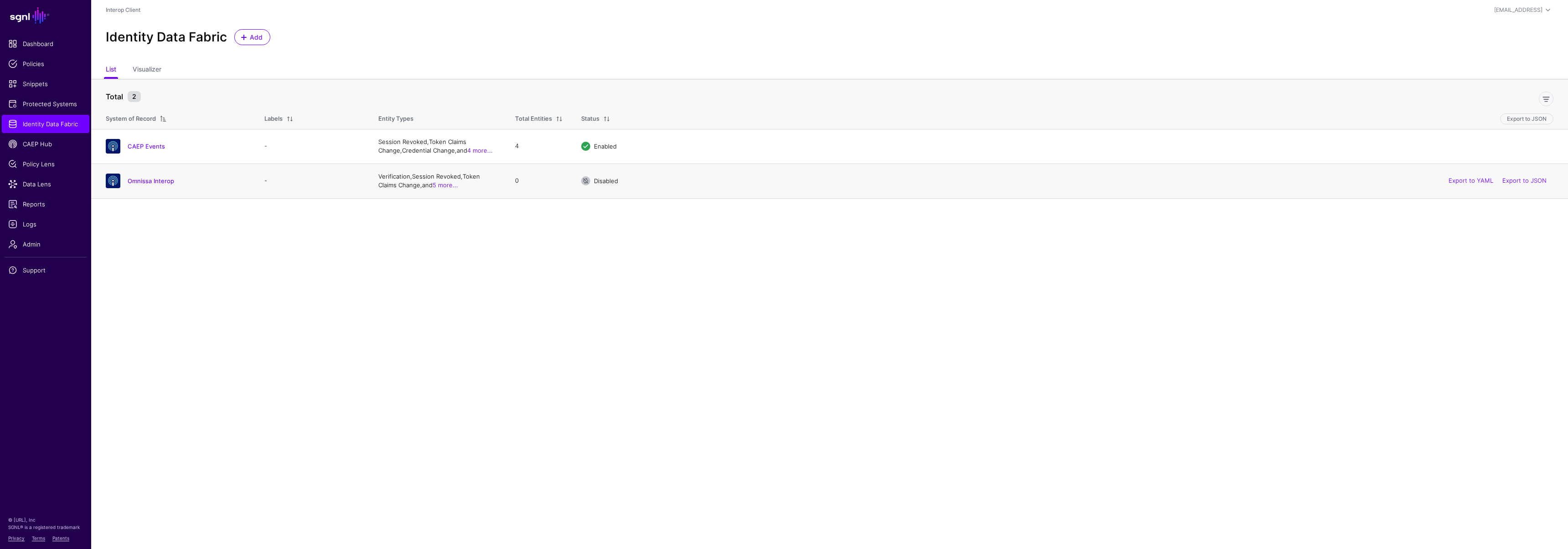
click at [141, 185] on div "Omnissa Interop" at bounding box center [176, 181] width 148 height 15
click at [141, 184] on link "Omnissa Interop" at bounding box center [151, 181] width 46 height 7
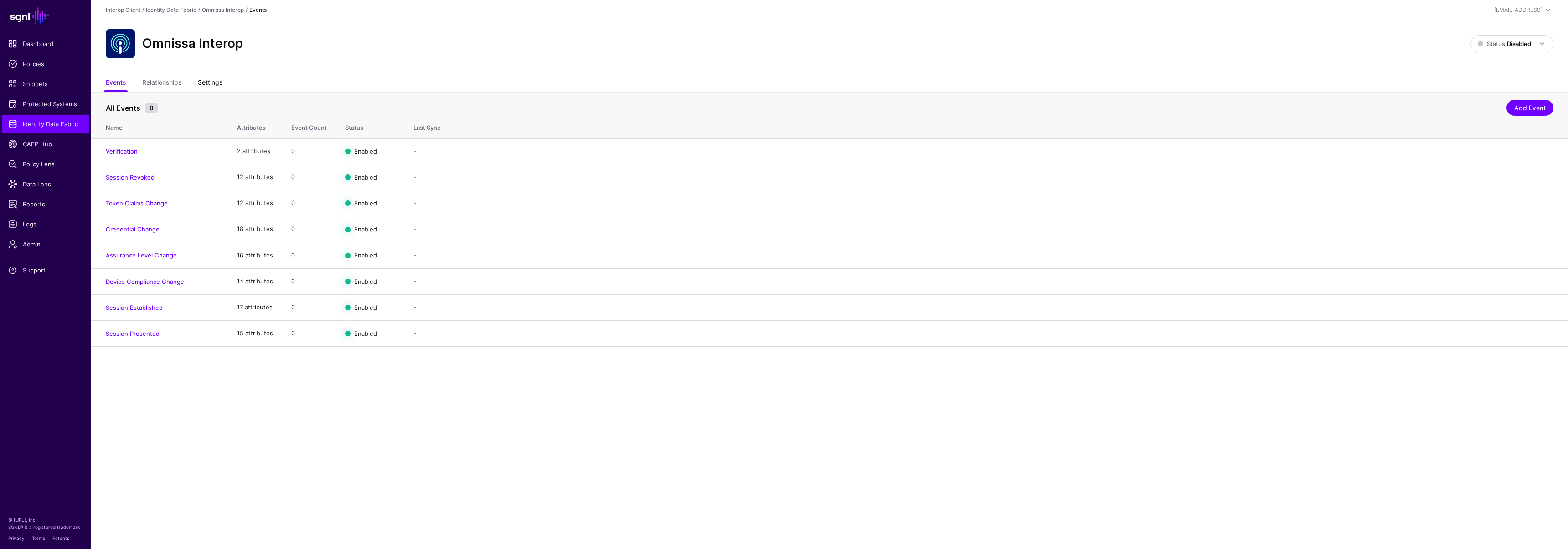
click at [213, 83] on link "Settings" at bounding box center [210, 83] width 24 height 17
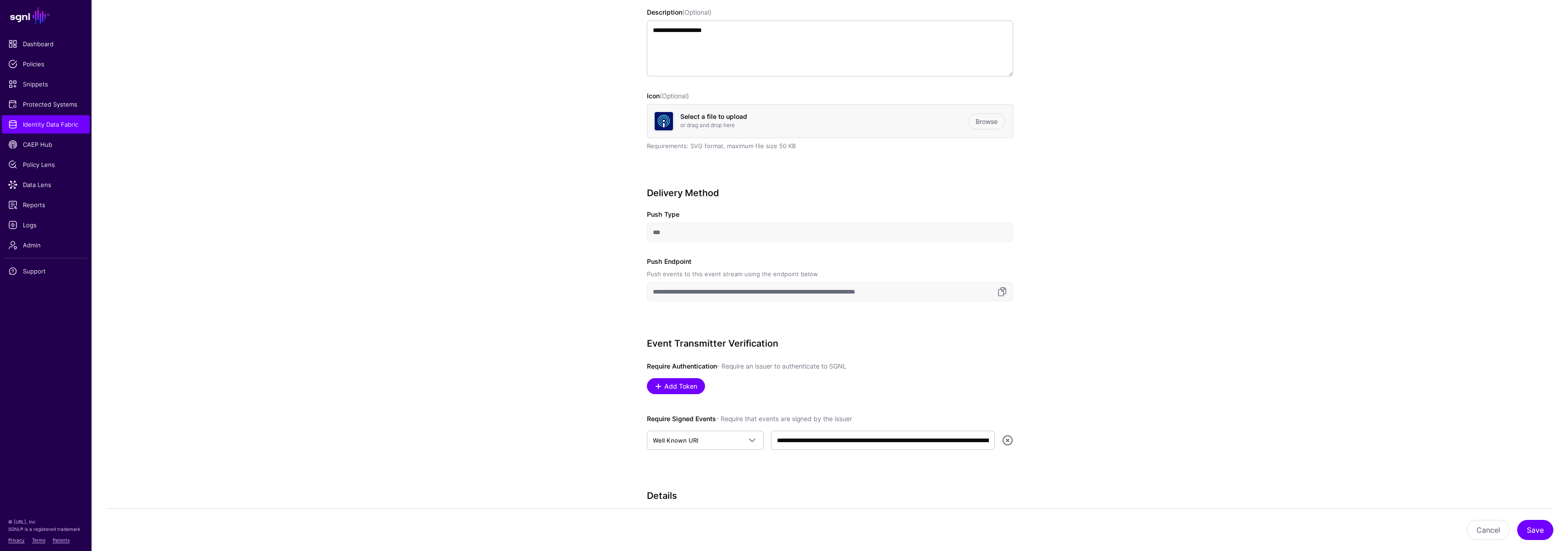
scroll to position [208, 0]
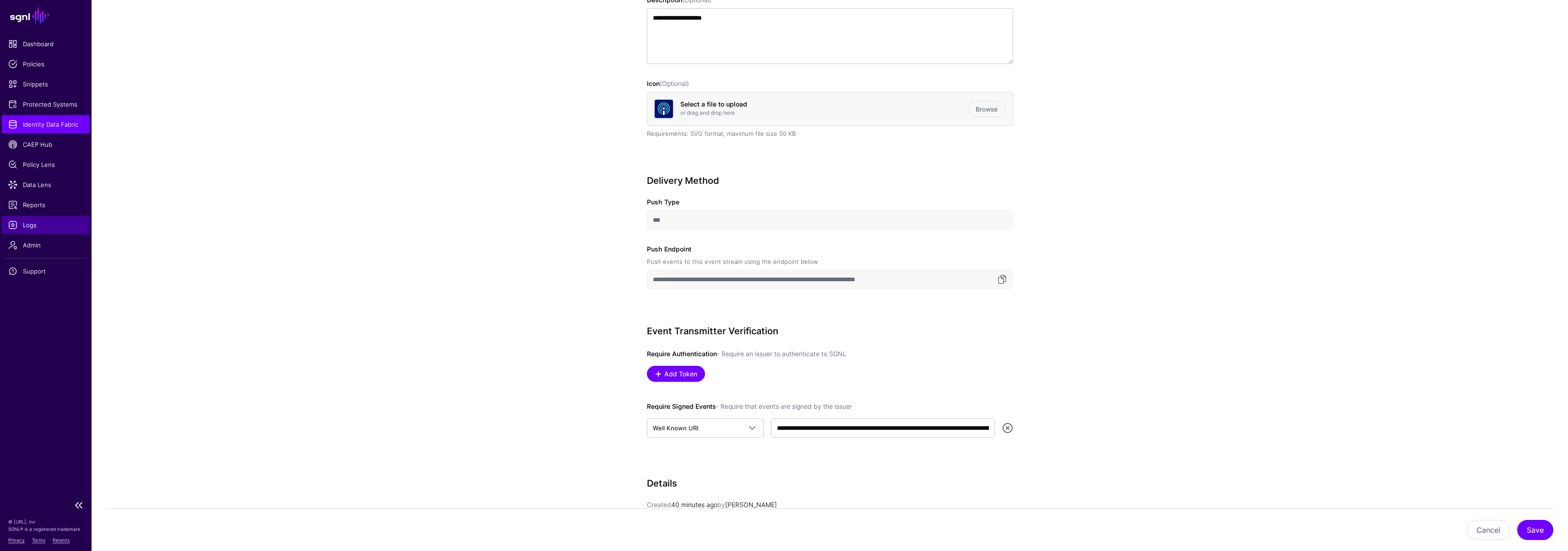
click at [37, 226] on span "Logs" at bounding box center [45, 225] width 75 height 9
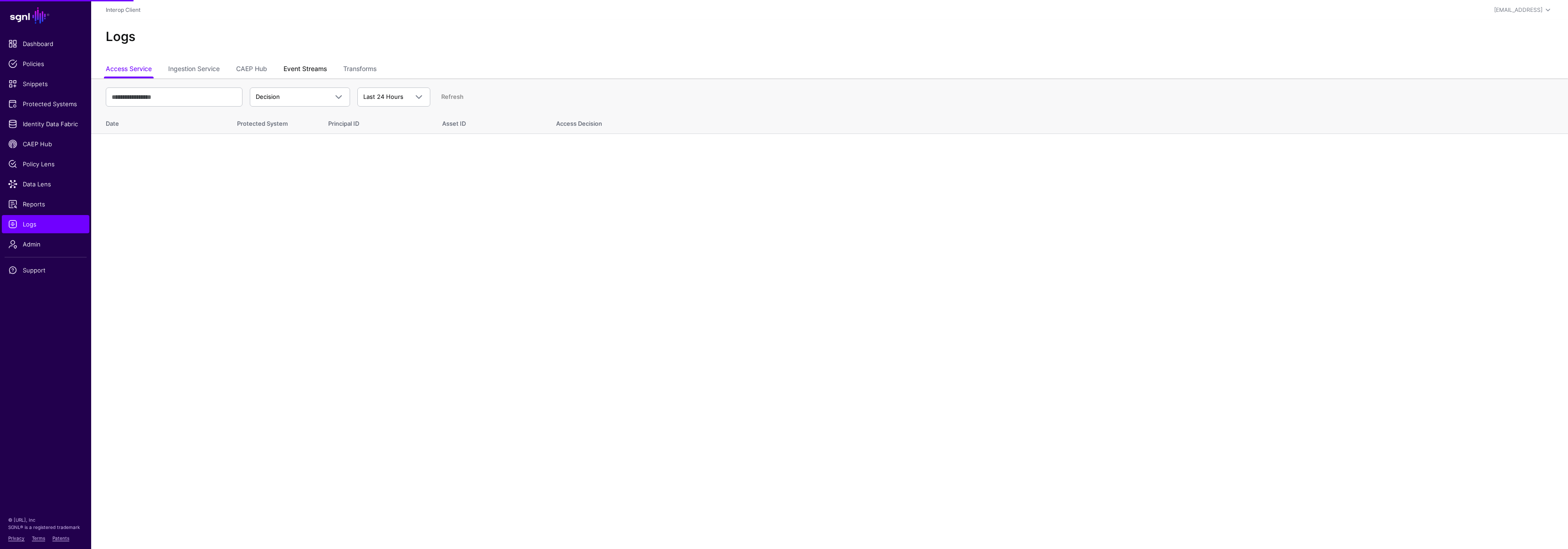
click at [299, 70] on link "Event Streams" at bounding box center [305, 69] width 43 height 17
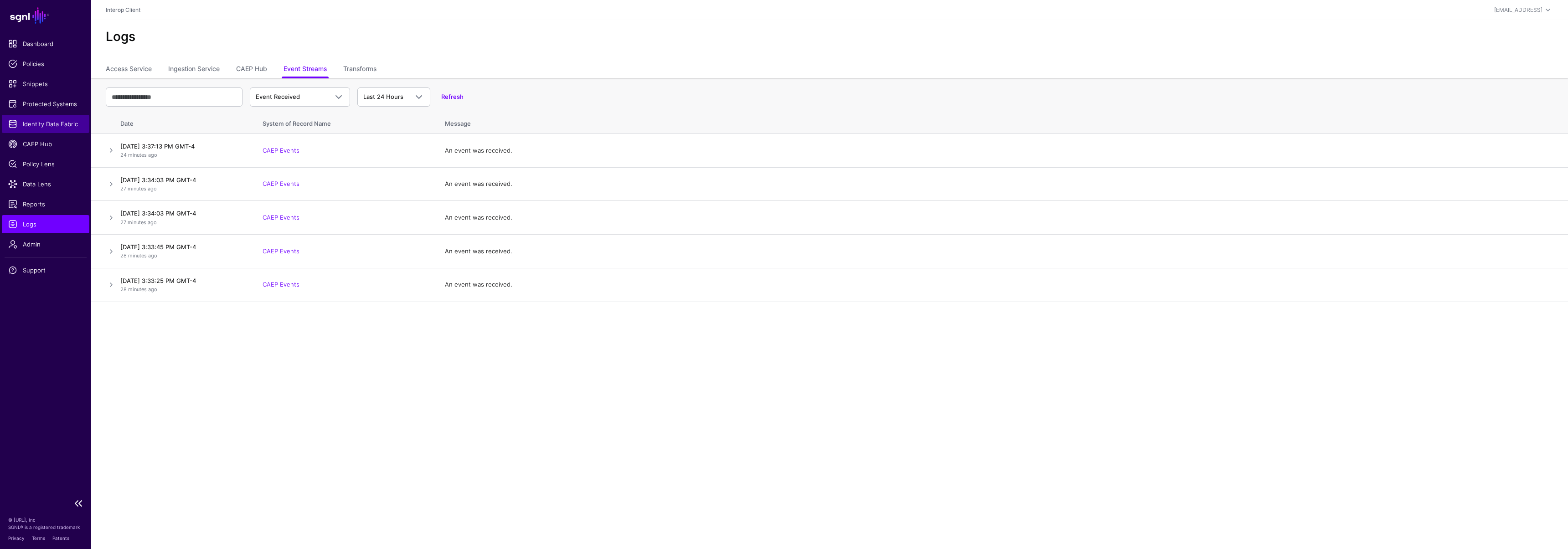
click at [48, 125] on span "Identity Data Fabric" at bounding box center [45, 124] width 75 height 9
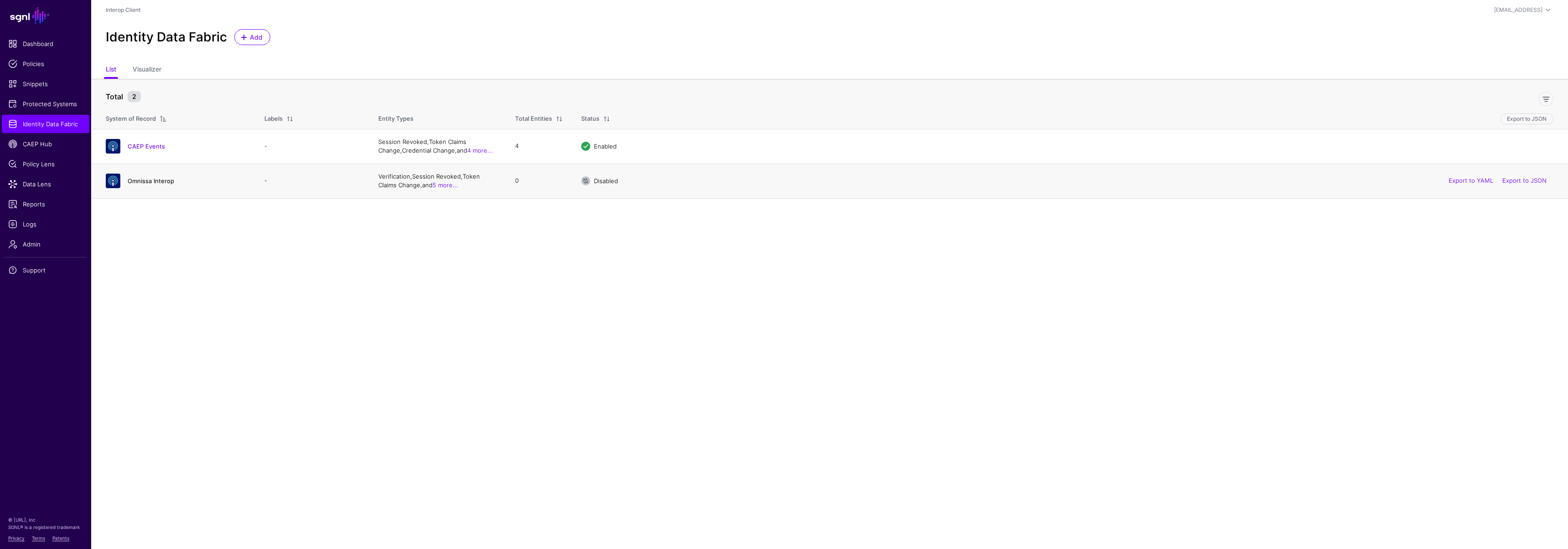
click at [153, 183] on link "Omnissa Interop" at bounding box center [151, 181] width 46 height 7
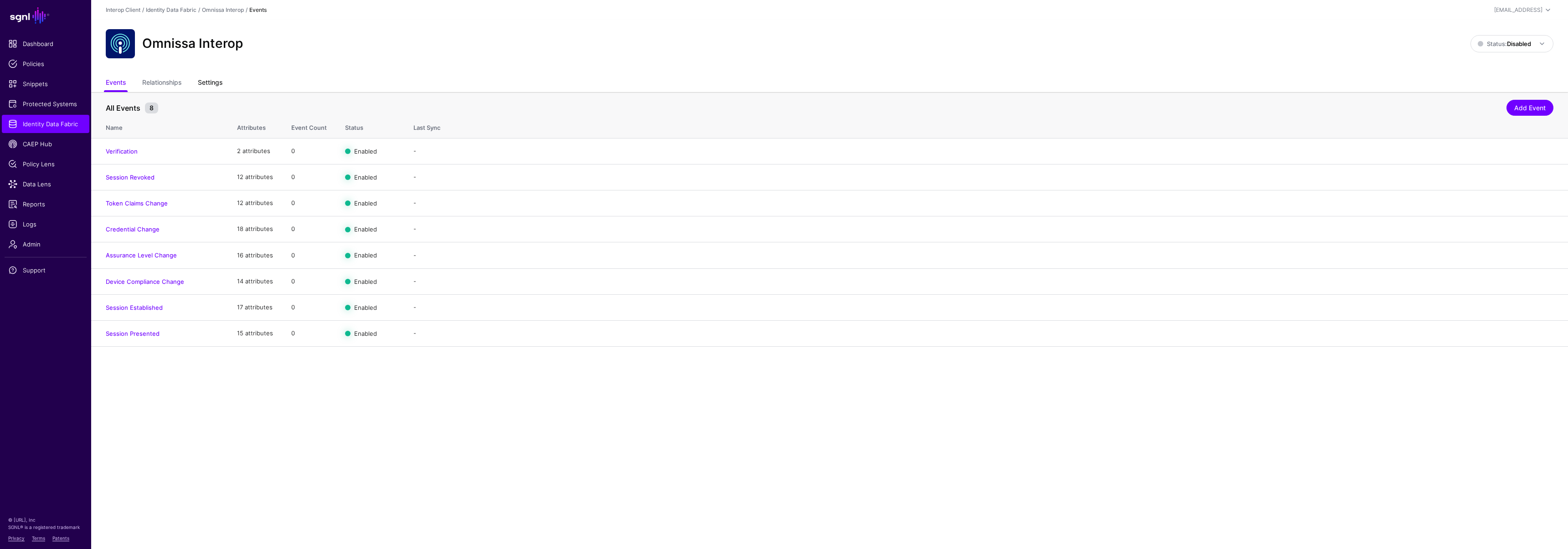
click at [213, 82] on link "Settings" at bounding box center [210, 83] width 24 height 17
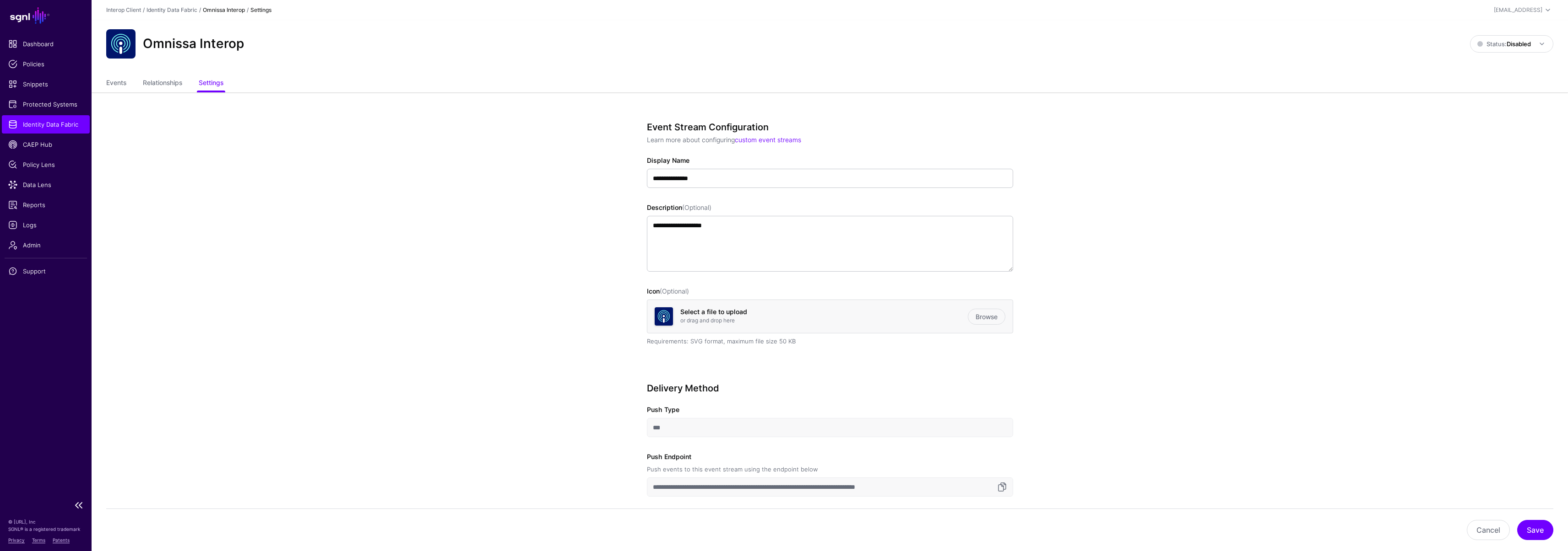
click at [40, 125] on span "Identity Data Fabric" at bounding box center [45, 124] width 75 height 9
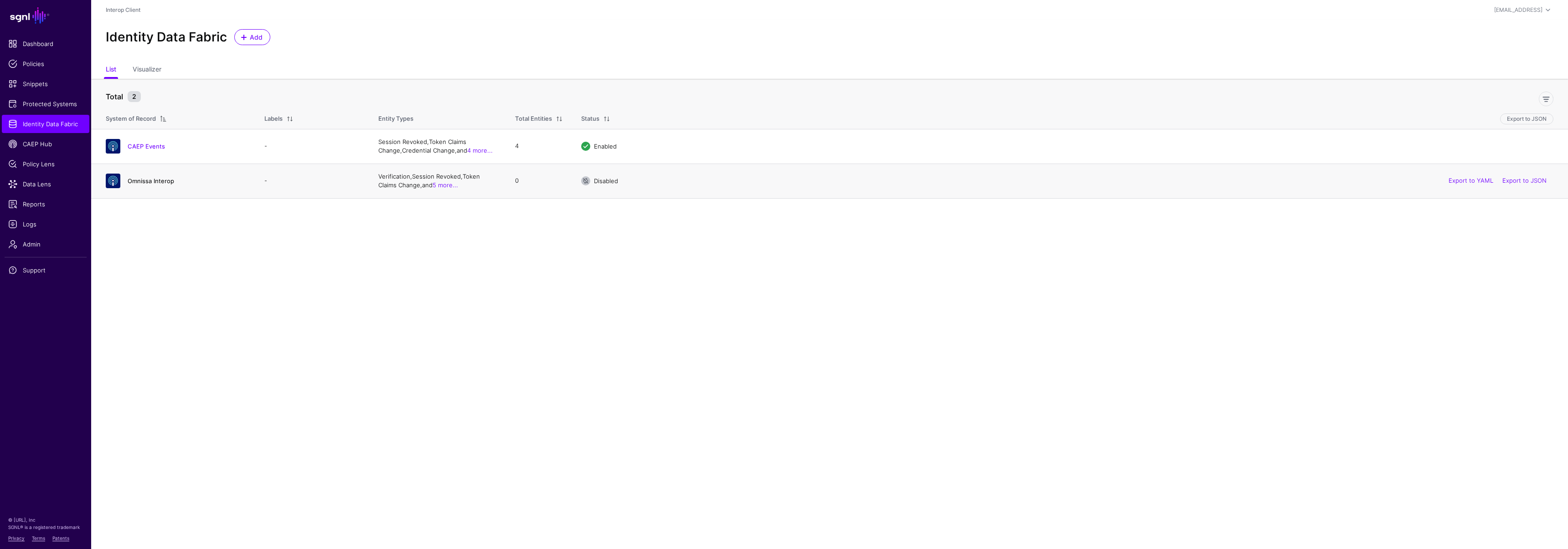
click at [153, 181] on link "Omnissa Interop" at bounding box center [151, 181] width 46 height 7
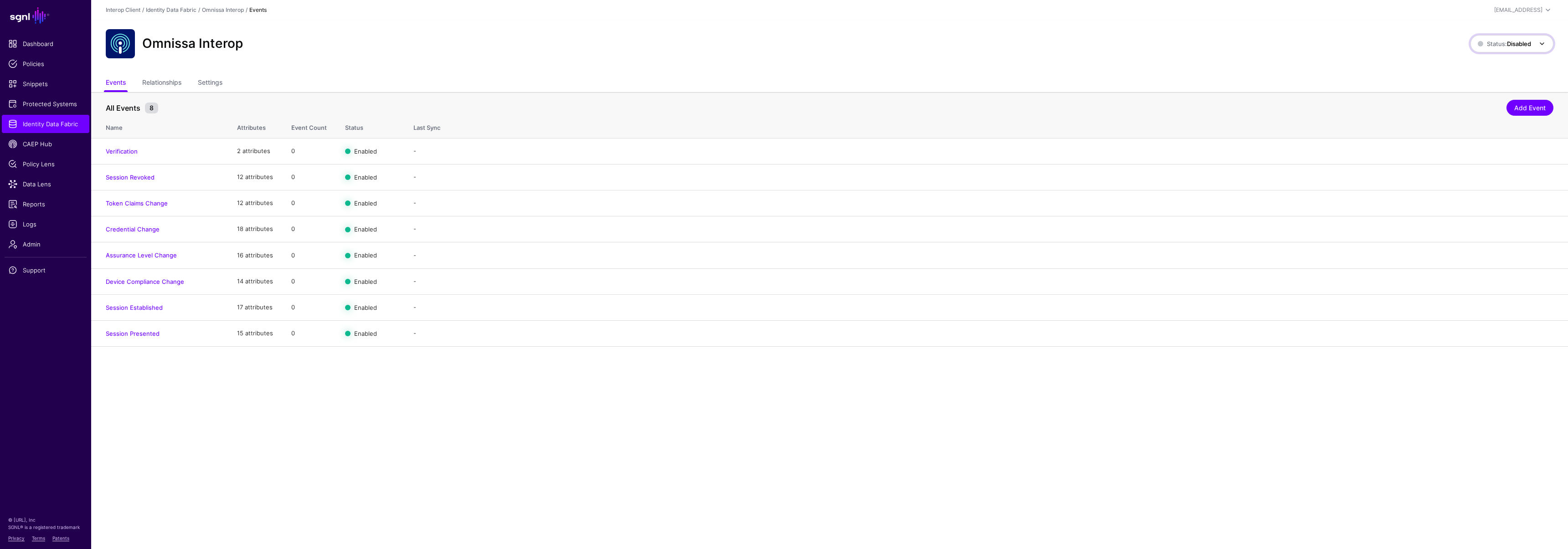
click at [1483, 46] on span "Status: Disabled" at bounding box center [1505, 44] width 54 height 7
click at [1482, 74] on span "Syncing active for all configured events that are enabled" at bounding box center [1508, 83] width 75 height 23
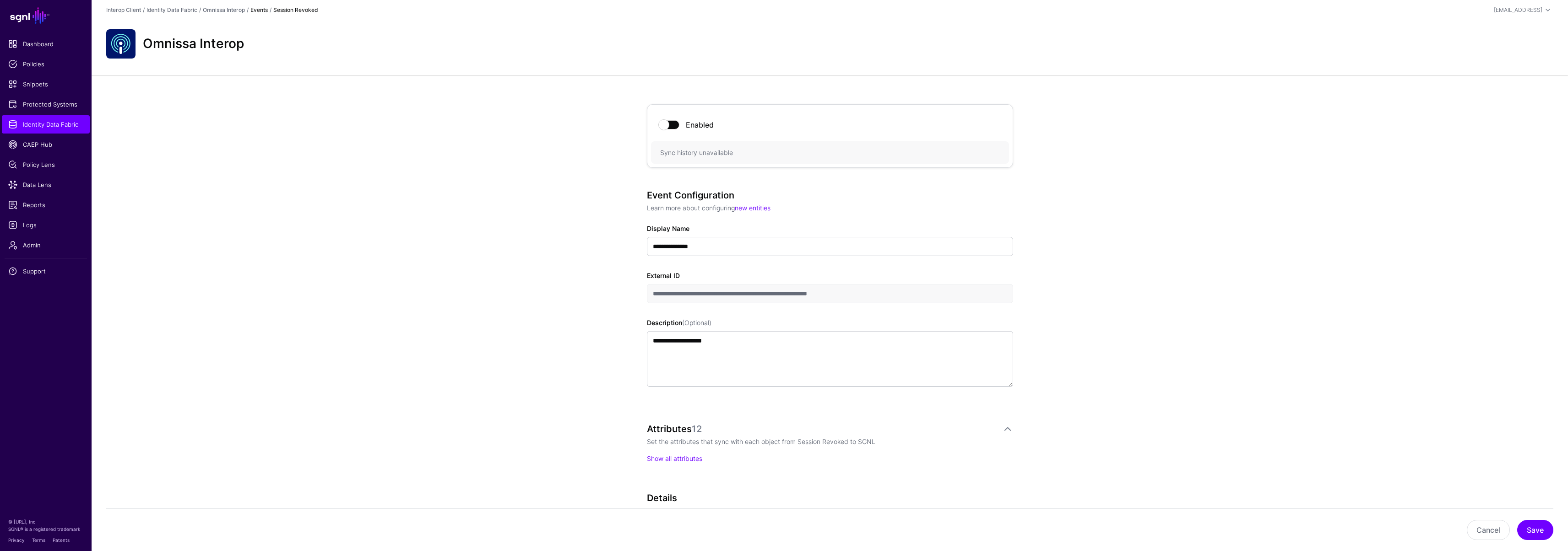
scroll to position [2, 0]
click at [631, 292] on div "**********" at bounding box center [830, 401] width 425 height 655
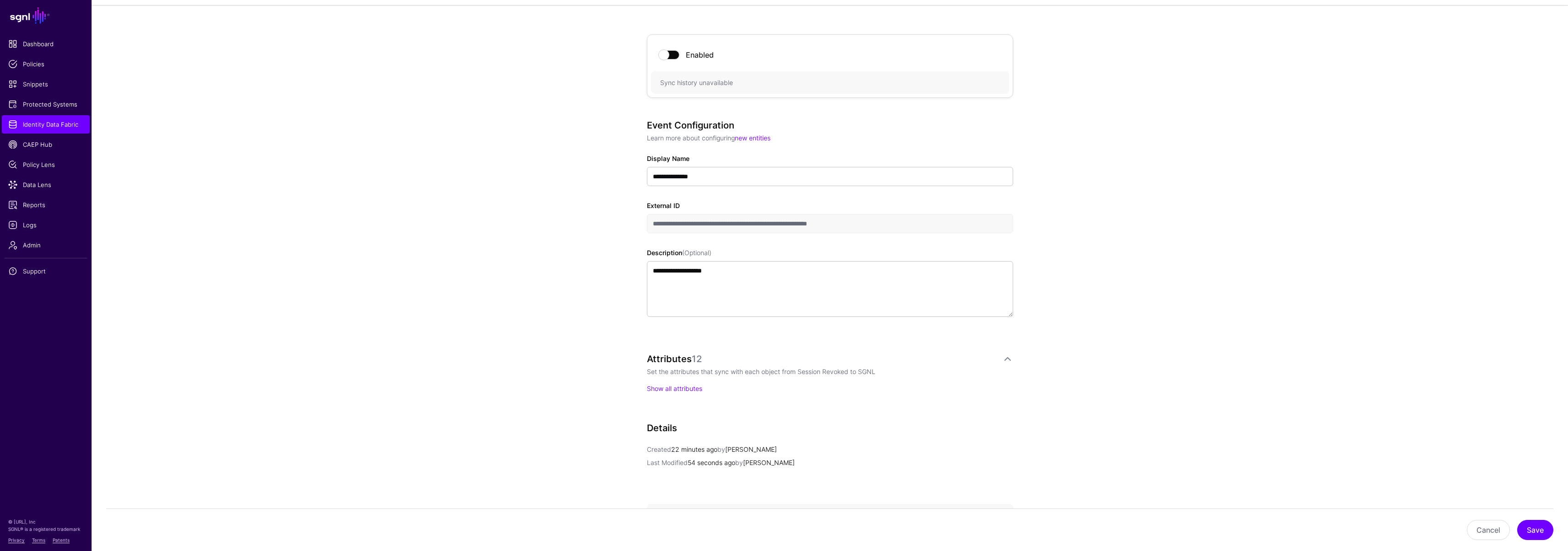
scroll to position [180, 0]
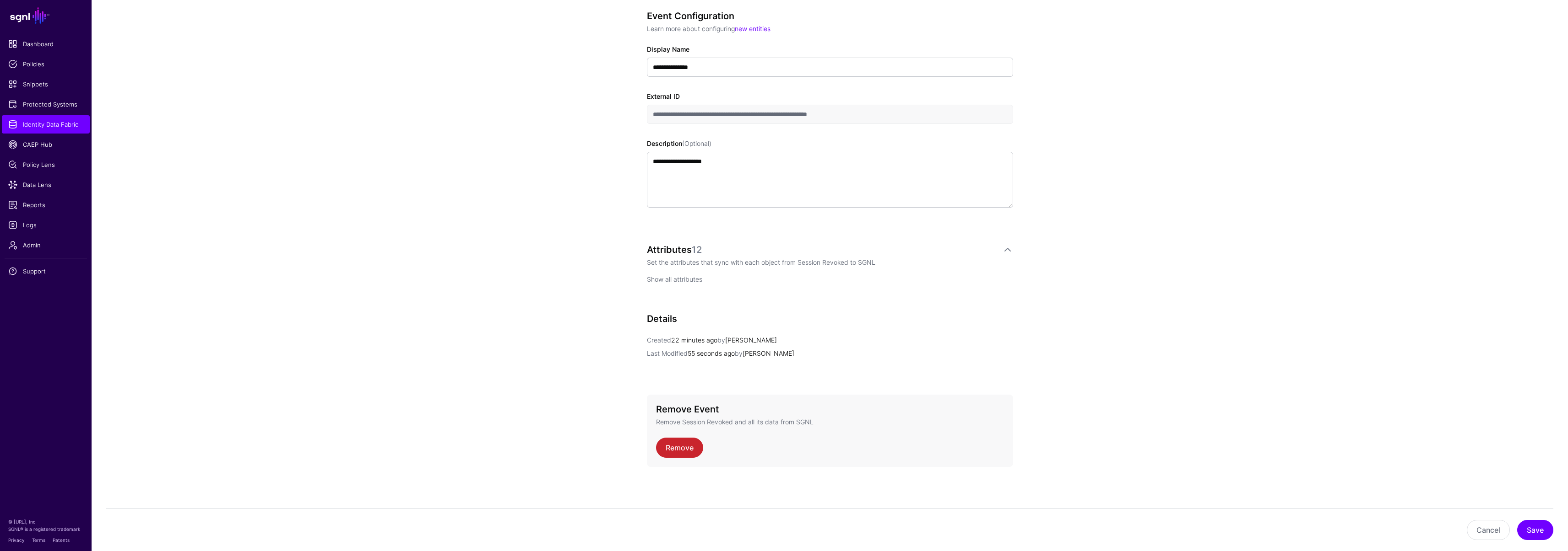
click at [687, 277] on link "Show all attributes" at bounding box center [674, 279] width 56 height 8
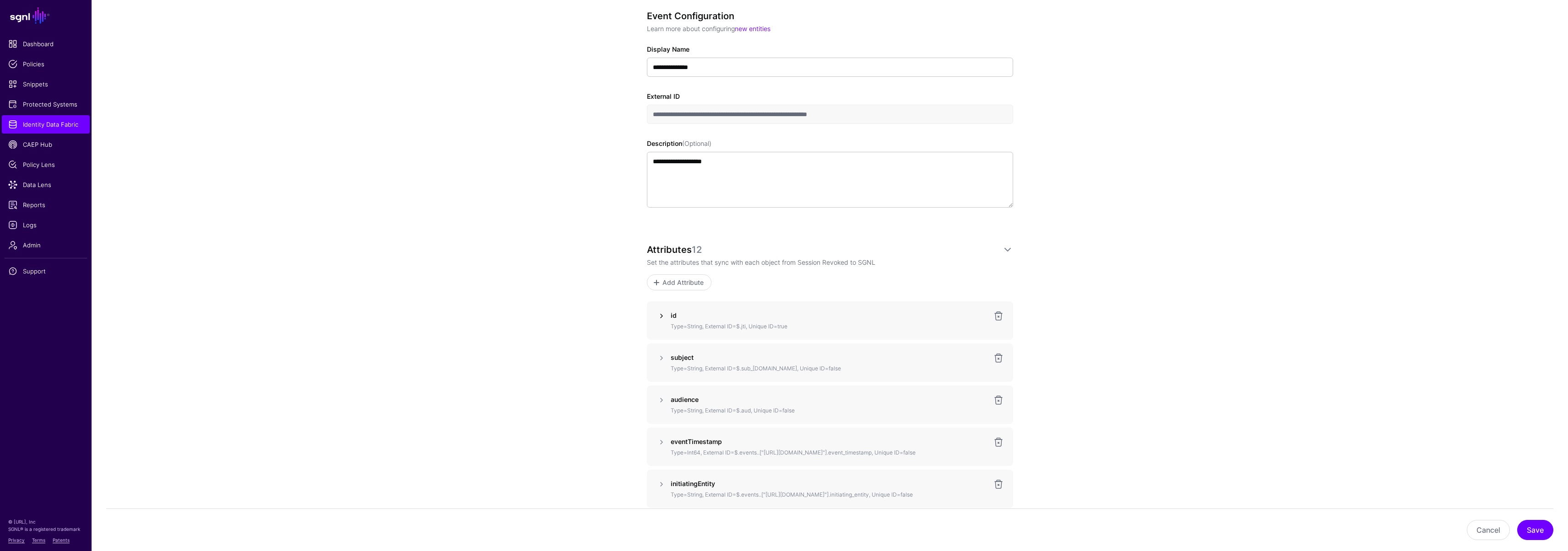
click at [661, 315] on link at bounding box center [661, 316] width 11 height 11
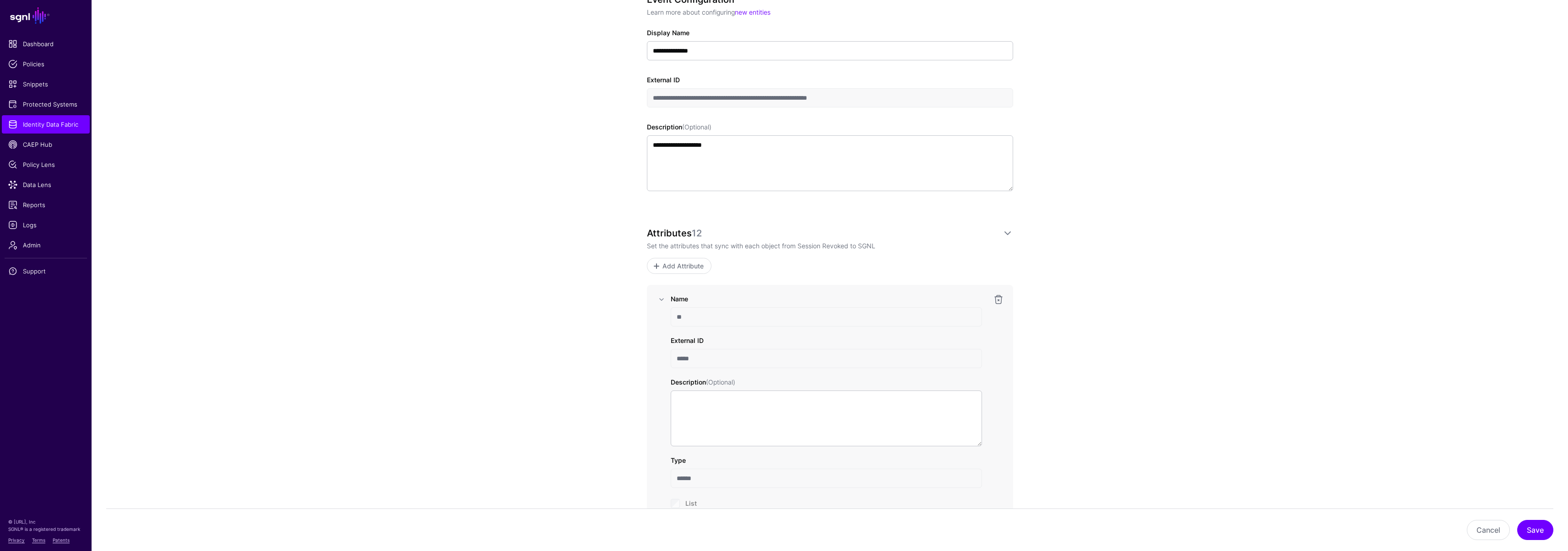
drag, startPoint x: 695, startPoint y: 316, endPoint x: 655, endPoint y: 312, distance: 40.2
click at [656, 312] on div "Name ** External ID ***** Description (Optional) Type ****** List Unique ID Nor…" at bounding box center [830, 431] width 348 height 273
click at [653, 355] on div "Name ** External ID ***** Description (Optional) Type ****** List Unique ID Nor…" at bounding box center [830, 431] width 366 height 291
click at [714, 360] on input "*****" at bounding box center [826, 358] width 311 height 19
drag, startPoint x: 698, startPoint y: 360, endPoint x: 650, endPoint y: 356, distance: 48.2
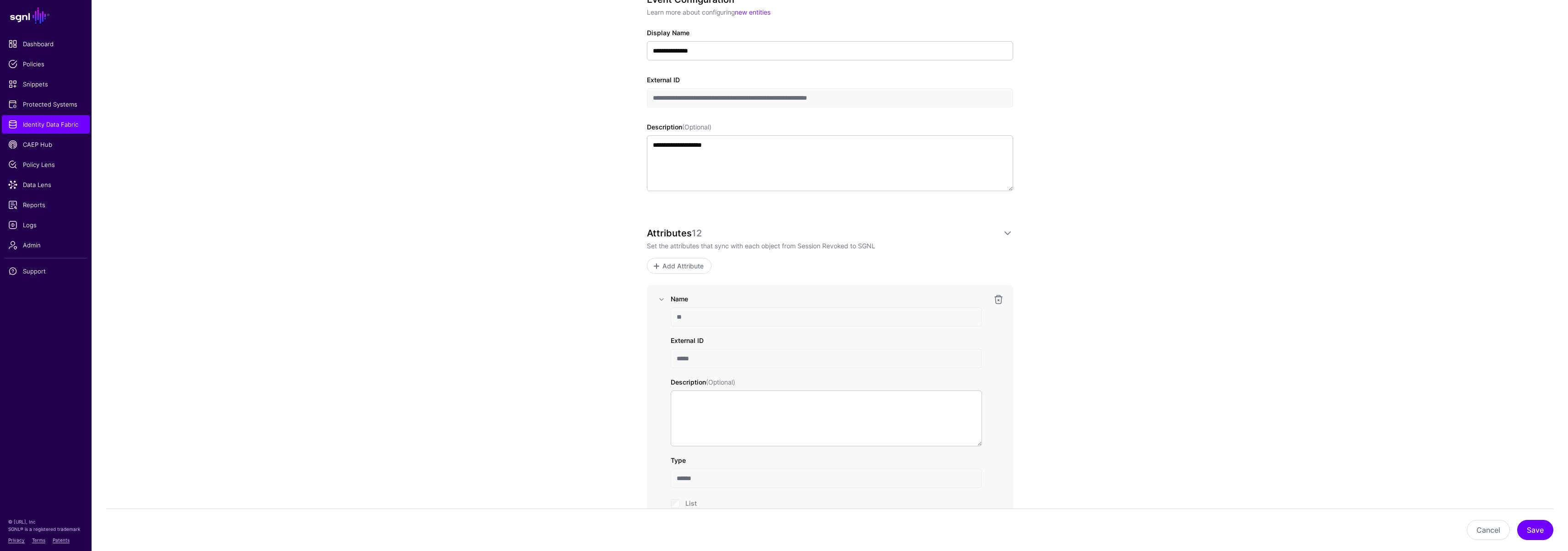
click at [650, 356] on div "Name ** External ID ***** Description (Optional) Type ****** List Unique ID Nor…" at bounding box center [830, 431] width 366 height 291
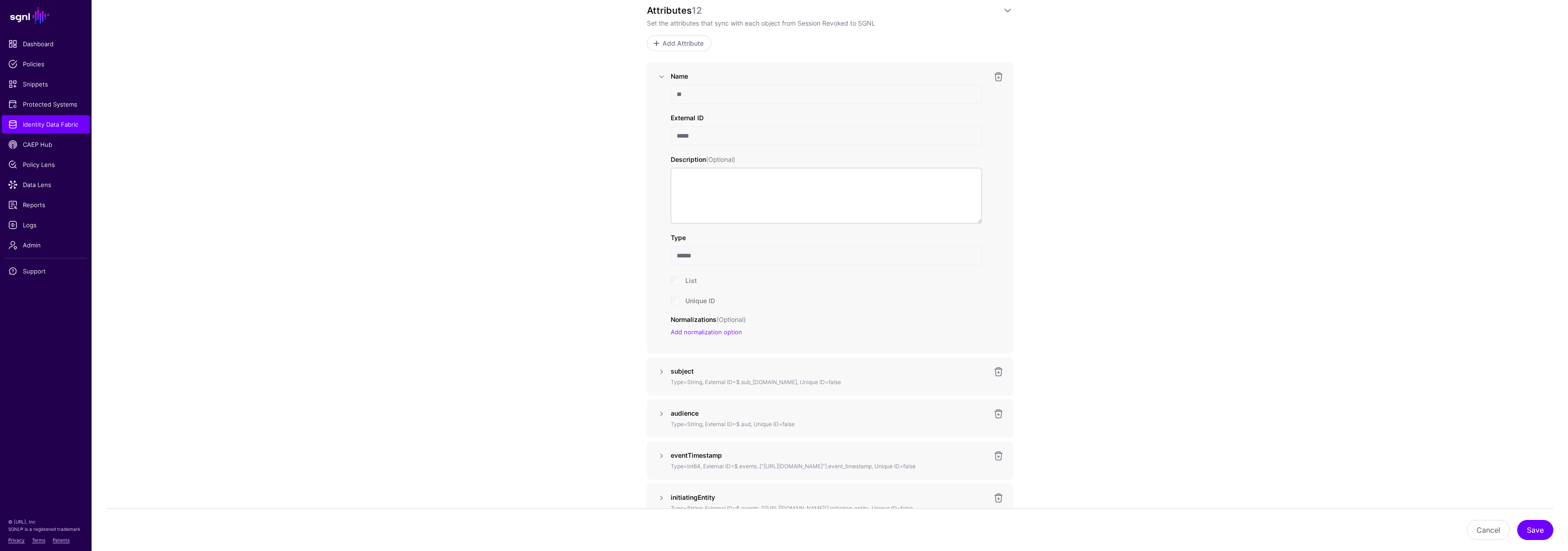
scroll to position [469, 0]
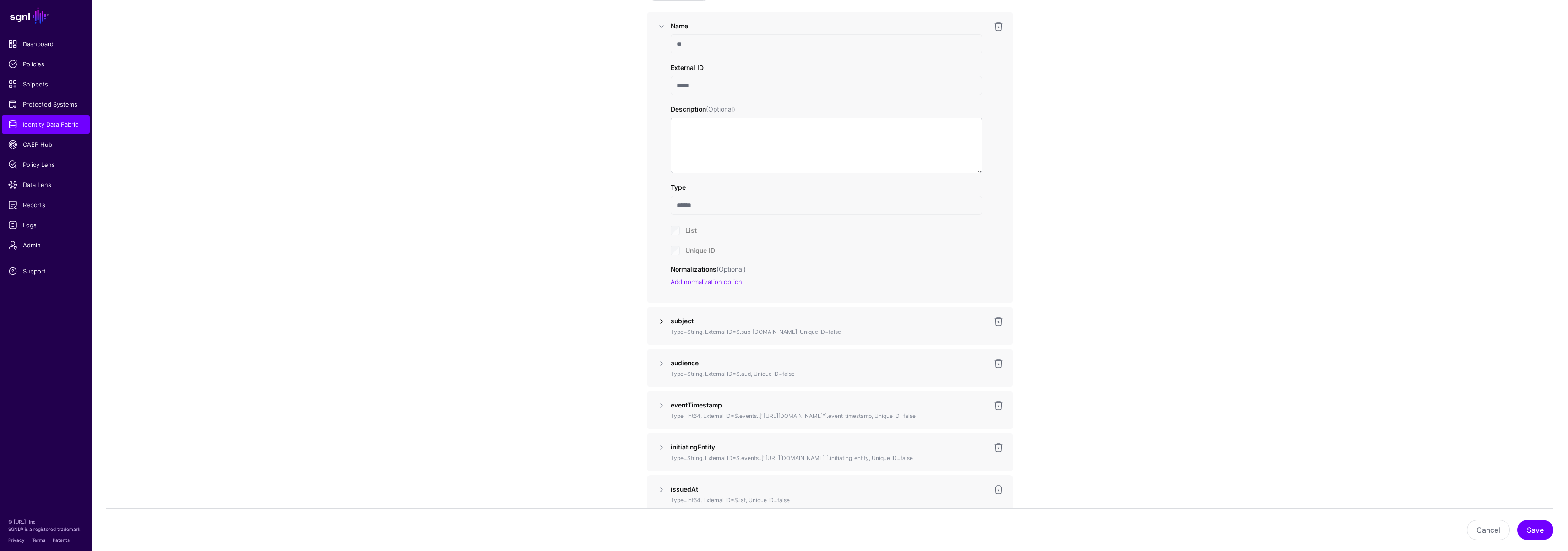
click at [657, 323] on link at bounding box center [661, 321] width 11 height 11
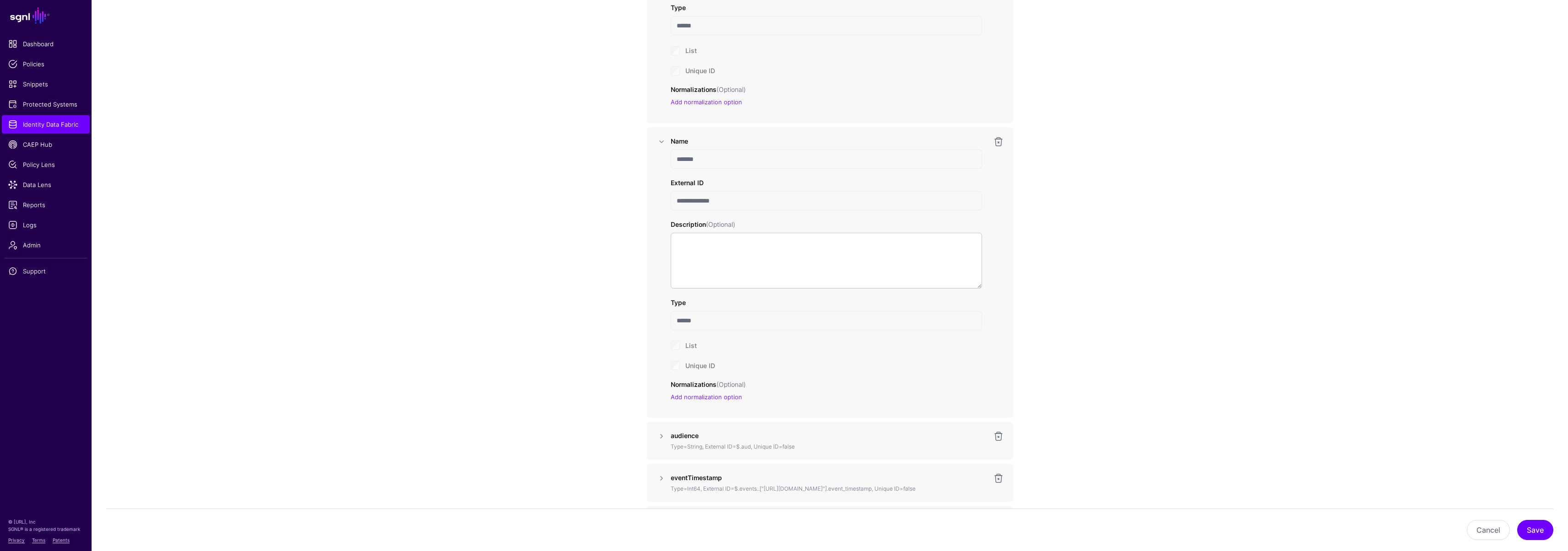
scroll to position [642, 0]
drag, startPoint x: 685, startPoint y: 161, endPoint x: 652, endPoint y: 158, distance: 33.1
click at [652, 158] on div "**********" at bounding box center [830, 279] width 366 height 291
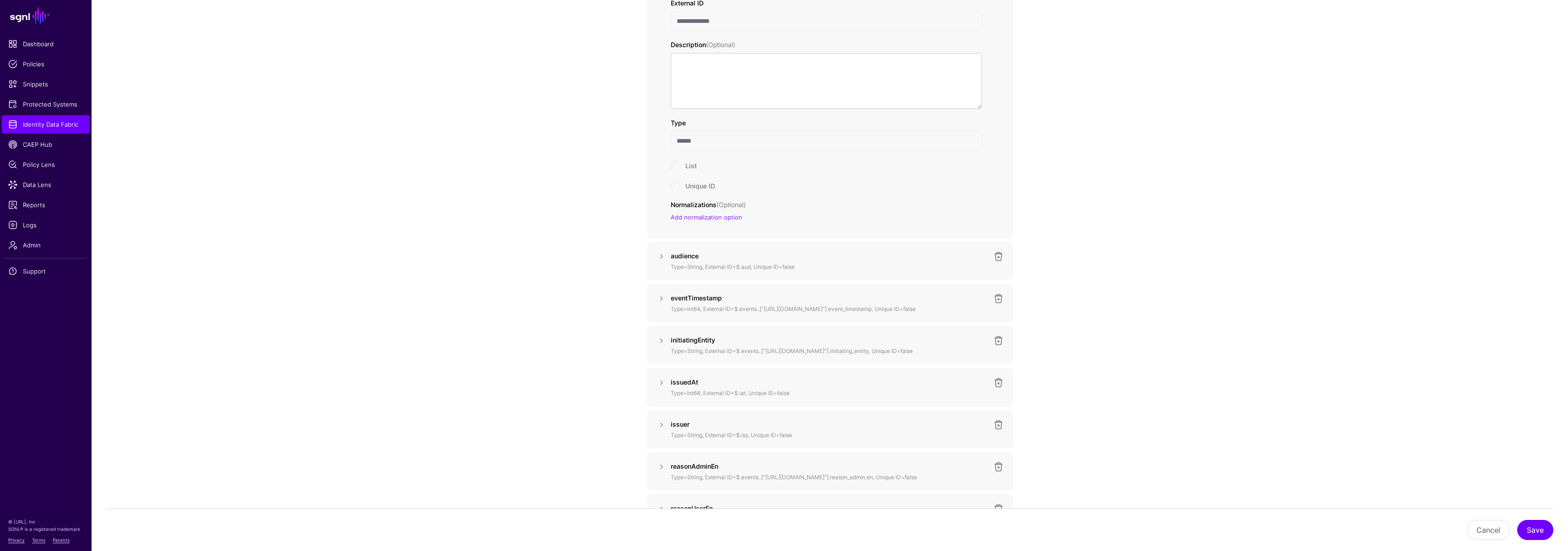
scroll to position [830, 0]
click at [661, 252] on link at bounding box center [661, 255] width 11 height 11
drag, startPoint x: 685, startPoint y: 308, endPoint x: 654, endPoint y: 307, distance: 31.0
click at [654, 307] on div "Name ******** External ID ***** Description (Optional) Type ****** List Unique …" at bounding box center [830, 385] width 366 height 291
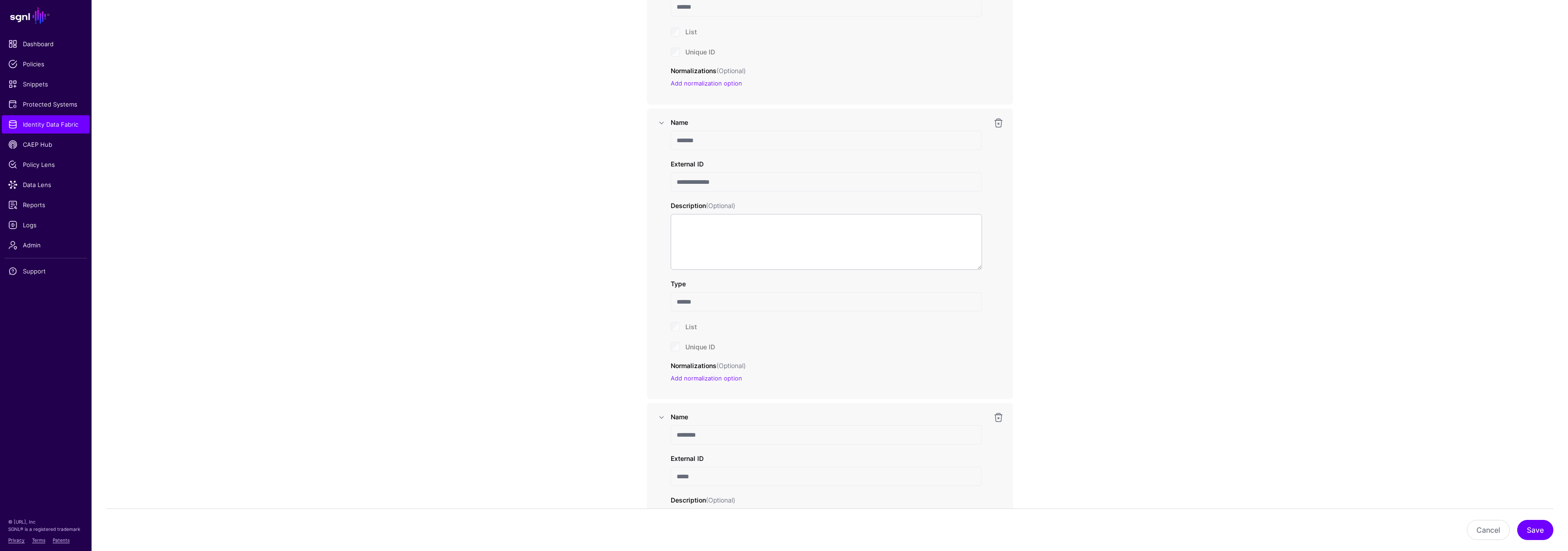
scroll to position [552, 0]
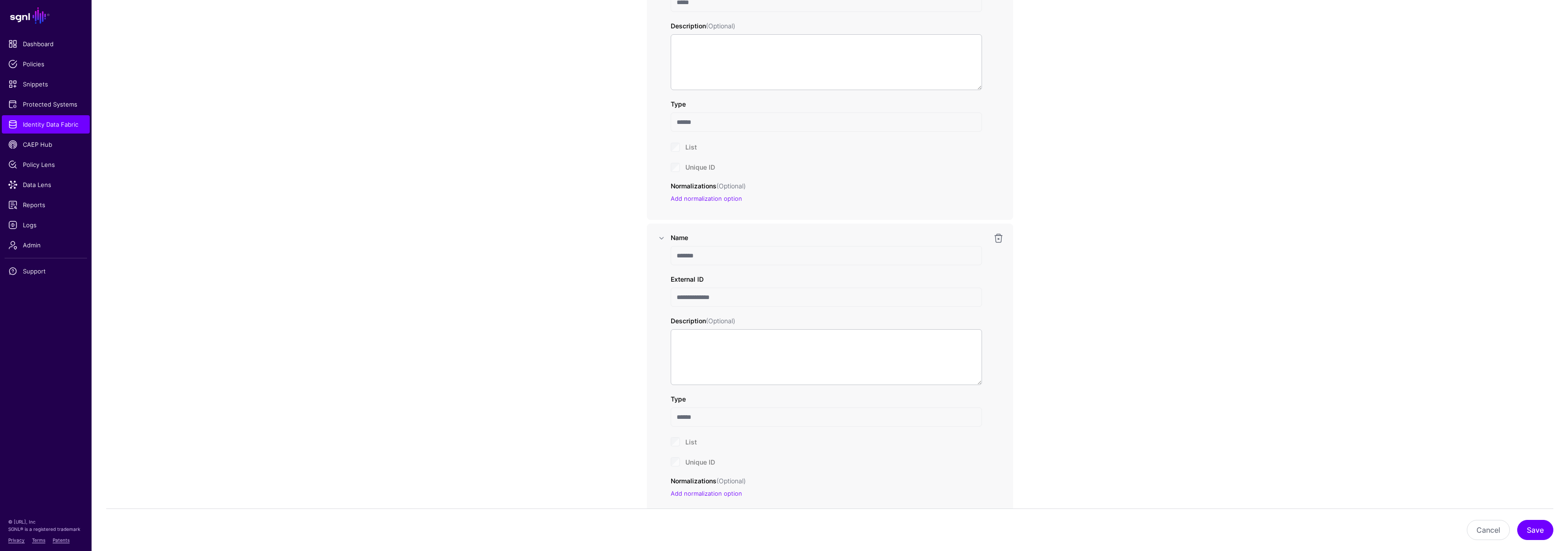
click at [654, 288] on div "**********" at bounding box center [830, 369] width 366 height 291
click at [727, 299] on input "**********" at bounding box center [826, 297] width 311 height 19
drag, startPoint x: 675, startPoint y: 298, endPoint x: 669, endPoint y: 298, distance: 6.0
click at [669, 298] on div "**********" at bounding box center [830, 369] width 326 height 273
drag, startPoint x: 722, startPoint y: 298, endPoint x: 729, endPoint y: 299, distance: 7.1
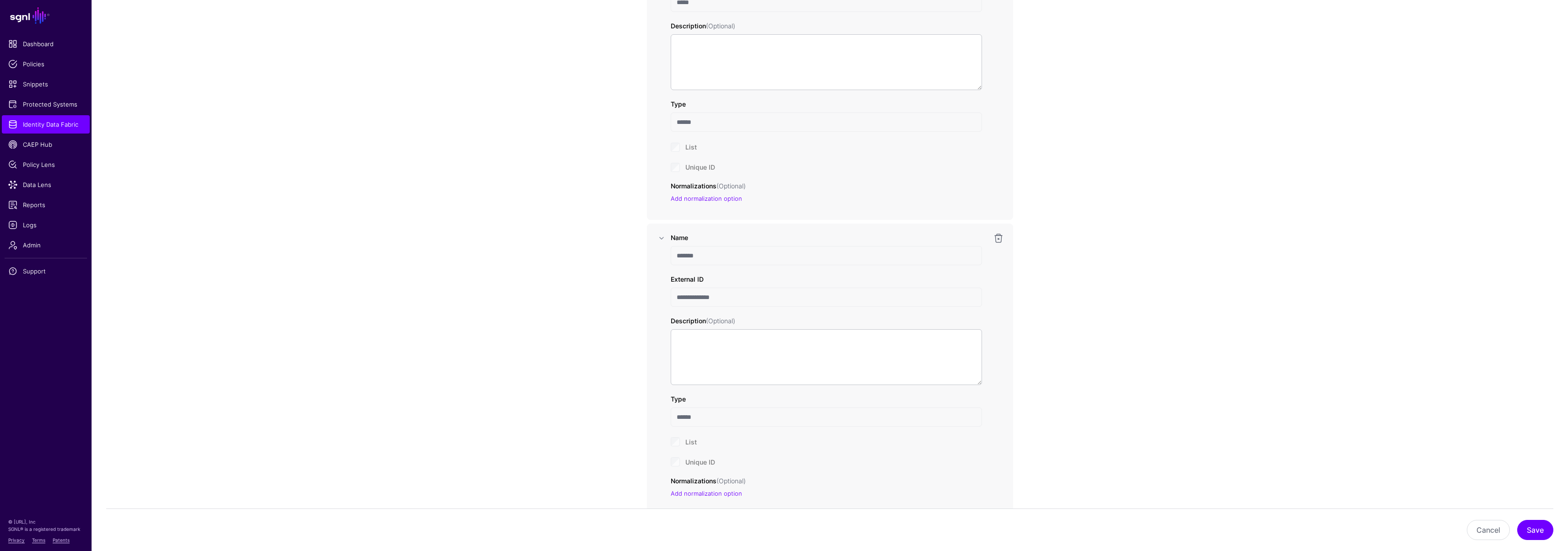
click at [723, 298] on input "**********" at bounding box center [826, 297] width 311 height 19
drag, startPoint x: 737, startPoint y: 298, endPoint x: 662, endPoint y: 299, distance: 75.0
click at [662, 299] on div "**********" at bounding box center [830, 369] width 348 height 273
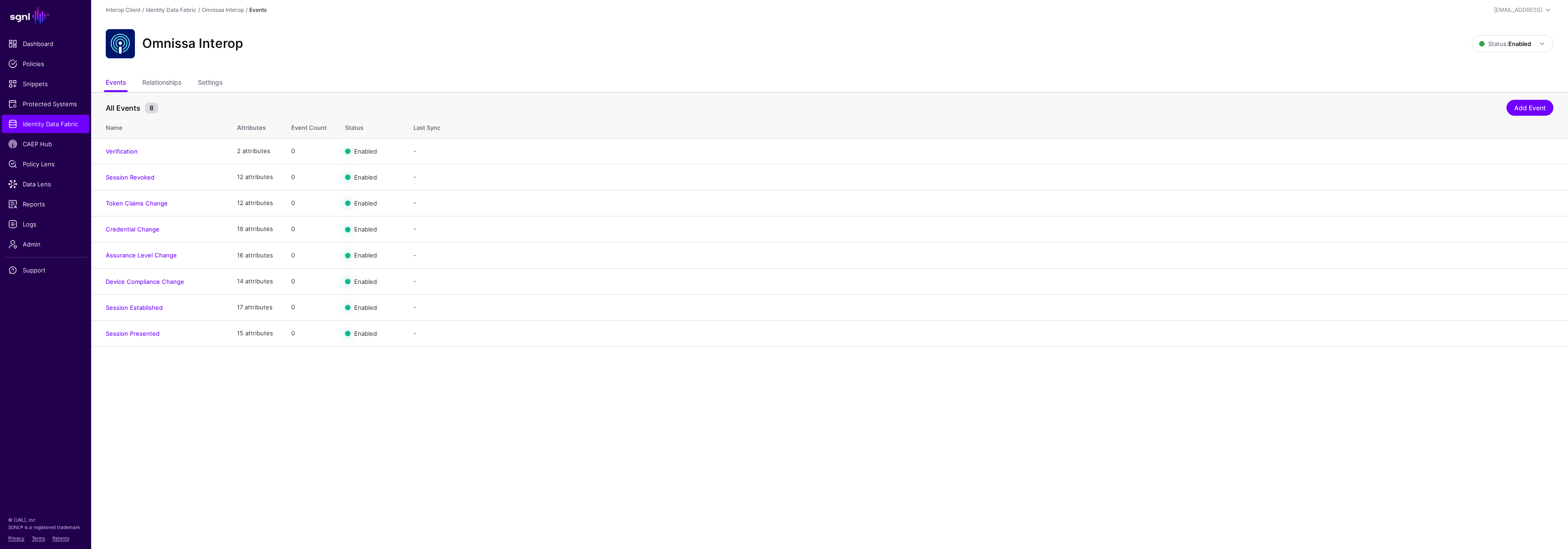
click at [299, 450] on main "SGNL Dashboard Policies Snippets Protected Systems Identity Data Fabric CAEP Hu…" at bounding box center [784, 274] width 1568 height 549
drag, startPoint x: 33, startPoint y: 226, endPoint x: 48, endPoint y: 212, distance: 20.5
click at [33, 226] on span "Logs" at bounding box center [45, 224] width 75 height 9
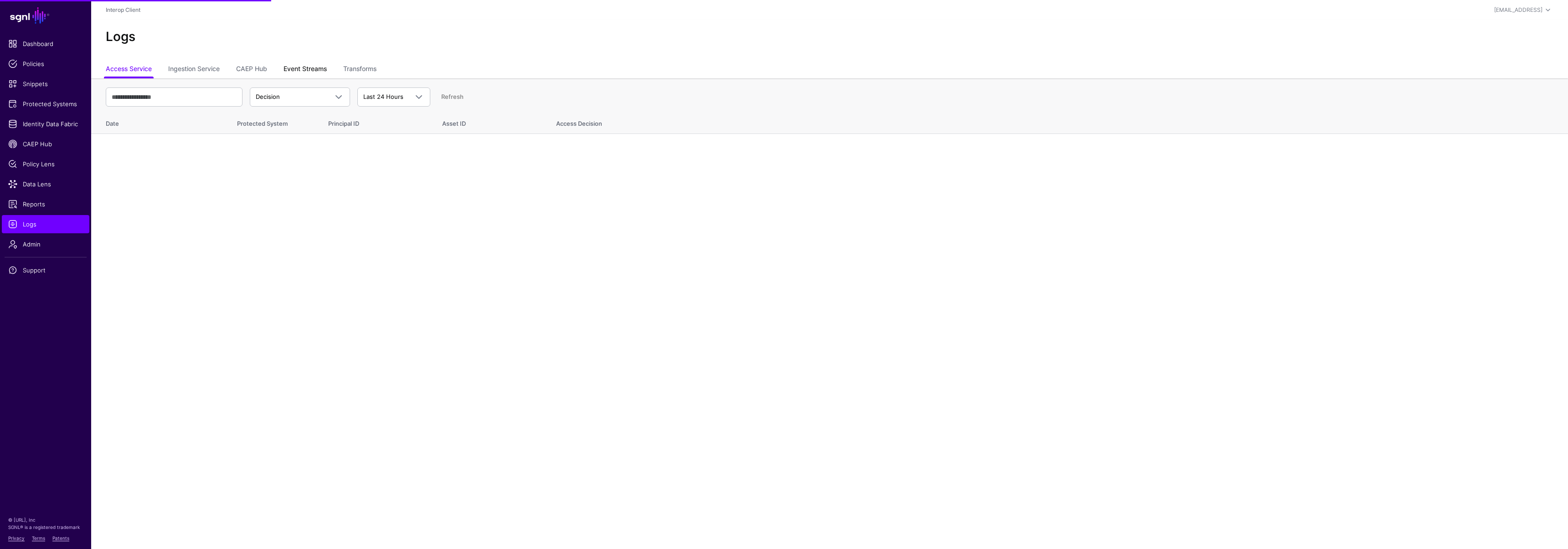
click at [303, 70] on link "Event Streams" at bounding box center [305, 69] width 43 height 17
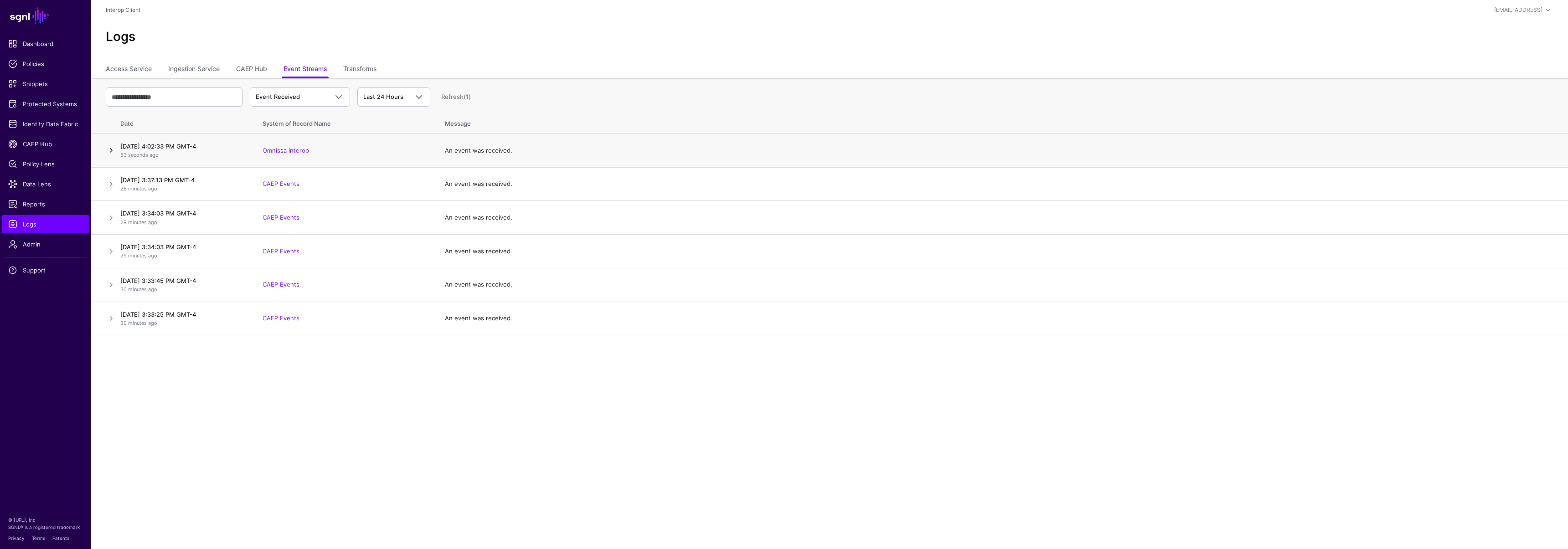
click at [111, 153] on link at bounding box center [111, 150] width 11 height 11
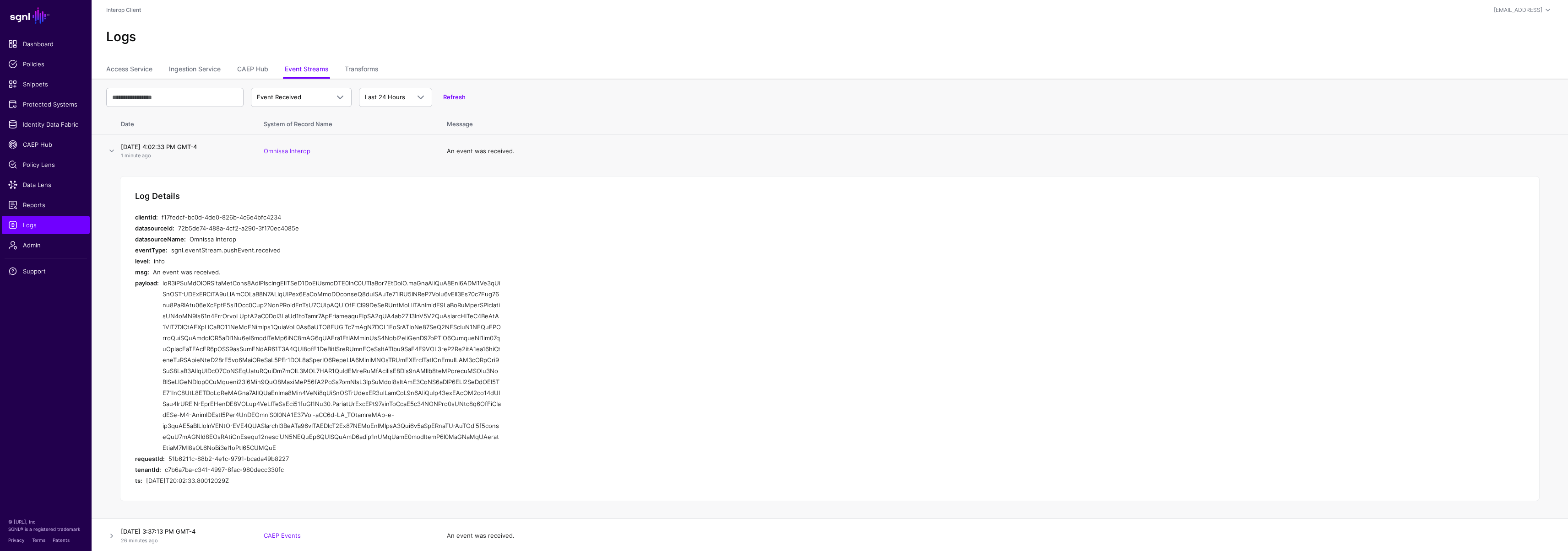
drag, startPoint x: 163, startPoint y: 283, endPoint x: 433, endPoint y: 443, distance: 313.8
click at [433, 443] on div at bounding box center [332, 366] width 339 height 176
copy div "eyJ0eXAiOiJzZWNldmVudCtqd3QiLCJhbGciOiJSUzI1NiIsImtpZCI6IjE3NDcyMzc4MzQifQ.eyJq…"
click at [43, 142] on span "CAEP Hub" at bounding box center [45, 144] width 75 height 9
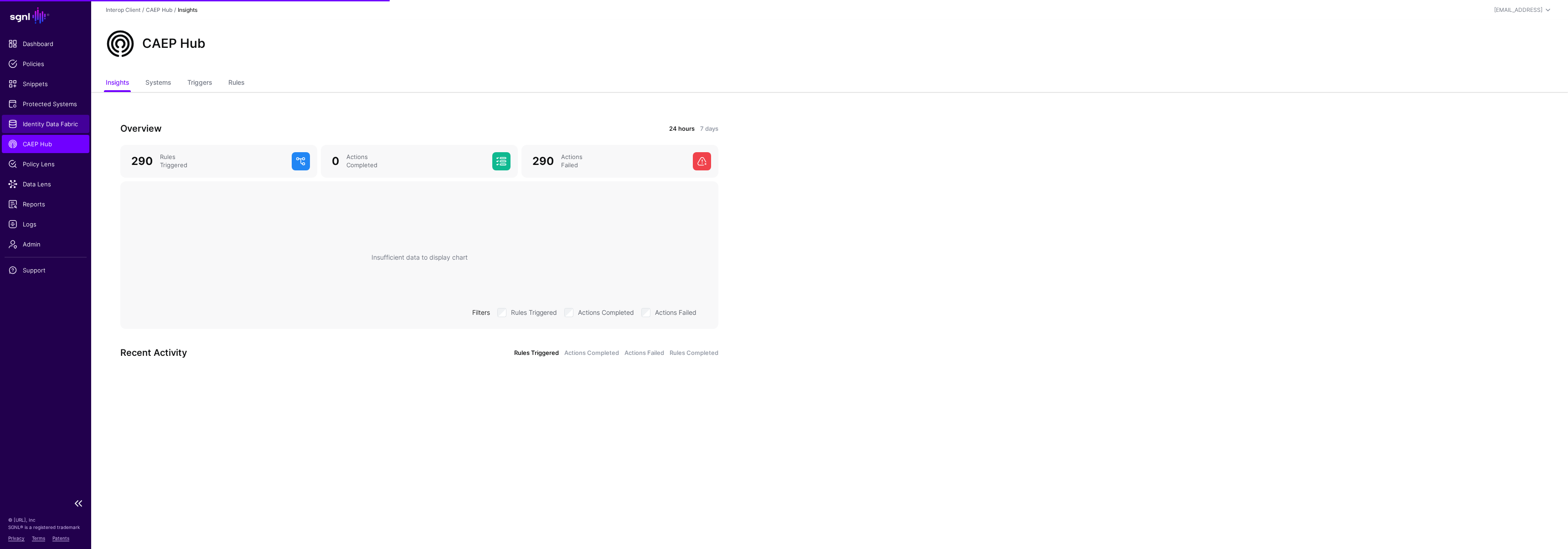
click at [27, 124] on span "Identity Data Fabric" at bounding box center [45, 124] width 75 height 9
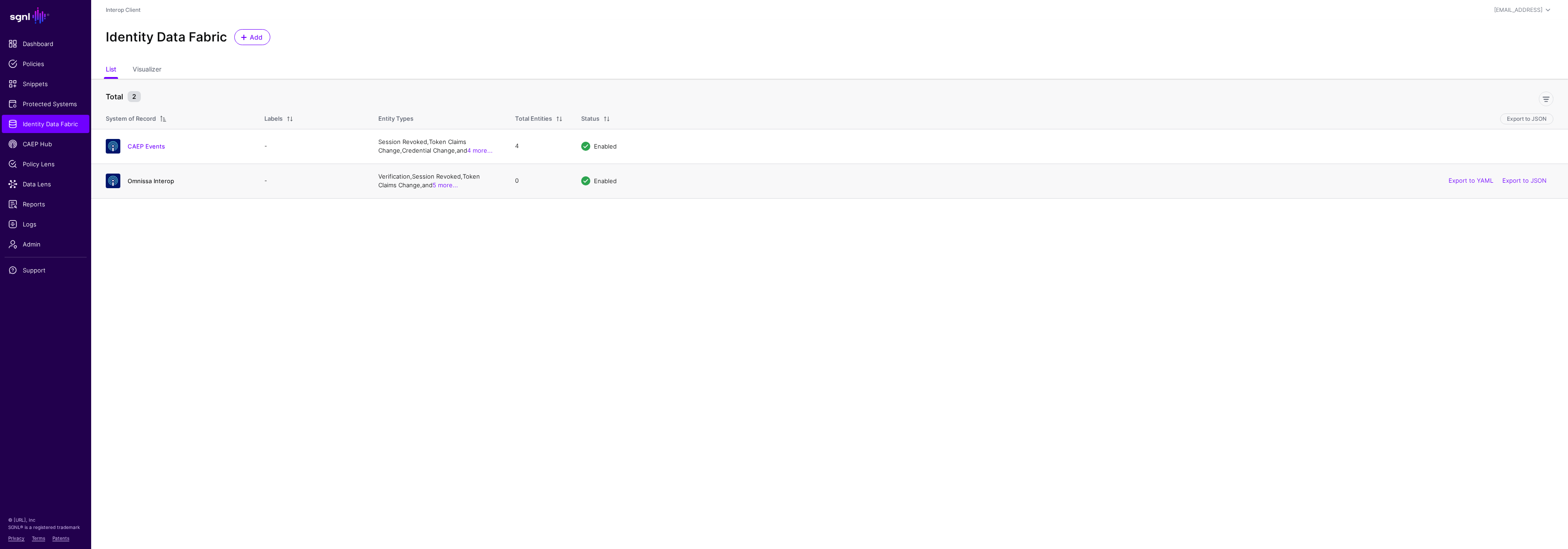
click at [137, 178] on link "Omnissa Interop" at bounding box center [151, 181] width 46 height 7
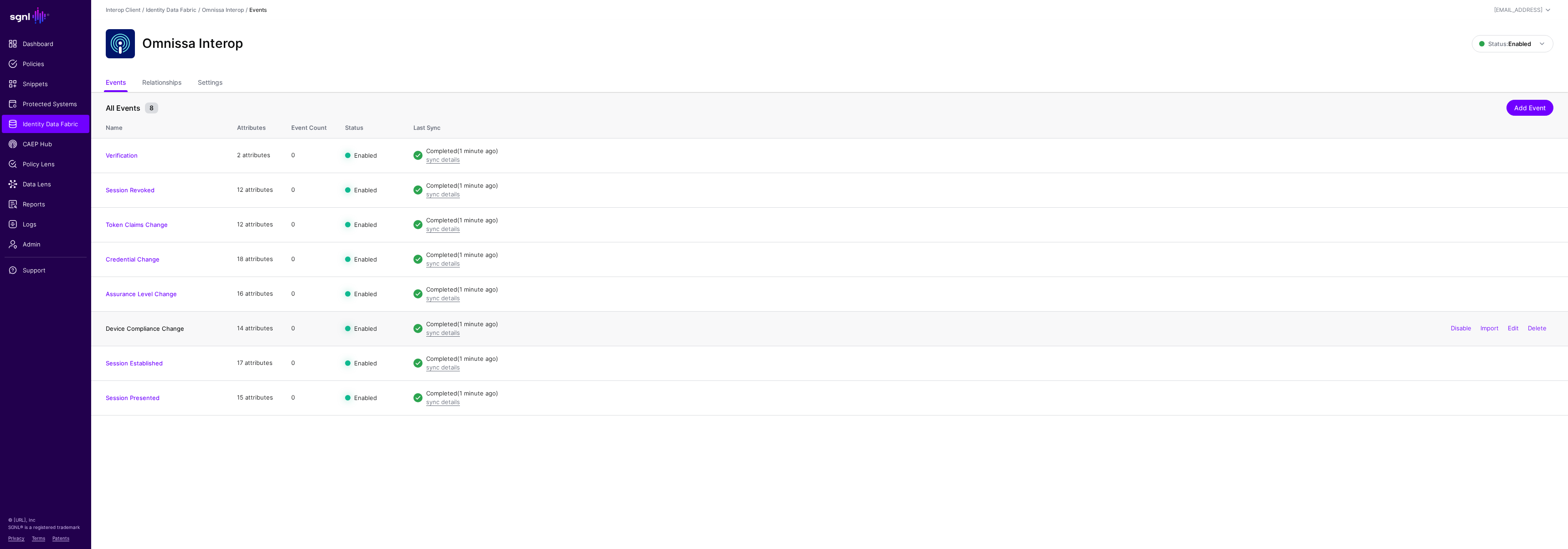
click at [141, 329] on link "Device Compliance Change" at bounding box center [145, 329] width 79 height 7
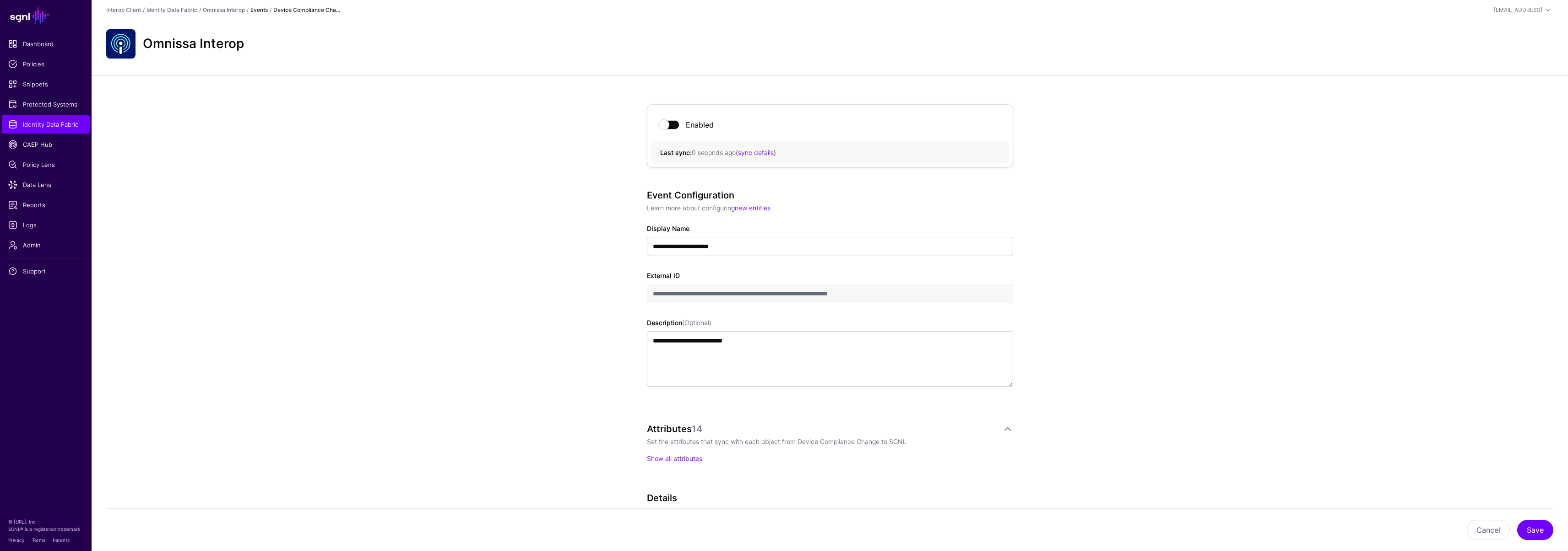
scroll to position [180, 0]
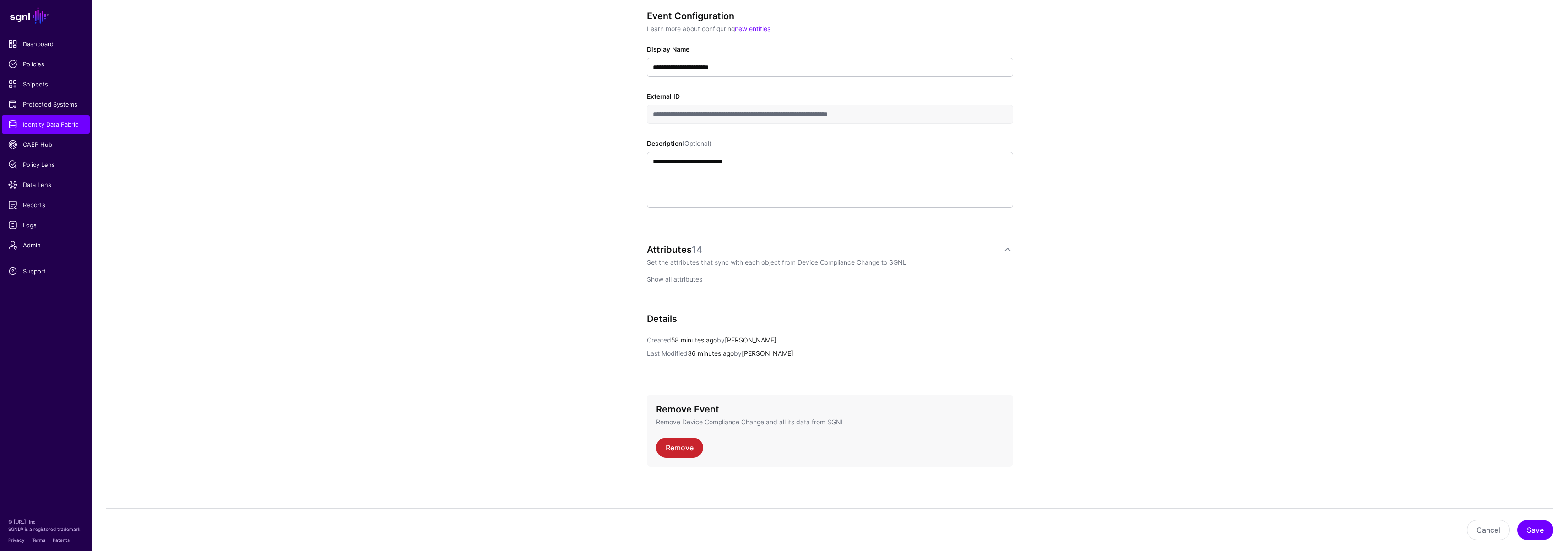
click at [670, 282] on link "Show all attributes" at bounding box center [674, 279] width 56 height 8
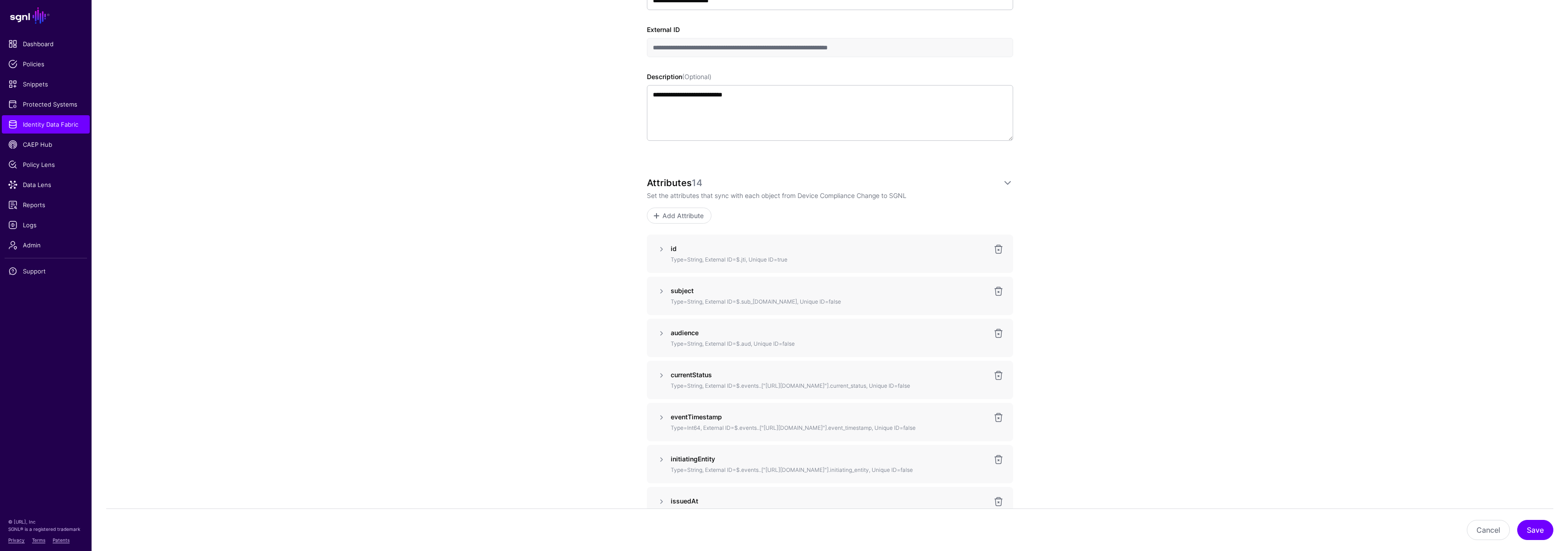
scroll to position [248, 0]
click at [664, 290] on link at bounding box center [661, 290] width 11 height 11
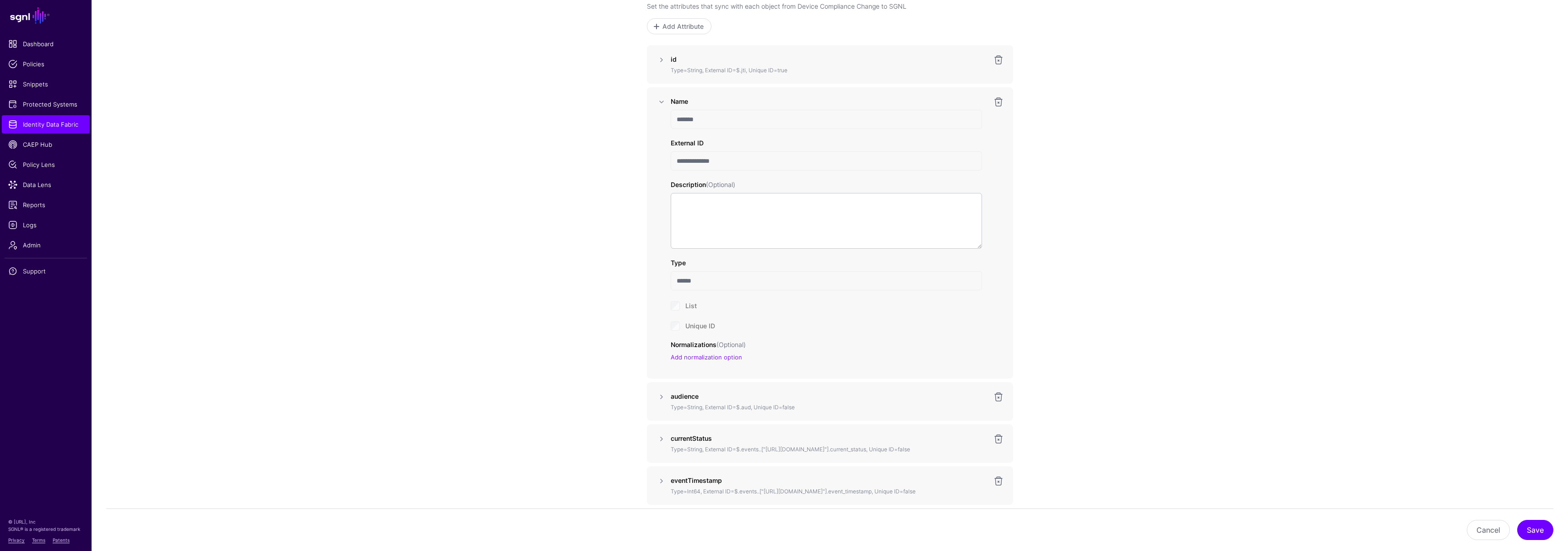
scroll to position [440, 0]
click at [732, 157] on input "**********" at bounding box center [826, 156] width 311 height 19
drag, startPoint x: 689, startPoint y: 156, endPoint x: 668, endPoint y: 153, distance: 21.2
click at [668, 153] on div "**********" at bounding box center [830, 228] width 326 height 273
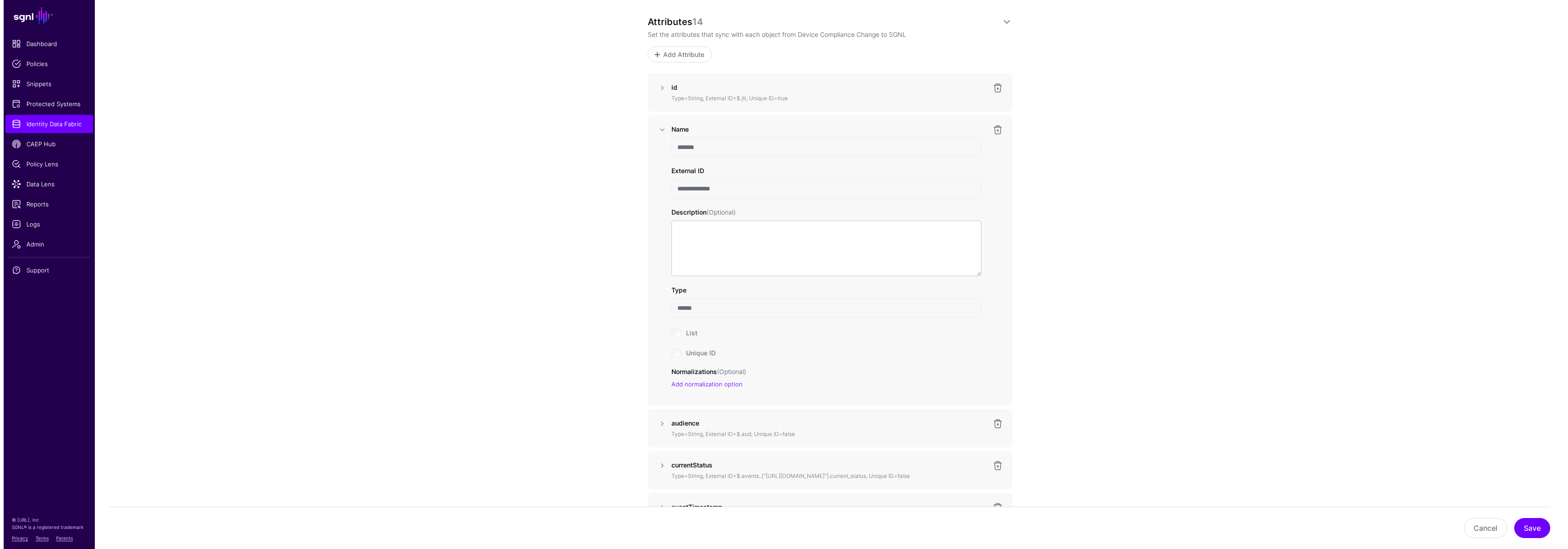
scroll to position [393, 0]
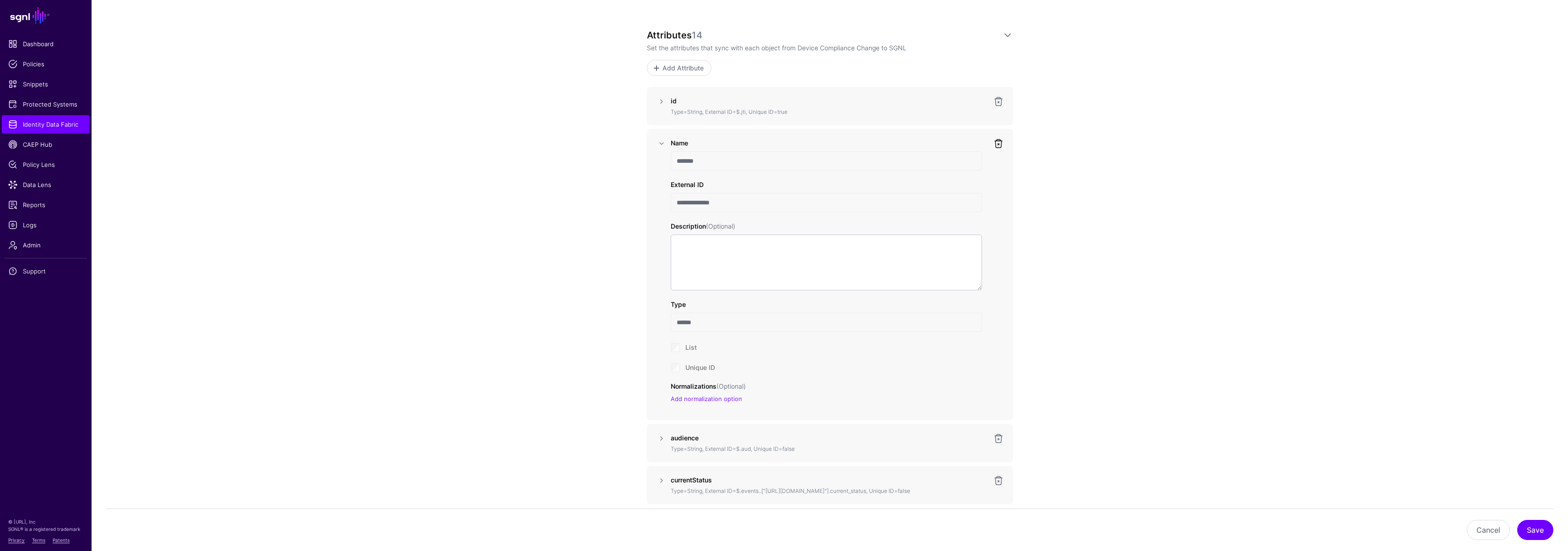
click at [998, 145] on link at bounding box center [998, 144] width 11 height 11
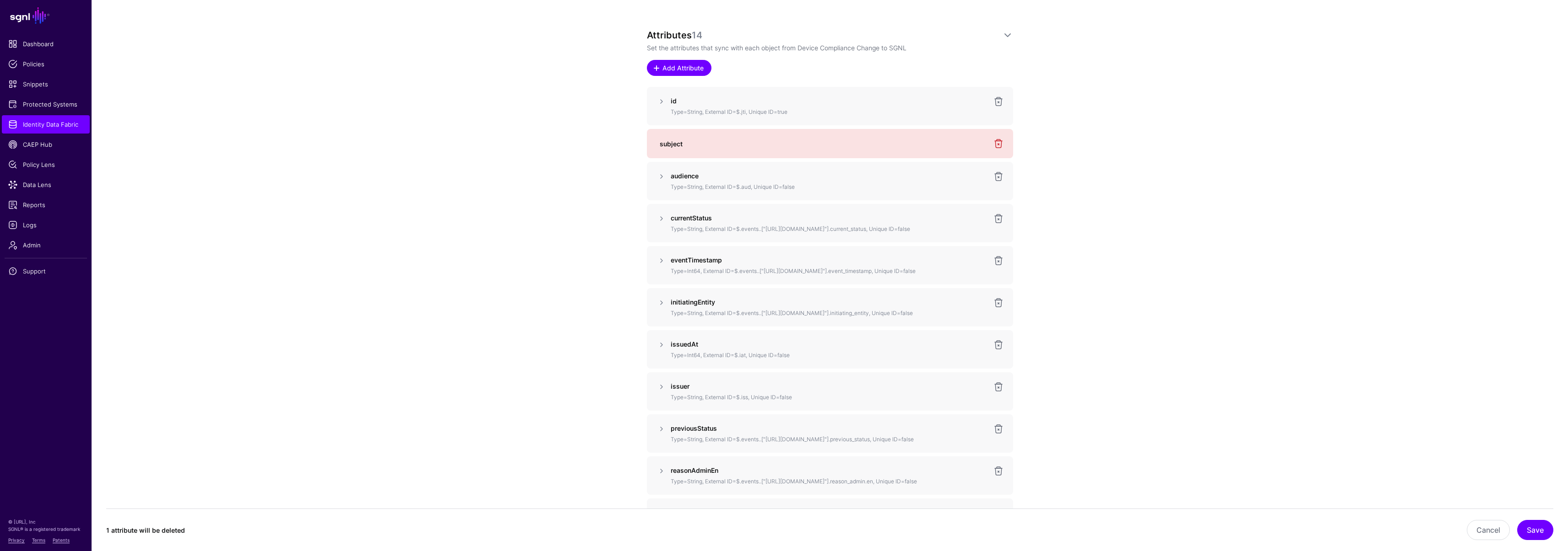
click at [694, 69] on span "Add Attribute" at bounding box center [682, 68] width 43 height 10
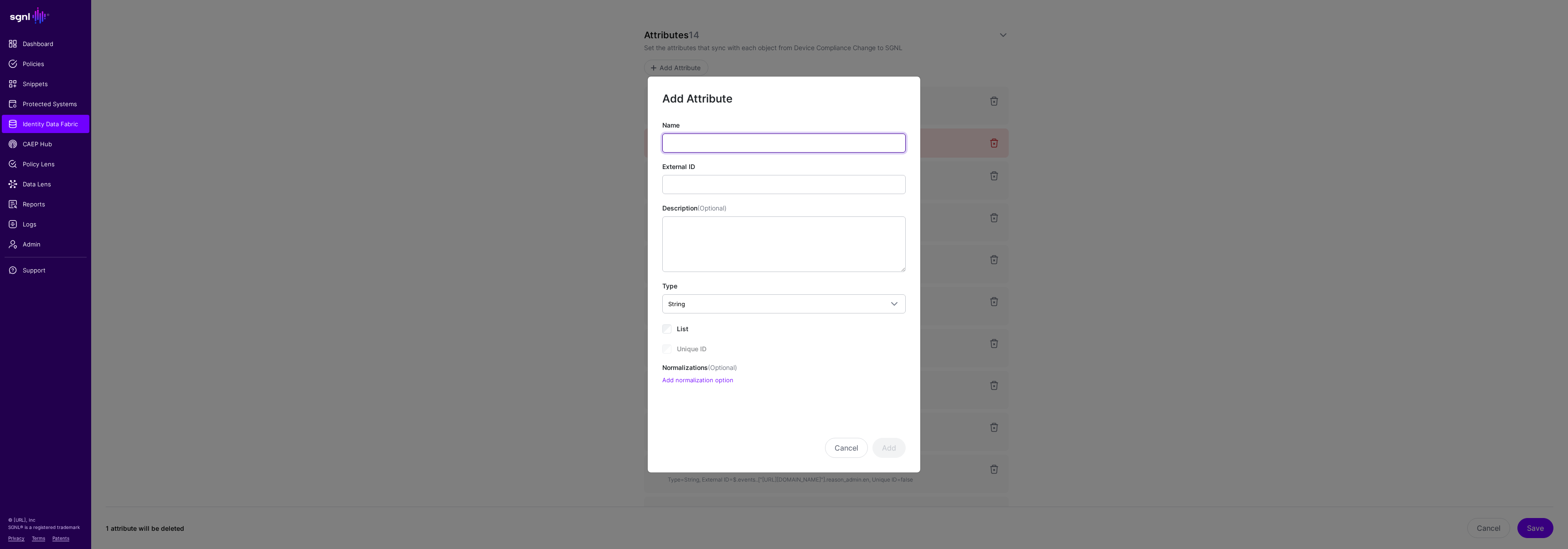
click at [685, 148] on input "Name" at bounding box center [784, 142] width 243 height 19
paste input "*******"
type input "*******"
click at [705, 184] on input "External ID" at bounding box center [784, 184] width 243 height 19
paste input "**********"
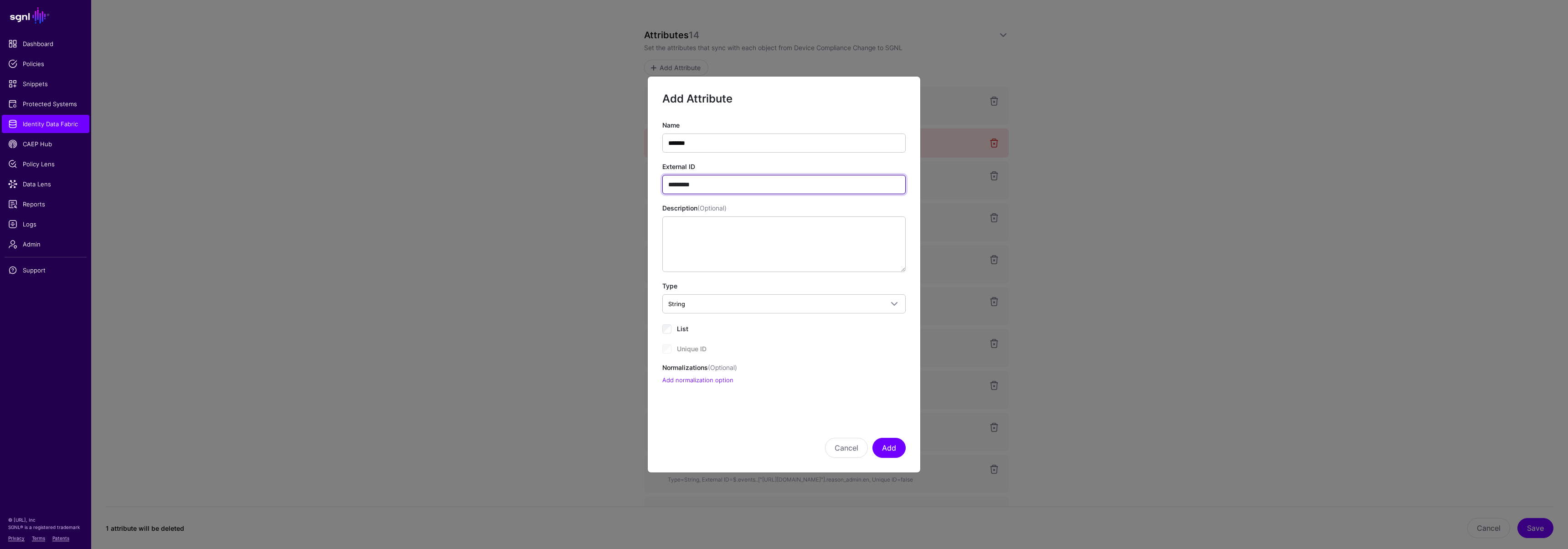
paste input "*******"
click at [698, 184] on input "**********" at bounding box center [784, 184] width 243 height 19
type input "**********"
click at [886, 450] on button "Add" at bounding box center [889, 448] width 33 height 20
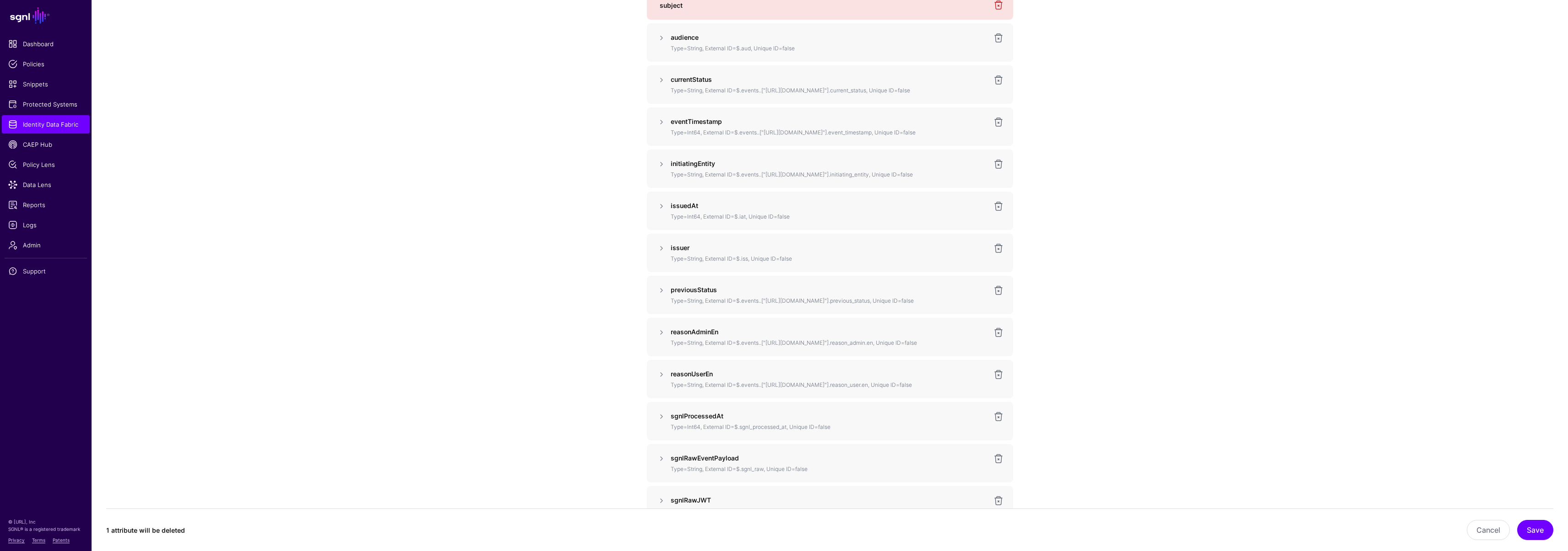
scroll to position [533, 0]
click at [1534, 533] on button "Save" at bounding box center [1535, 530] width 36 height 20
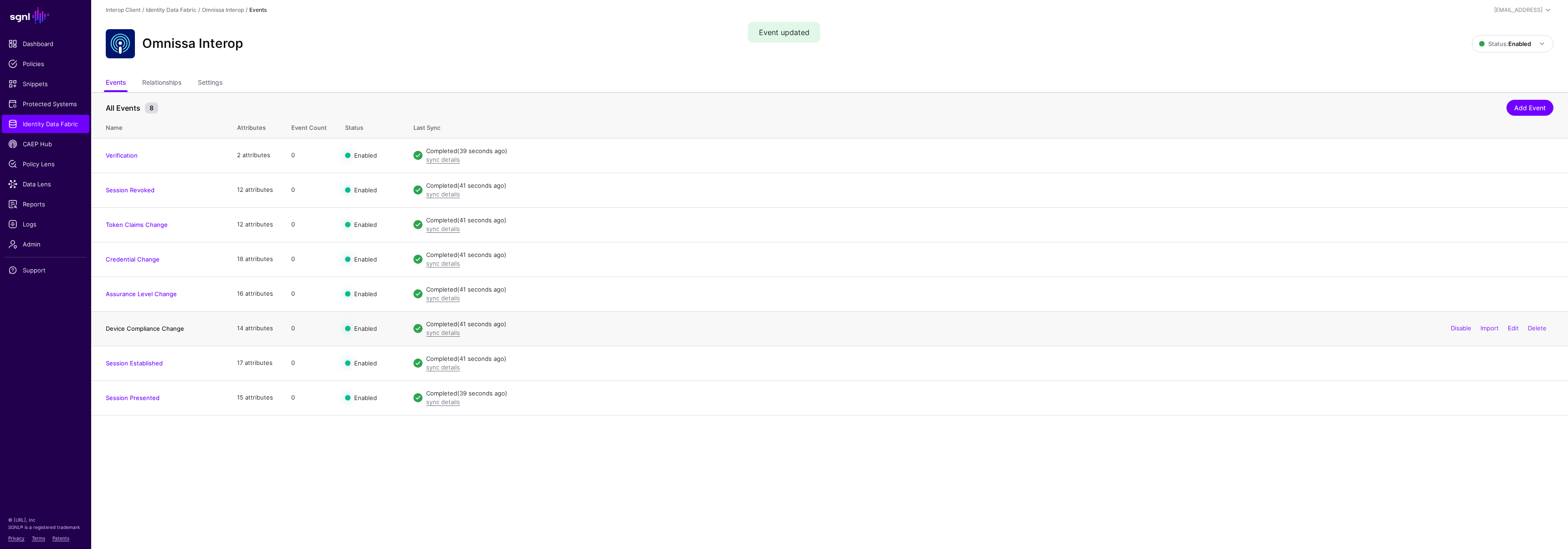
click at [141, 327] on link "Device Compliance Change" at bounding box center [145, 329] width 79 height 7
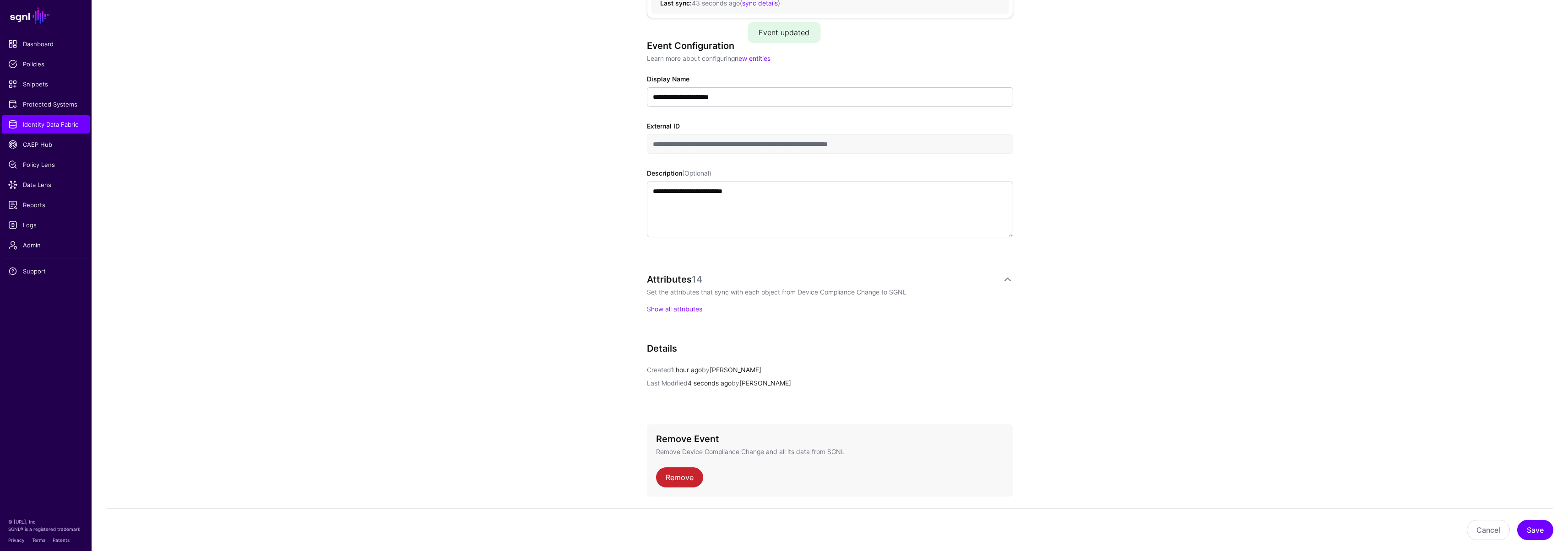
scroll to position [93, 0]
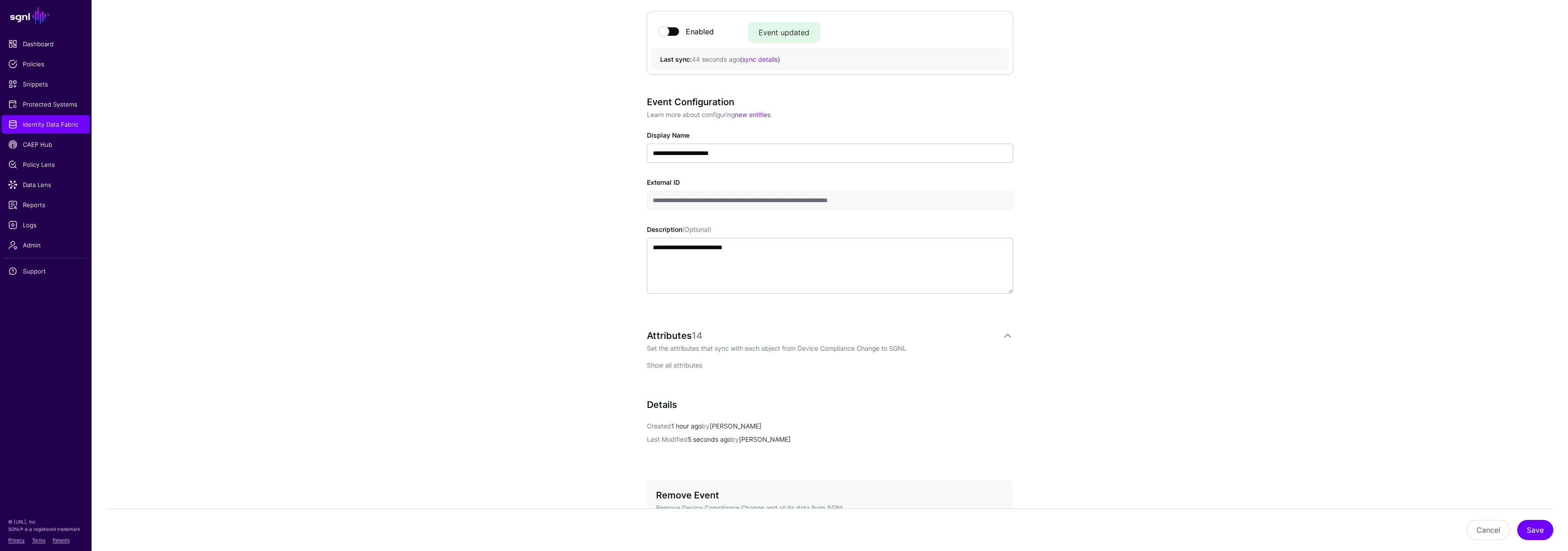
click at [664, 362] on link "Show all attributes" at bounding box center [674, 365] width 56 height 8
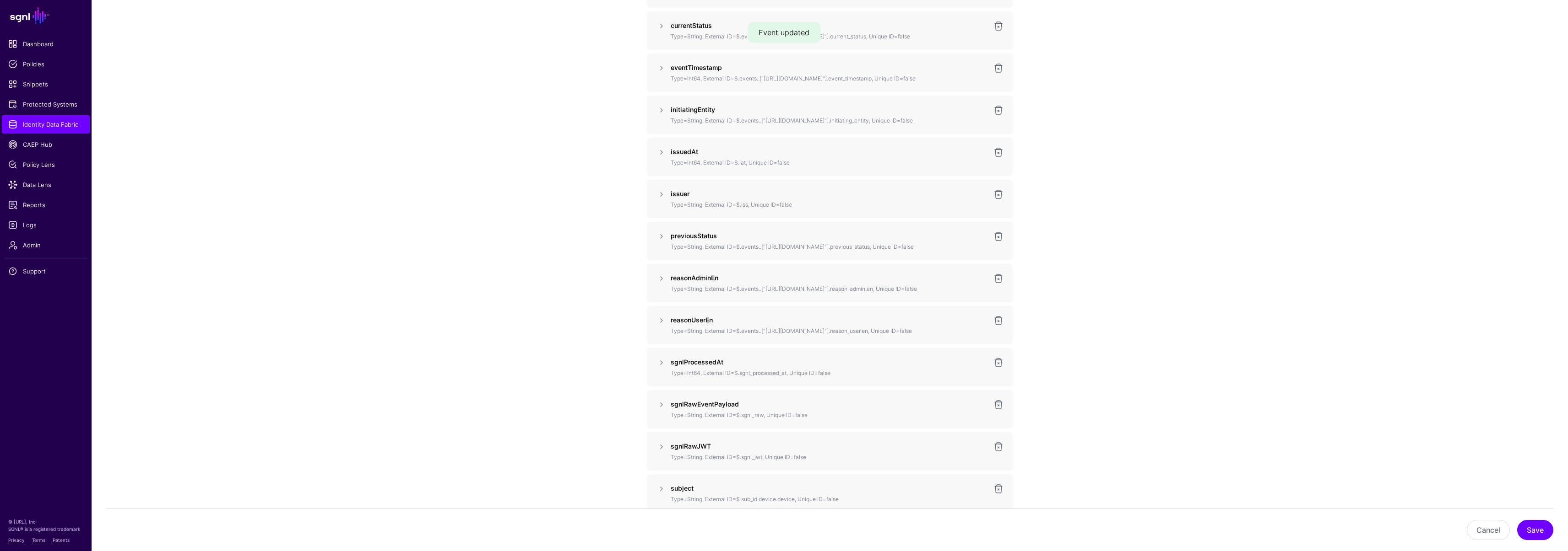
scroll to position [696, 0]
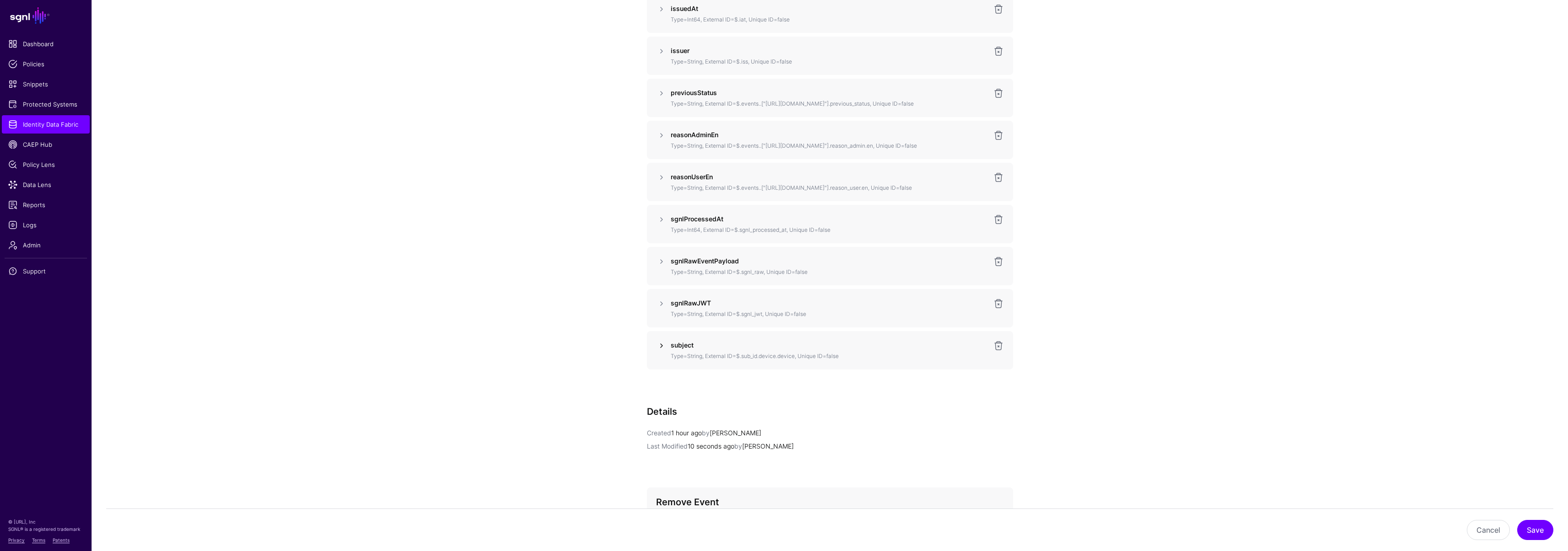
click at [664, 351] on link at bounding box center [661, 346] width 11 height 11
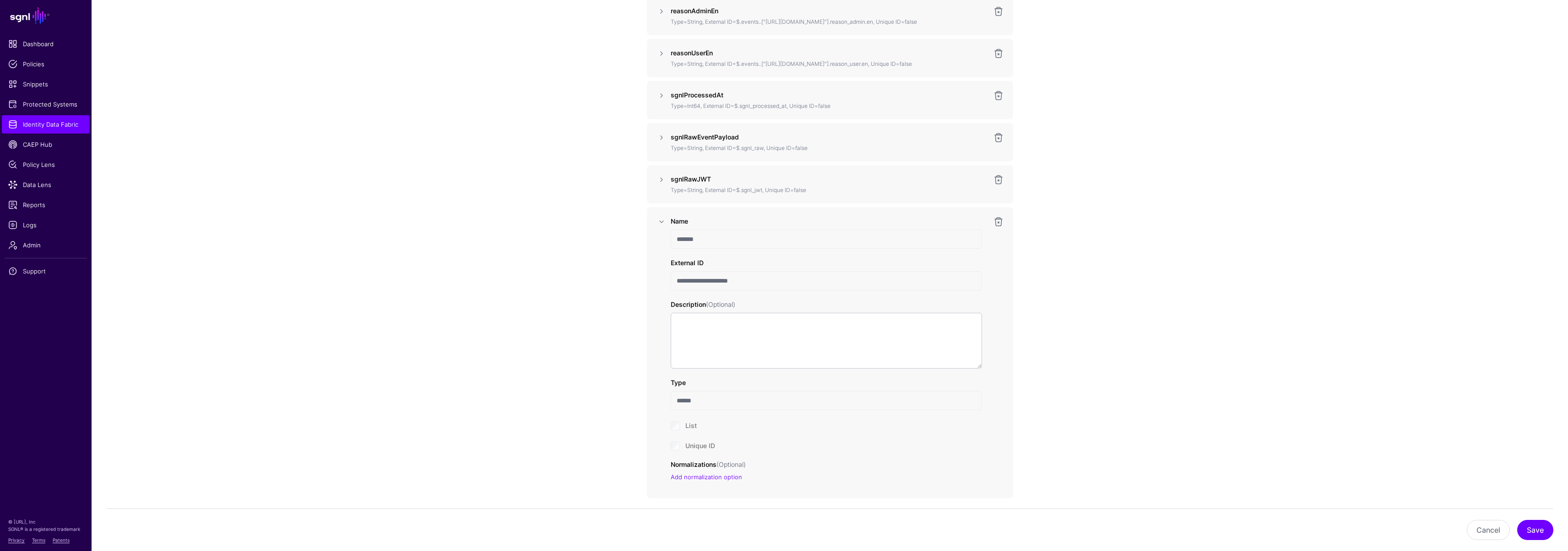
scroll to position [976, 0]
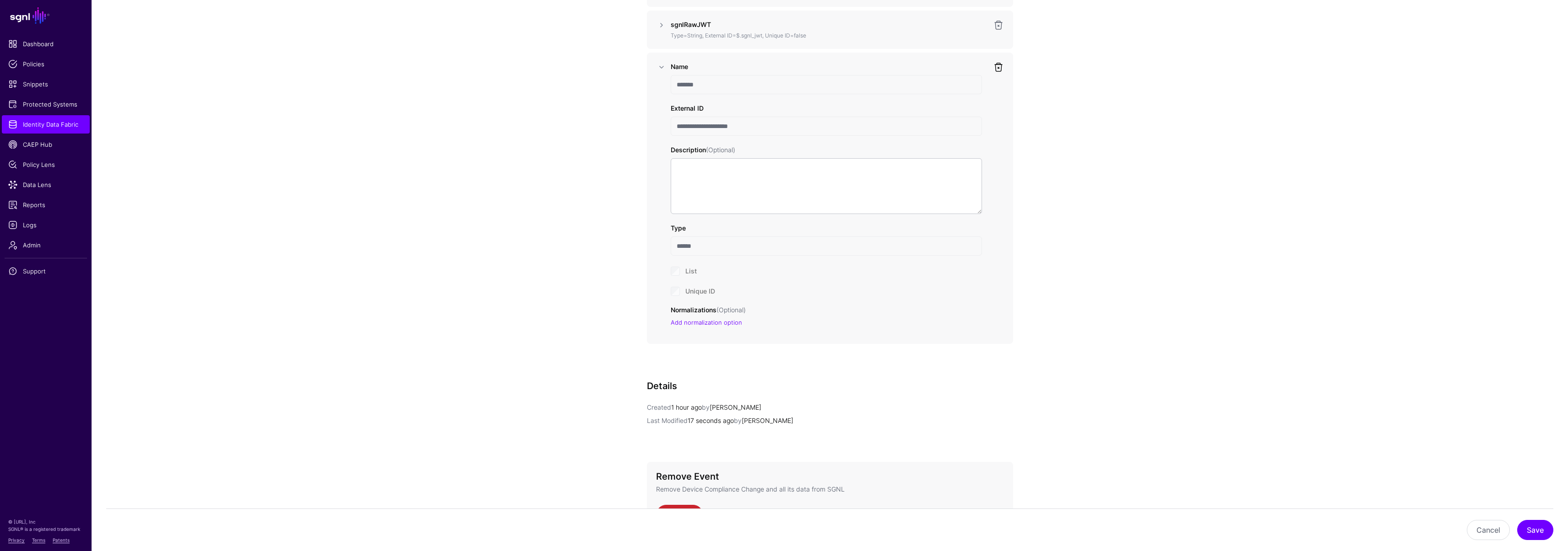
click at [995, 73] on link at bounding box center [998, 67] width 11 height 11
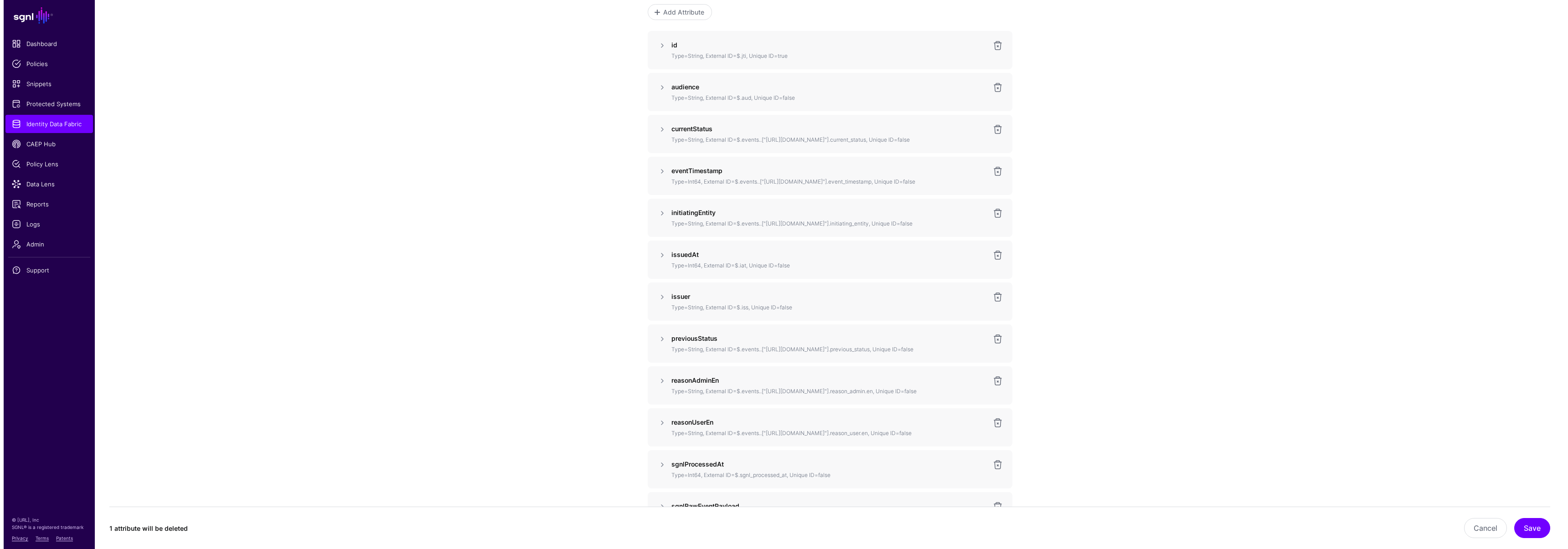
scroll to position [234, 0]
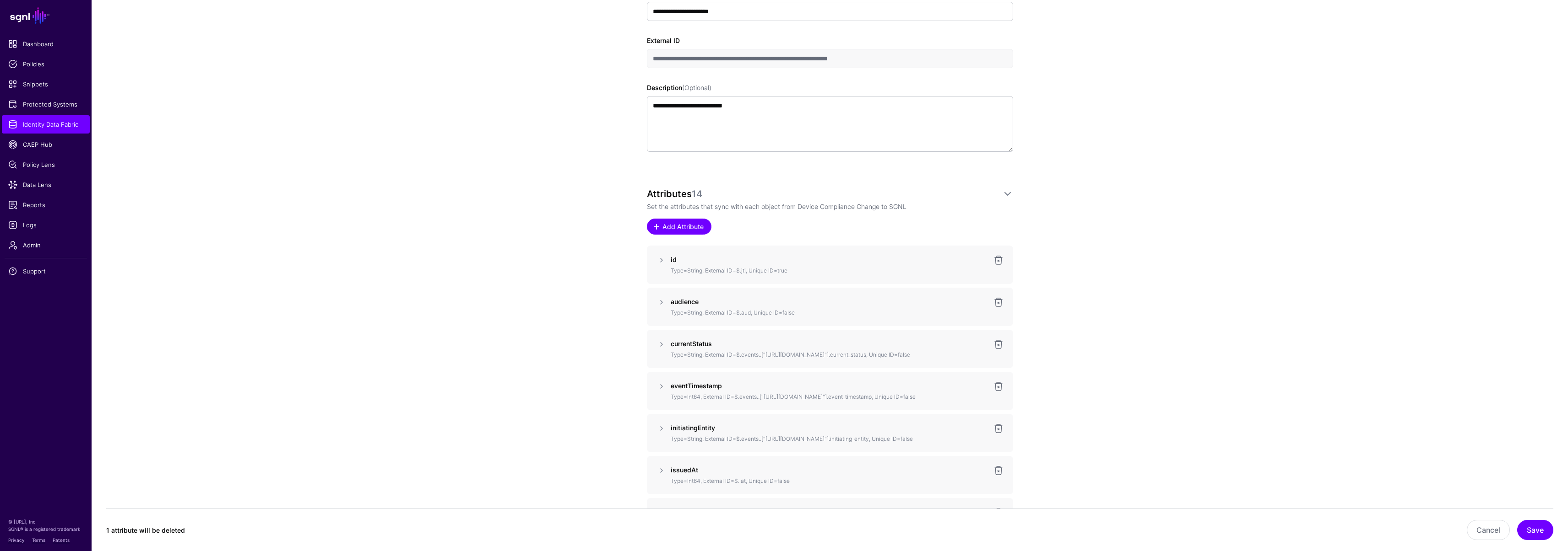
click at [687, 221] on link "Add Attribute" at bounding box center [679, 227] width 65 height 16
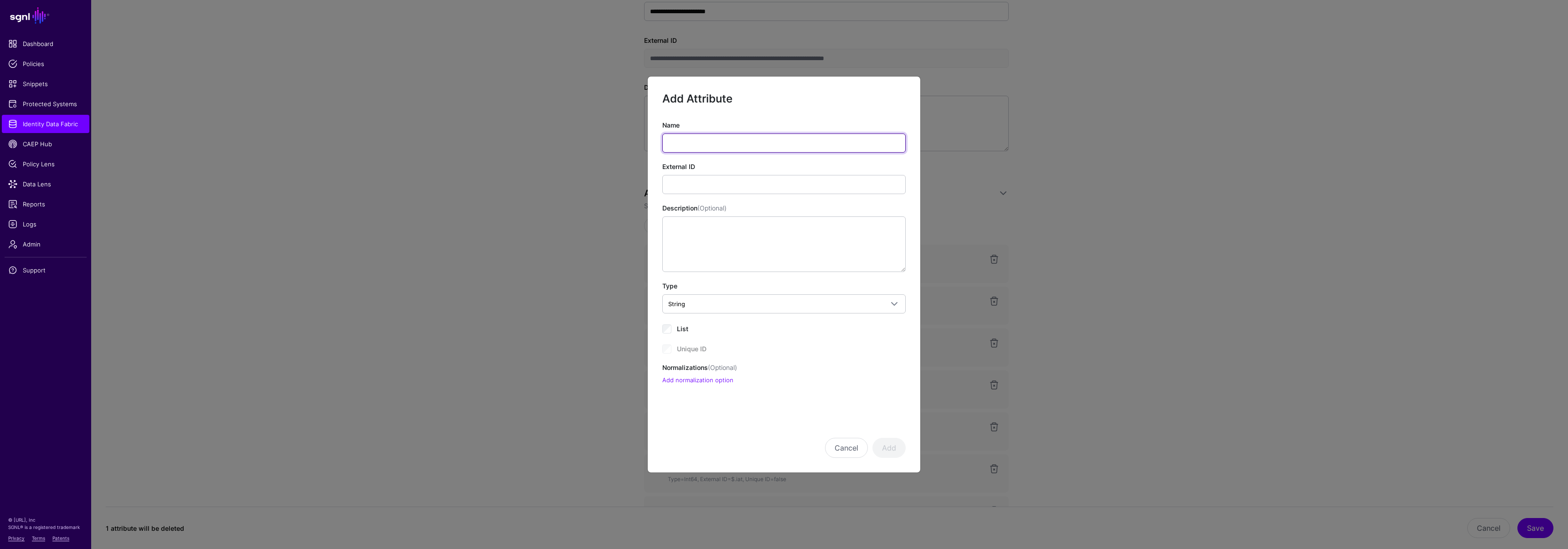
click at [701, 145] on input "Name" at bounding box center [784, 142] width 243 height 19
paste input "*******"
type input "*******"
click at [710, 186] on input "External ID" at bounding box center [784, 184] width 243 height 19
paste input "**********"
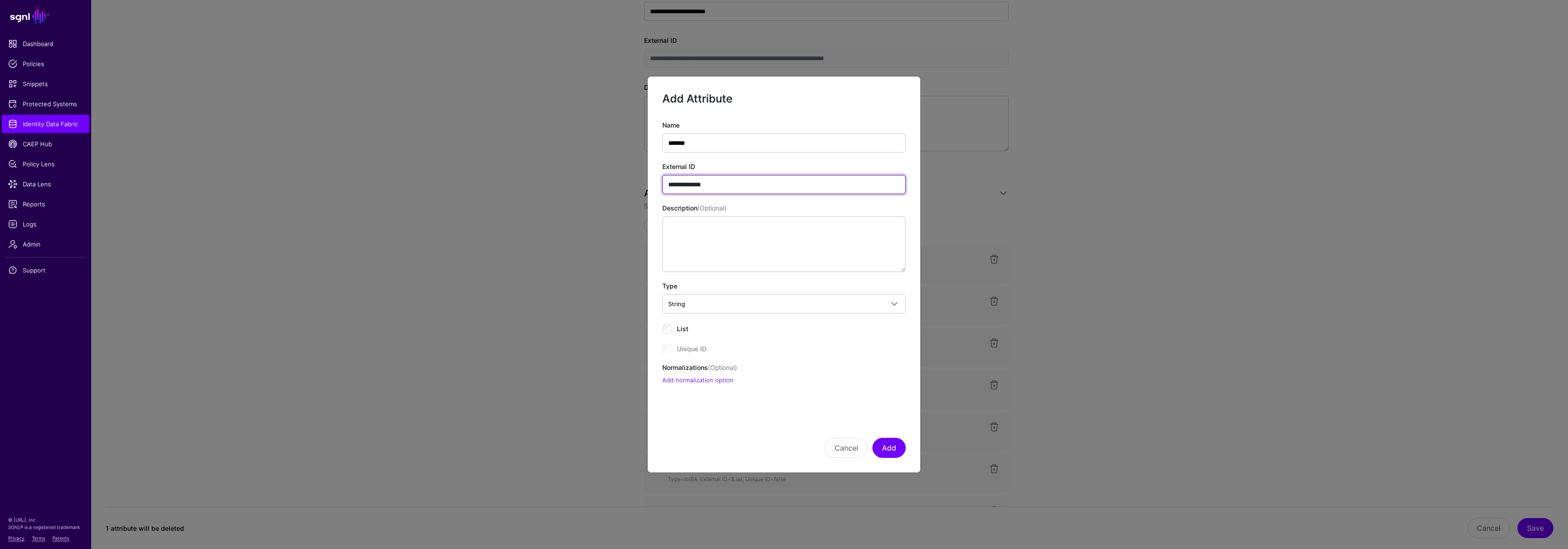
click at [699, 186] on input "**********" at bounding box center [784, 184] width 243 height 19
paste input "**"
click at [699, 184] on input "**********" at bounding box center [784, 184] width 243 height 19
click at [730, 185] on input "**********" at bounding box center [784, 184] width 243 height 19
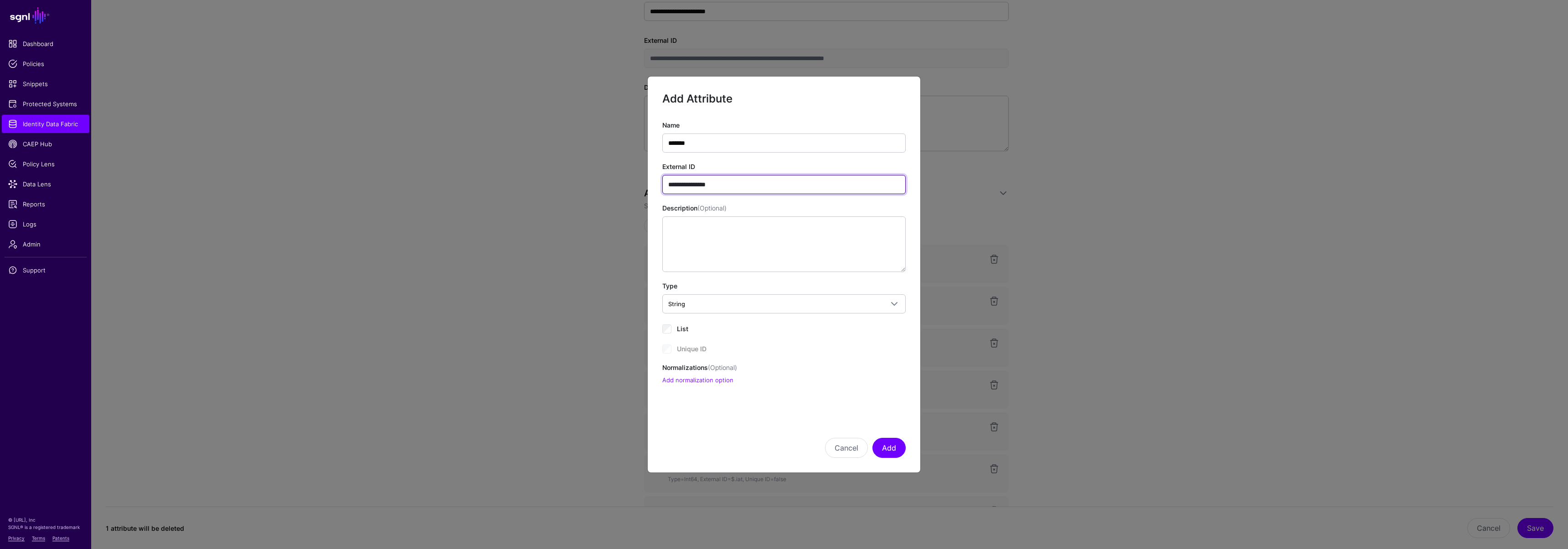
paste input "****"
click at [721, 184] on input "**********" at bounding box center [784, 184] width 243 height 19
type input "**********"
click at [895, 451] on button "Add" at bounding box center [889, 448] width 33 height 20
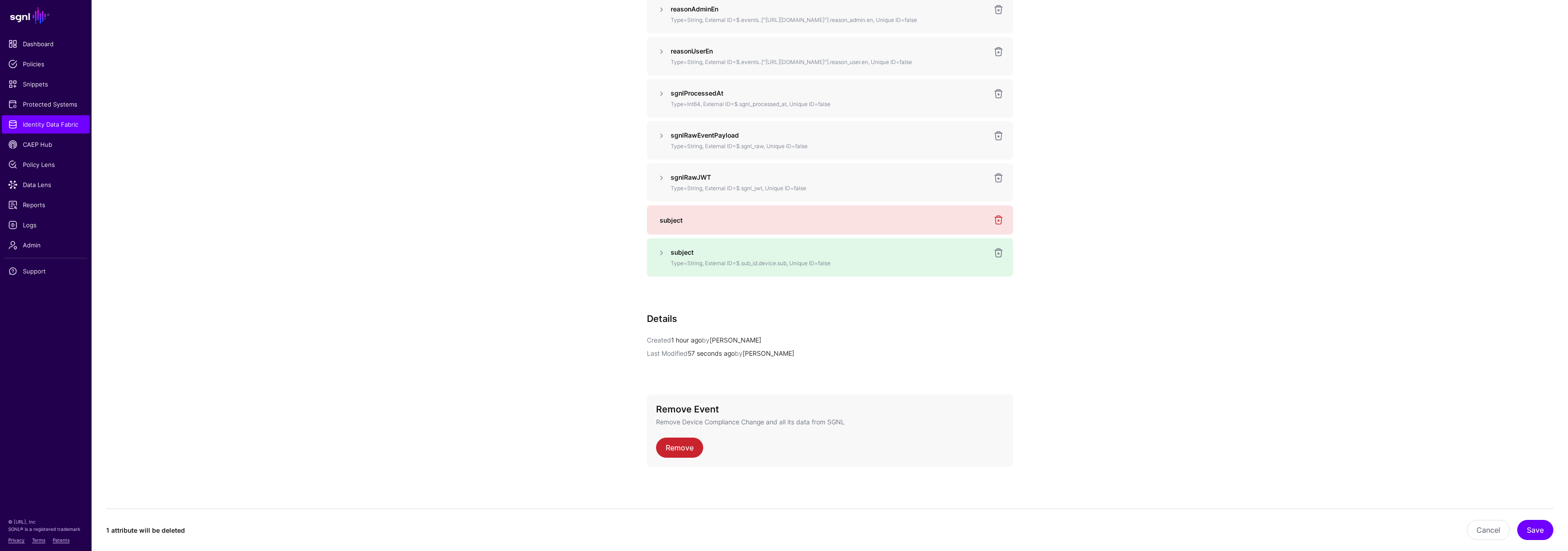
scroll to position [872, 0]
click at [1548, 531] on button "Save" at bounding box center [1535, 530] width 36 height 20
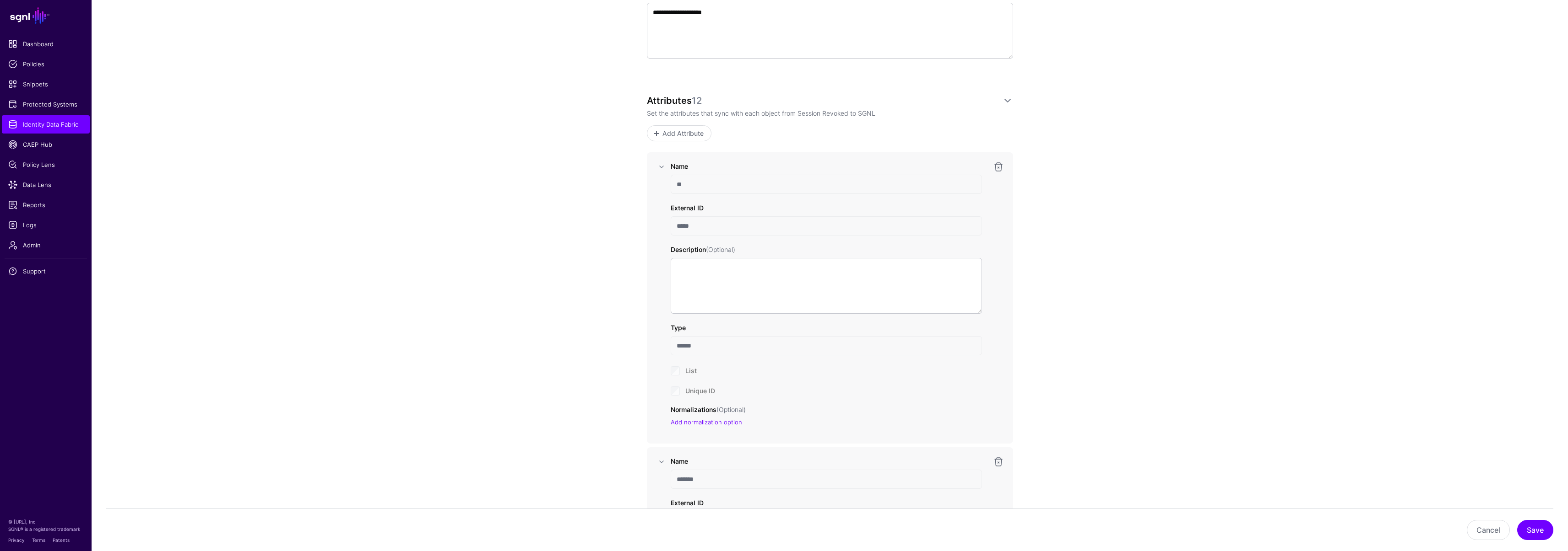
scroll to position [328, 0]
click at [657, 163] on link at bounding box center [661, 167] width 11 height 11
click at [660, 206] on link at bounding box center [661, 210] width 11 height 11
click at [657, 252] on link at bounding box center [661, 252] width 11 height 11
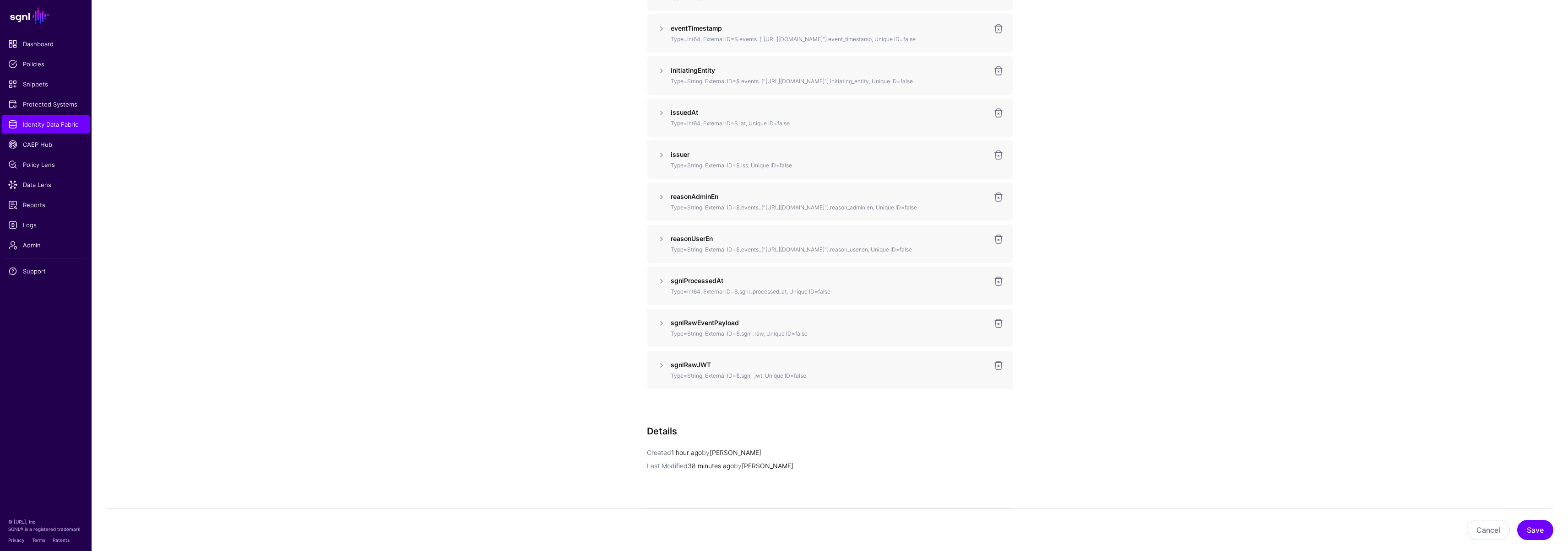
scroll to position [596, 0]
click at [65, 124] on span "Identity Data Fabric" at bounding box center [45, 124] width 75 height 9
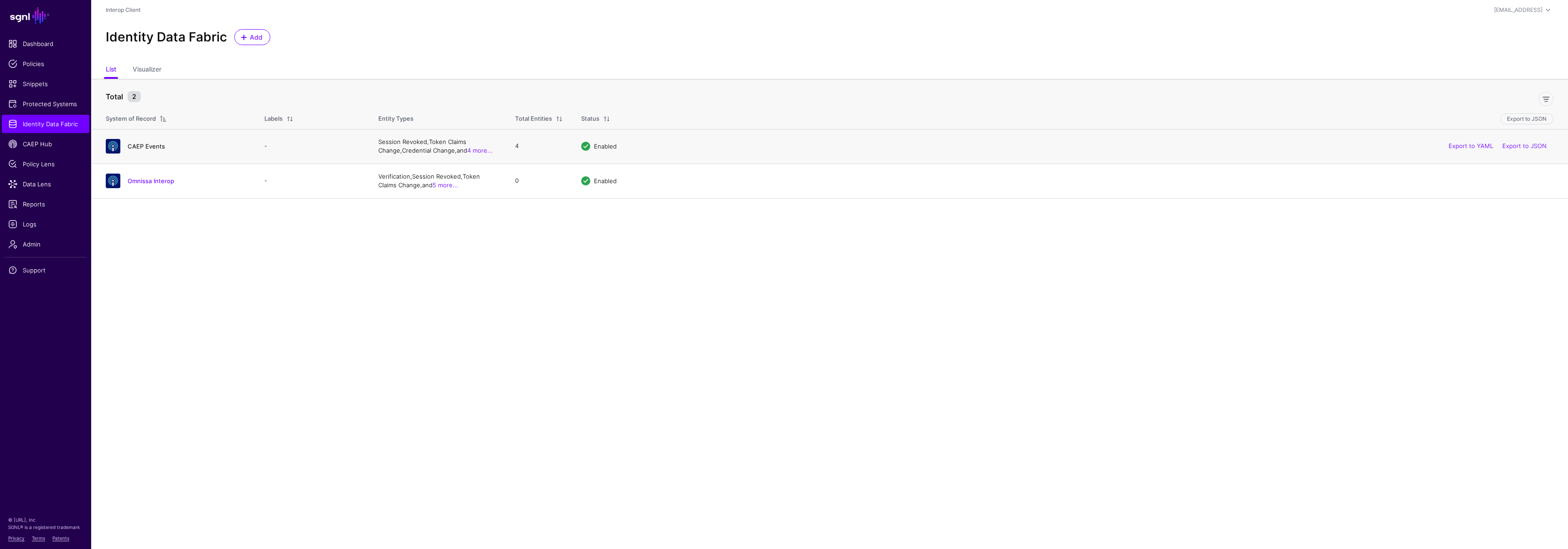
click at [149, 147] on link "CAEP Events" at bounding box center [146, 146] width 37 height 7
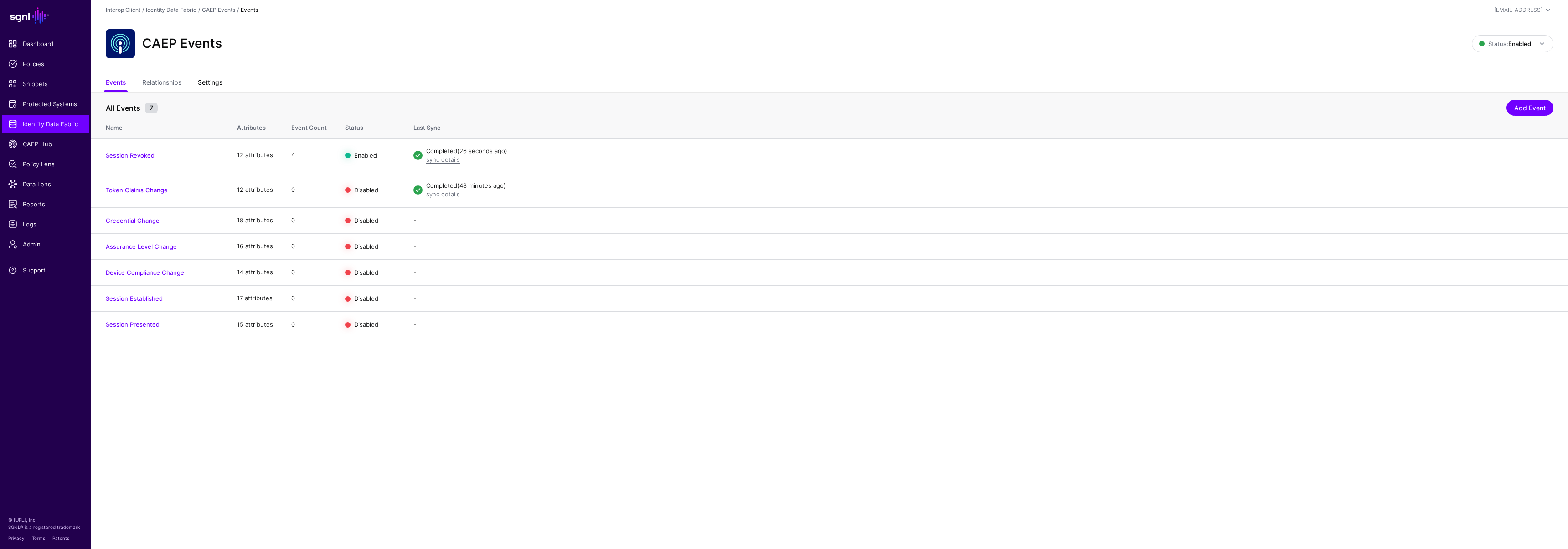
click at [209, 83] on link "Settings" at bounding box center [210, 83] width 24 height 17
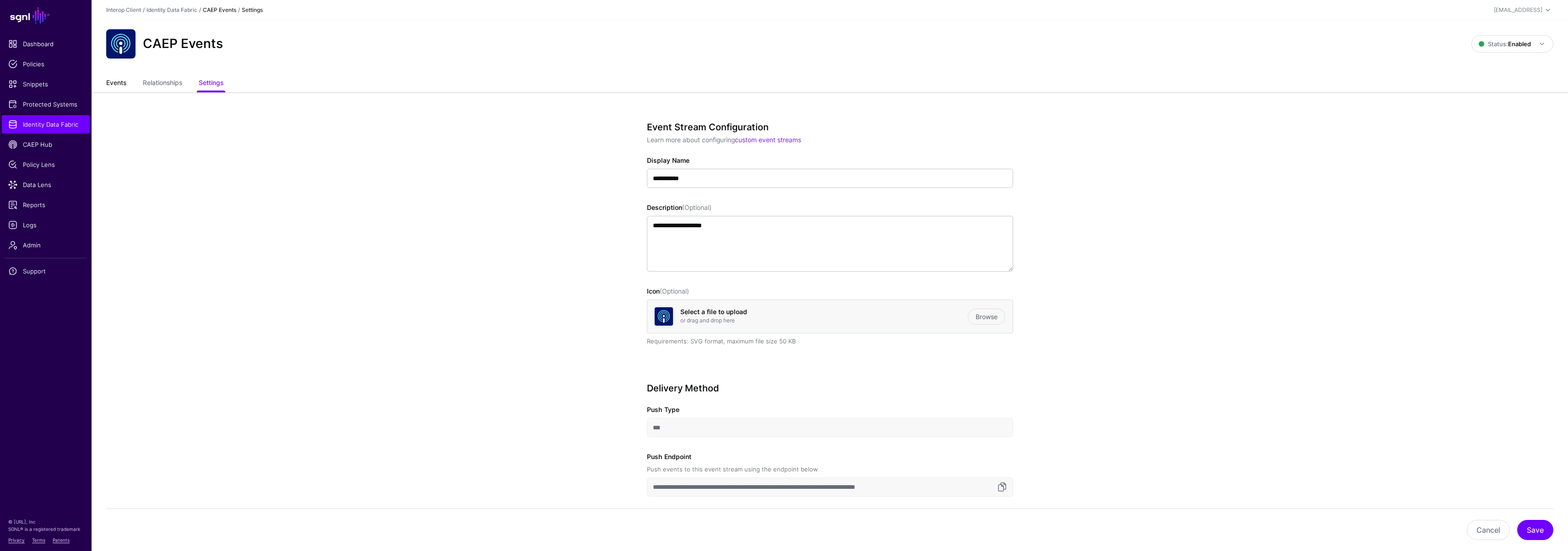
click at [122, 82] on link "Events" at bounding box center [116, 84] width 20 height 17
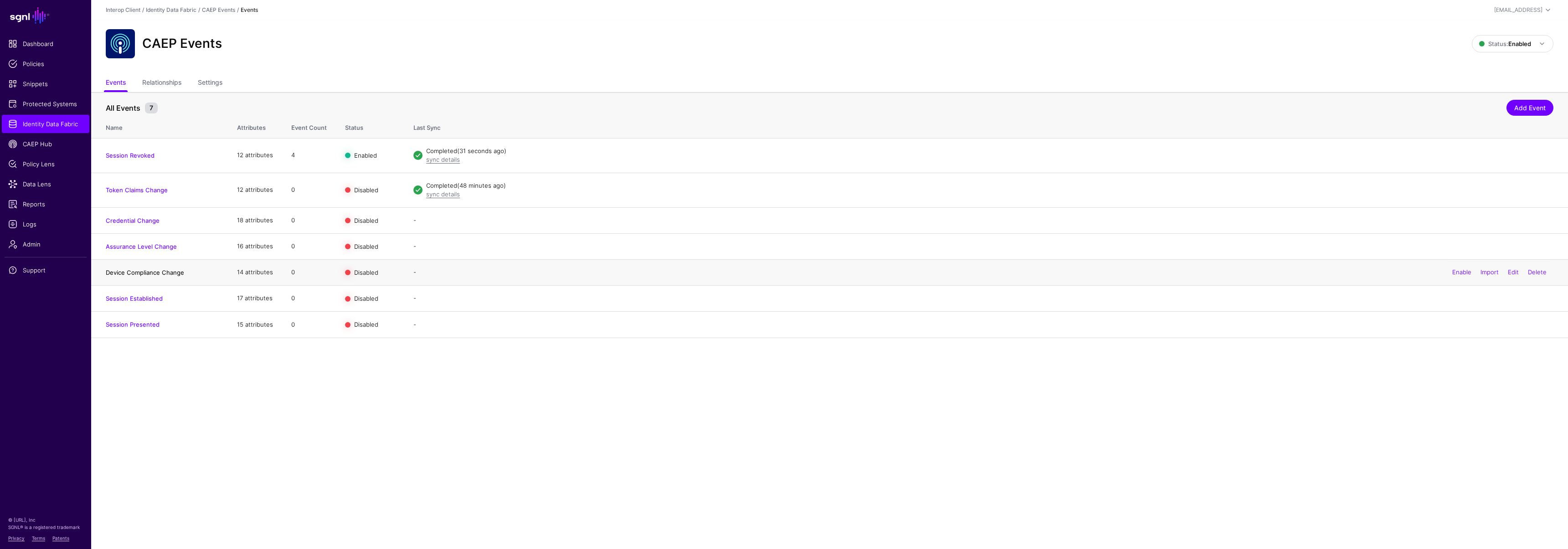
click at [153, 275] on link "Device Compliance Change" at bounding box center [145, 273] width 79 height 7
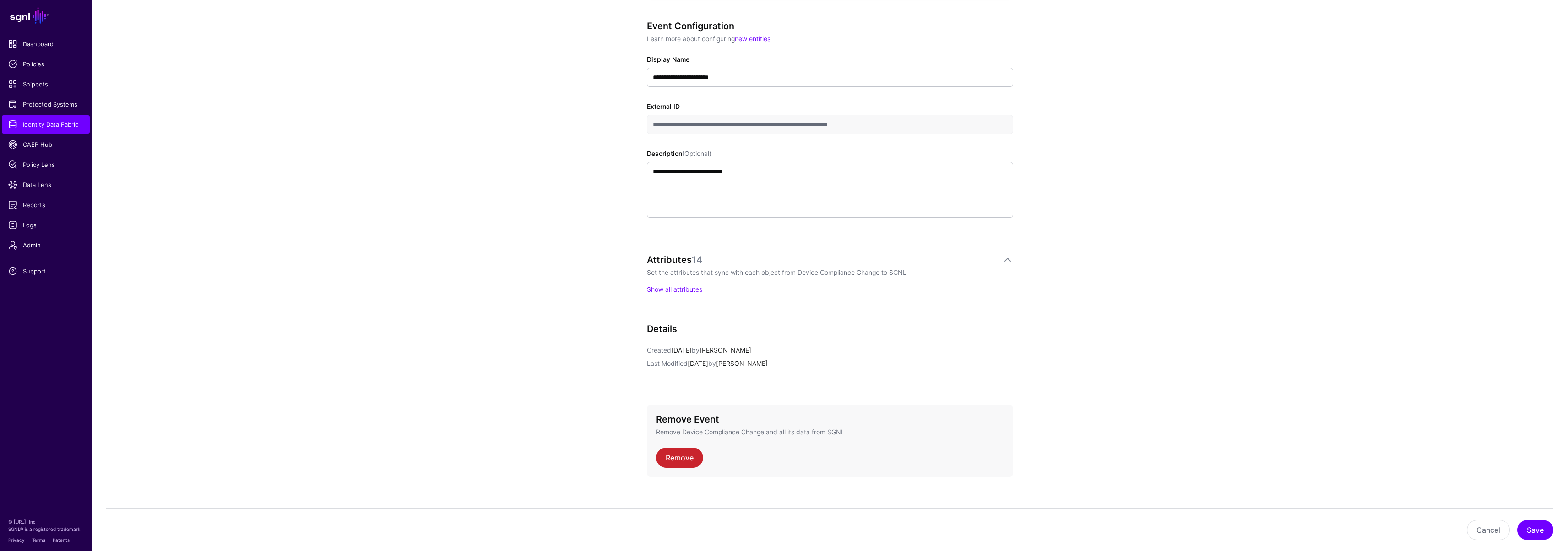
scroll to position [180, 0]
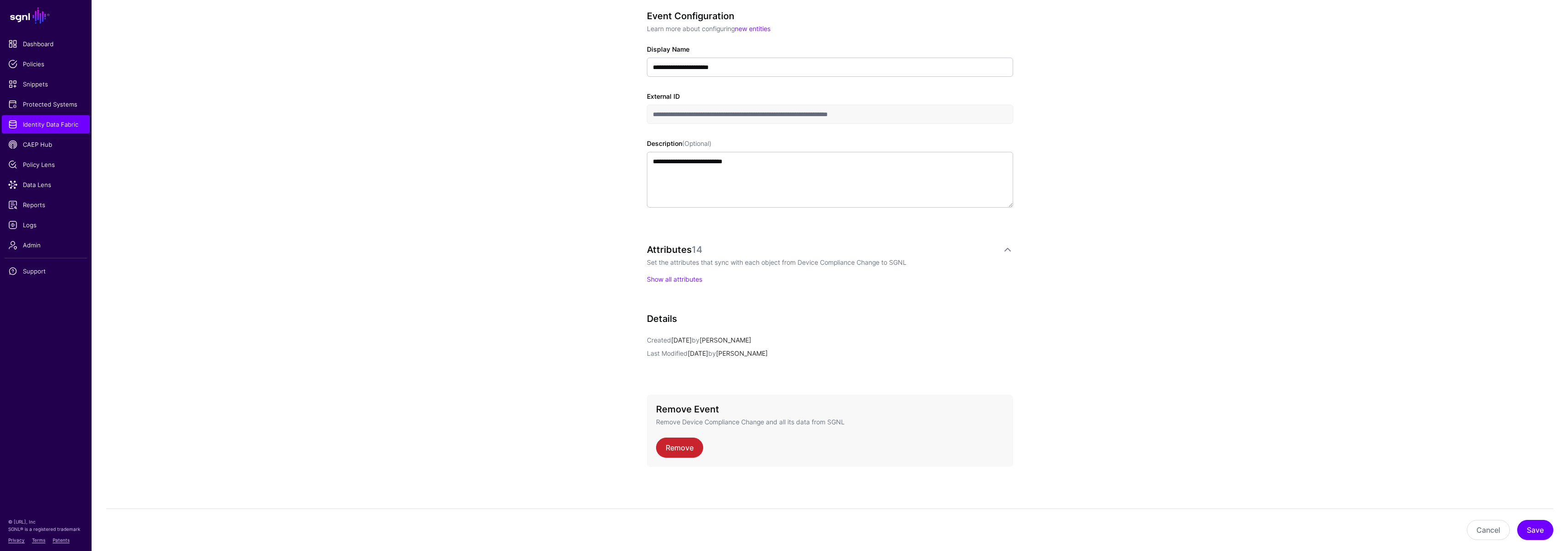
click at [661, 284] on div "Attributes 14 Set the attributes that sync with each object from Device Complia…" at bounding box center [830, 273] width 366 height 58
click at [661, 278] on link "Show all attributes" at bounding box center [674, 279] width 56 height 8
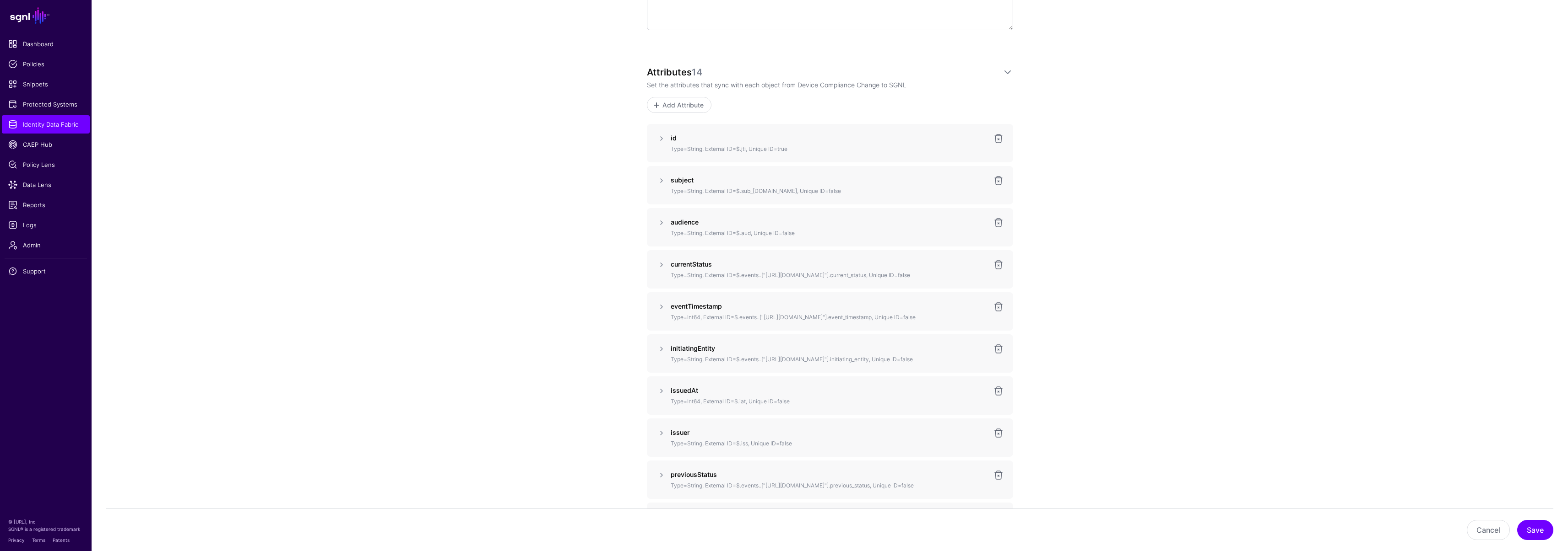
scroll to position [363, 0]
click at [657, 172] on link at bounding box center [661, 174] width 11 height 11
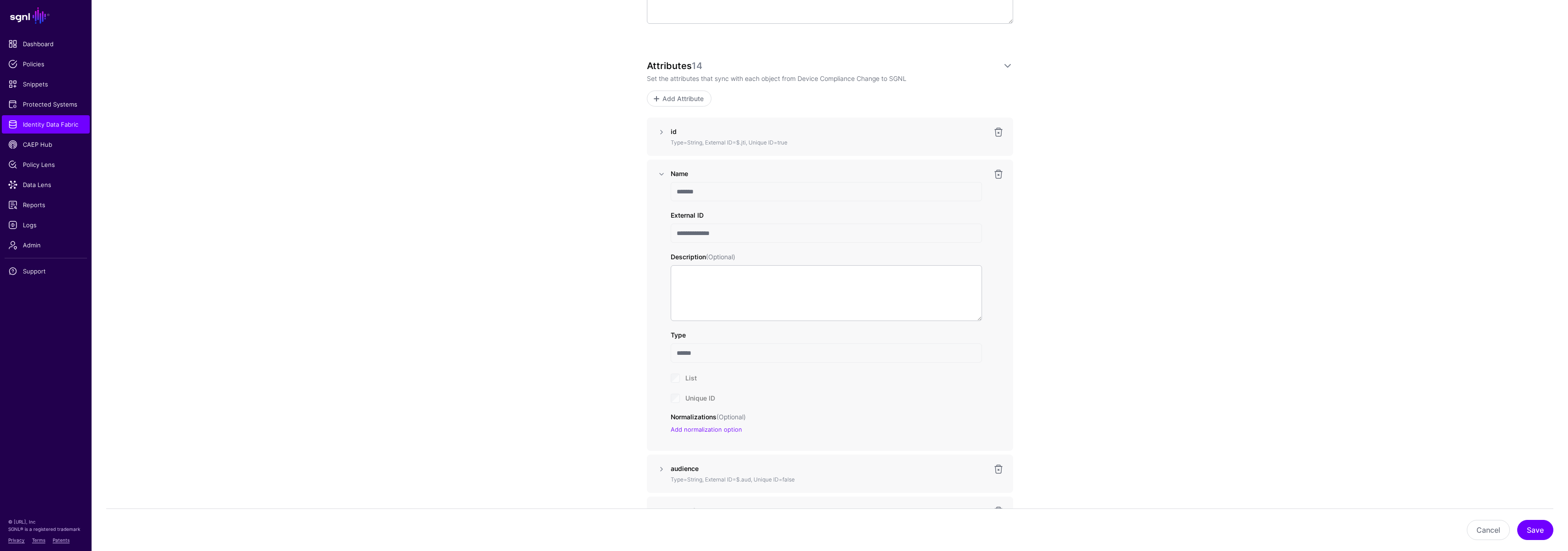
drag, startPoint x: 699, startPoint y: 191, endPoint x: 653, endPoint y: 186, distance: 46.3
click at [653, 186] on div "**********" at bounding box center [830, 305] width 366 height 291
drag, startPoint x: 710, startPoint y: 233, endPoint x: 657, endPoint y: 230, distance: 53.1
click at [657, 230] on div "**********" at bounding box center [830, 305] width 348 height 273
drag, startPoint x: 710, startPoint y: 191, endPoint x: 647, endPoint y: 186, distance: 63.2
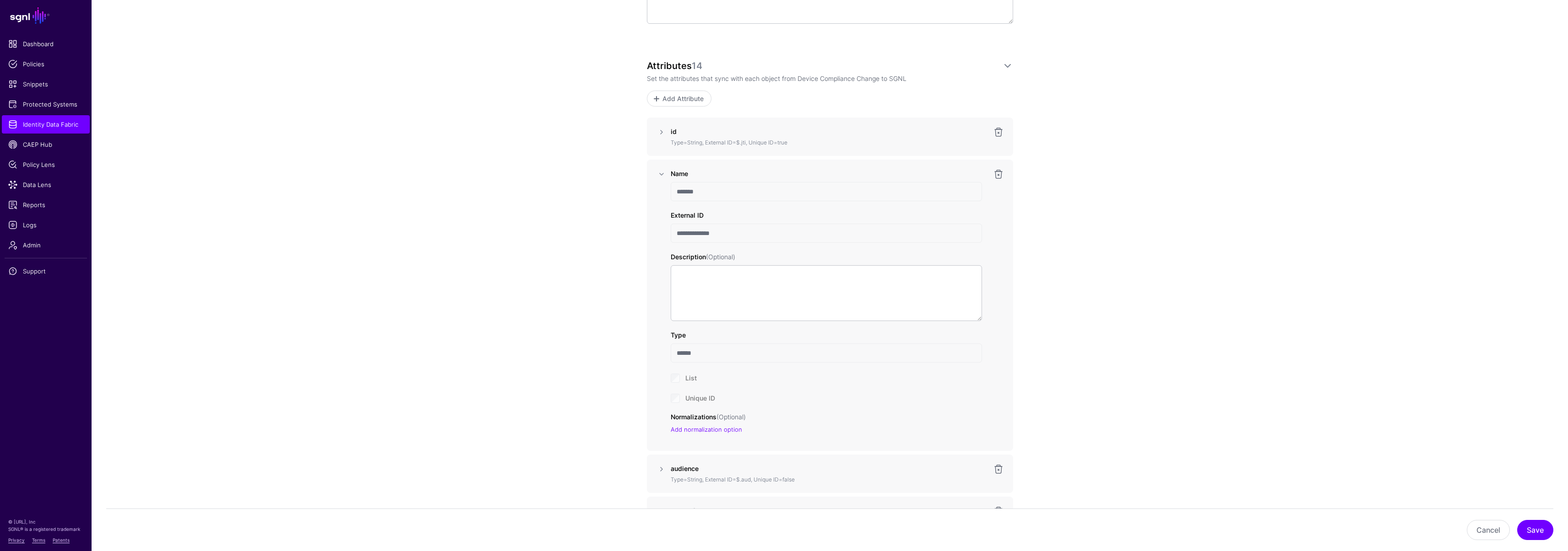
click at [647, 186] on div "**********" at bounding box center [830, 305] width 366 height 291
drag, startPoint x: 718, startPoint y: 234, endPoint x: 649, endPoint y: 229, distance: 69.2
click at [649, 229] on div "**********" at bounding box center [830, 305] width 366 height 291
click at [62, 131] on link "Identity Data Fabric" at bounding box center [46, 125] width 88 height 18
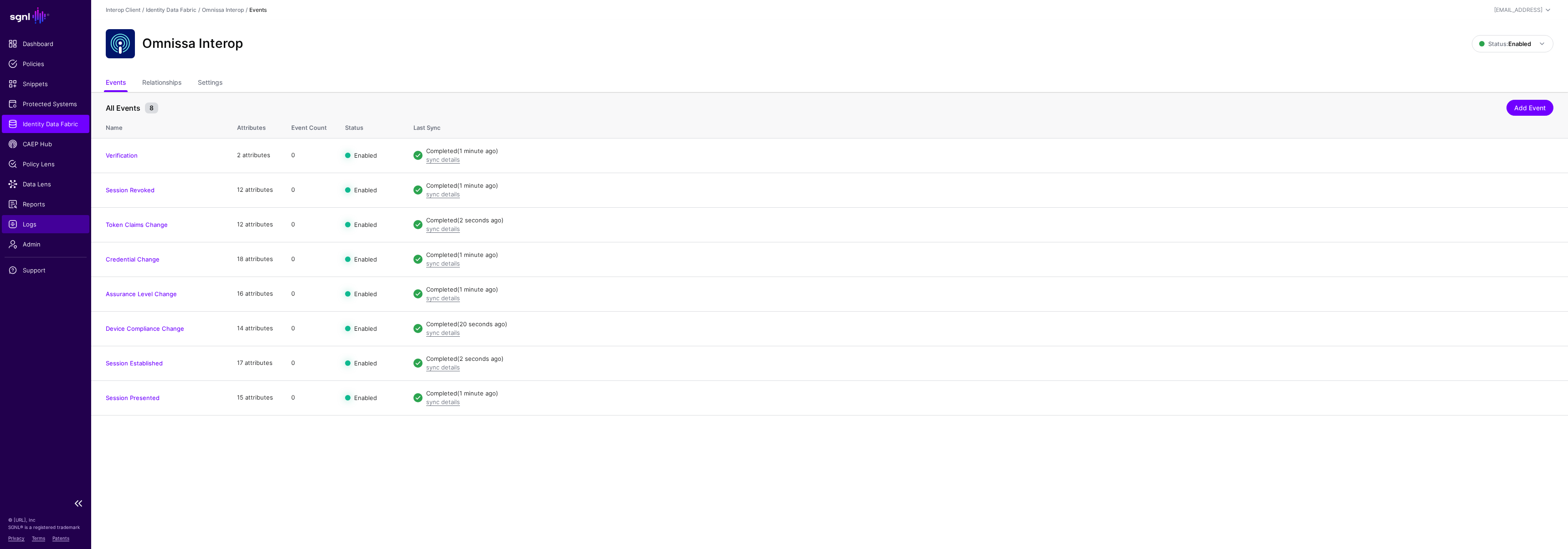
click at [18, 222] on span "Logs" at bounding box center [45, 224] width 75 height 9
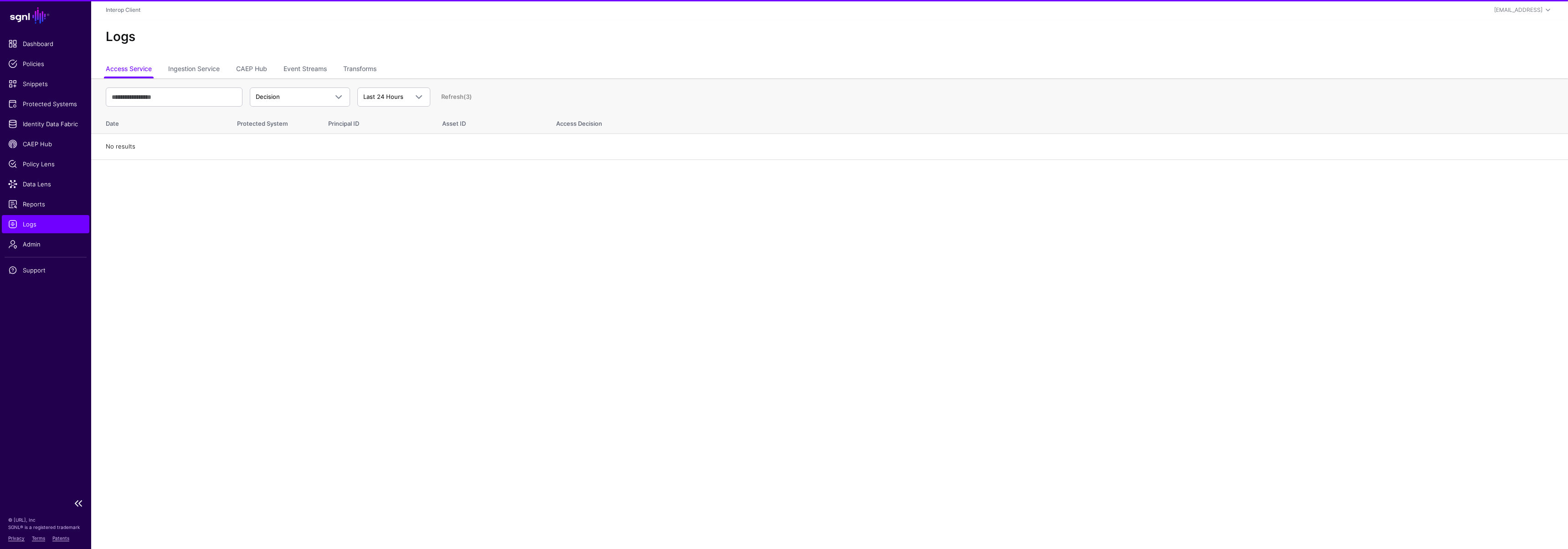
click at [38, 154] on ul "Dashboard Policies Snippets Protected Systems Identity Data Fabric CAEP Hub Pol…" at bounding box center [46, 264] width 91 height 459
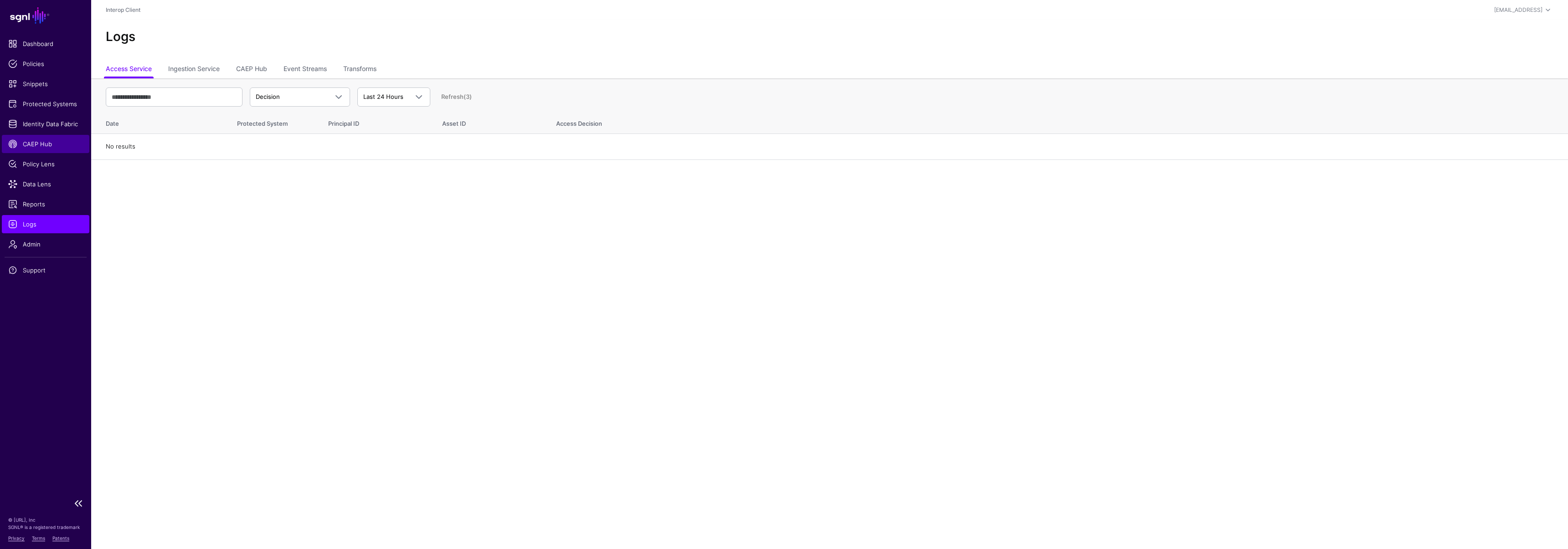
click at [38, 150] on link "CAEP Hub" at bounding box center [46, 144] width 88 height 18
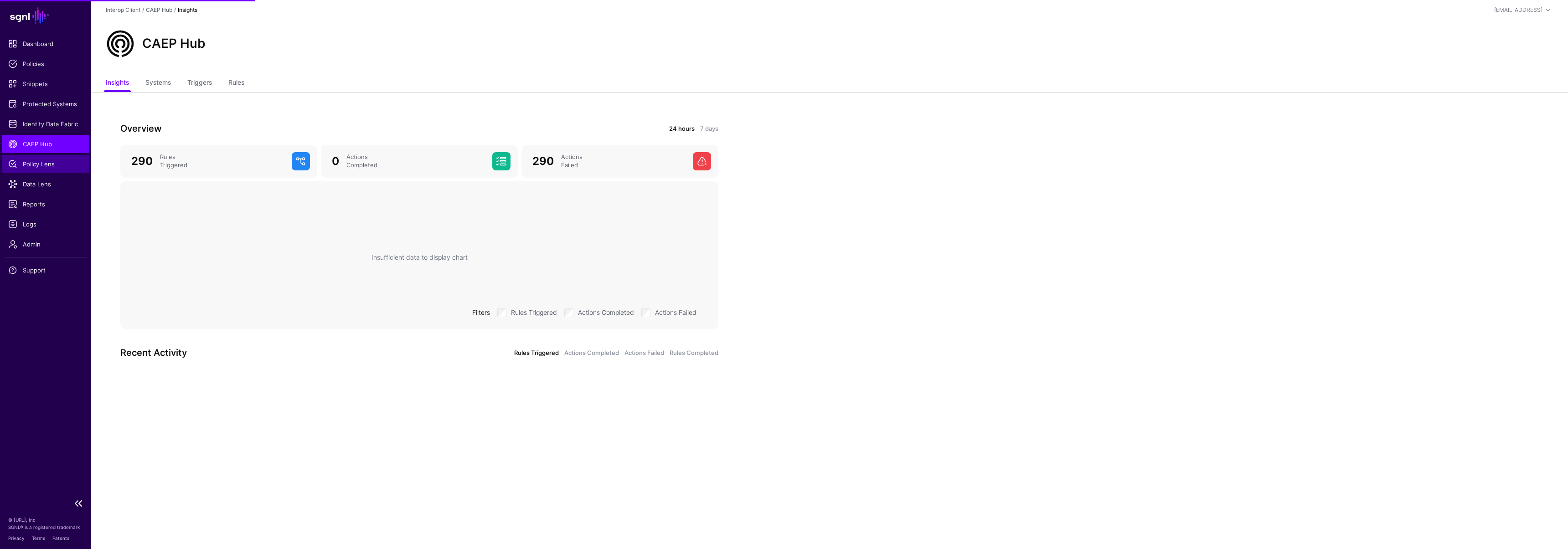
click at [47, 170] on link "Policy Lens" at bounding box center [46, 164] width 88 height 18
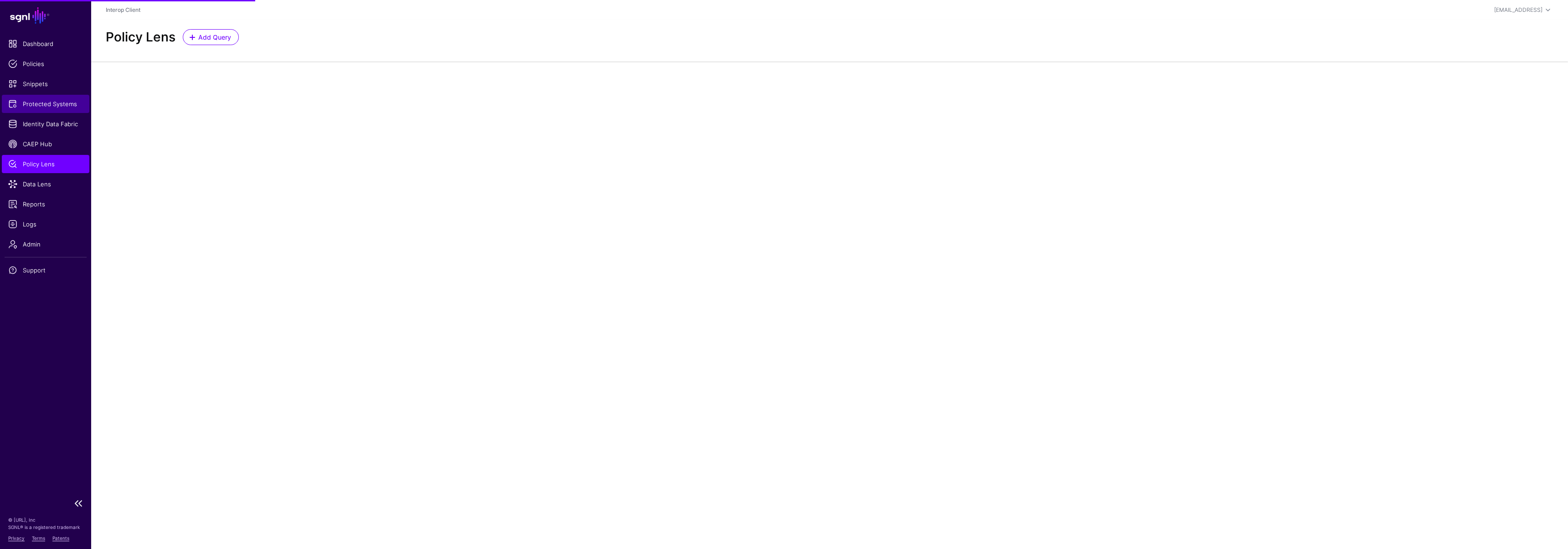
click at [45, 108] on span "Protected Systems" at bounding box center [45, 103] width 75 height 9
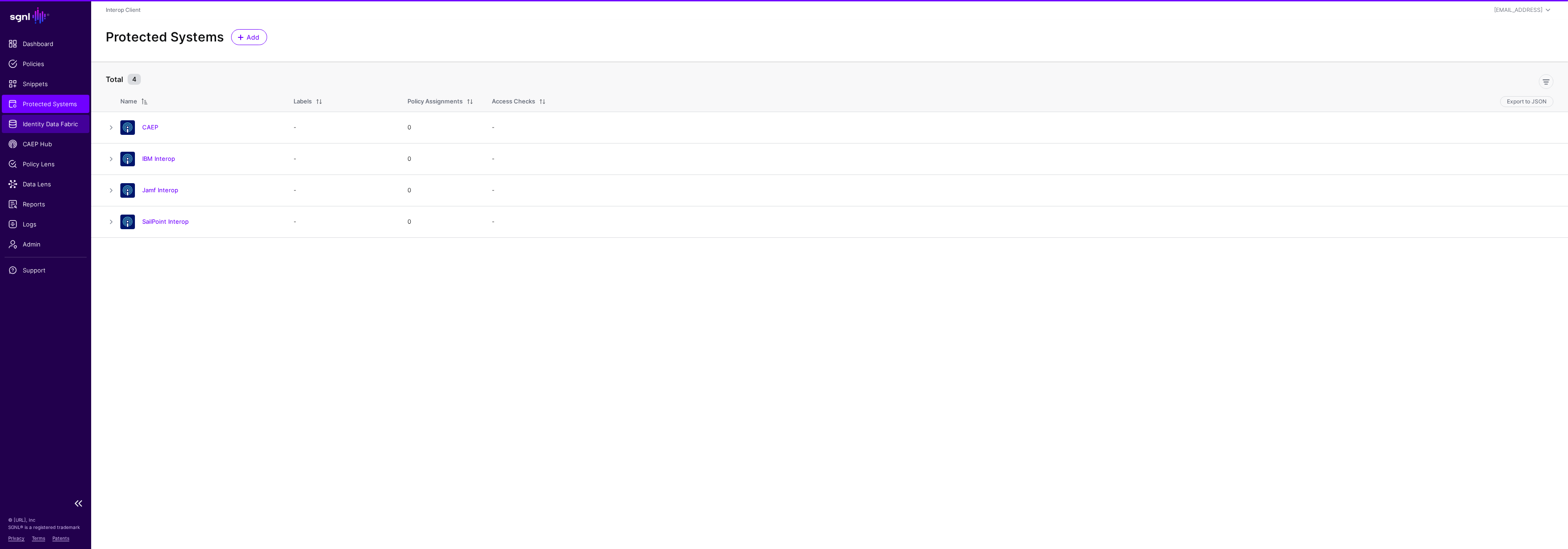
click at [48, 131] on link "Identity Data Fabric" at bounding box center [46, 124] width 88 height 18
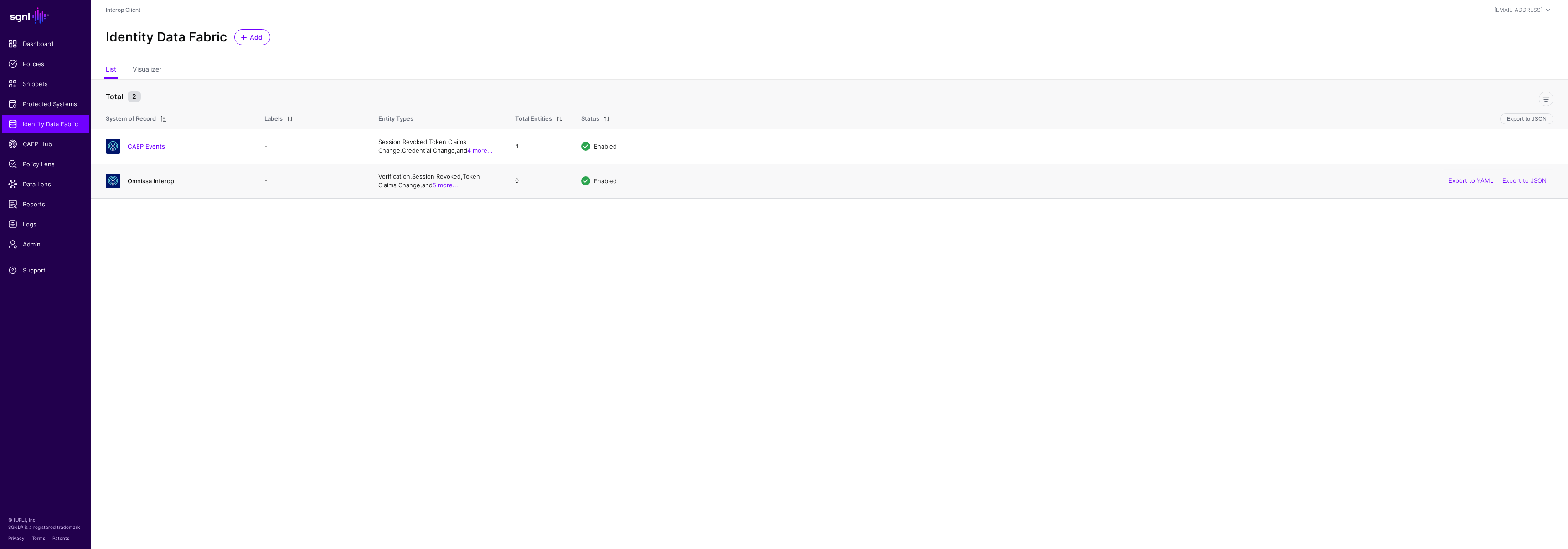
click at [157, 181] on link "Omnissa Interop" at bounding box center [151, 181] width 46 height 7
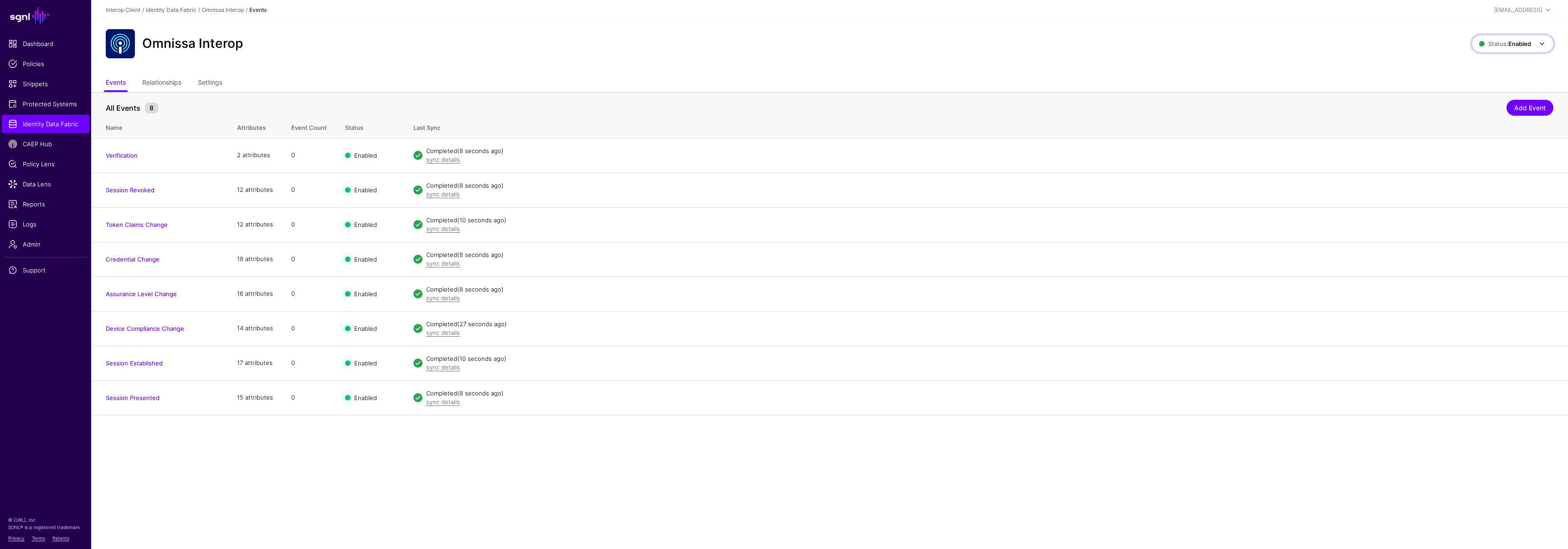
click at [1496, 41] on span "Status: Enabled" at bounding box center [1505, 44] width 52 height 7
click at [1496, 114] on span "Syncing inactive for all configured events" at bounding box center [1509, 121] width 74 height 15
click at [1498, 44] on span "Status: Disabled" at bounding box center [1505, 44] width 54 height 7
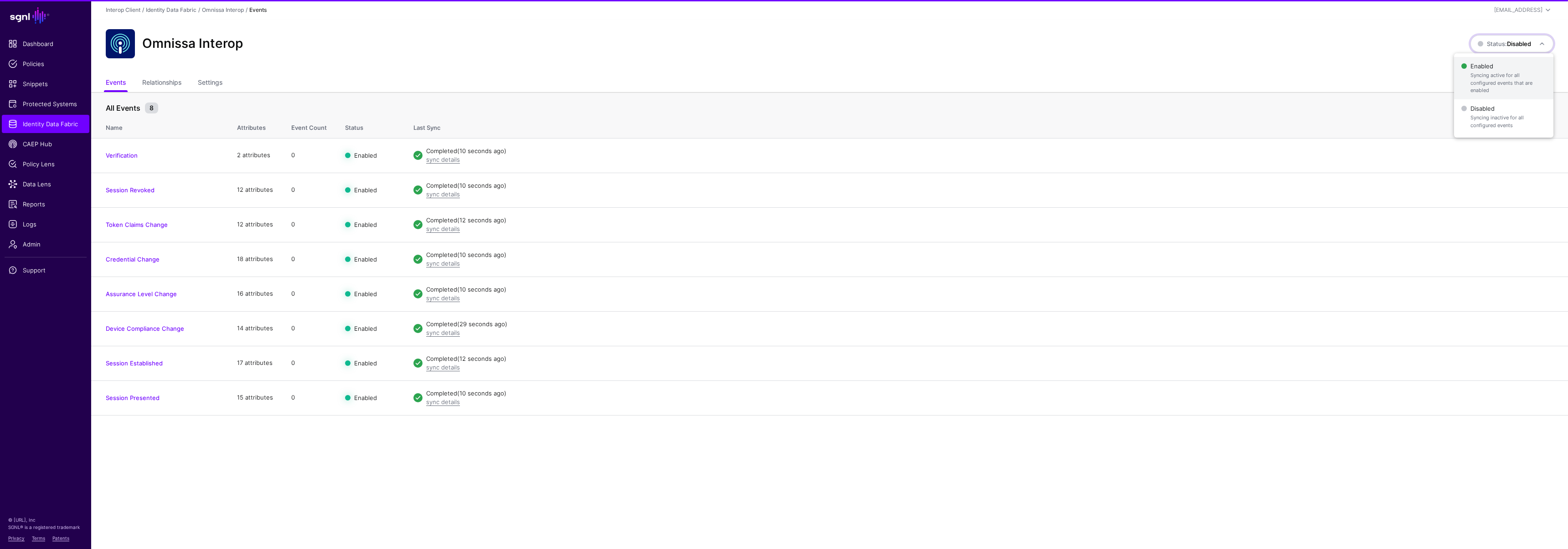
click at [1494, 65] on span "Enabled Syncing active for all configured events that are enabled" at bounding box center [1503, 78] width 85 height 37
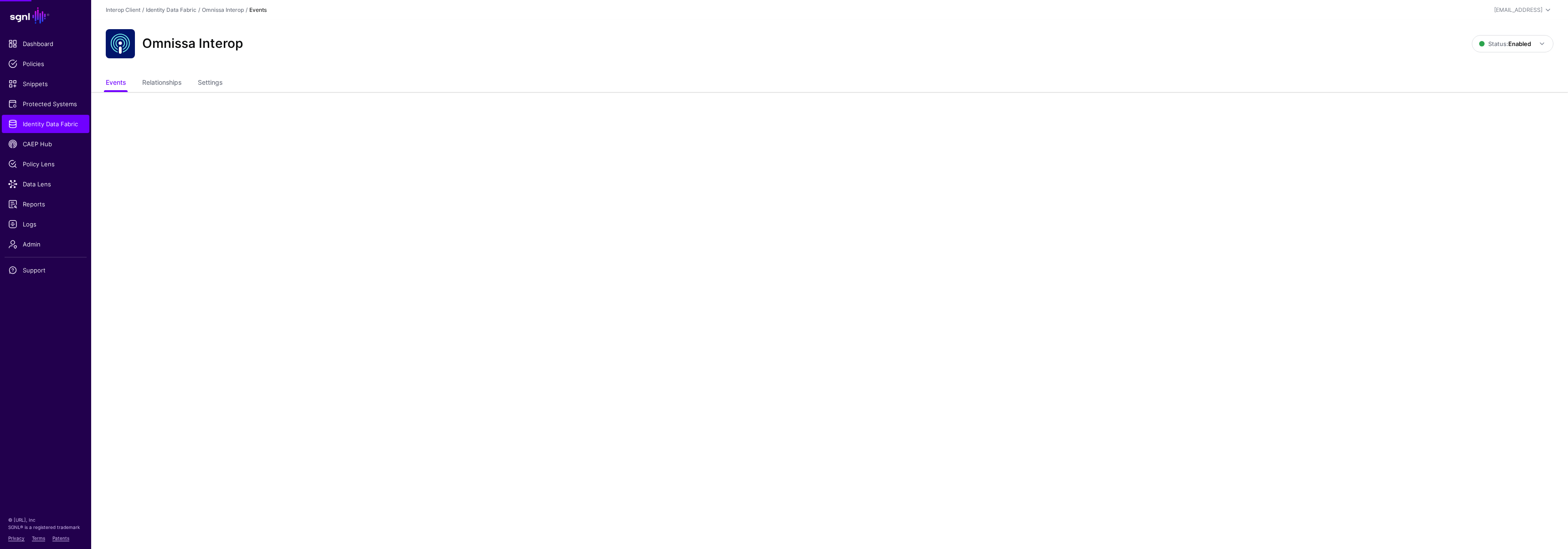
click at [37, 184] on div at bounding box center [784, 274] width 1568 height 549
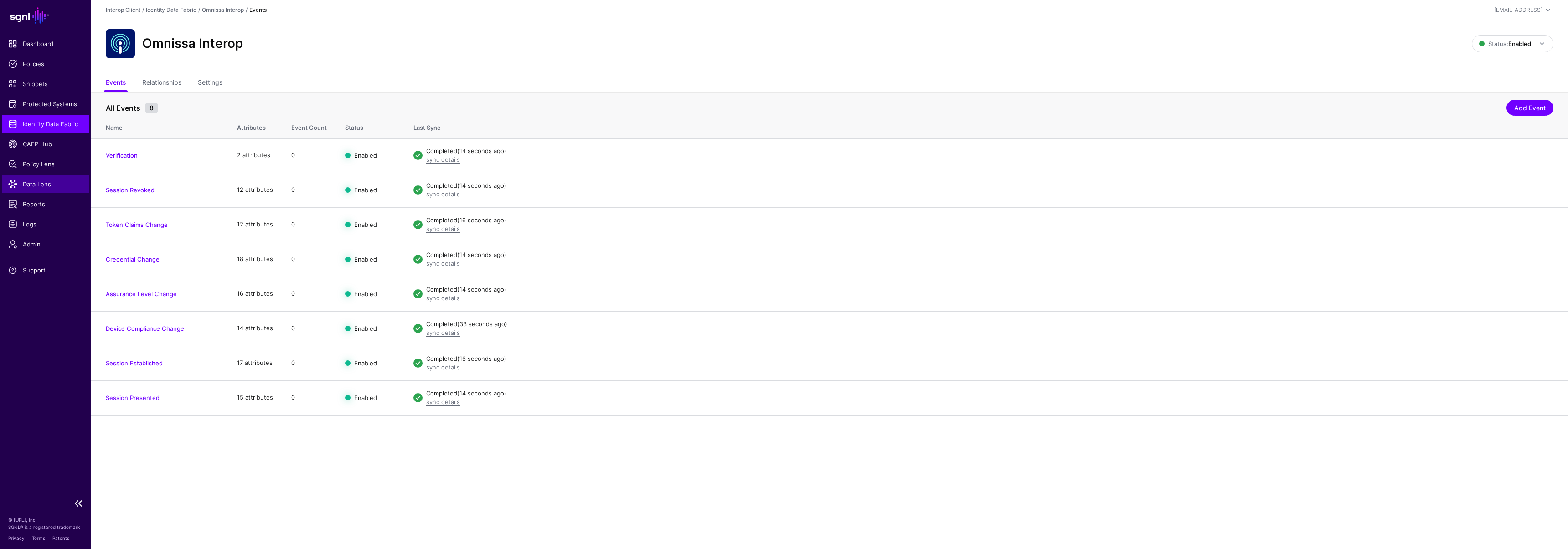
click at [45, 184] on span "Data Lens" at bounding box center [45, 184] width 75 height 9
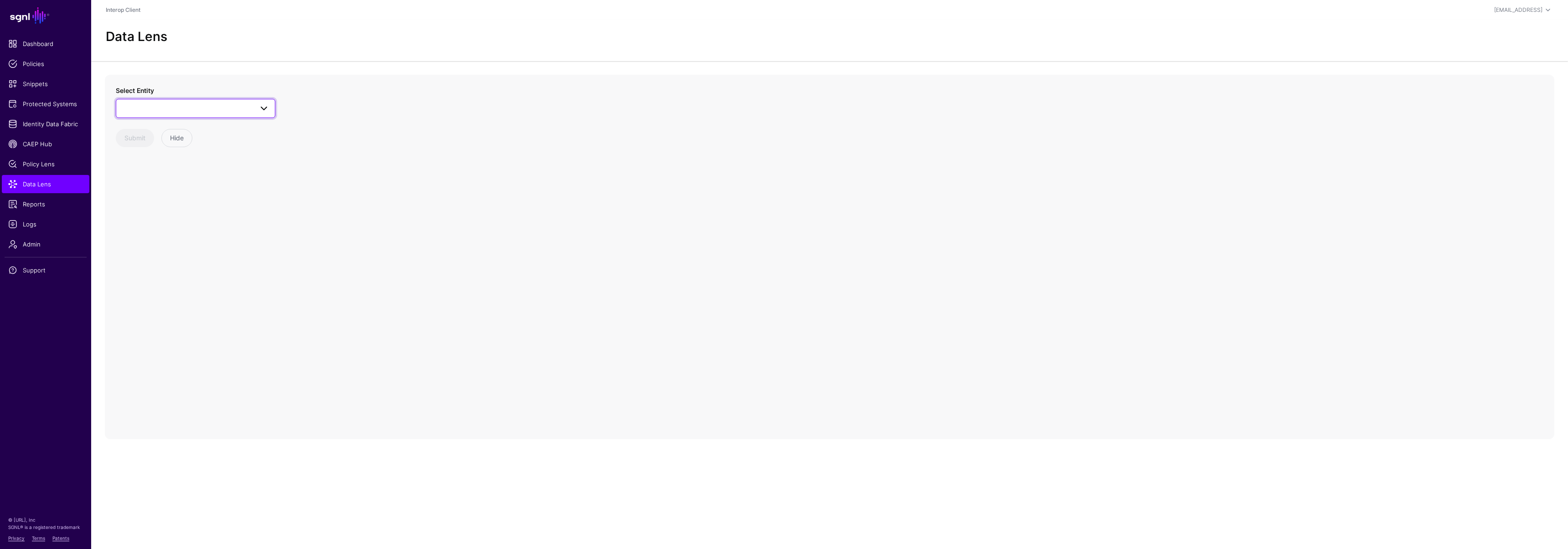
click at [160, 111] on span at bounding box center [195, 108] width 148 height 11
click at [175, 203] on span "Device Compliance Change" at bounding box center [170, 205] width 77 height 7
click at [31, 224] on span "Logs" at bounding box center [45, 224] width 75 height 9
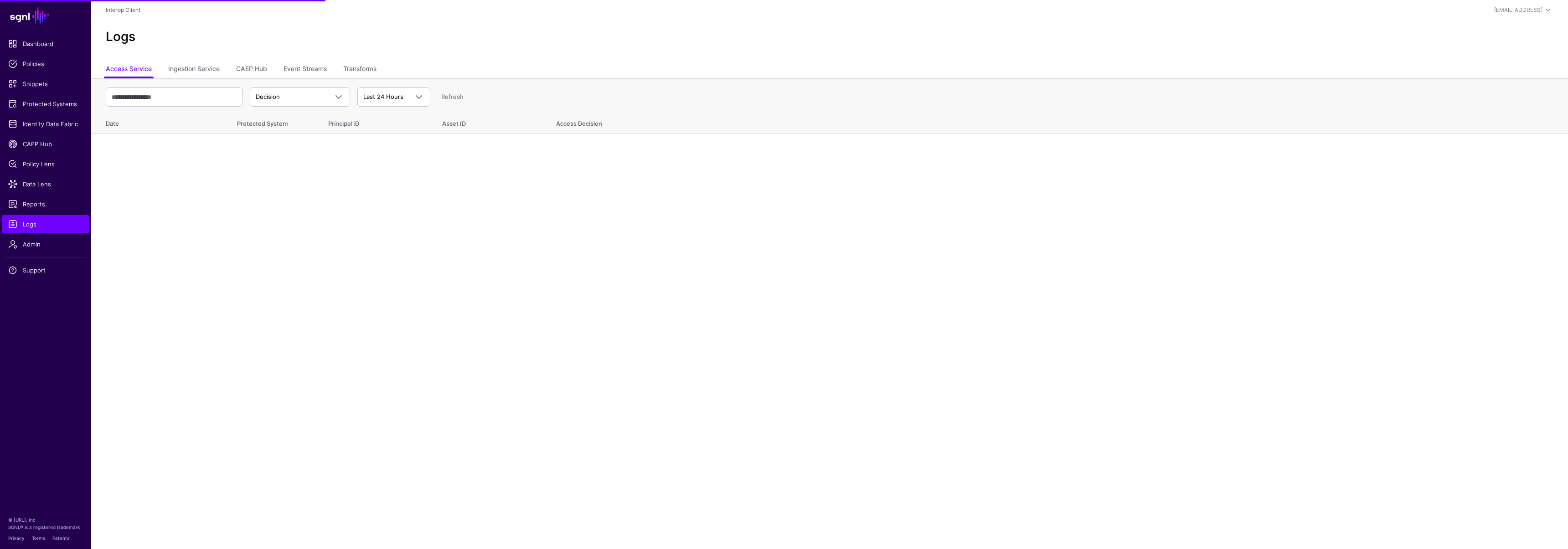
click at [284, 70] on ul "Access Service Ingestion Service CAEP Hub Event Streams Transforms" at bounding box center [830, 69] width 1447 height 17
click at [292, 70] on link "Event Streams" at bounding box center [305, 69] width 43 height 17
click at [290, 92] on span "Event Received" at bounding box center [299, 97] width 88 height 11
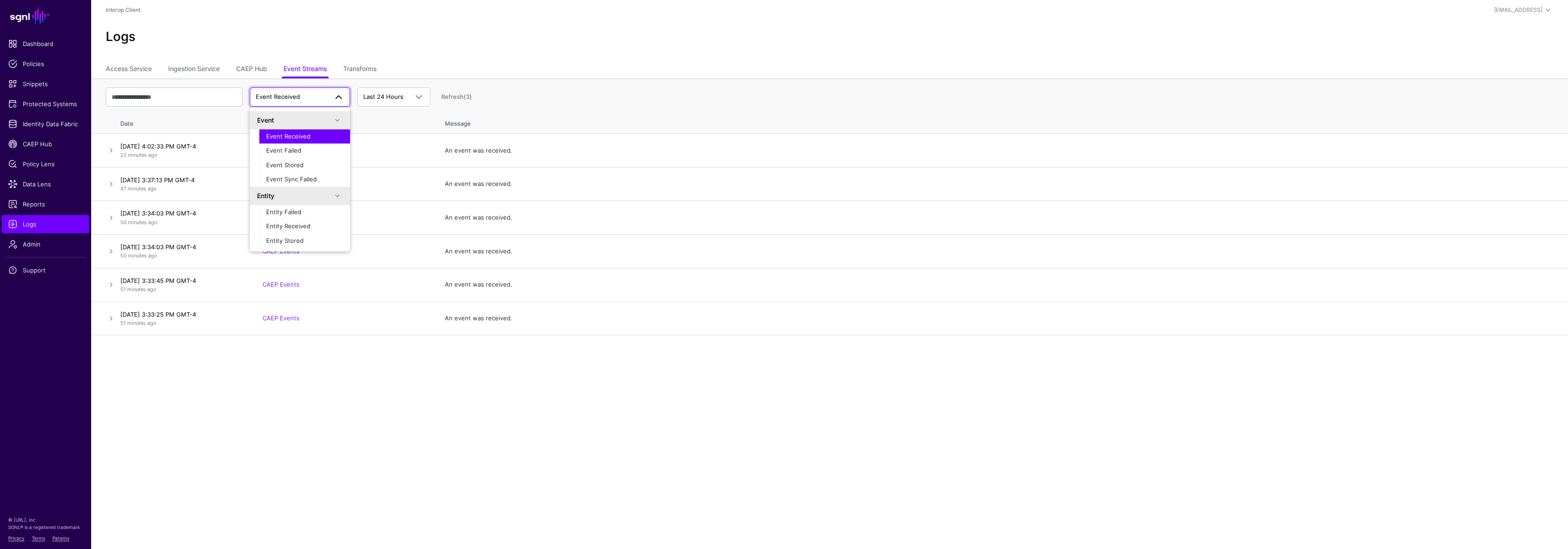
click at [186, 429] on main "SGNL Dashboard Policies Snippets Protected Systems Identity Data Fabric CAEP Hu…" at bounding box center [784, 274] width 1568 height 549
click at [296, 95] on span "Event Received" at bounding box center [278, 97] width 44 height 7
click at [657, 431] on main "SGNL Dashboard Policies Snippets Protected Systems Identity Data Fabric CAEP Hu…" at bounding box center [784, 274] width 1568 height 549
click at [319, 96] on span "Event Received" at bounding box center [292, 97] width 72 height 9
click at [298, 153] on span "Event Failed" at bounding box center [284, 150] width 35 height 7
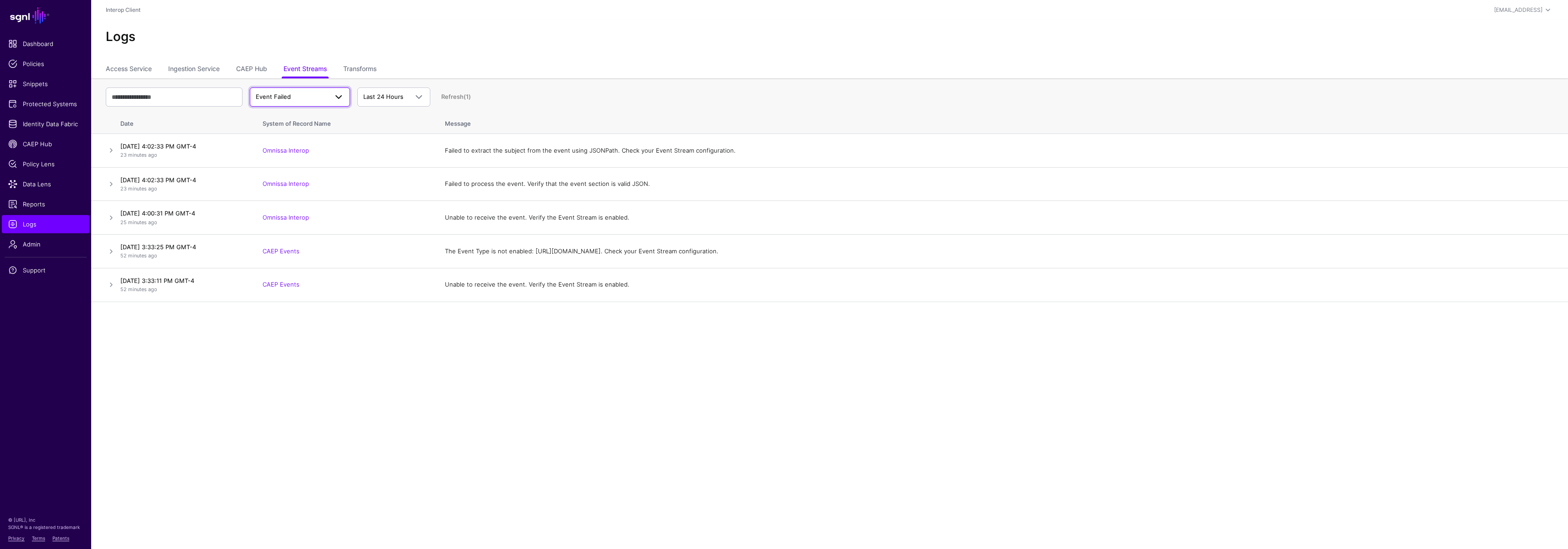
click at [298, 100] on span "Event Failed" at bounding box center [292, 97] width 72 height 9
click at [302, 161] on span "Event Stored" at bounding box center [284, 165] width 37 height 7
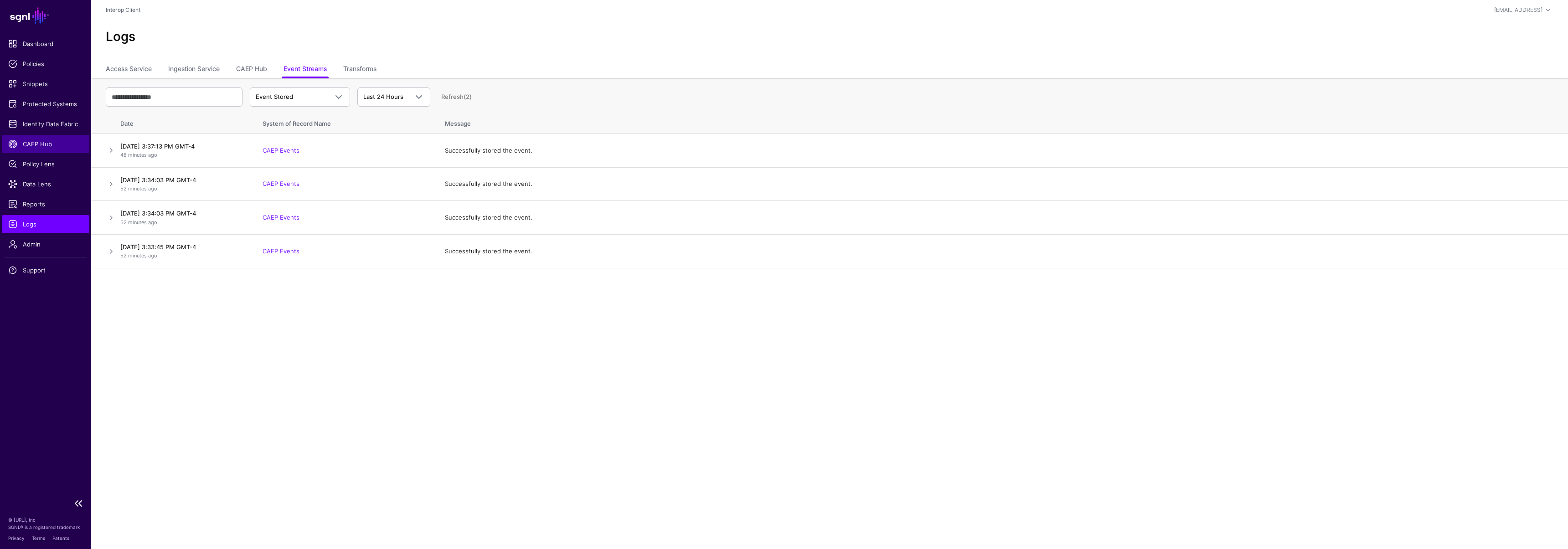
click at [46, 148] on span "CAEP Hub" at bounding box center [45, 144] width 75 height 9
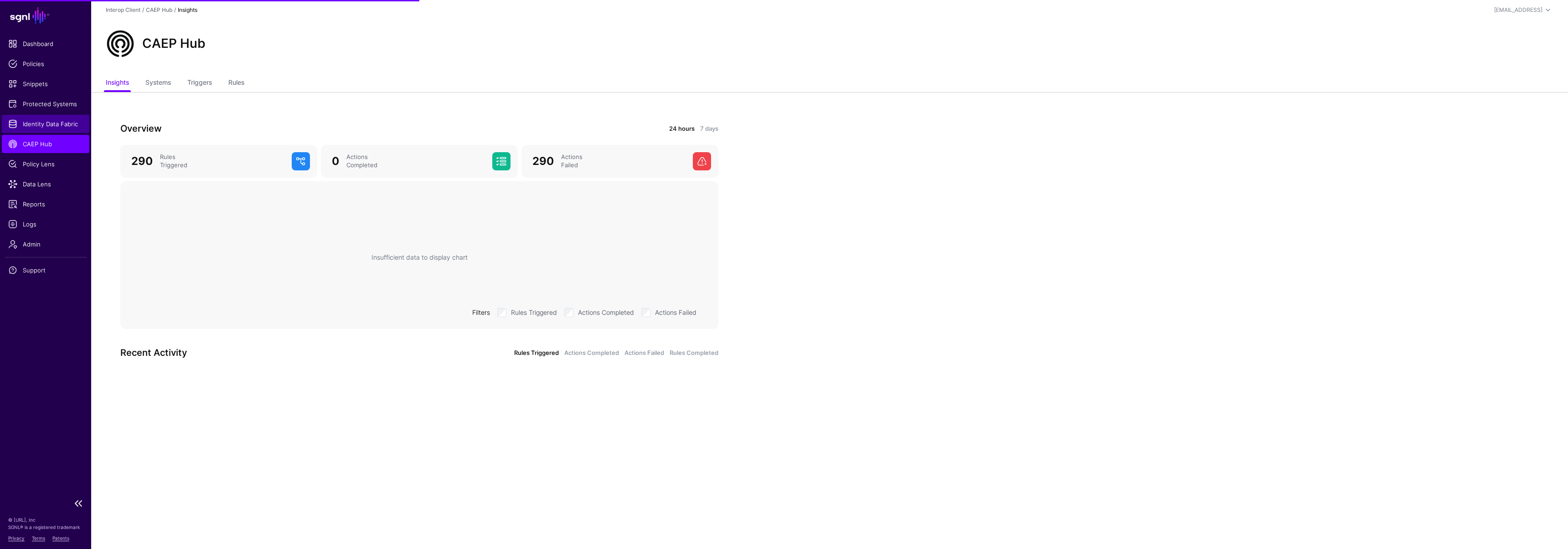
click at [51, 119] on span "Identity Data Fabric" at bounding box center [45, 124] width 75 height 9
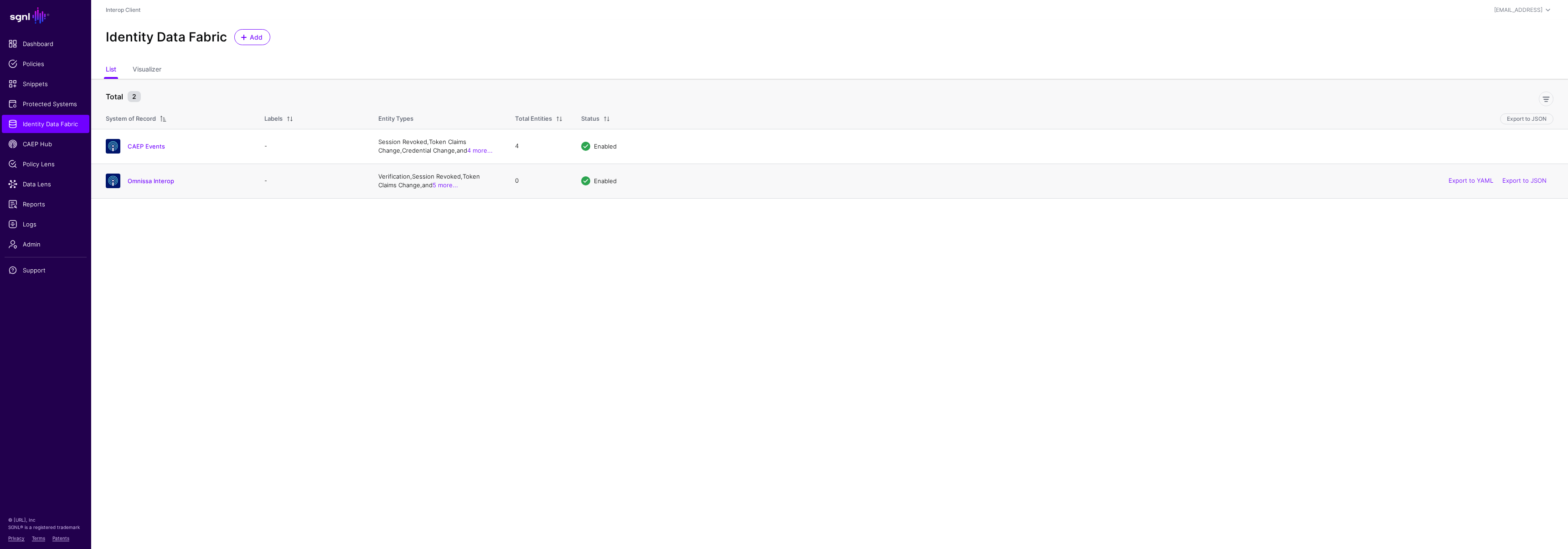
click at [149, 175] on div "Omnissa Interop" at bounding box center [176, 181] width 148 height 15
click at [150, 179] on link "Omnissa Interop" at bounding box center [151, 181] width 46 height 7
click at [161, 182] on link "Omnissa Interop" at bounding box center [151, 181] width 46 height 7
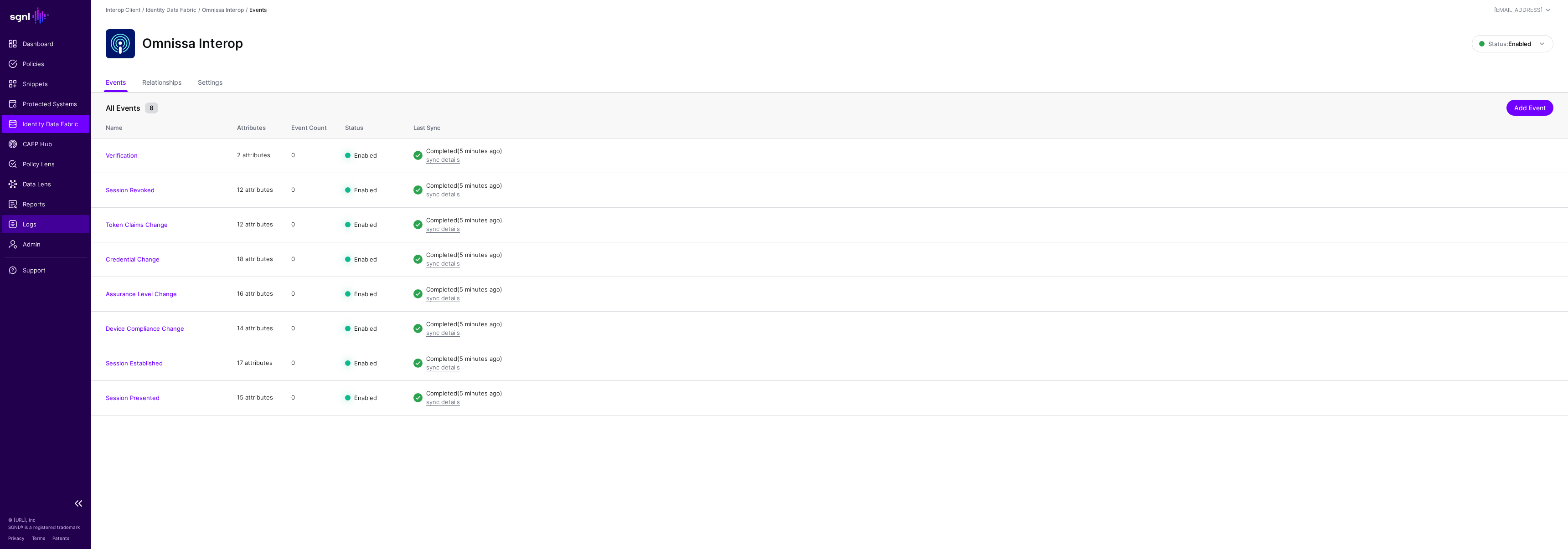
click at [29, 231] on link "Logs" at bounding box center [46, 224] width 88 height 18
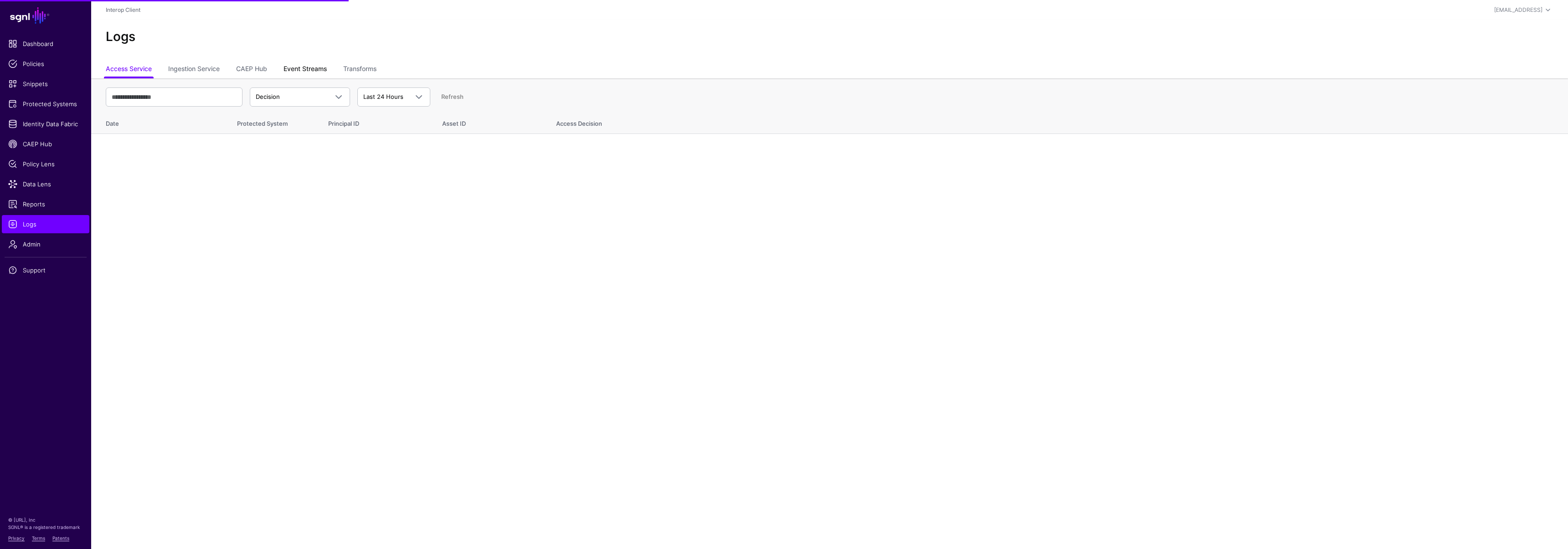
click at [299, 69] on link "Event Streams" at bounding box center [305, 69] width 43 height 17
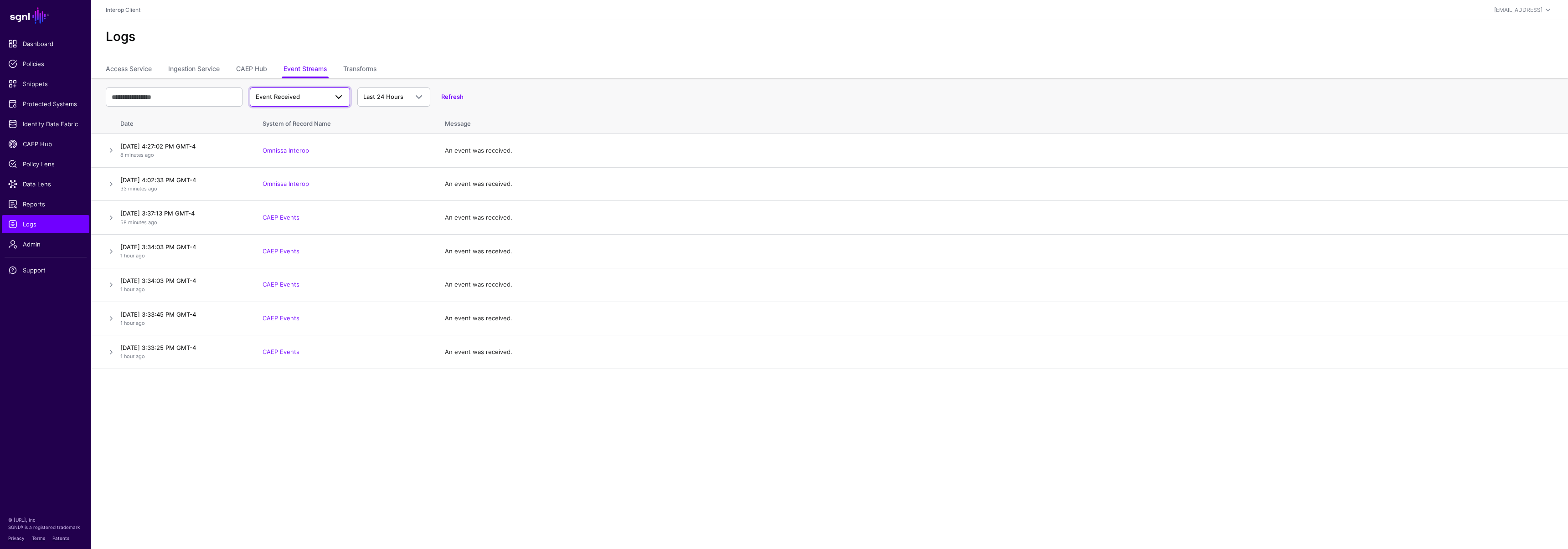
click at [284, 101] on span "Event Received" at bounding box center [299, 97] width 88 height 11
click at [296, 152] on span "Event Failed" at bounding box center [284, 150] width 35 height 7
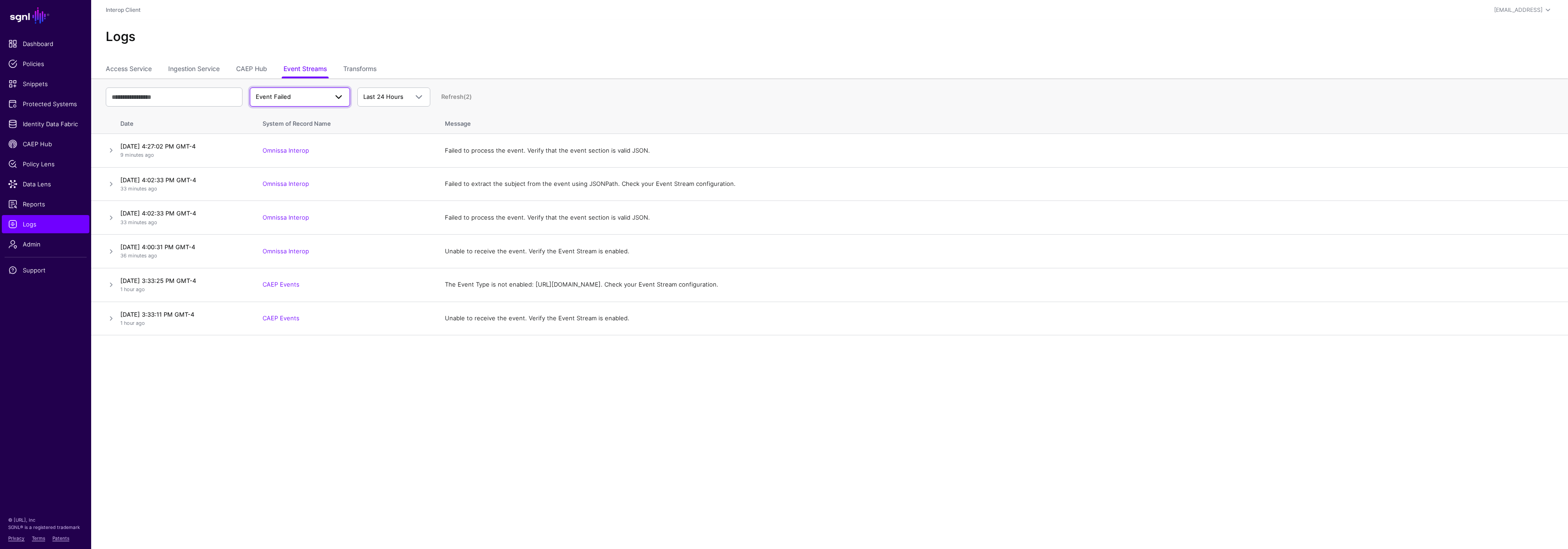
click at [301, 101] on span "Event Failed" at bounding box center [299, 97] width 88 height 11
click at [307, 135] on span "Event Received" at bounding box center [288, 136] width 44 height 7
